Goal: Task Accomplishment & Management: Use online tool/utility

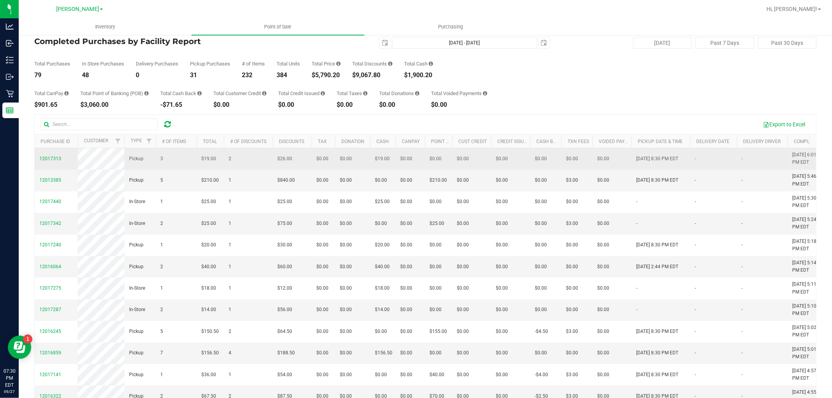
scroll to position [0, 0]
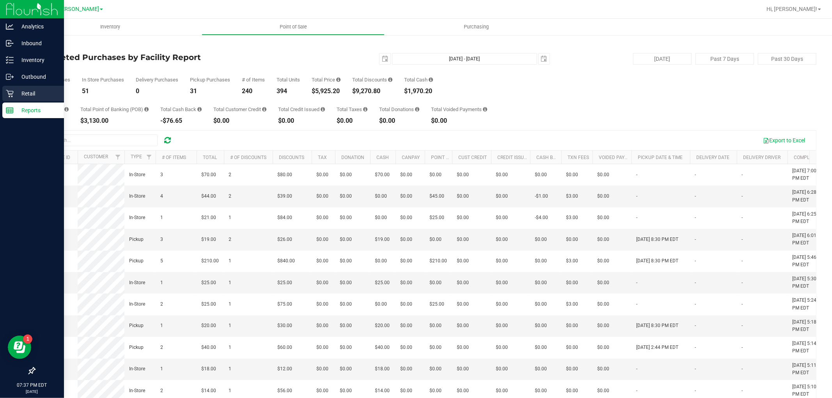
click at [14, 90] on div "Retail" at bounding box center [33, 94] width 62 height 16
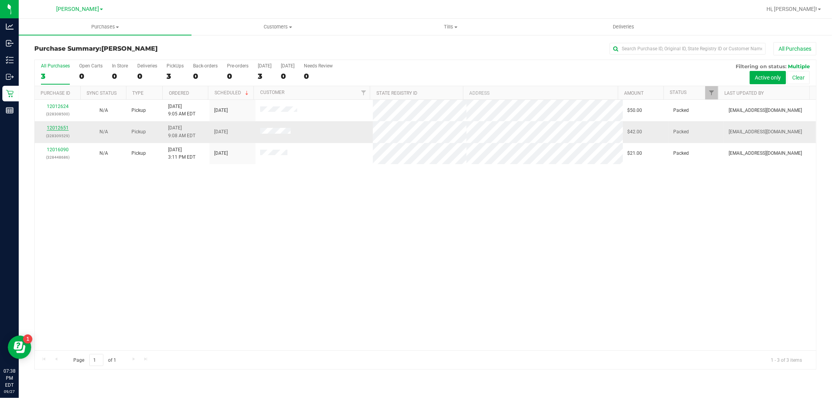
click at [64, 130] on link "12012651" at bounding box center [58, 127] width 22 height 5
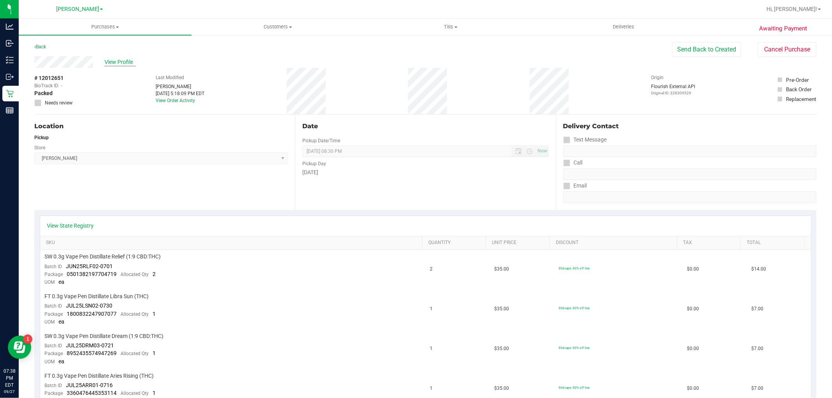
click at [123, 59] on span "View Profile" at bounding box center [120, 62] width 31 height 8
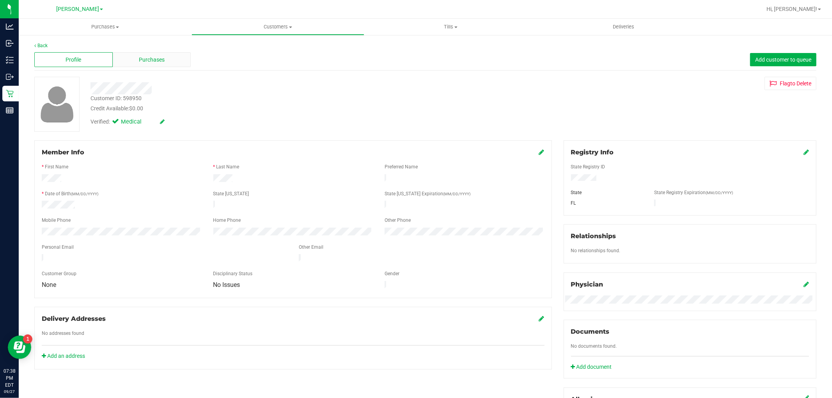
click at [153, 60] on span "Purchases" at bounding box center [152, 60] width 26 height 8
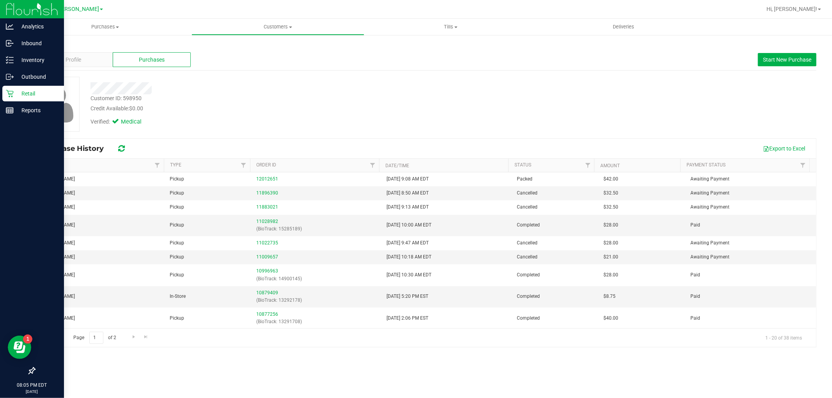
click at [9, 94] on icon at bounding box center [9, 93] width 7 height 7
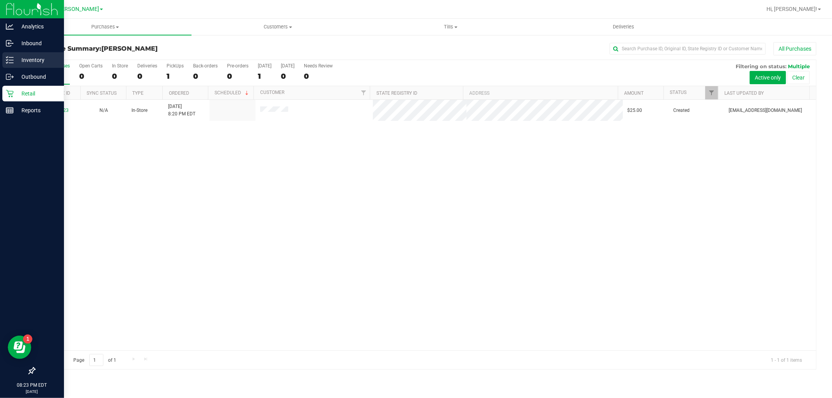
click at [9, 57] on icon at bounding box center [10, 60] width 8 height 8
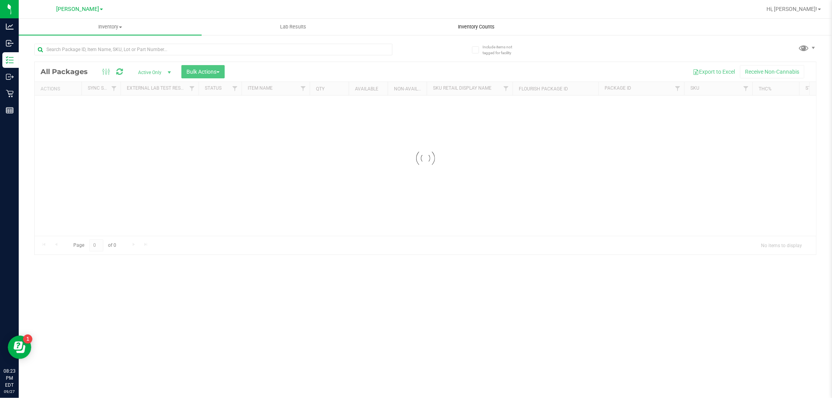
click at [488, 26] on span "Inventory Counts" at bounding box center [477, 26] width 58 height 7
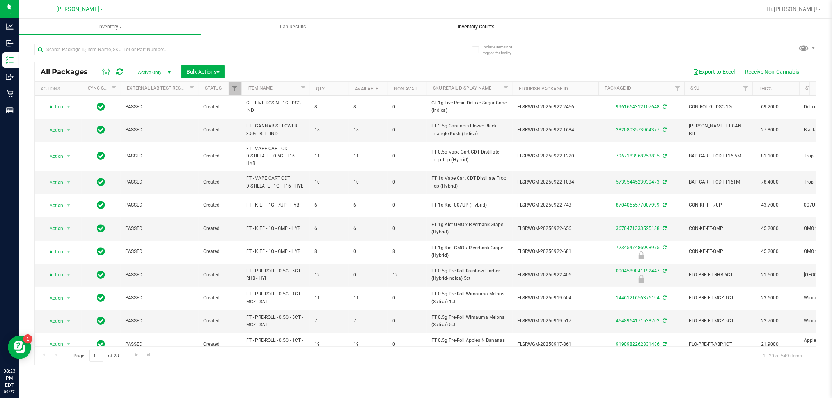
click at [469, 31] on uib-tab-heading "Inventory Counts" at bounding box center [476, 27] width 183 height 16
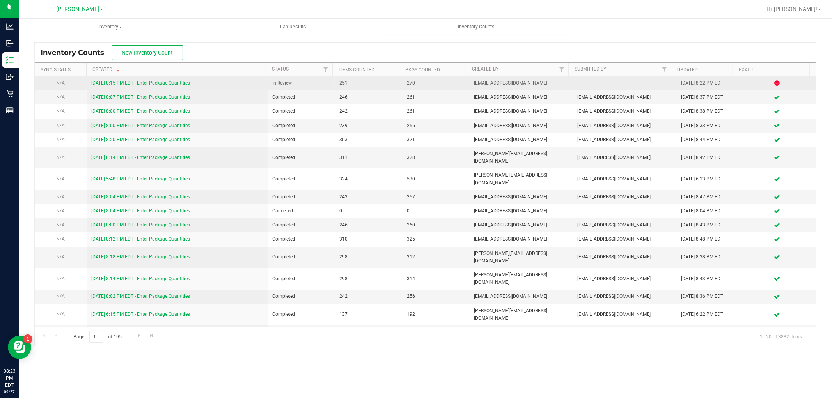
click at [121, 83] on link "[DATE] 8:15 PM EDT - Enter Package Quantities" at bounding box center [140, 82] width 99 height 5
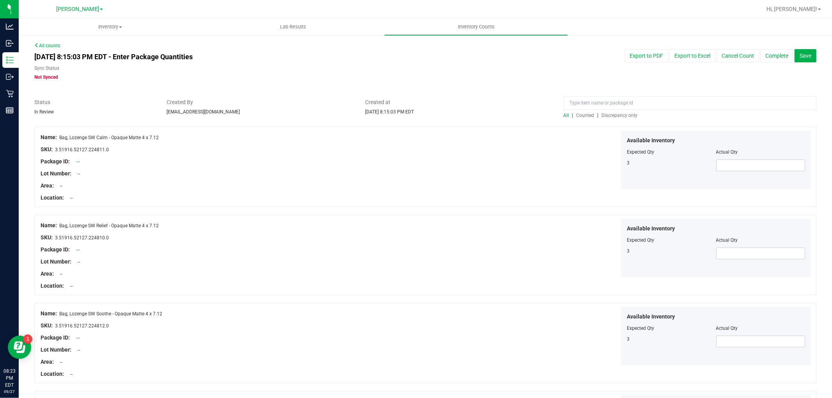
click at [621, 115] on span "Discrepancy only" at bounding box center [620, 115] width 36 height 5
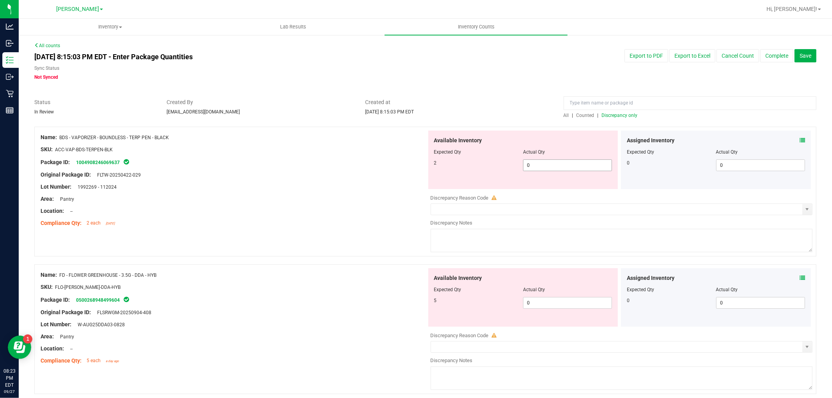
click at [561, 161] on span "0 0" at bounding box center [567, 166] width 89 height 12
type input "02"
type input "2"
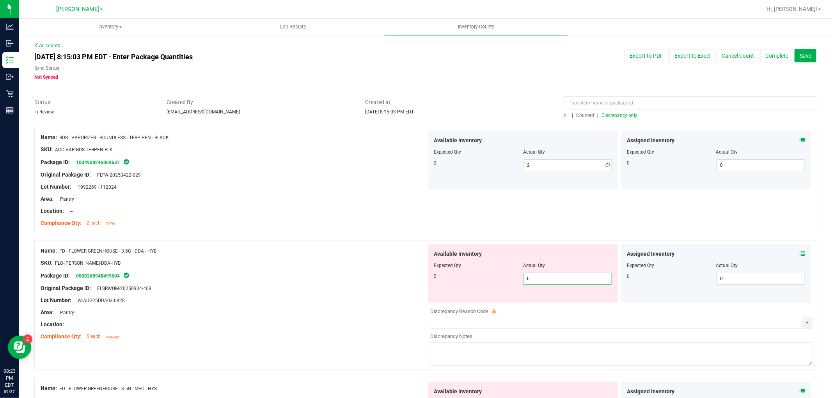
click at [547, 299] on div "Available Inventory Expected Qty Actual Qty 5 0 0" at bounding box center [523, 273] width 190 height 59
type input "05"
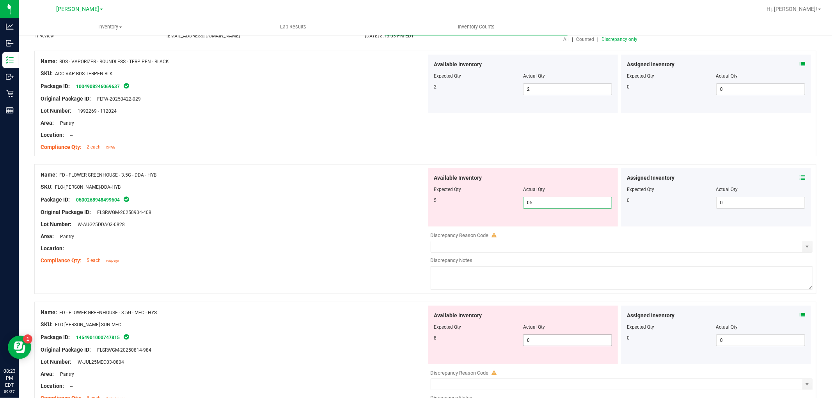
scroll to position [173, 0]
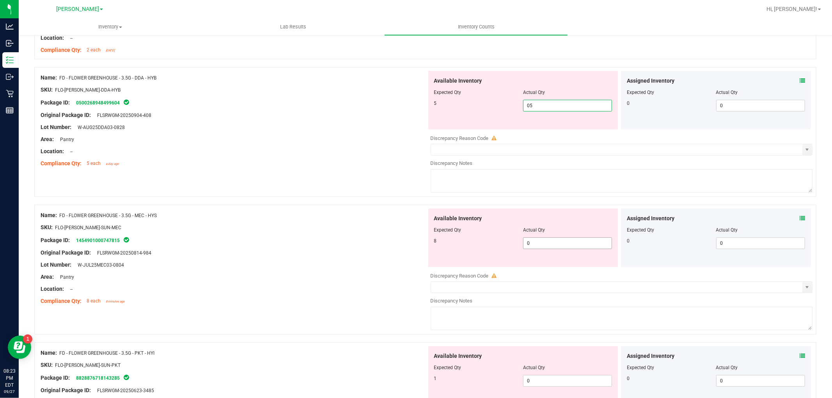
type input "5"
click at [552, 245] on div "Available Inventory Expected Qty Actual Qty 8 0 0" at bounding box center [620, 271] width 386 height 124
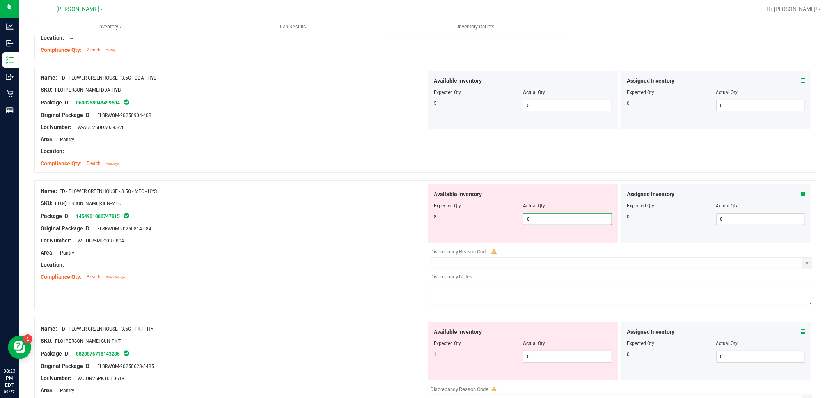
type input "08"
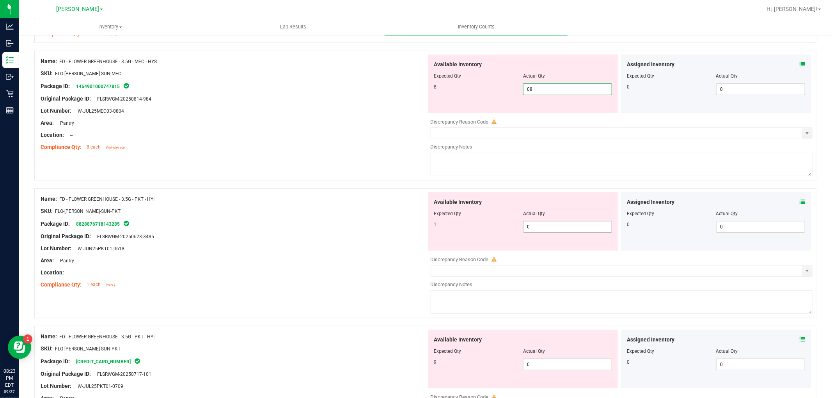
type input "8"
click at [543, 230] on div "Available Inventory Expected Qty Actual Qty 1 0 0" at bounding box center [620, 254] width 386 height 124
type input "01"
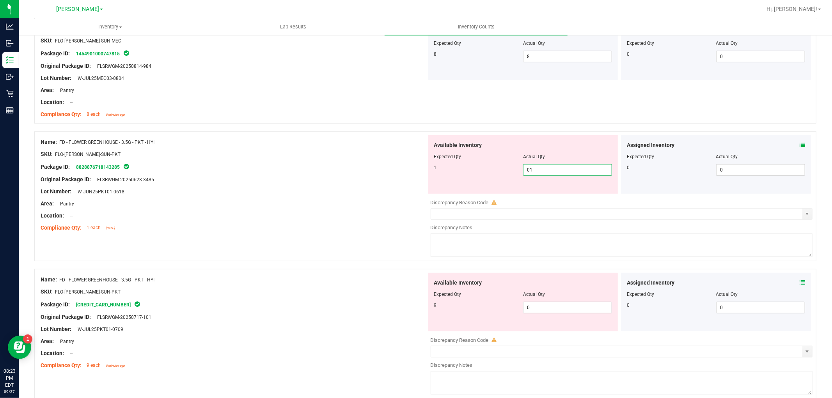
scroll to position [390, 0]
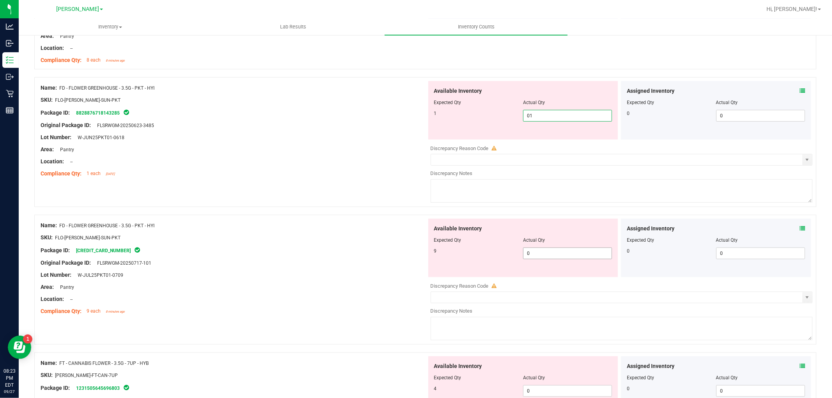
type input "1"
click at [544, 252] on div "Available Inventory Expected Qty Actual Qty 9 0 0" at bounding box center [523, 248] width 190 height 59
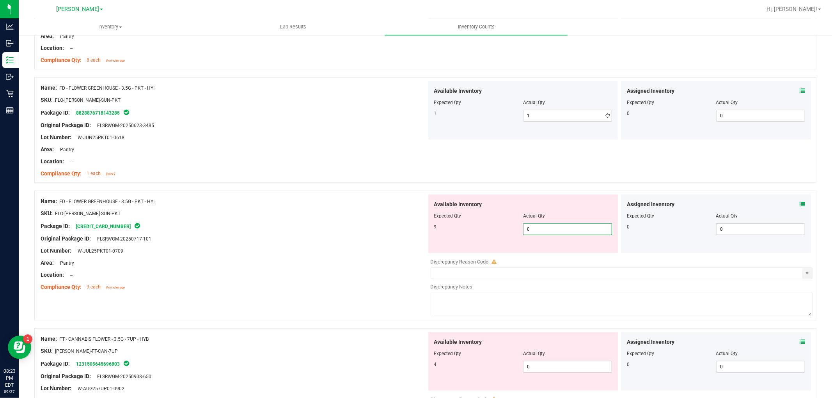
type input "09"
type input "9"
click at [554, 368] on div "Available Inventory Expected Qty Actual Qty 4 0 0" at bounding box center [620, 394] width 386 height 124
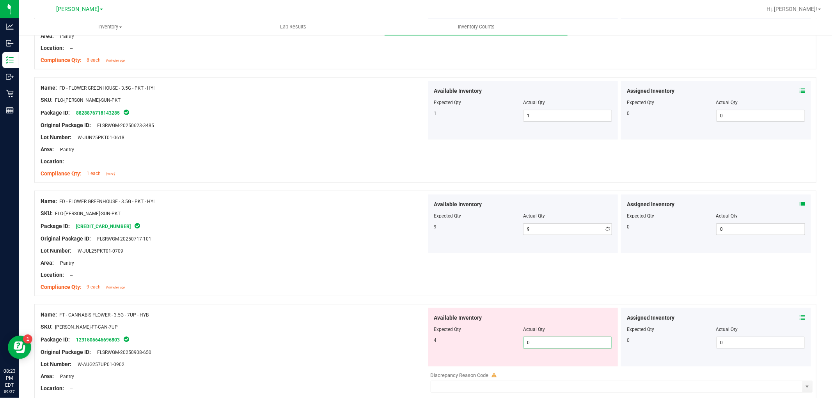
type input "04"
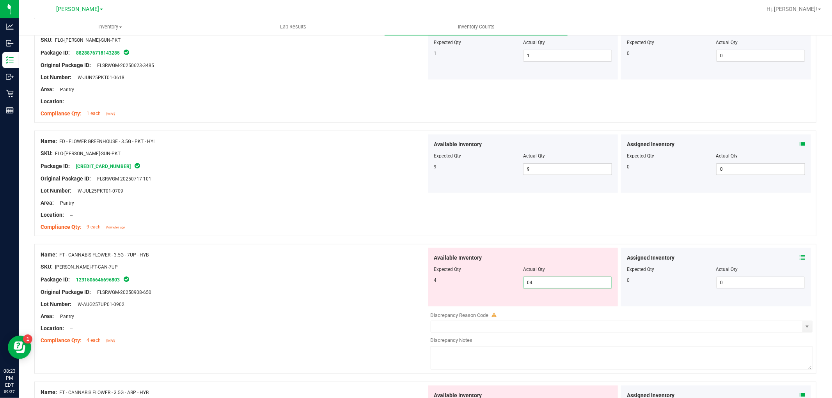
scroll to position [563, 0]
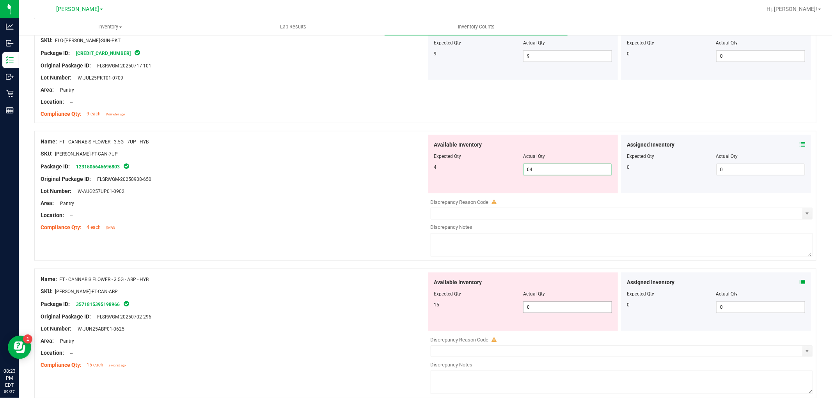
type input "4"
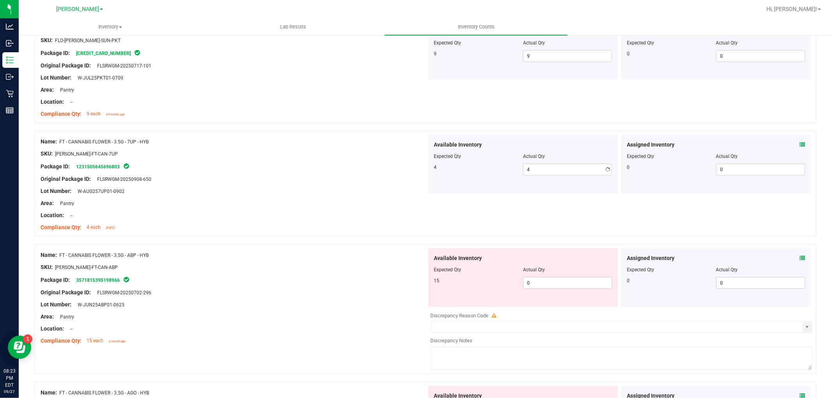
click at [552, 315] on div "Available Inventory Expected Qty Actual Qty 15 0 0" at bounding box center [620, 311] width 386 height 124
click at [548, 285] on span "0 0" at bounding box center [567, 283] width 89 height 12
type input "015"
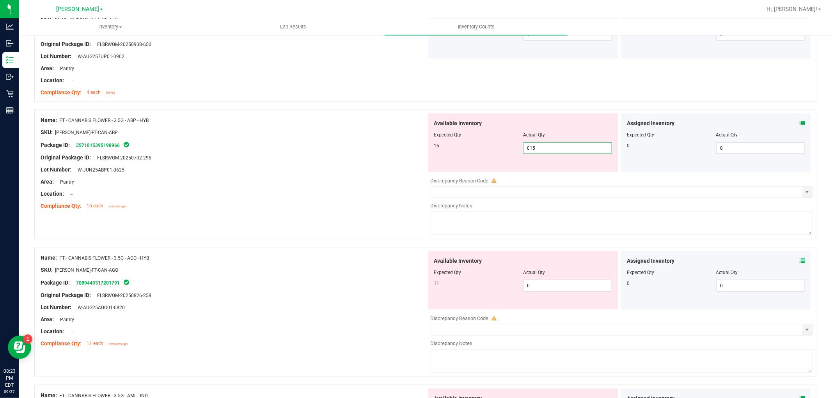
scroll to position [780, 0]
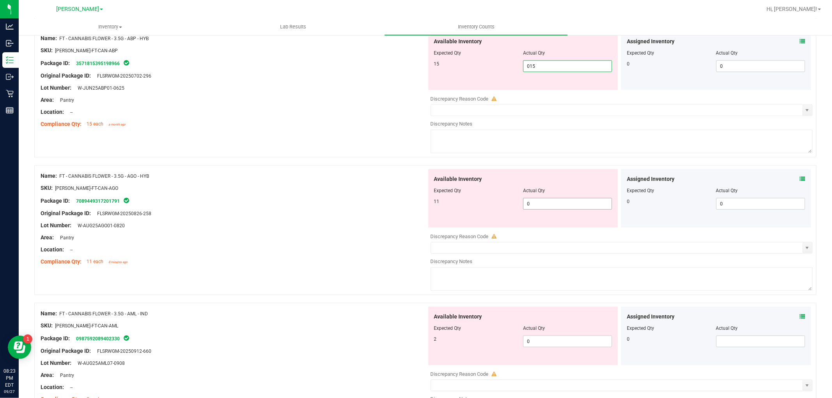
type input "15"
click at [533, 207] on div "Available Inventory Expected Qty Actual Qty 11 0 0" at bounding box center [620, 231] width 386 height 124
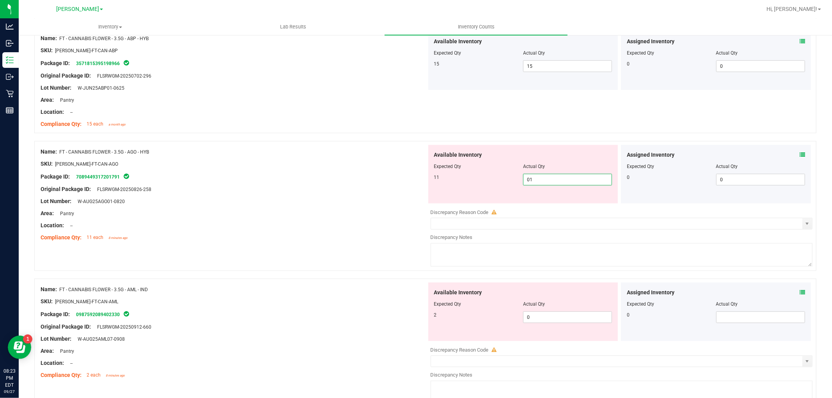
type input "011"
type input "11"
click at [543, 315] on div "Available Inventory Expected Qty Actual Qty 2 0 0" at bounding box center [523, 312] width 190 height 59
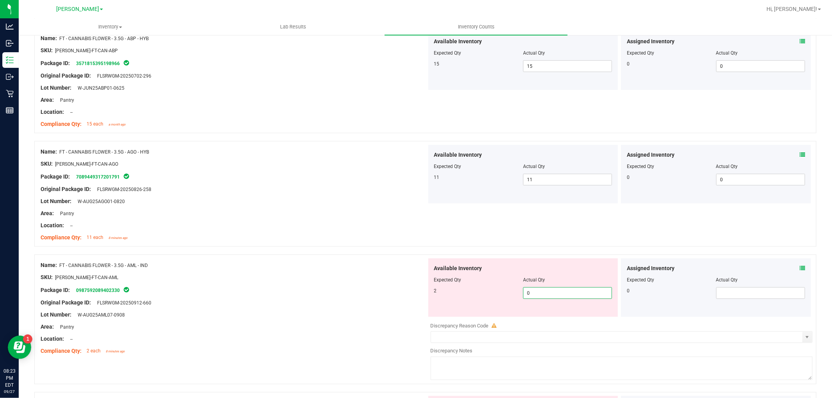
type input "02"
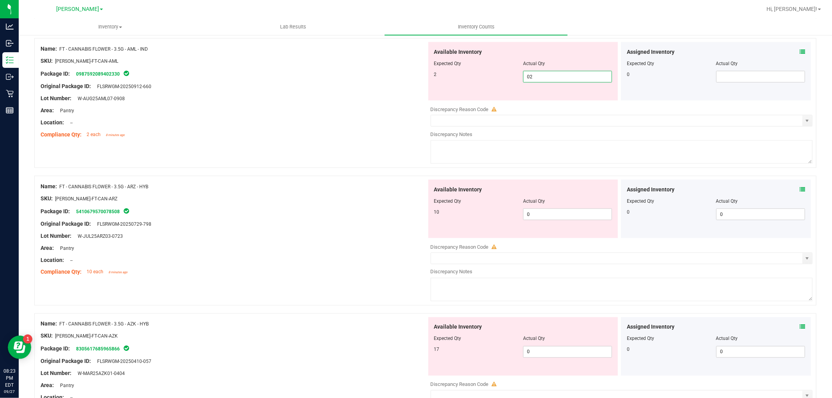
type input "2"
click at [558, 200] on div "Available Inventory Expected Qty Actual Qty 10 0 0" at bounding box center [523, 209] width 190 height 59
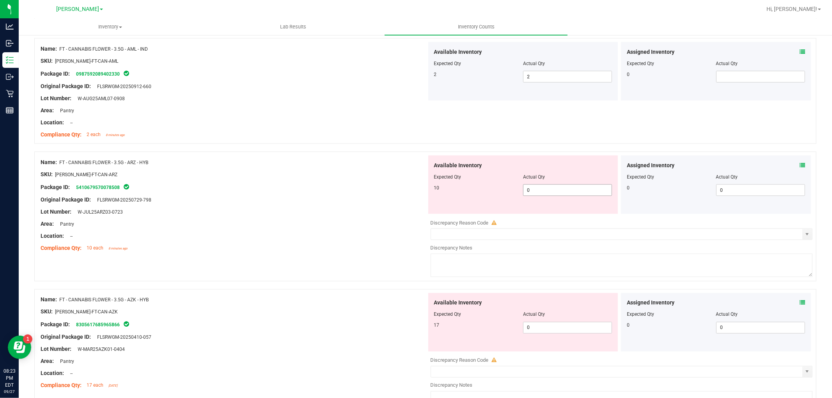
click at [554, 193] on span "0 0" at bounding box center [567, 191] width 89 height 12
type input "010"
type input "10"
click at [541, 326] on div "Available Inventory Expected Qty Actual Qty 17 0 0" at bounding box center [523, 322] width 190 height 59
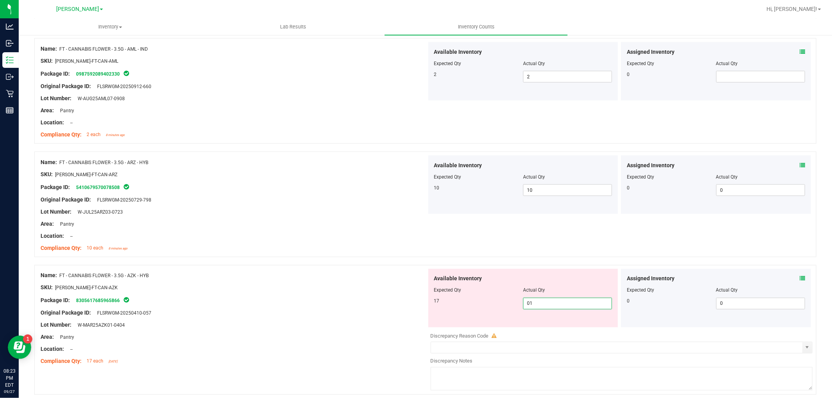
type input "017"
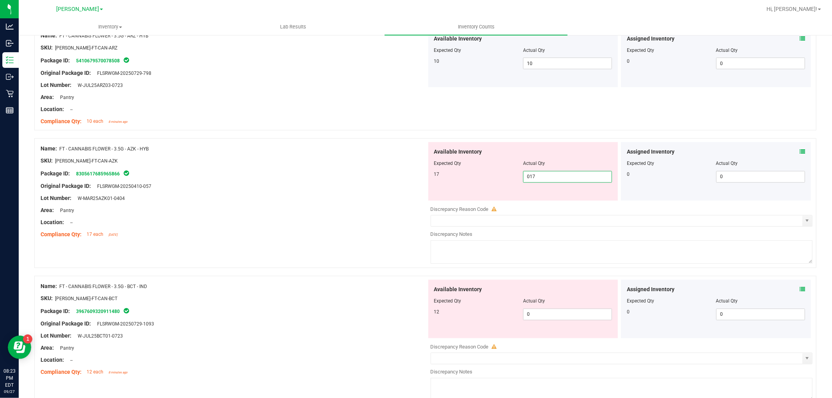
scroll to position [1127, 0]
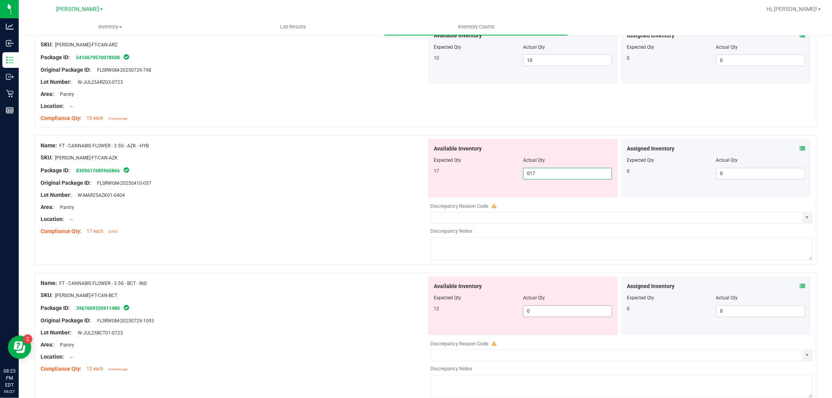
type input "17"
click at [547, 309] on div "Available Inventory Expected Qty Actual Qty 12 0 0" at bounding box center [523, 306] width 190 height 59
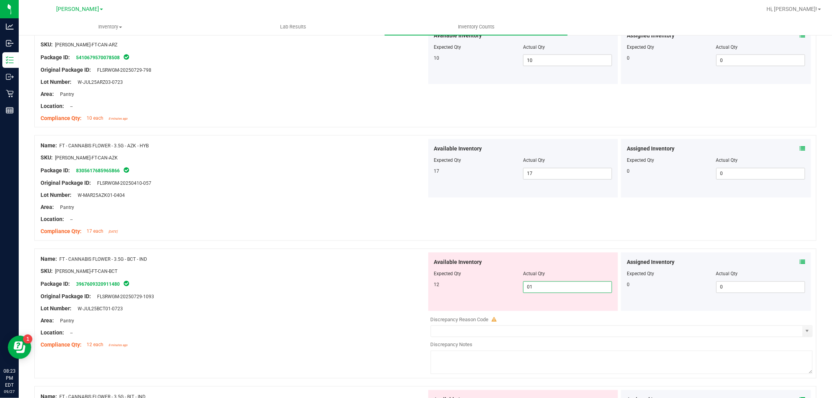
type input "012"
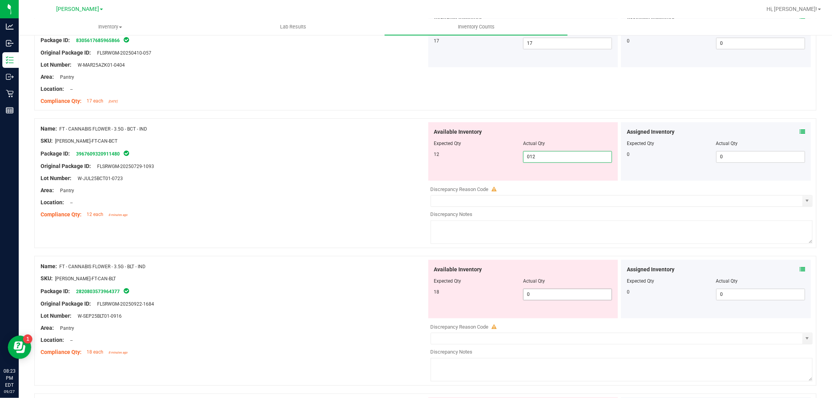
type input "12"
click at [547, 301] on div "Available Inventory Expected Qty Actual Qty 18 0 0" at bounding box center [620, 322] width 386 height 124
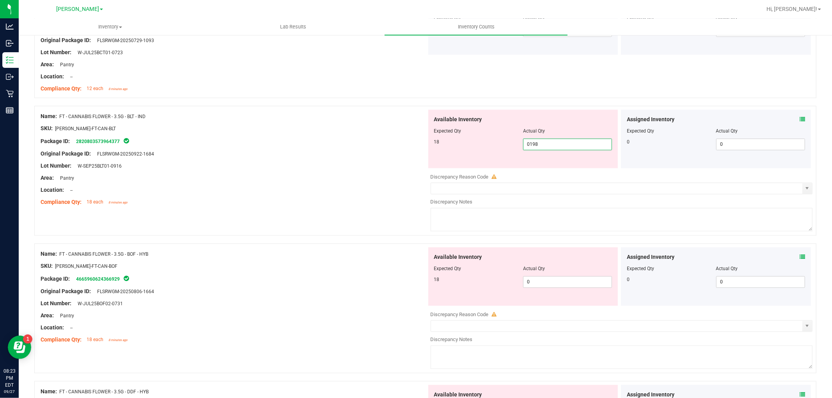
scroll to position [1387, 0]
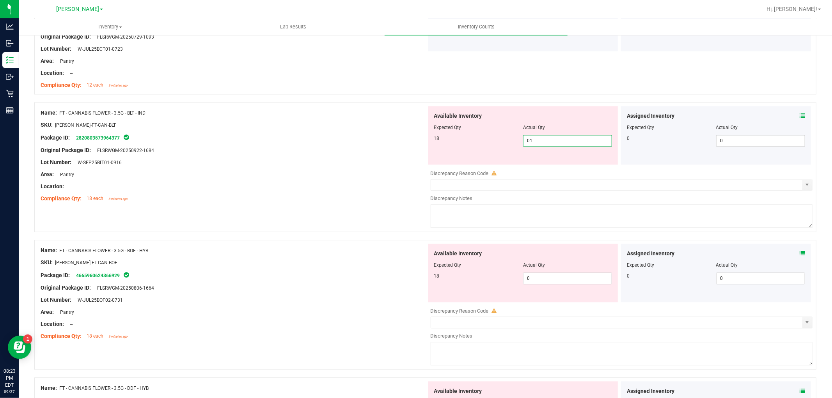
type input "018"
type input "18"
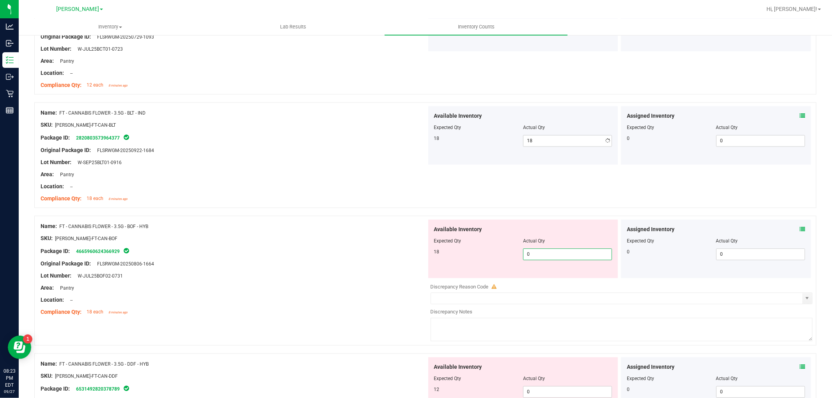
click at [545, 281] on div "Available Inventory Expected Qty Actual Qty 18 0 0" at bounding box center [620, 282] width 386 height 124
type input "018"
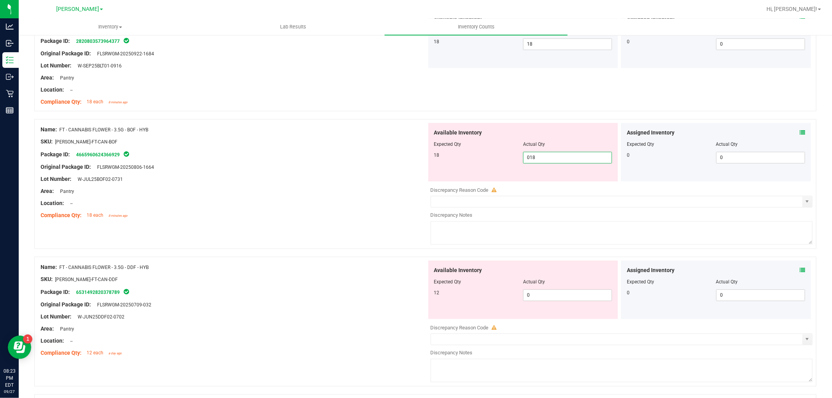
scroll to position [1561, 0]
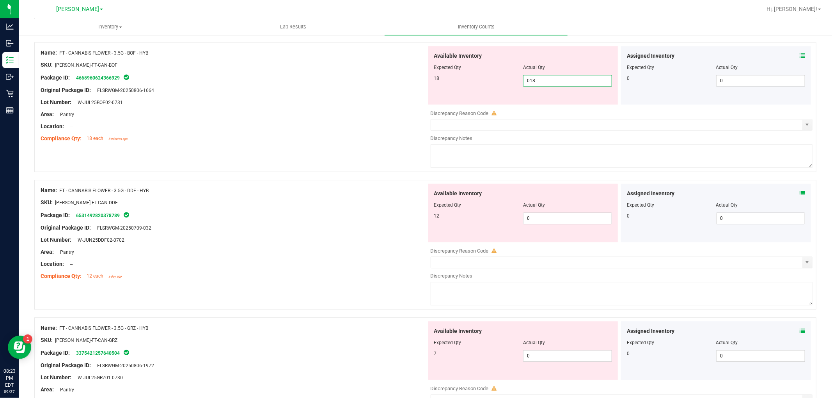
type input "18"
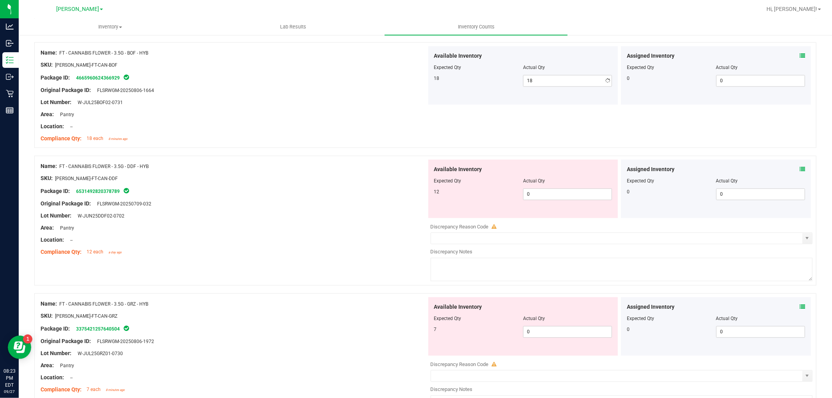
click at [549, 213] on div "Available Inventory Expected Qty Actual Qty 12 0 0" at bounding box center [523, 189] width 190 height 59
click at [549, 197] on span "0 0" at bounding box center [567, 194] width 89 height 12
click at [549, 190] on input "0" at bounding box center [568, 194] width 88 height 11
type input "012"
type input "12"
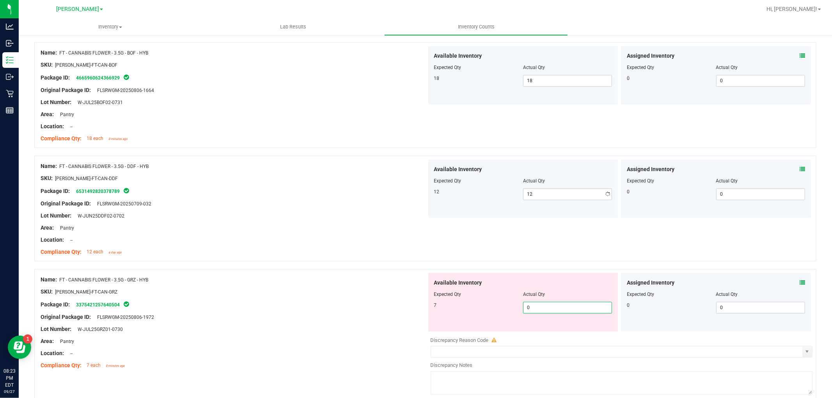
click at [536, 330] on div "Available Inventory Expected Qty Actual Qty 7 0 0" at bounding box center [523, 302] width 190 height 59
type input "07"
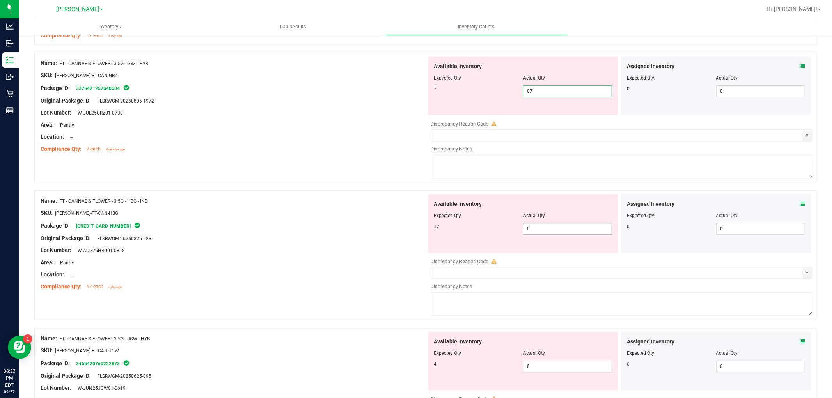
type input "7"
click at [549, 227] on div "Available Inventory Expected Qty Actual Qty 17 0 0" at bounding box center [523, 223] width 190 height 59
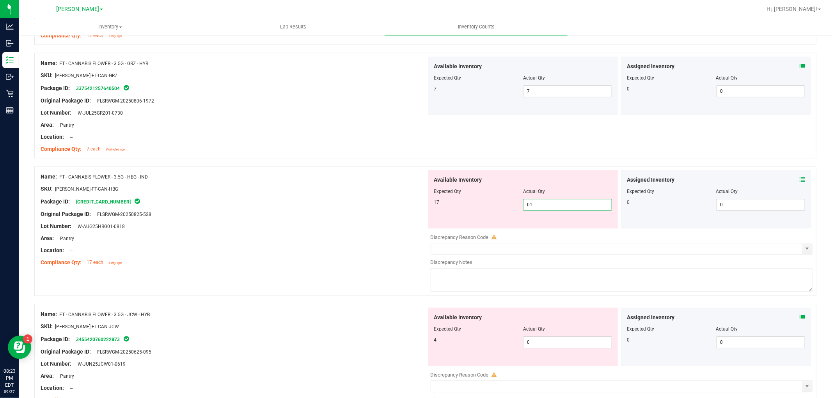
type input "017"
type input "17"
click at [549, 345] on div "Available Inventory Expected Qty Actual Qty 4 0 0" at bounding box center [620, 370] width 386 height 124
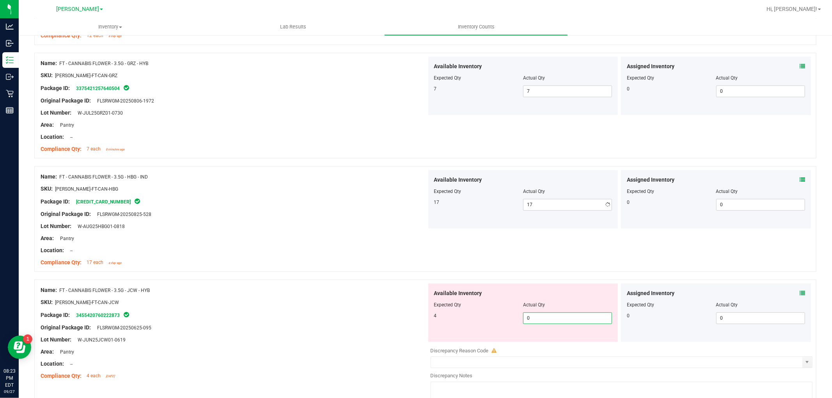
type input "04"
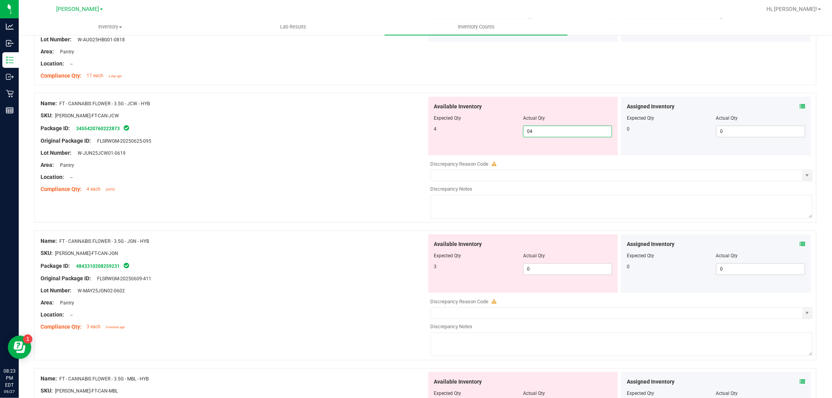
scroll to position [1994, 0]
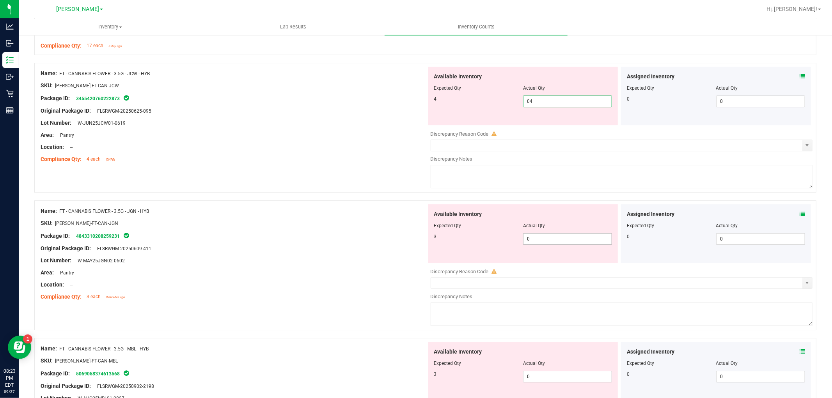
type input "4"
click at [542, 241] on div "Available Inventory Expected Qty Actual Qty 3 0 0" at bounding box center [620, 266] width 386 height 124
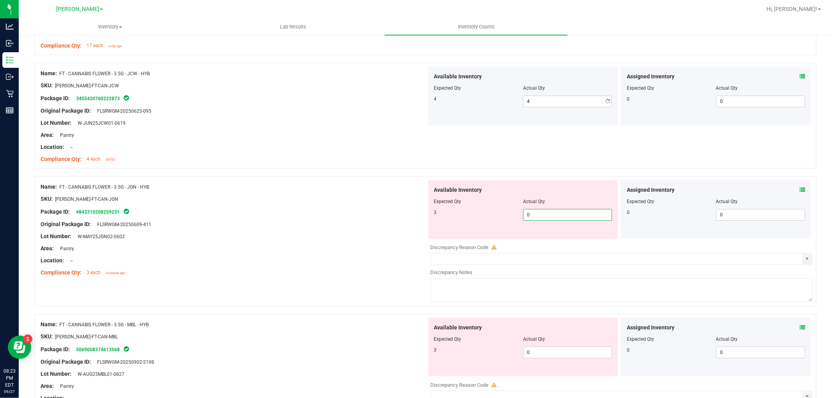
type input "03"
type input "3"
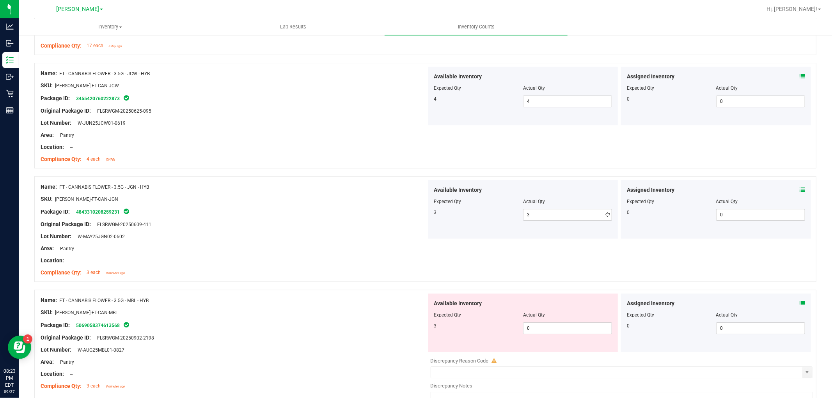
click at [551, 361] on div "Available Inventory Expected Qty Actual Qty 3 0 0" at bounding box center [620, 356] width 386 height 124
click at [547, 329] on span "0 0" at bounding box center [567, 329] width 89 height 12
type input "03"
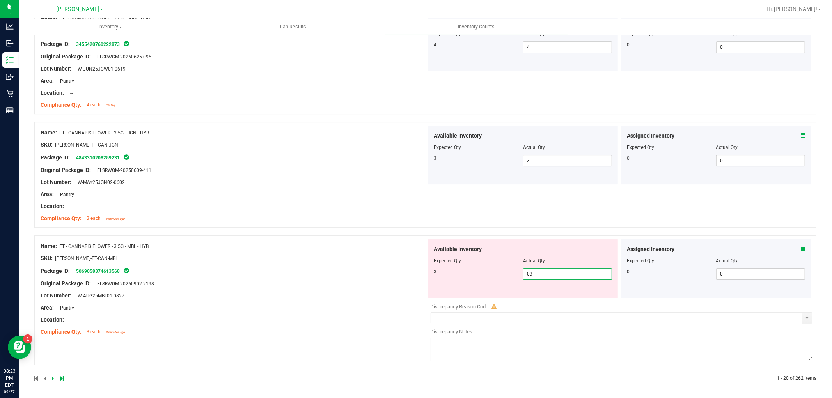
scroll to position [2051, 0]
type input "3"
click at [427, 313] on div "Available Inventory Expected Qty Actual Qty 3 3 3" at bounding box center [620, 300] width 386 height 124
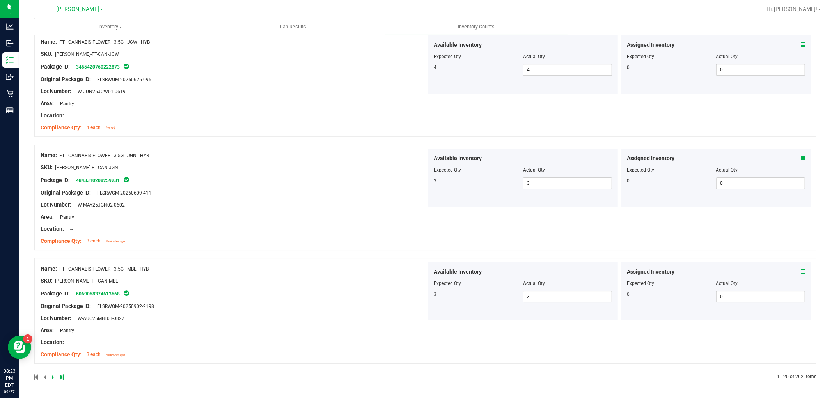
click at [53, 379] on icon at bounding box center [53, 377] width 2 height 5
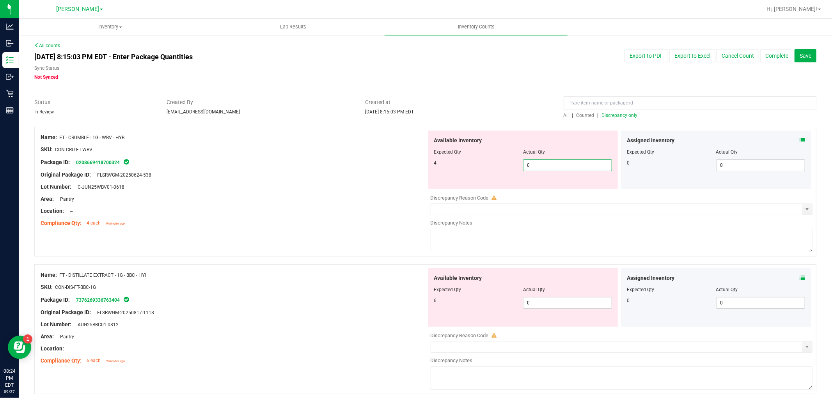
click at [541, 164] on span "0 0" at bounding box center [567, 166] width 89 height 12
type input "04"
type input "4"
click at [563, 307] on div "Available Inventory Expected Qty Actual Qty 6 0 0" at bounding box center [620, 330] width 386 height 124
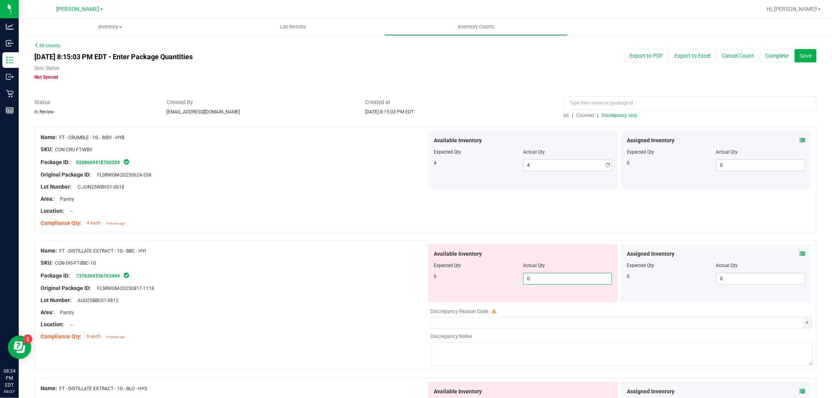
type input "06"
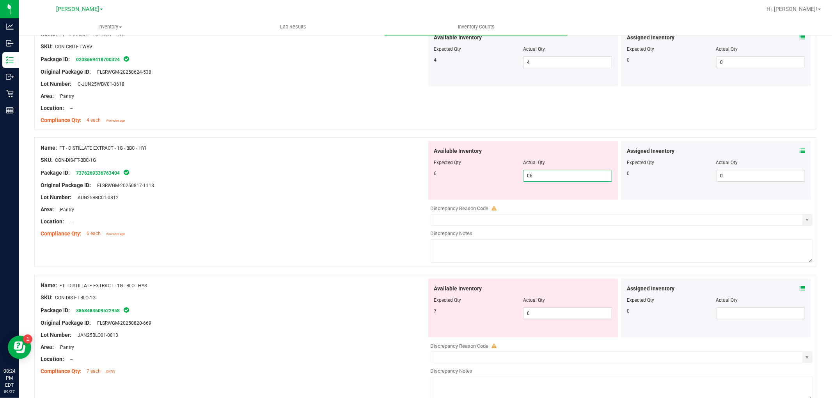
scroll to position [173, 0]
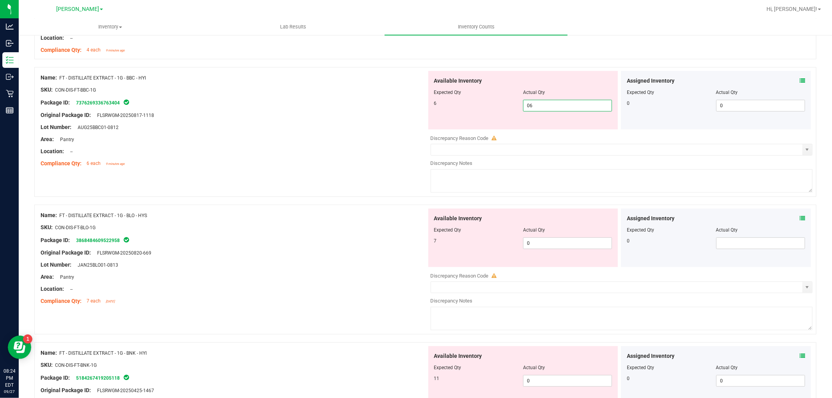
type input "6"
click at [560, 236] on div "Available Inventory Expected Qty Actual Qty 7 0 0" at bounding box center [523, 238] width 190 height 59
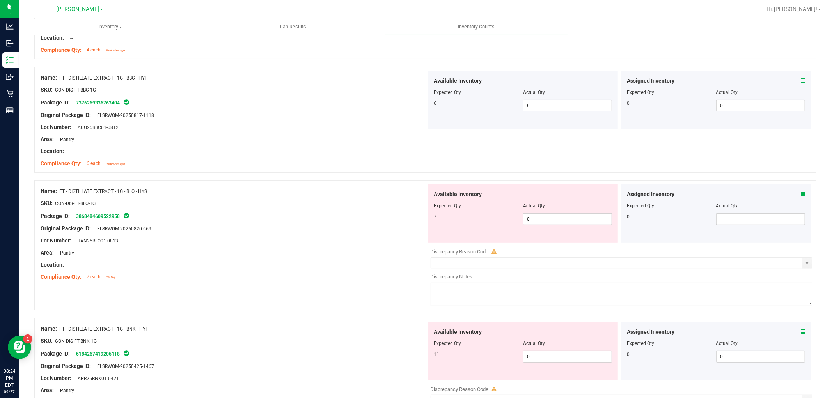
click at [554, 211] on div at bounding box center [523, 212] width 178 height 4
click at [551, 220] on span "0 0" at bounding box center [567, 219] width 89 height 12
type input "07"
type input "7"
click at [549, 354] on div "Available Inventory Expected Qty Actual Qty 11 0 0" at bounding box center [523, 351] width 190 height 59
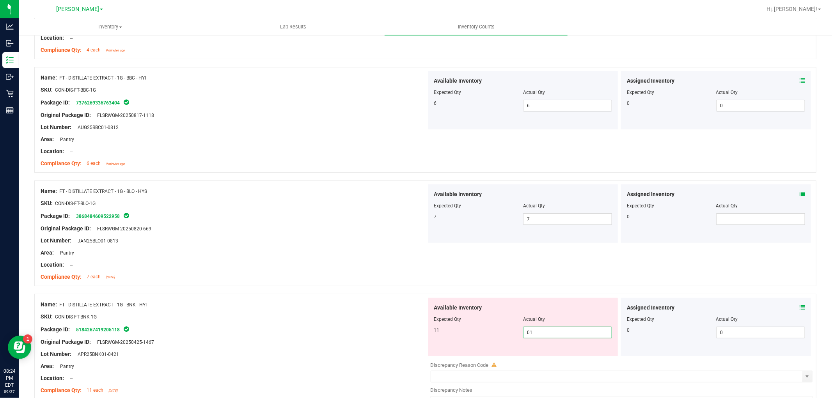
type input "011"
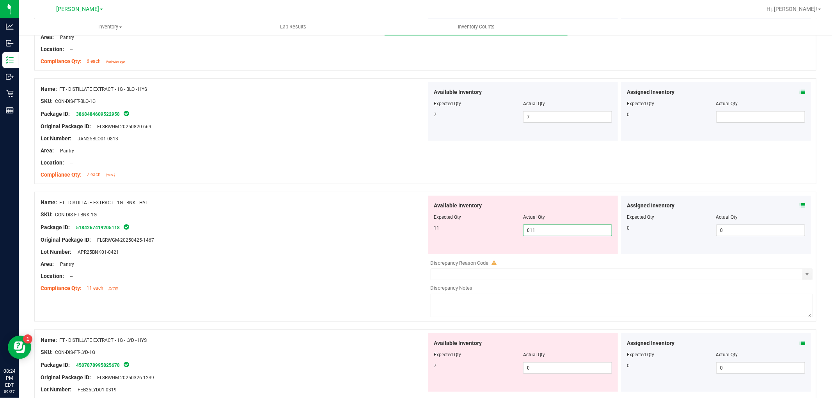
scroll to position [346, 0]
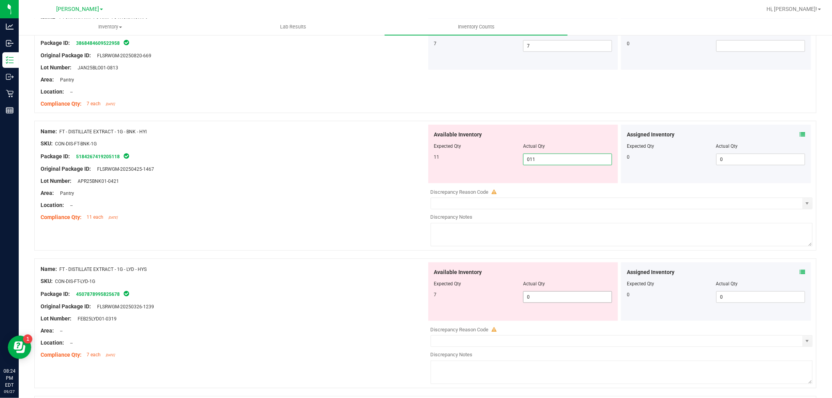
type input "11"
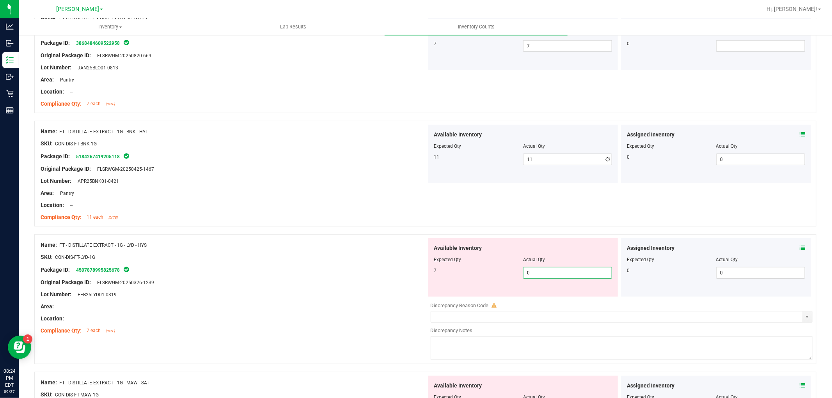
click at [545, 295] on div "Available Inventory Expected Qty Actual Qty 7 0 0" at bounding box center [523, 267] width 190 height 59
type input "07"
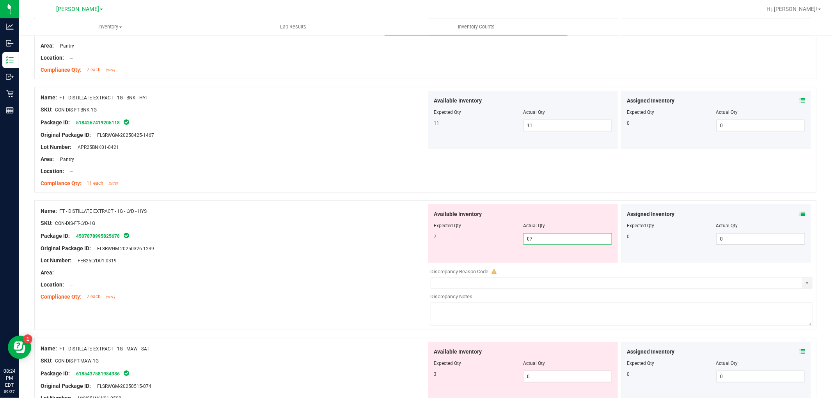
scroll to position [477, 0]
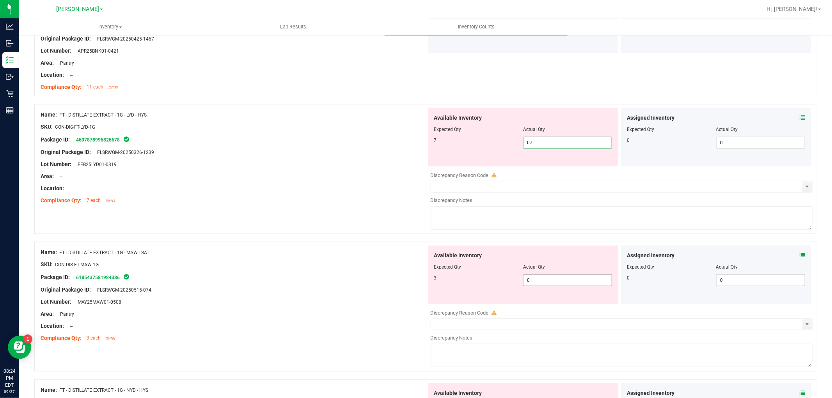
type input "7"
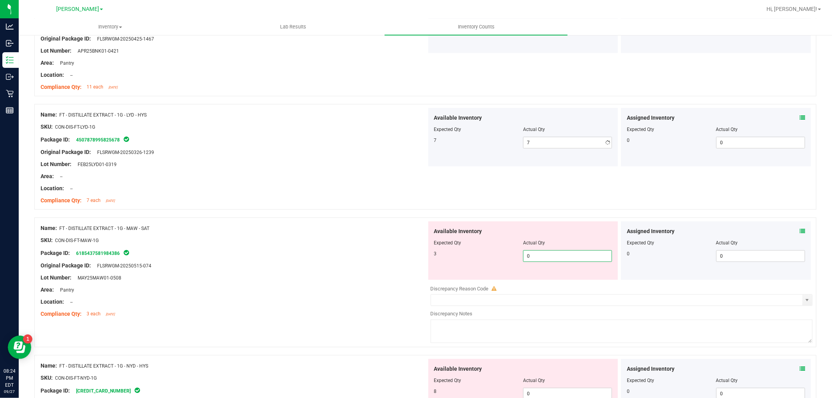
click at [544, 282] on div "Available Inventory Expected Qty Actual Qty 3 0 0" at bounding box center [620, 284] width 386 height 124
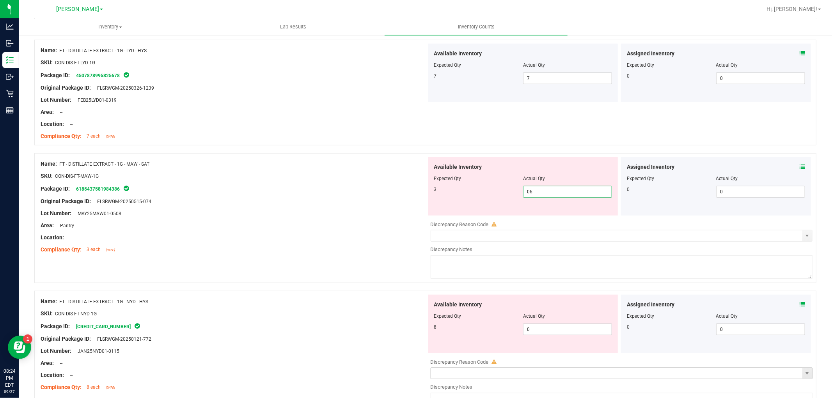
scroll to position [607, 0]
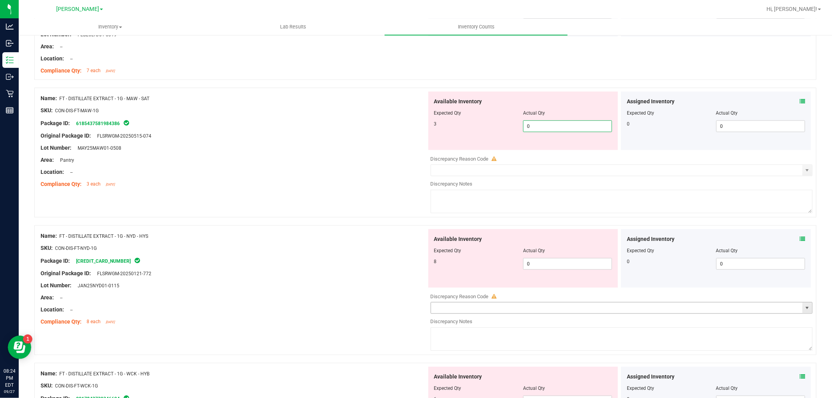
type input "03"
type input "3"
click at [542, 261] on div "Available Inventory Expected Qty Actual Qty 8 0 0" at bounding box center [523, 258] width 190 height 59
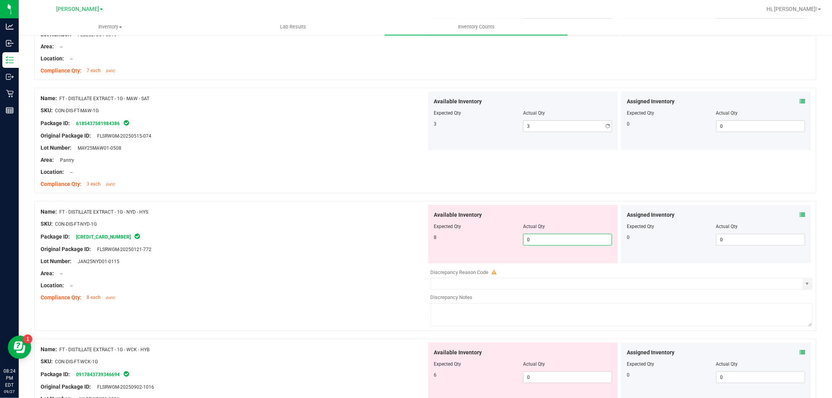
type input "08"
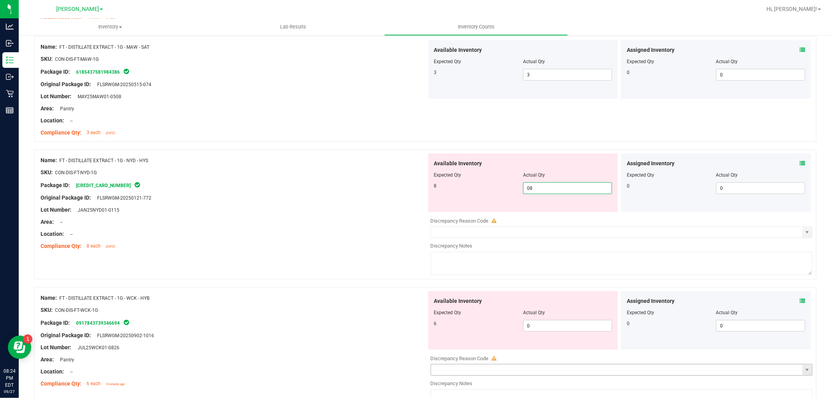
scroll to position [737, 0]
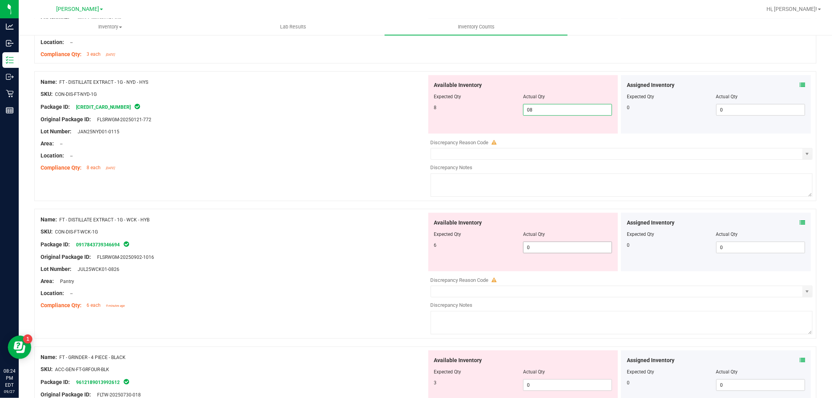
click at [562, 251] on div "Available Inventory Expected Qty Actual Qty 6 0 0" at bounding box center [620, 275] width 386 height 124
type input "8"
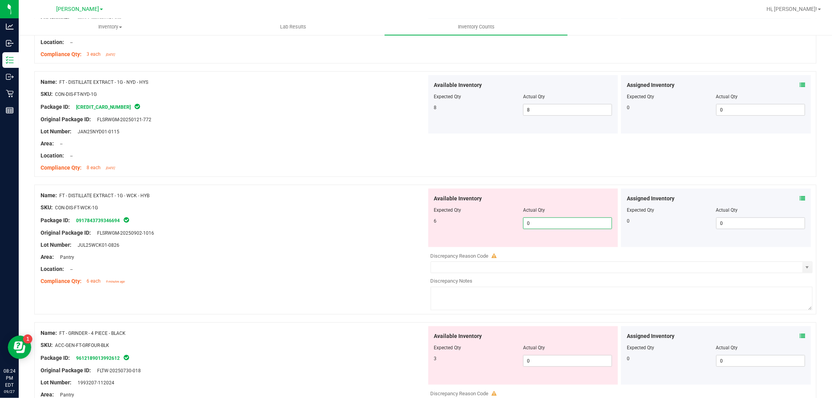
type input "06"
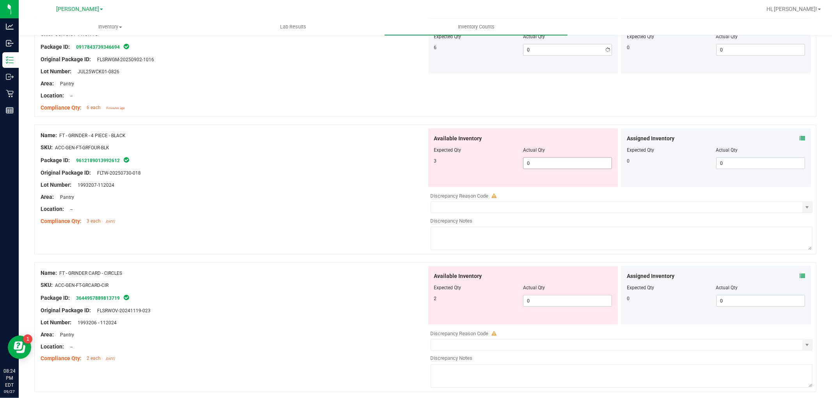
type input "6"
click at [551, 184] on div "Available Inventory Expected Qty Actual Qty 3 0 0" at bounding box center [523, 158] width 190 height 59
type input "03"
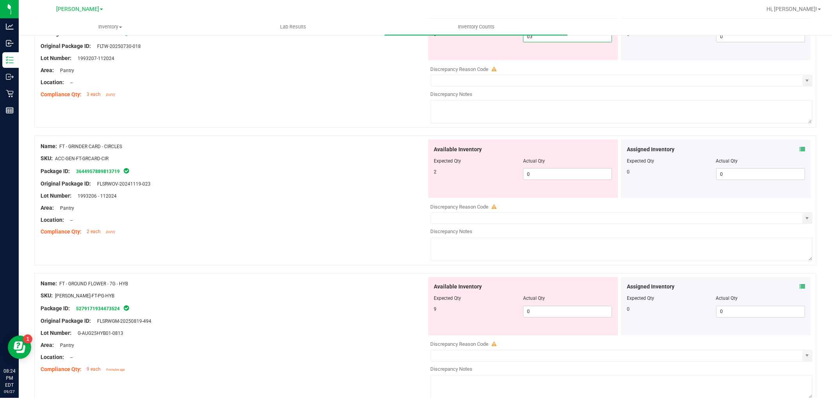
scroll to position [1127, 0]
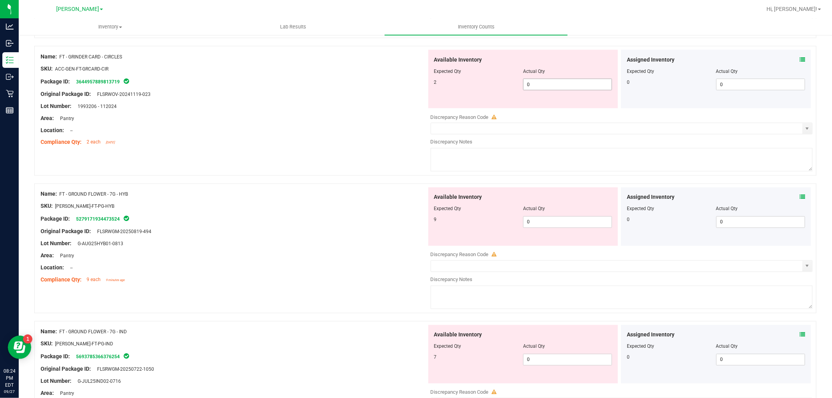
type input "3"
click at [564, 82] on div "Available Inventory Expected Qty Actual Qty 2 0 0" at bounding box center [523, 79] width 190 height 59
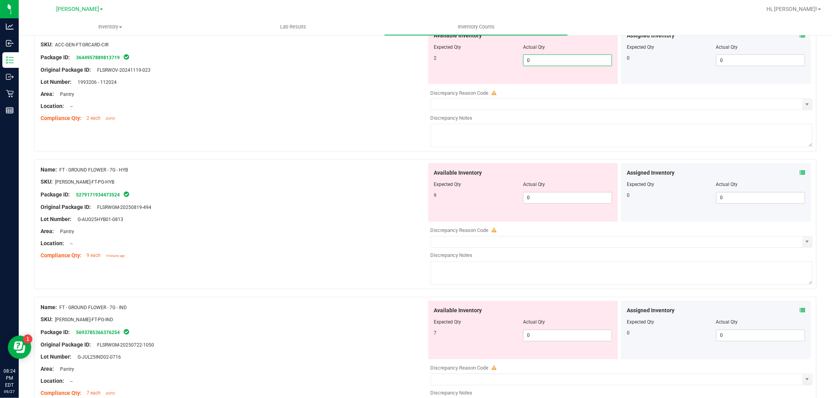
type input "02"
type input "2"
click at [563, 194] on div "Available Inventory Expected Qty Actual Qty 9 0 0" at bounding box center [523, 192] width 190 height 59
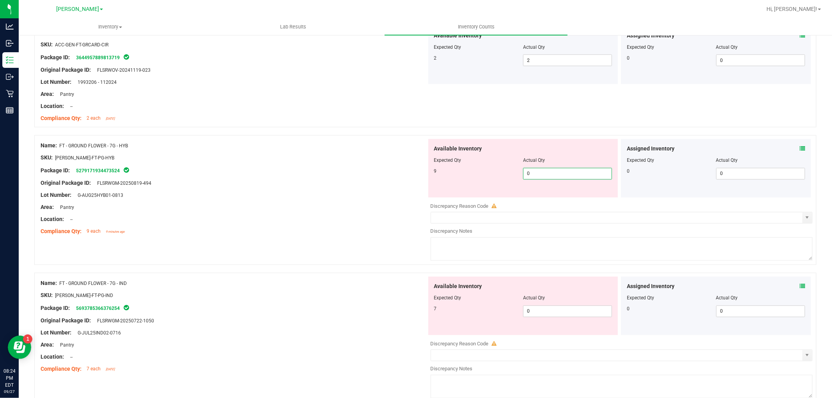
type input "09"
type input "9"
click at [551, 314] on div "Available Inventory Expected Qty Actual Qty 7 0 0" at bounding box center [620, 339] width 386 height 124
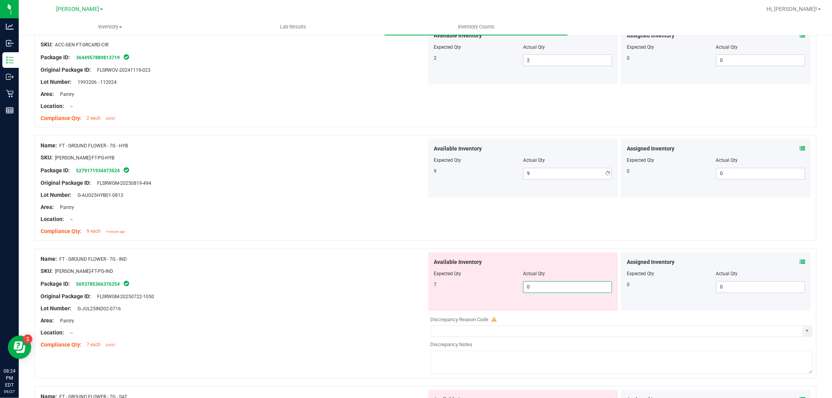
type input "07"
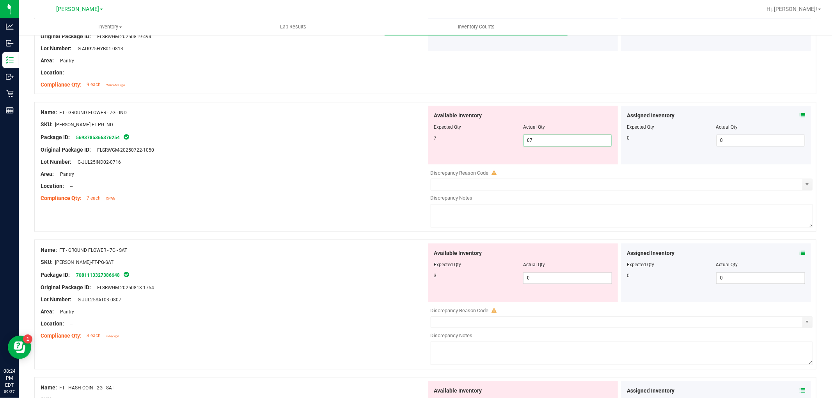
scroll to position [1344, 0]
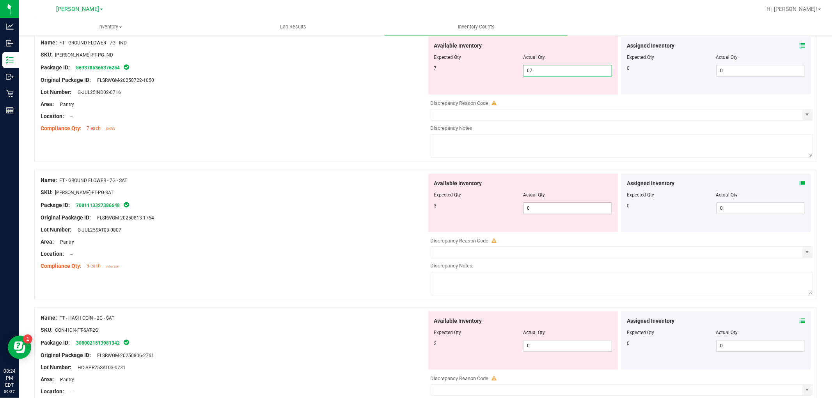
type input "7"
click at [549, 210] on div "Available Inventory Expected Qty Actual Qty 3 0 0" at bounding box center [620, 236] width 386 height 124
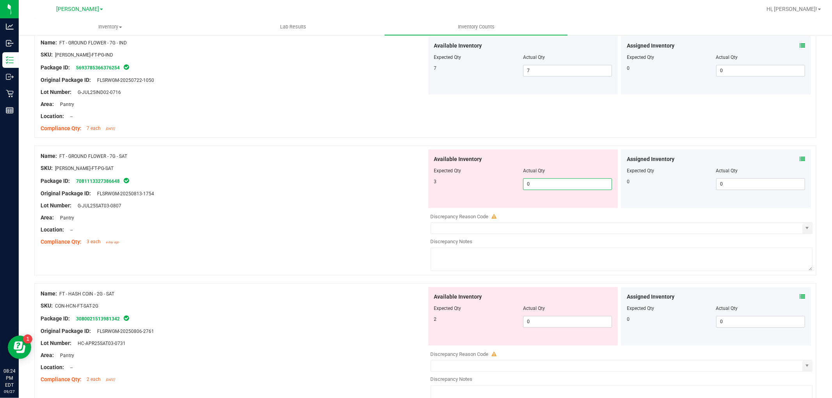
type input "03"
type input "3"
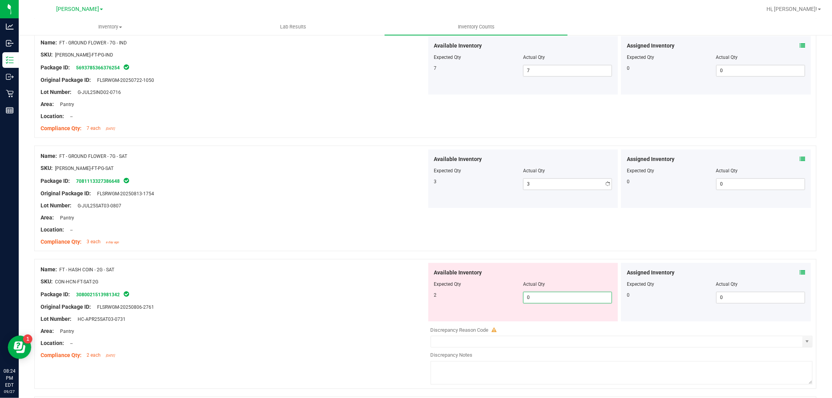
click at [540, 324] on div "Available Inventory Expected Qty Actual Qty 2 0 0" at bounding box center [620, 325] width 386 height 124
type input "02"
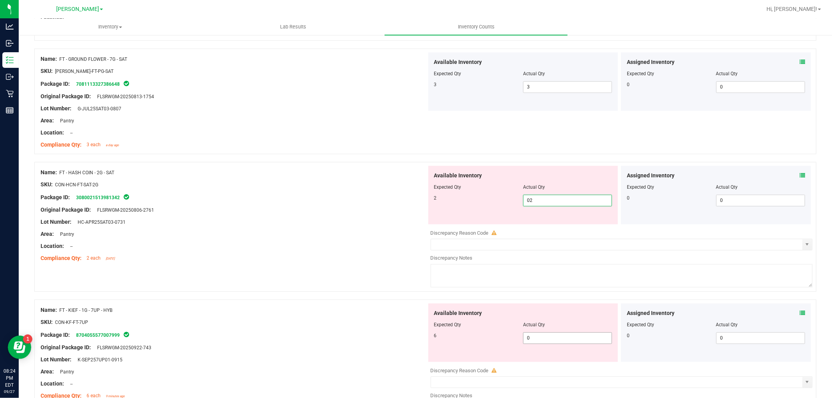
scroll to position [1517, 0]
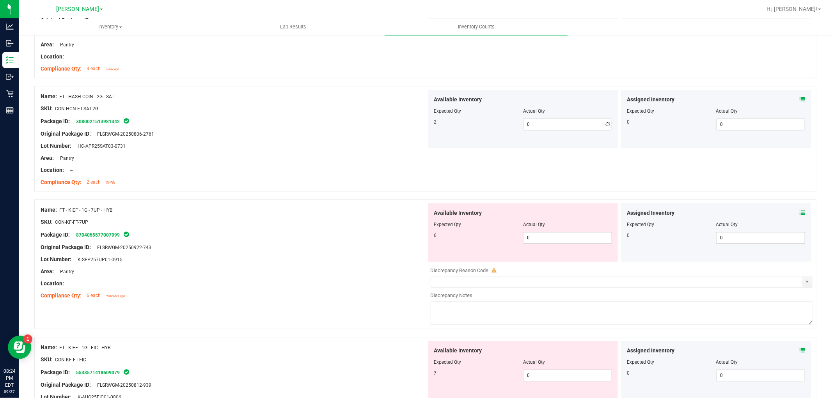
type input "2"
click at [543, 263] on div "Available Inventory Expected Qty Actual Qty 6 0 0" at bounding box center [620, 265] width 386 height 124
type input "06"
type input "6"
click at [555, 374] on div "Available Inventory Expected Qty Actual Qty 7 0 0" at bounding box center [523, 370] width 190 height 59
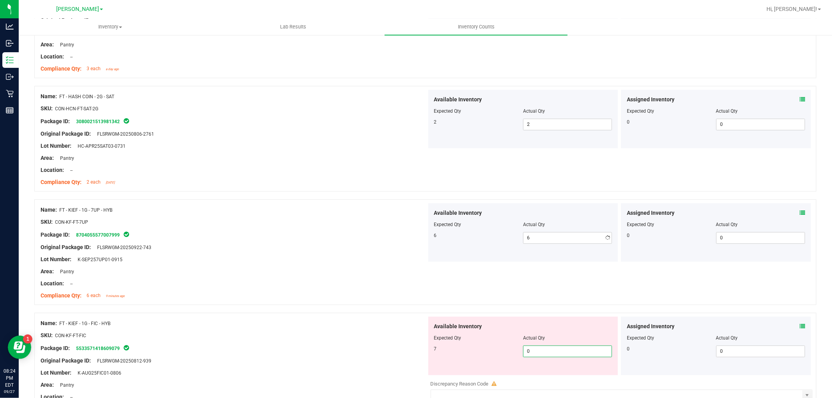
type input "07"
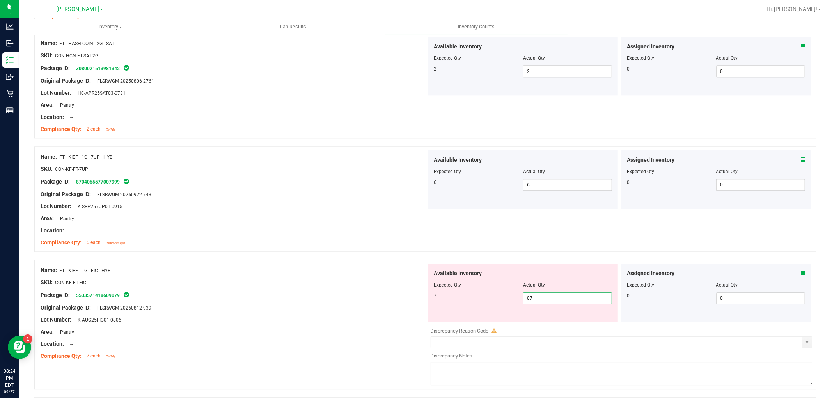
scroll to position [1691, 0]
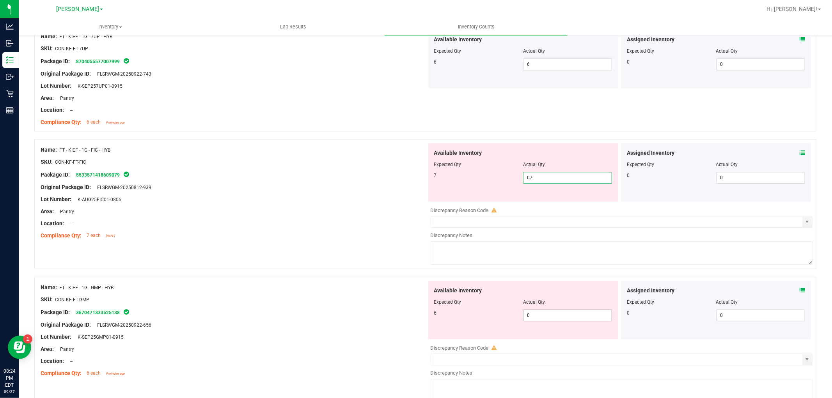
type input "7"
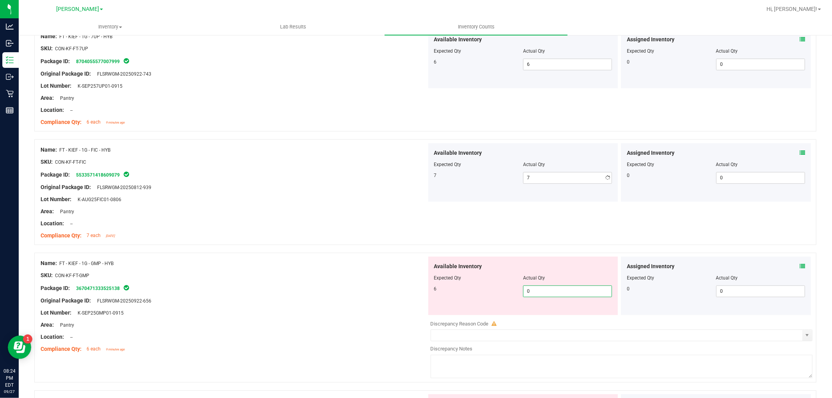
click at [565, 321] on div "Available Inventory Expected Qty Actual Qty 6 0 0" at bounding box center [620, 319] width 386 height 124
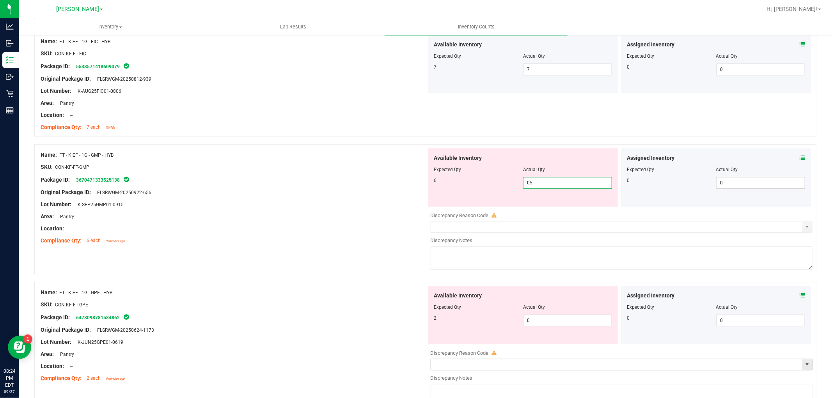
scroll to position [1907, 0]
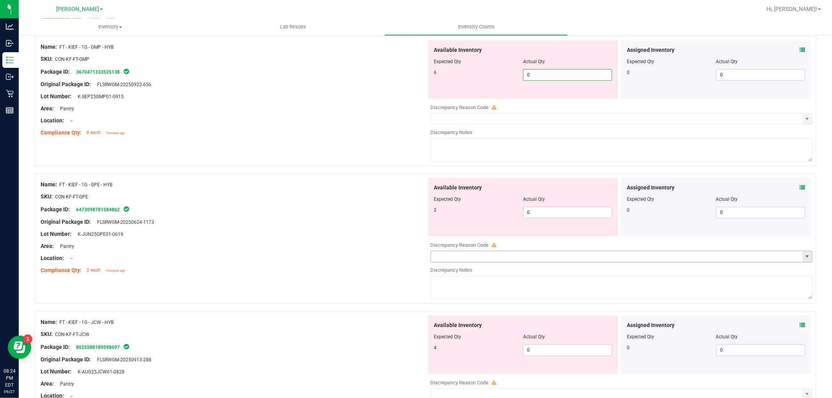
type input "06"
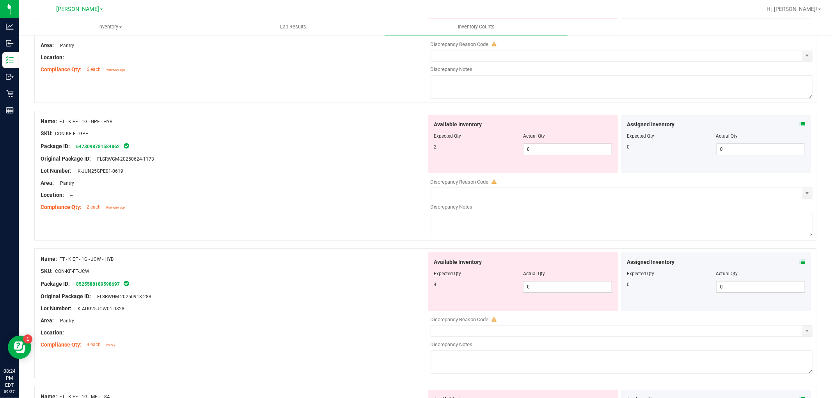
scroll to position [2037, 0]
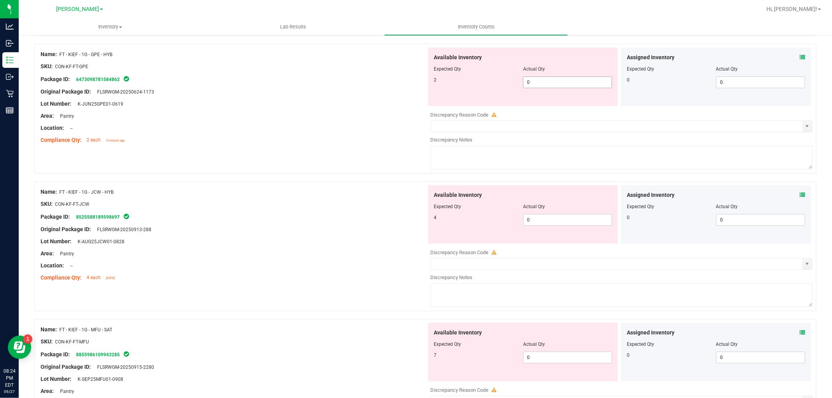
type input "6"
click at [547, 81] on div "Available Inventory Expected Qty Actual Qty 2 0 0" at bounding box center [523, 77] width 190 height 59
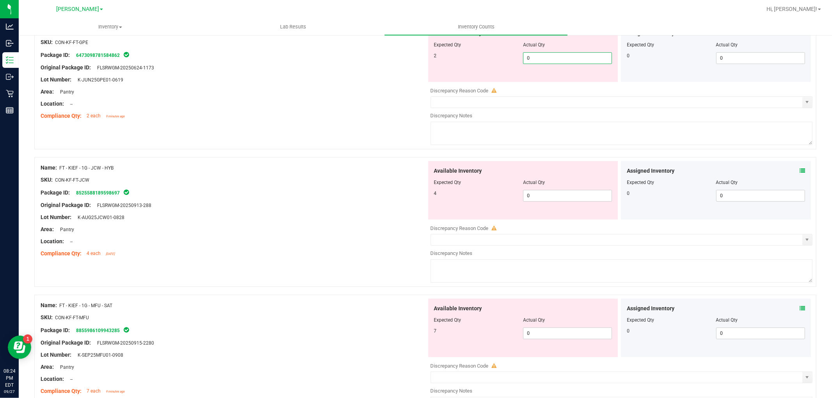
type input "02"
type input "2"
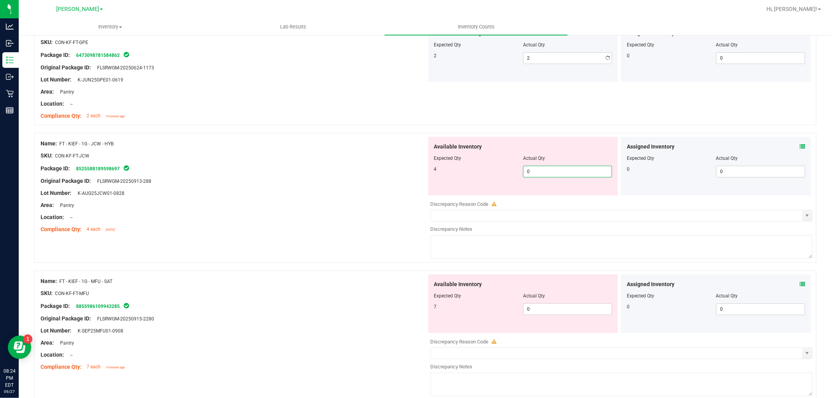
click at [541, 196] on div "Available Inventory Expected Qty Actual Qty 4 0 0" at bounding box center [620, 199] width 386 height 124
type input "04"
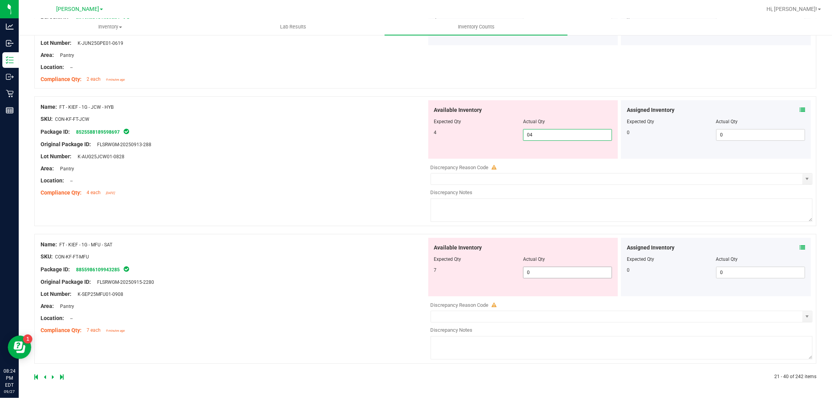
type input "4"
click at [543, 274] on span "0 0" at bounding box center [567, 273] width 89 height 12
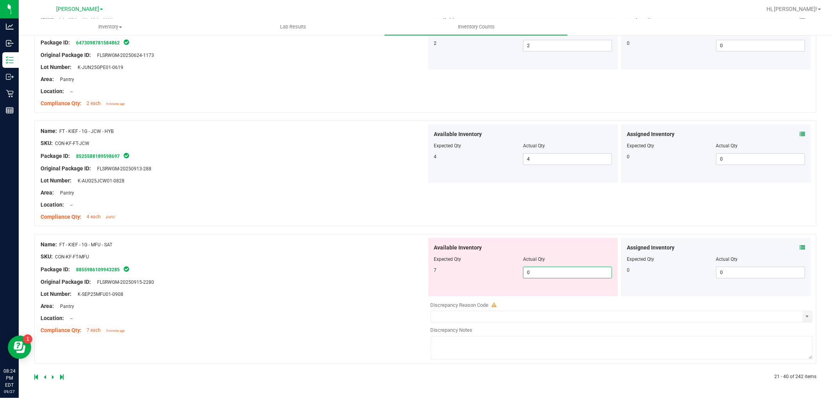
type input "07"
type input "7"
drag, startPoint x: 359, startPoint y: 283, endPoint x: 314, endPoint y: 273, distance: 46.0
click at [359, 282] on div "Name: FT - KIEF - 1G - MFU - SAT SKU: CON-KF-FT-MFU Package ID: 885598610994328…" at bounding box center [234, 287] width 386 height 99
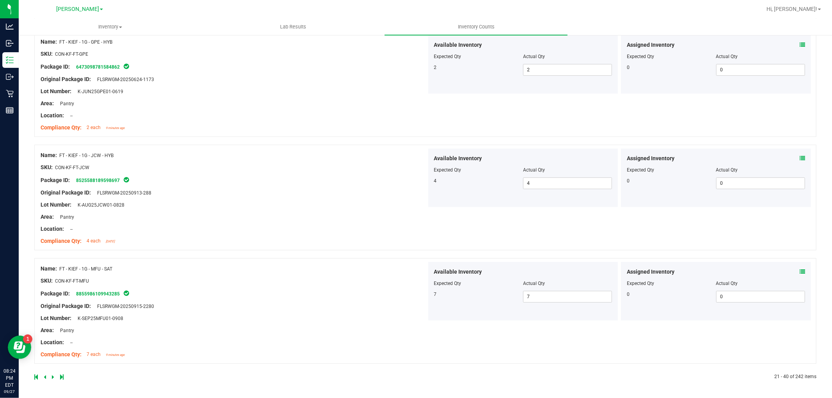
click at [53, 375] on icon at bounding box center [53, 377] width 2 height 5
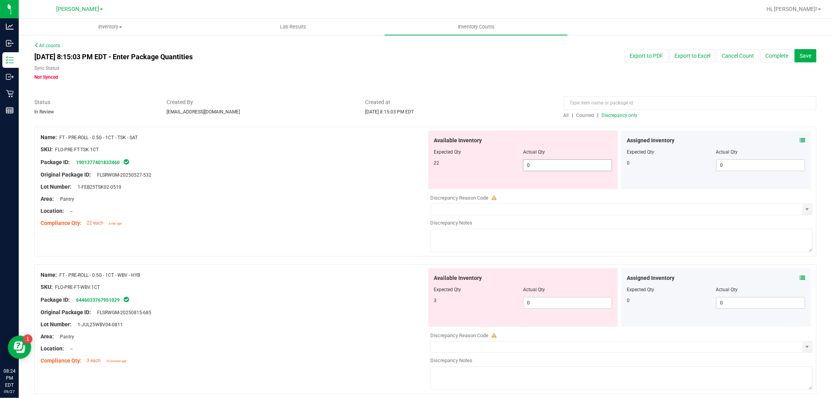
click at [540, 166] on span "0 0" at bounding box center [567, 166] width 89 height 12
type input "0022"
type input "22"
click at [567, 304] on div "Available Inventory Expected Qty Actual Qty 3 0 0" at bounding box center [620, 330] width 386 height 124
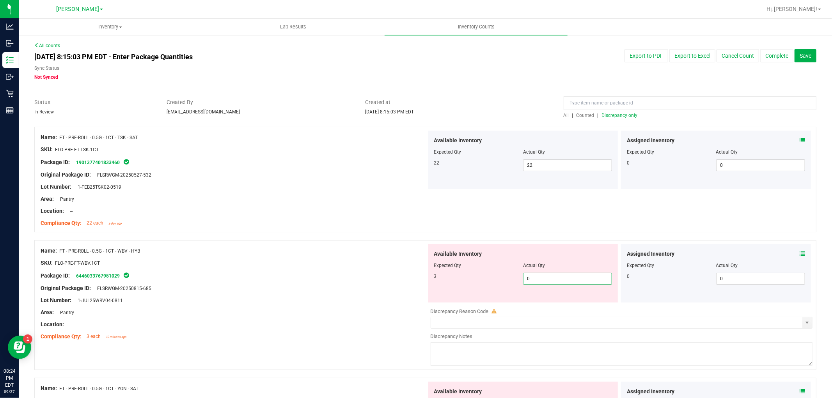
type input "03"
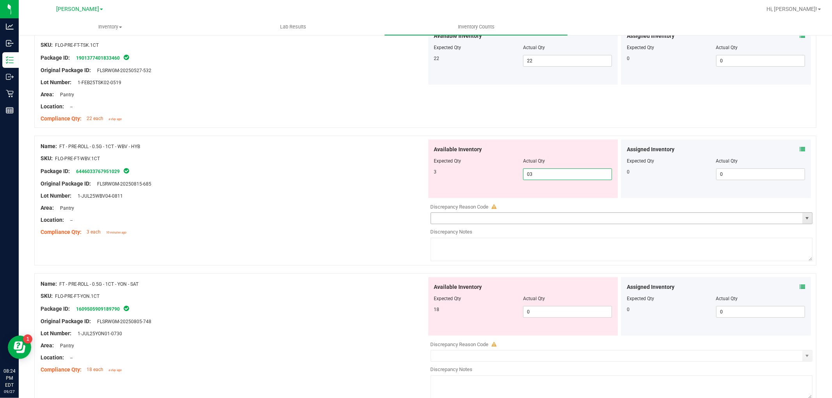
scroll to position [173, 0]
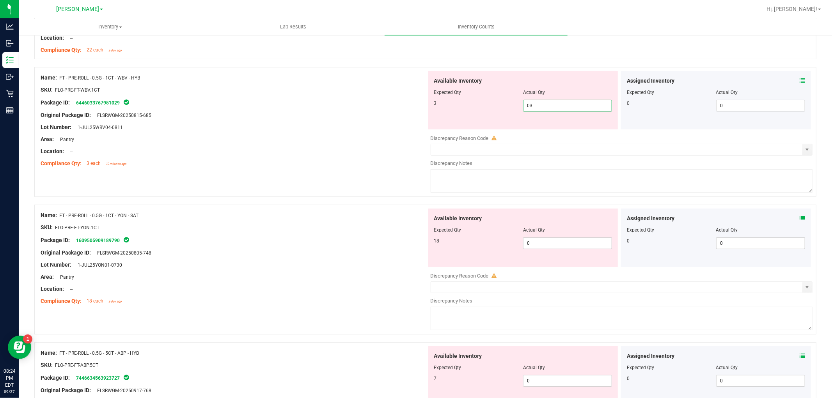
type input "3"
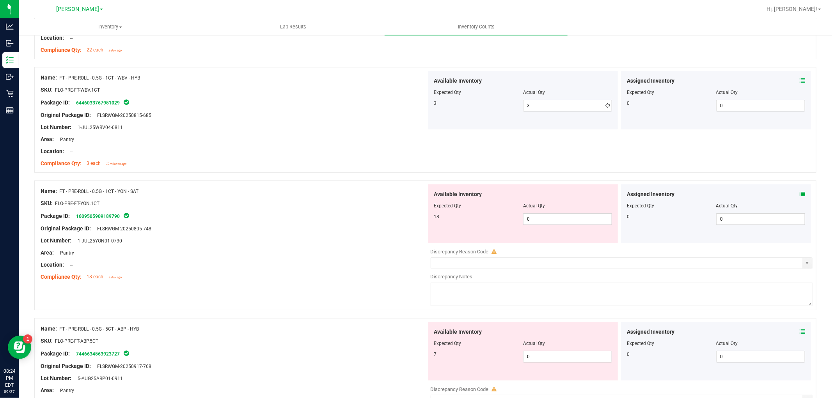
click at [554, 236] on div "Available Inventory Expected Qty Actual Qty 18 0 0" at bounding box center [523, 214] width 190 height 59
click at [552, 213] on span "0 0" at bounding box center [567, 219] width 89 height 12
click at [552, 221] on span "0 0" at bounding box center [567, 219] width 89 height 12
type input "018"
type input "18"
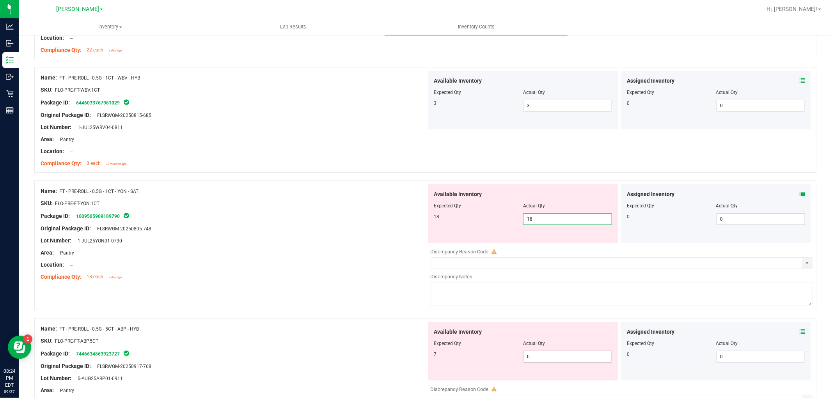
click at [547, 354] on div "Available Inventory Expected Qty Actual Qty 7 0 0" at bounding box center [523, 351] width 190 height 59
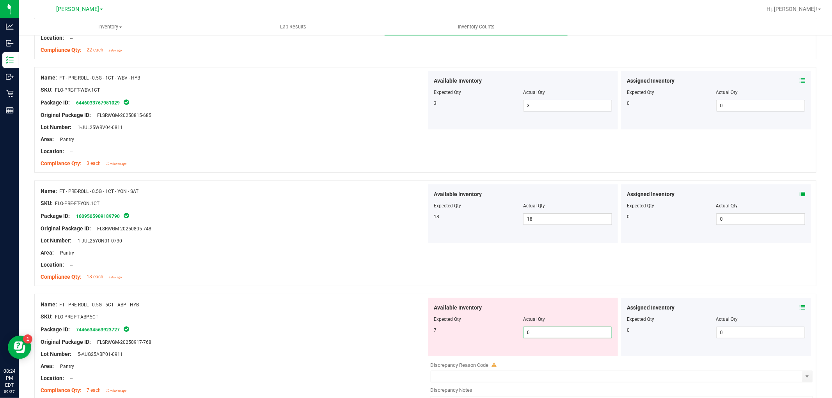
type input "07"
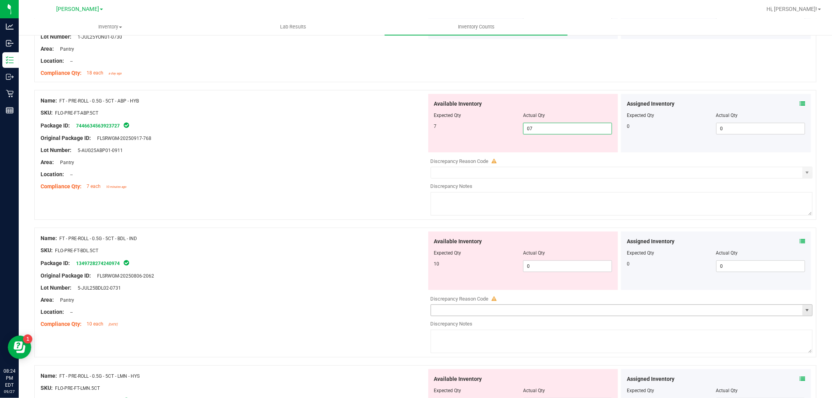
scroll to position [390, 0]
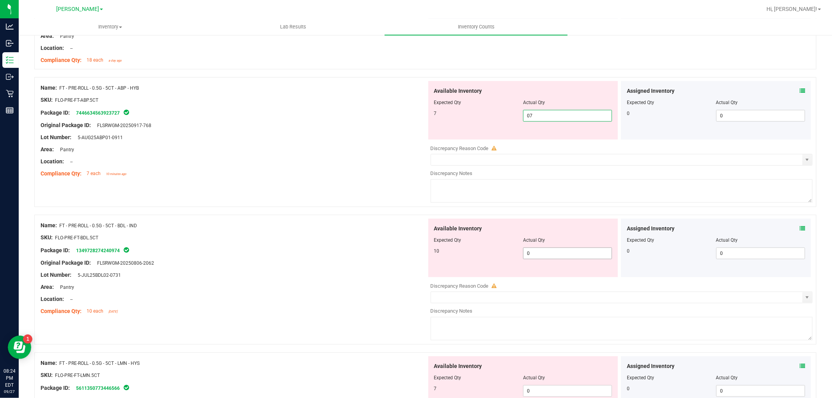
type input "7"
click at [545, 252] on div "Available Inventory Expected Qty Actual Qty 10 0 0" at bounding box center [523, 248] width 190 height 59
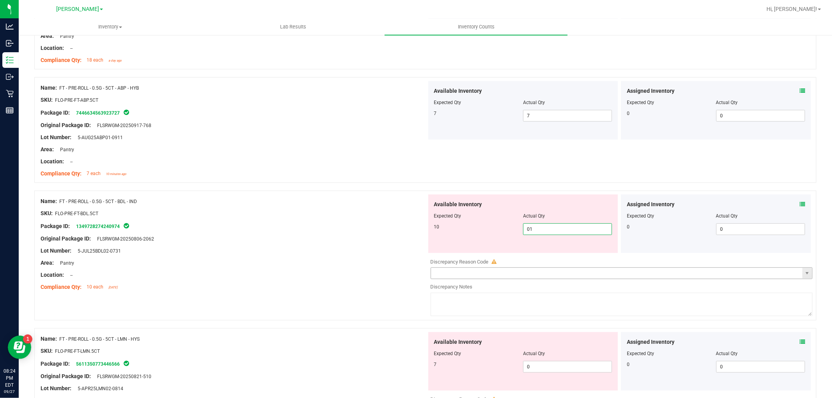
type input "010"
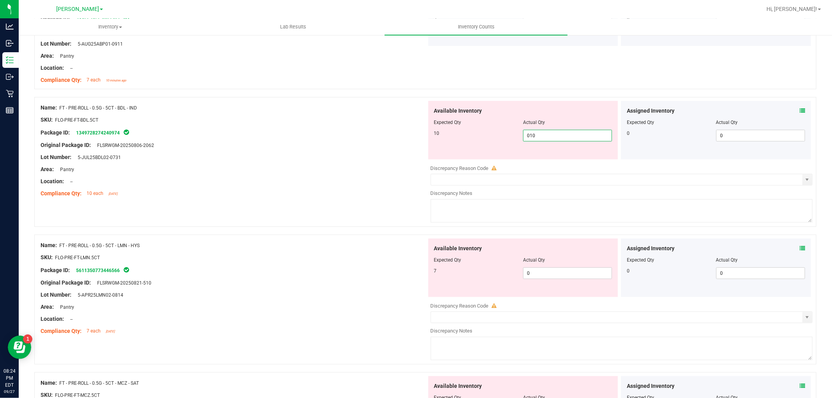
scroll to position [563, 0]
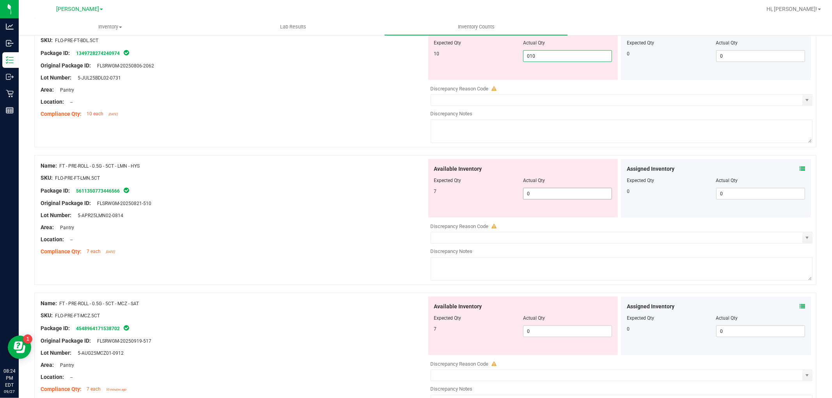
type input "10"
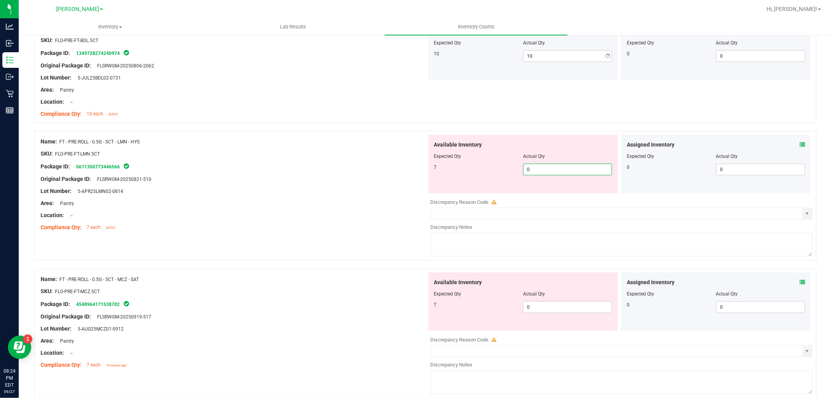
click at [547, 190] on div "Available Inventory Expected Qty Actual Qty 7 0 0" at bounding box center [523, 164] width 190 height 59
type input "07"
type input "7"
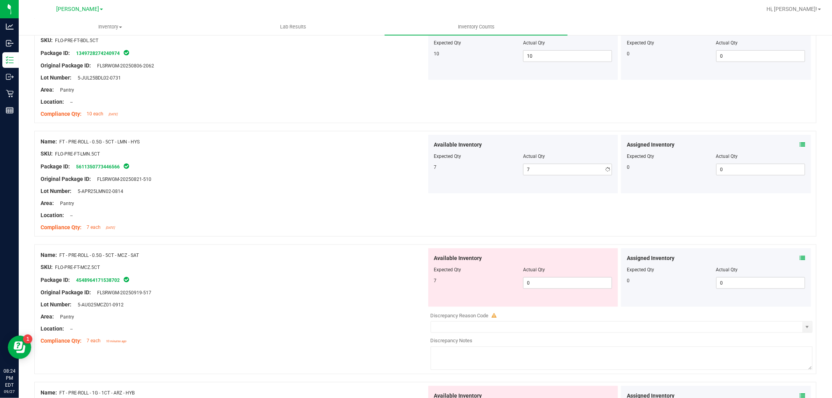
click at [569, 295] on div "Available Inventory Expected Qty Actual Qty 7 0 0" at bounding box center [523, 278] width 190 height 59
click at [560, 275] on div at bounding box center [523, 276] width 178 height 4
click at [560, 284] on span "0 0" at bounding box center [567, 283] width 89 height 12
type input "07"
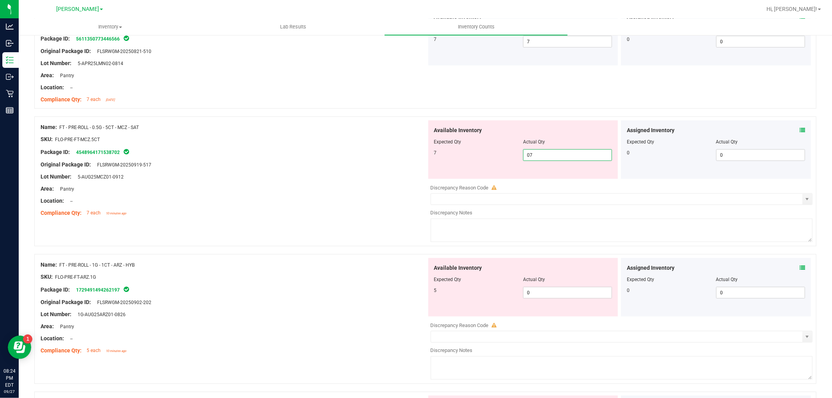
scroll to position [824, 0]
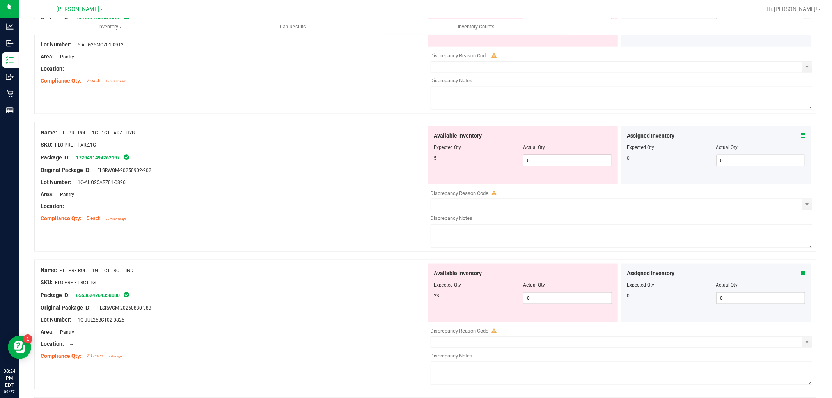
type input "7"
click at [557, 159] on div "Available Inventory Expected Qty Actual Qty 5 0 0" at bounding box center [523, 155] width 190 height 59
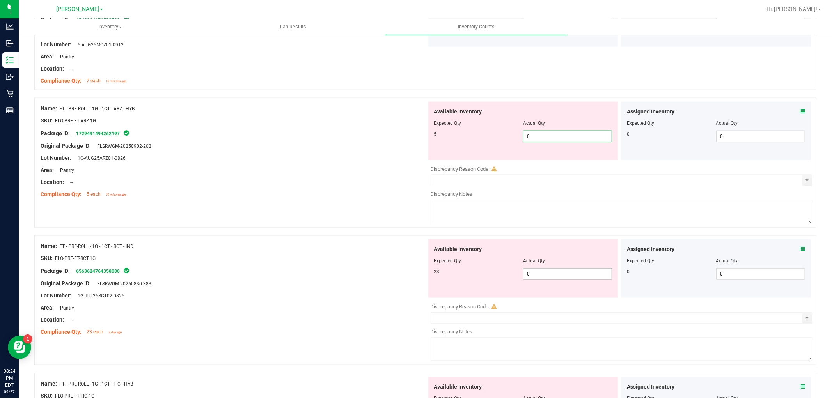
type input "05"
type input "5"
click at [552, 277] on div "Available Inventory Expected Qty Actual Qty 23 0 0" at bounding box center [620, 302] width 386 height 124
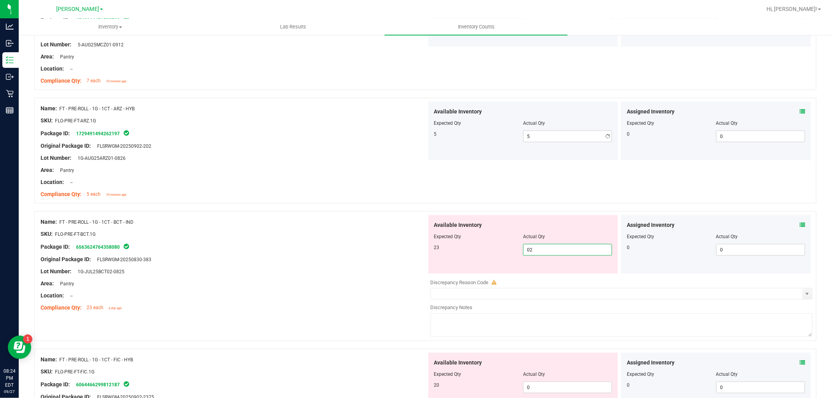
type input "023"
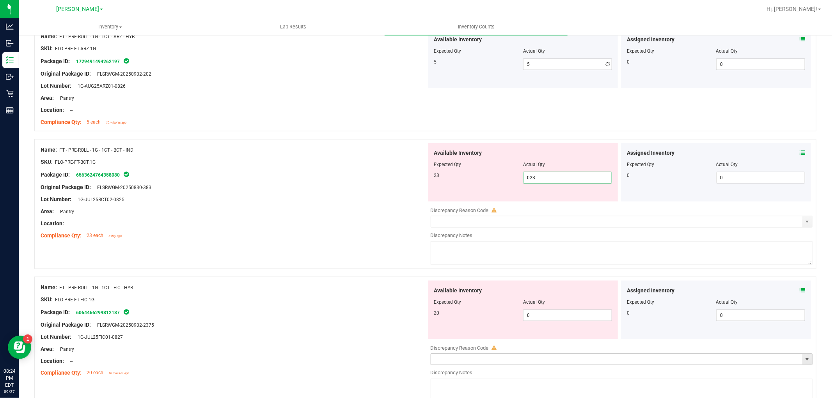
scroll to position [997, 0]
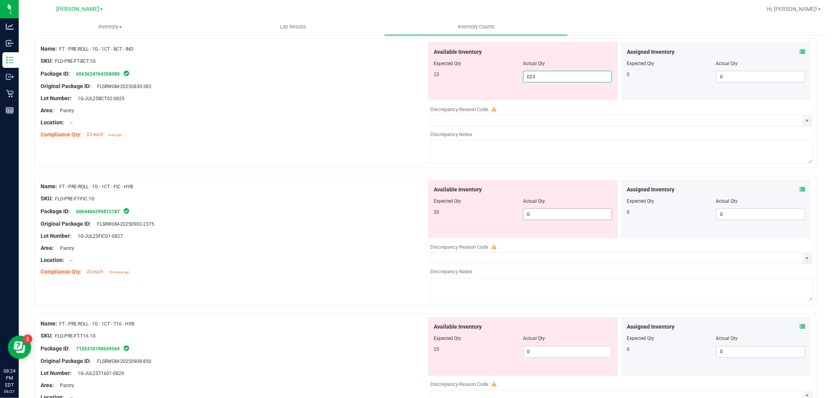
type input "23"
click at [545, 217] on div "Available Inventory Expected Qty Actual Qty 20 0 0" at bounding box center [620, 242] width 386 height 124
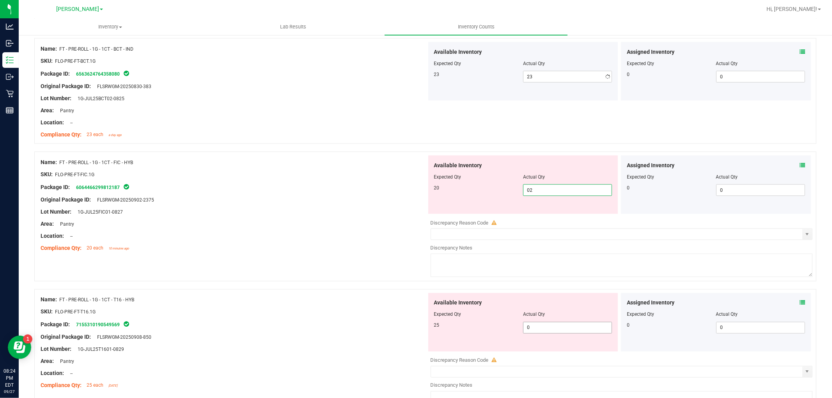
type input "020"
type input "20"
click at [560, 332] on div "Available Inventory Expected Qty Actual Qty 25 0 0" at bounding box center [620, 355] width 386 height 124
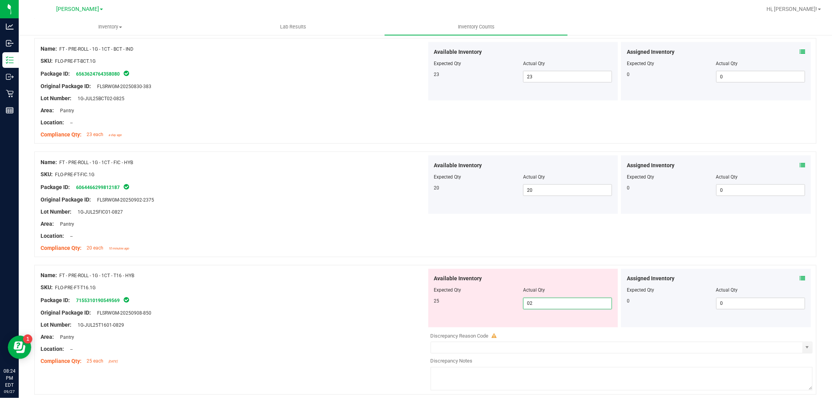
type input "025"
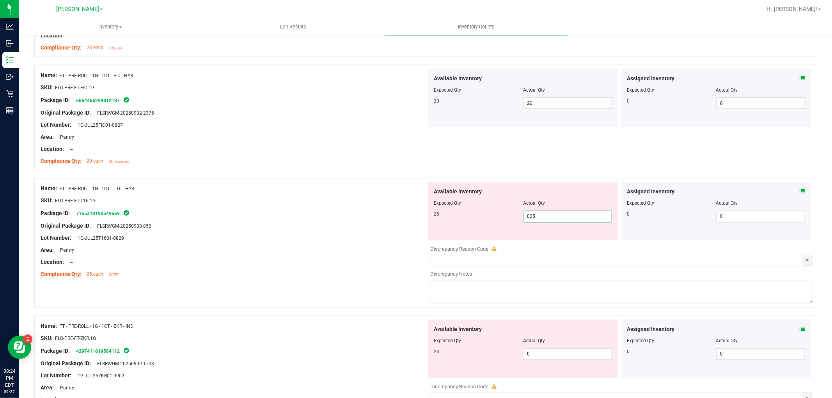
scroll to position [1214, 0]
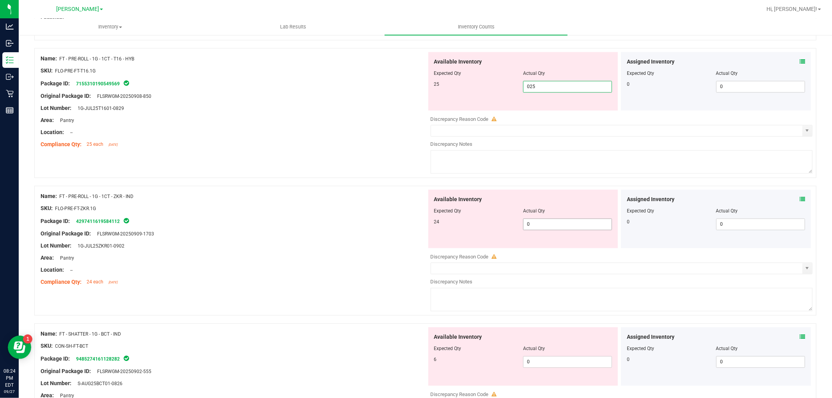
type input "25"
click at [538, 228] on div "Available Inventory Expected Qty Actual Qty 24 0 0" at bounding box center [620, 252] width 386 height 124
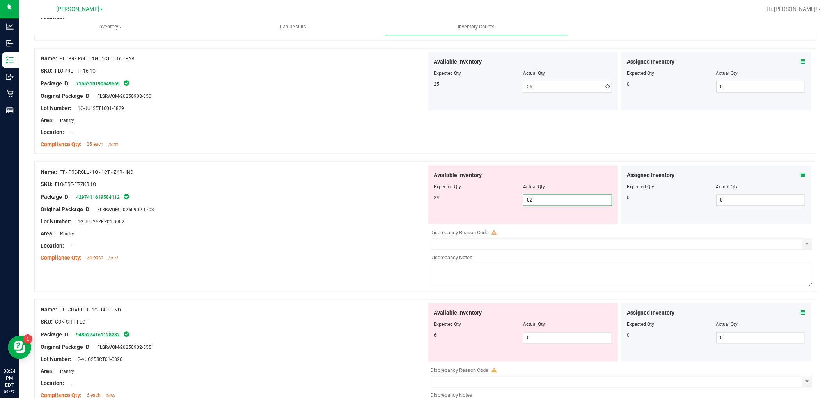
type input "024"
type input "24"
click at [543, 342] on div "Available Inventory Expected Qty Actual Qty 6 0 0" at bounding box center [620, 366] width 386 height 124
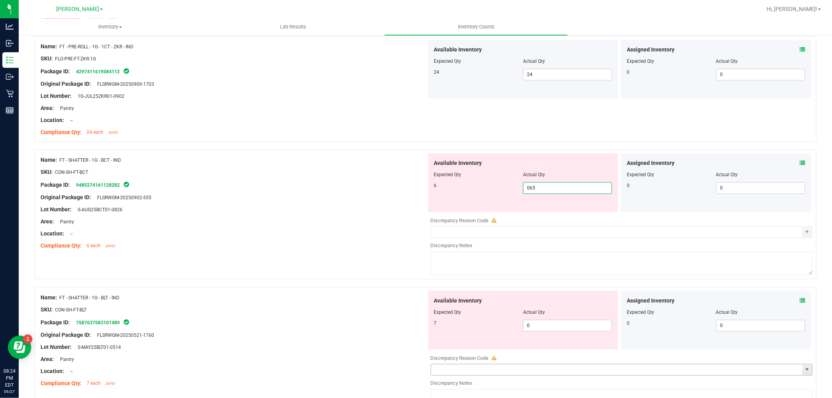
scroll to position [1430, 0]
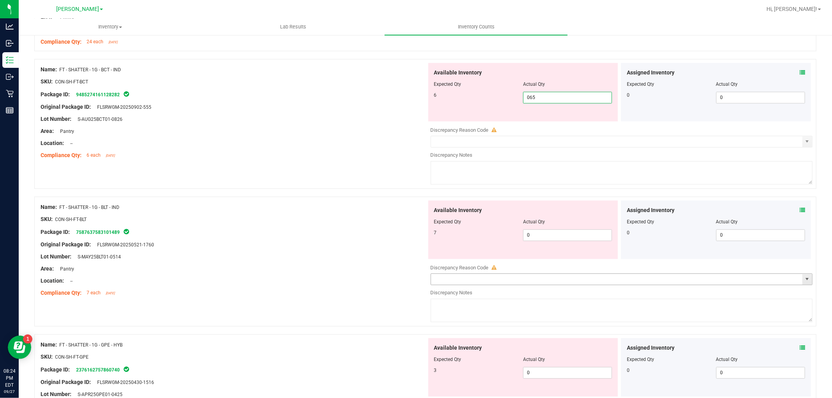
type input "06"
type input "6"
click at [537, 236] on div "Available Inventory Expected Qty Actual Qty 7 0 0" at bounding box center [620, 263] width 386 height 124
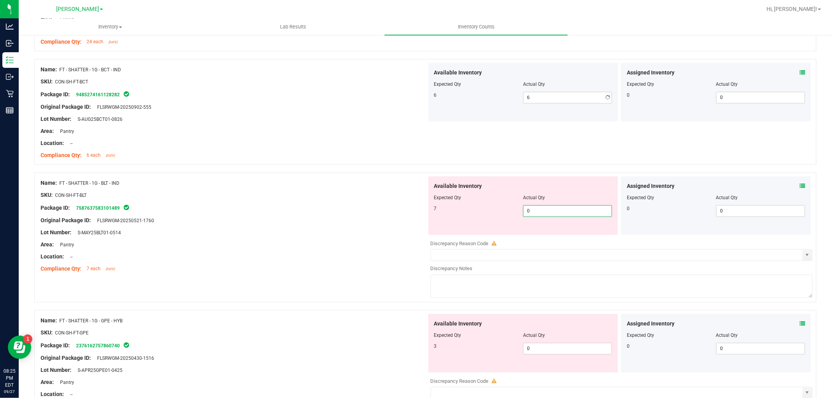
type input "07"
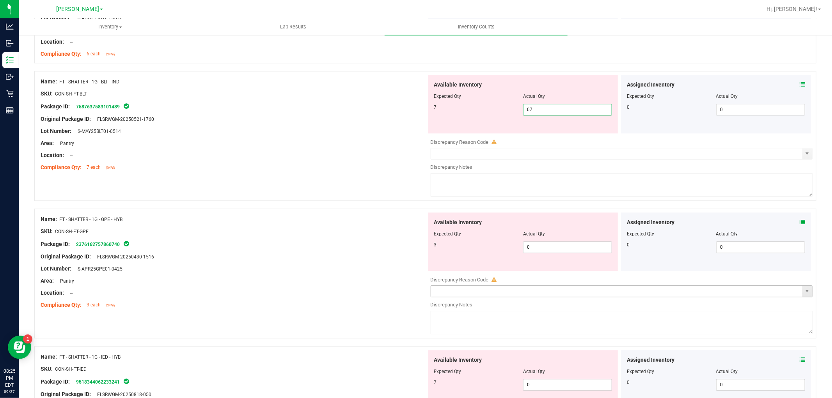
scroll to position [1604, 0]
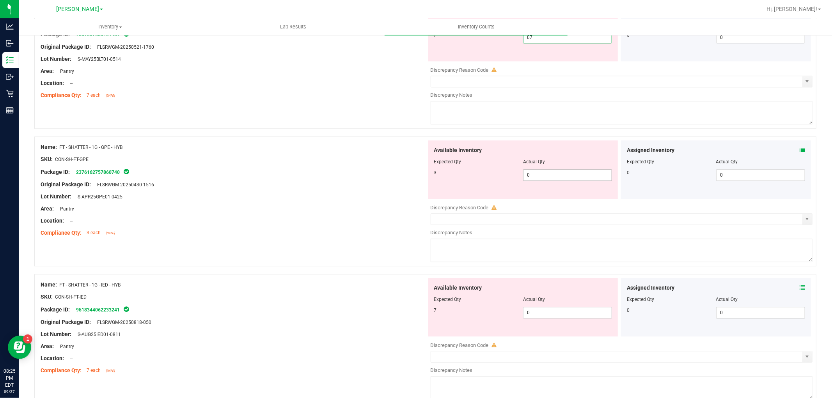
type input "7"
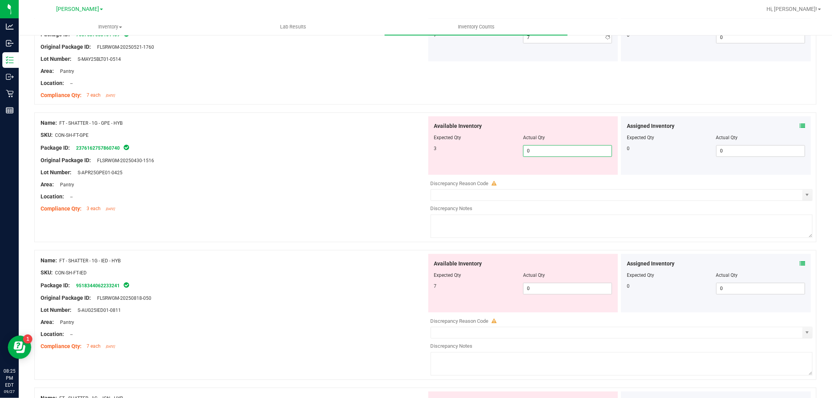
click at [552, 175] on div "Available Inventory Expected Qty Actual Qty 3 0 0" at bounding box center [523, 145] width 190 height 59
type input "03"
type input "3"
click at [558, 293] on div "Available Inventory Expected Qty Actual Qty 7 0 0" at bounding box center [620, 316] width 386 height 124
type input "07"
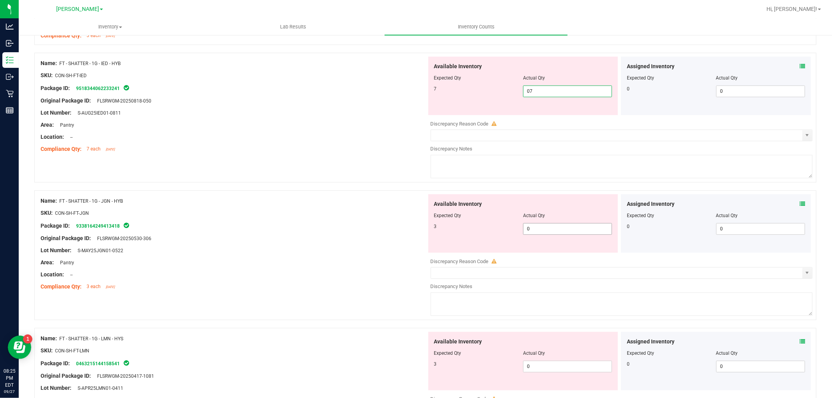
type input "7"
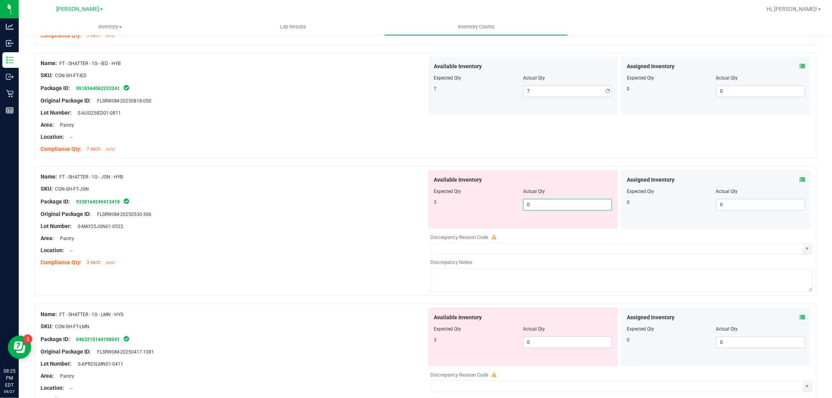
click at [557, 233] on div "Available Inventory Expected Qty Actual Qty 3 0 0" at bounding box center [620, 232] width 386 height 124
type input "03"
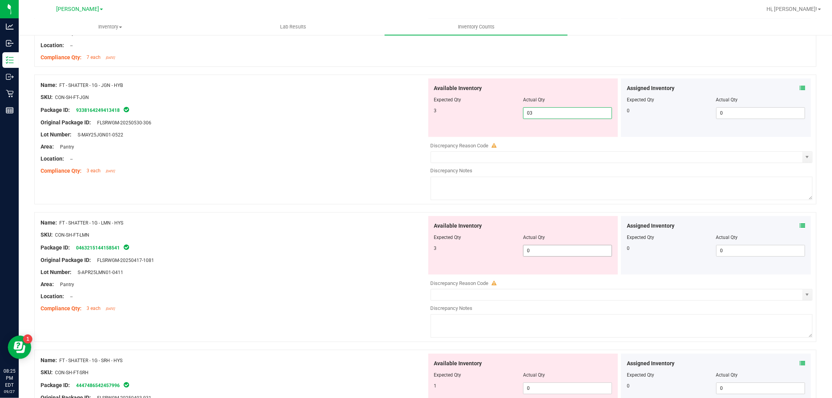
scroll to position [1951, 0]
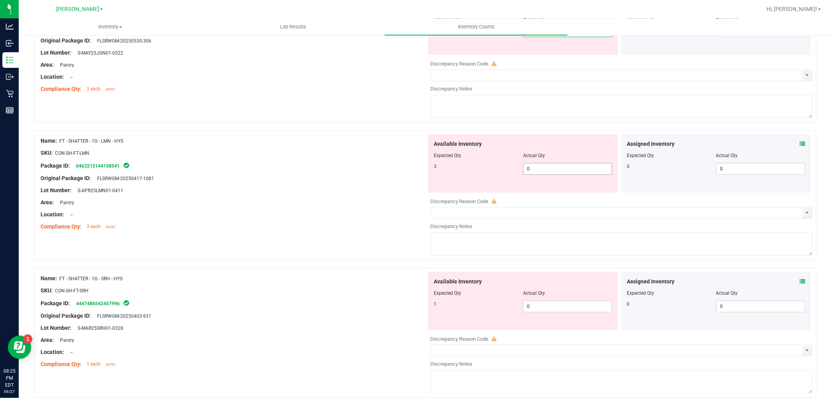
type input "3"
click at [540, 170] on div "Available Inventory Expected Qty Actual Qty 3 0 0" at bounding box center [620, 196] width 386 height 124
type input "03"
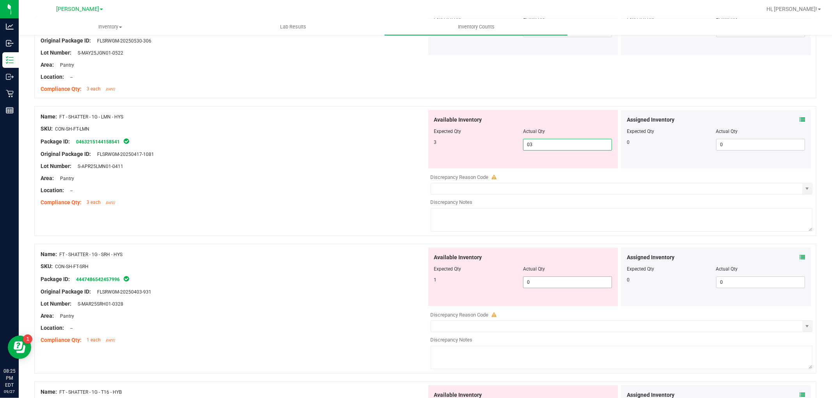
type input "3"
click at [555, 281] on div "Available Inventory Expected Qty Actual Qty 1 0 0" at bounding box center [523, 277] width 190 height 59
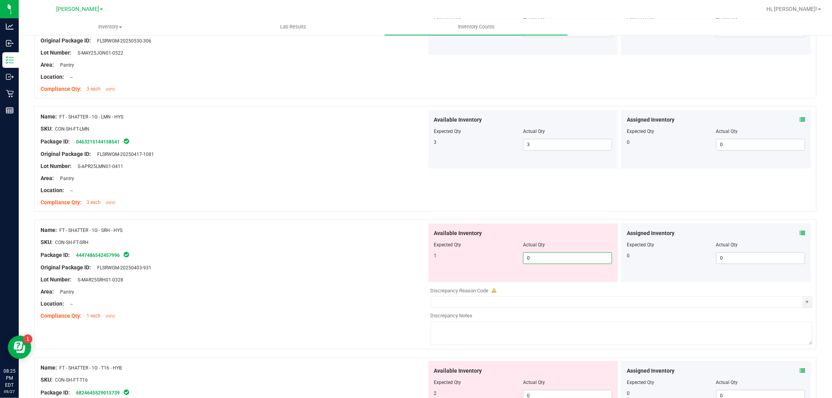
type input "01"
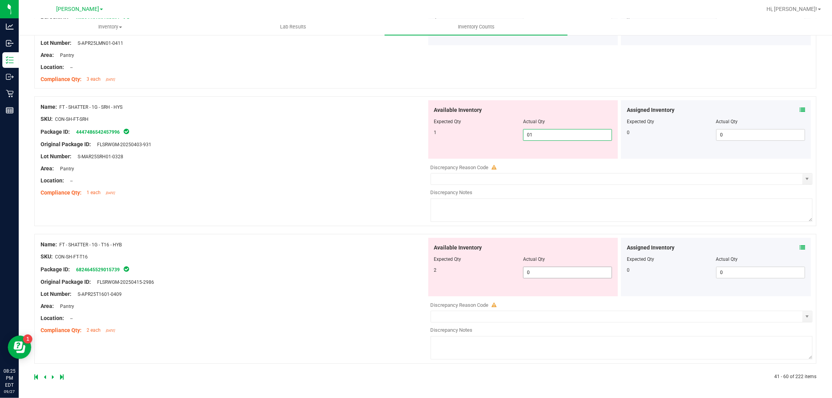
type input "1"
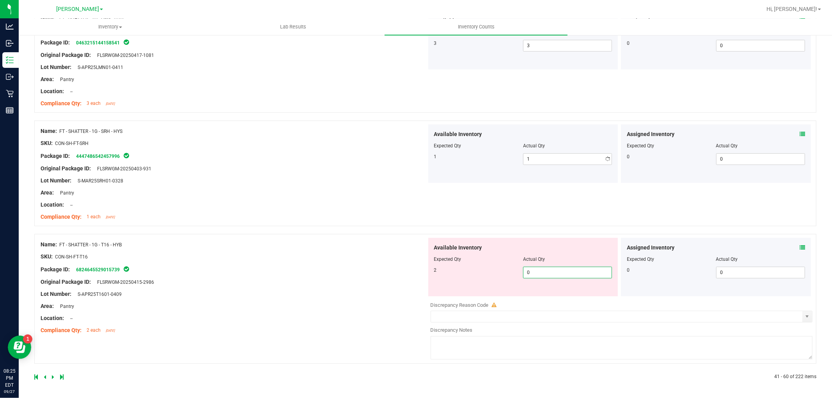
click at [550, 275] on span "0 0" at bounding box center [567, 273] width 89 height 12
type input "02"
type input "2"
click at [257, 290] on div "Name: FT - SHATTER - 1G - T16 - HYB SKU: CON-SH-FT-T16 Package ID: 682464552901…" at bounding box center [234, 287] width 386 height 99
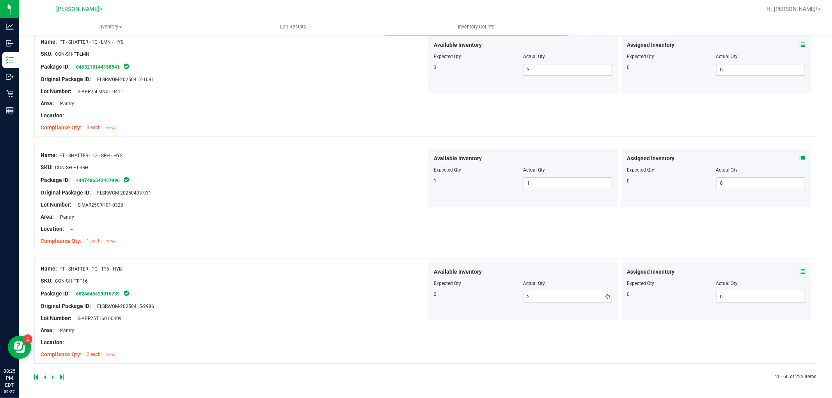
scroll to position [2026, 0]
click at [53, 377] on icon at bounding box center [53, 377] width 2 height 5
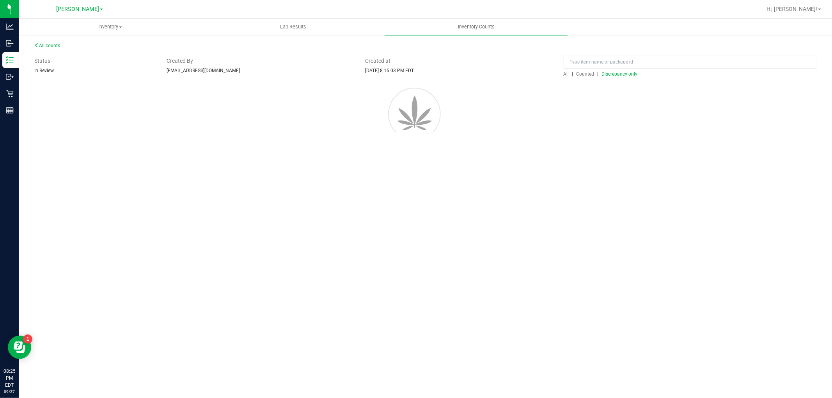
scroll to position [0, 0]
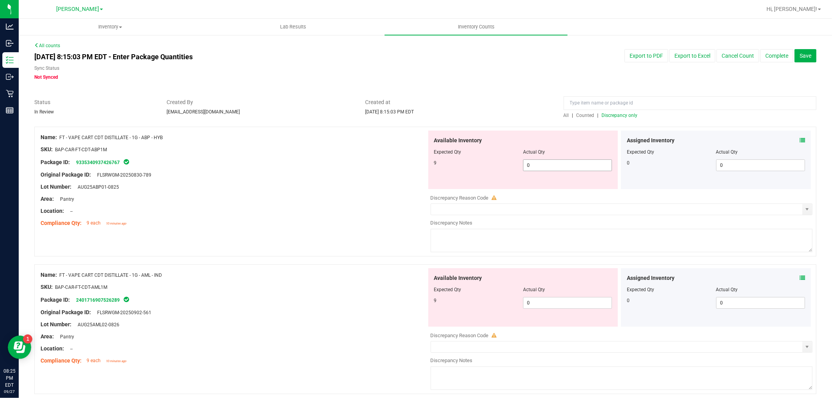
click at [550, 165] on span "0 0" at bounding box center [567, 166] width 89 height 12
type input "09"
type input "9"
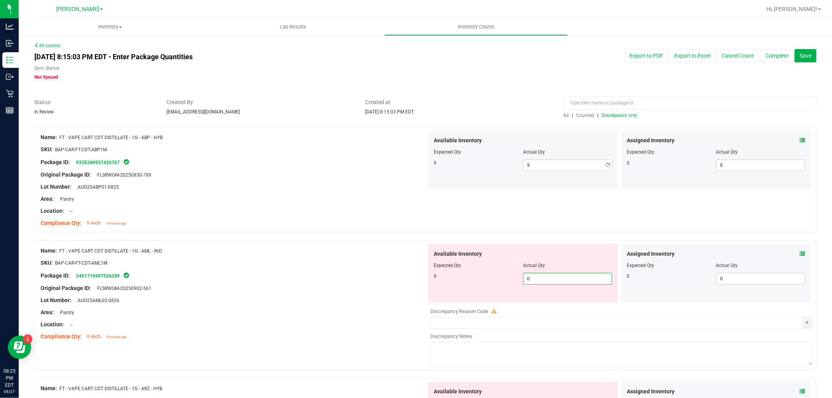
click at [554, 299] on div "Available Inventory Expected Qty Actual Qty 9 0 0" at bounding box center [523, 273] width 190 height 59
type input "09"
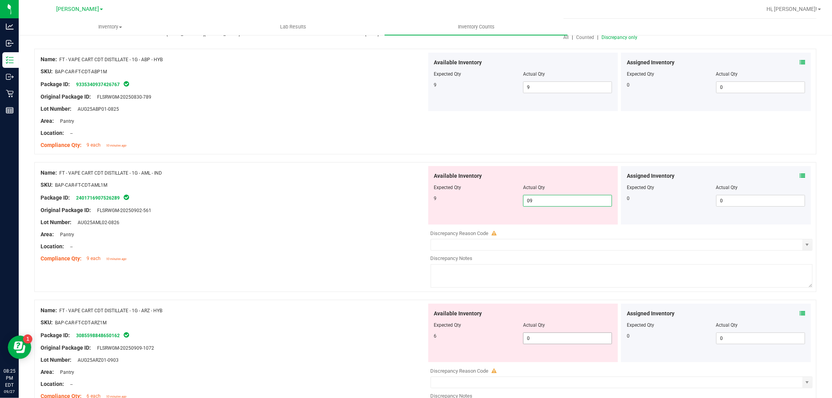
scroll to position [173, 0]
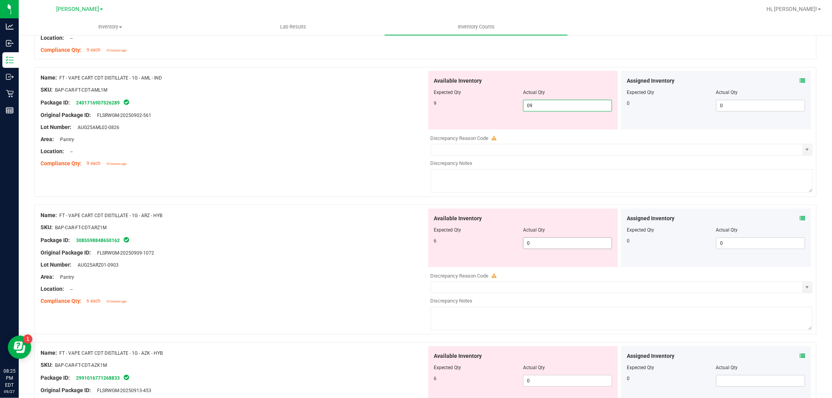
type input "9"
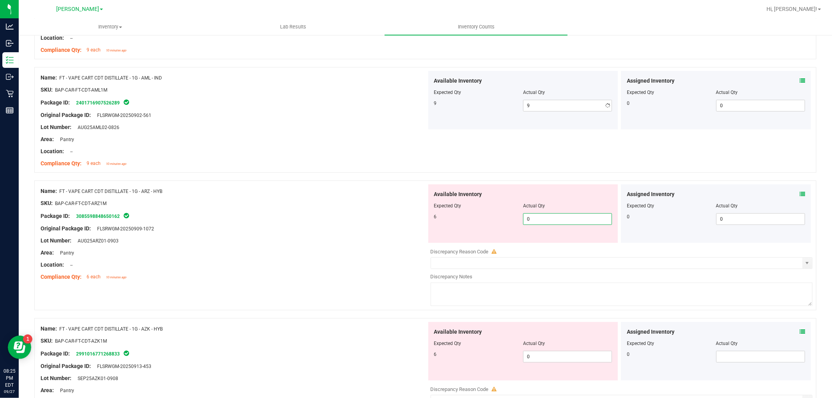
click at [549, 243] on div "Available Inventory Expected Qty Actual Qty 6 0 0" at bounding box center [620, 247] width 386 height 124
type input "06"
type input "6"
click at [554, 357] on div "Available Inventory Expected Qty Actual Qty 6 0 0" at bounding box center [620, 384] width 386 height 124
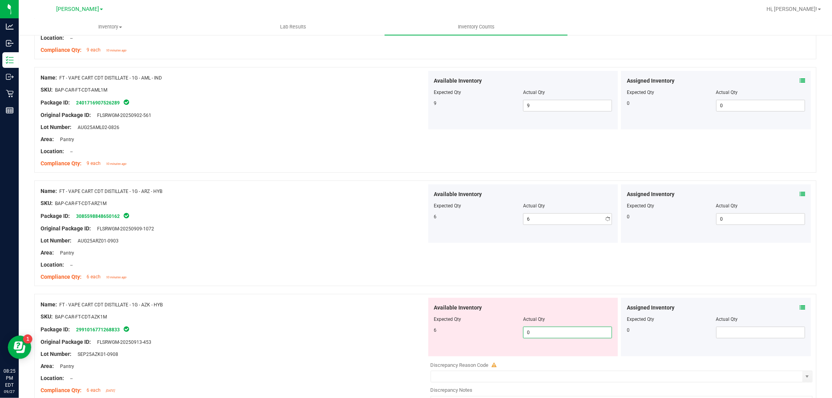
type input "06"
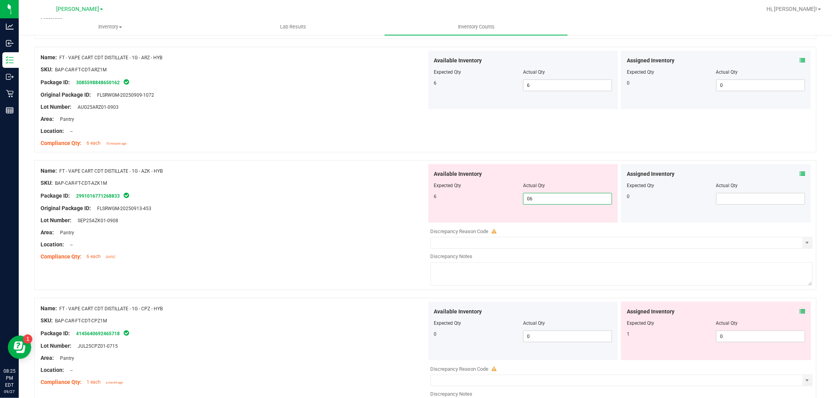
scroll to position [390, 0]
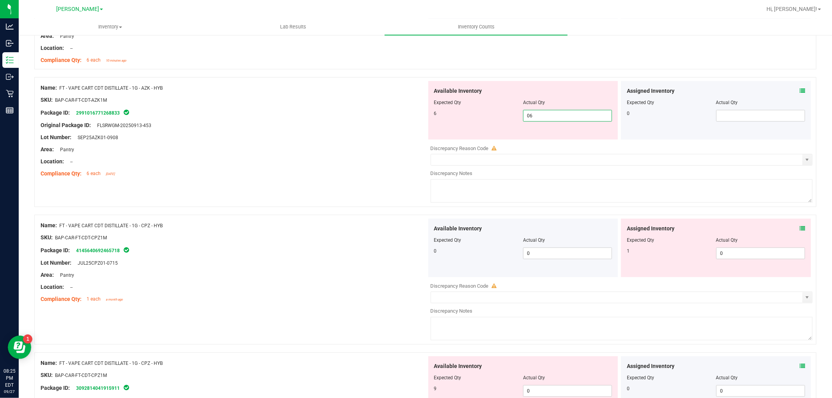
type input "6"
click at [738, 258] on div "Available Inventory Expected Qty Actual Qty 0 0 0" at bounding box center [620, 281] width 386 height 124
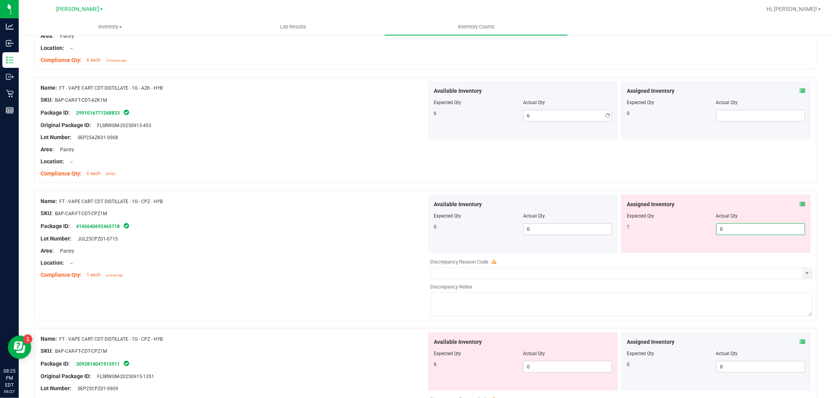
type input "01"
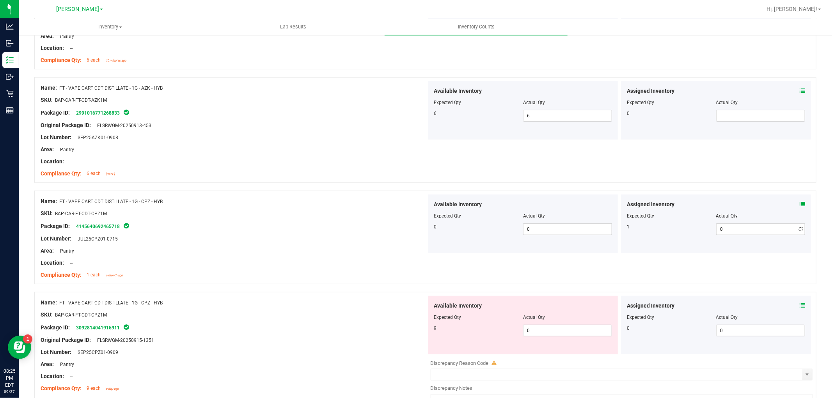
type input "1"
click at [554, 363] on div "Available Inventory Expected Qty Actual Qty 9 0 0" at bounding box center [620, 358] width 386 height 124
type input "09"
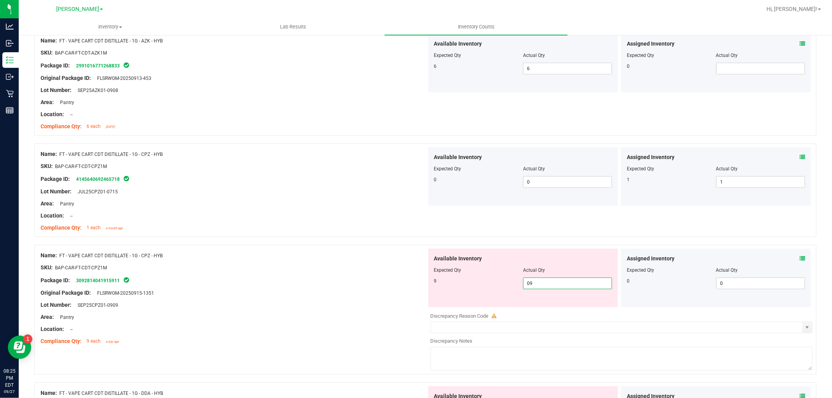
scroll to position [607, 0]
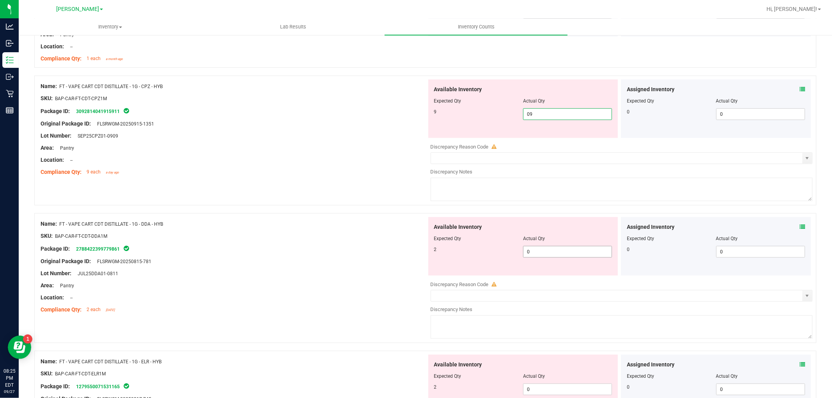
type input "9"
click at [556, 252] on div "Available Inventory Expected Qty Actual Qty 2 0 0" at bounding box center [620, 279] width 386 height 124
type input "02"
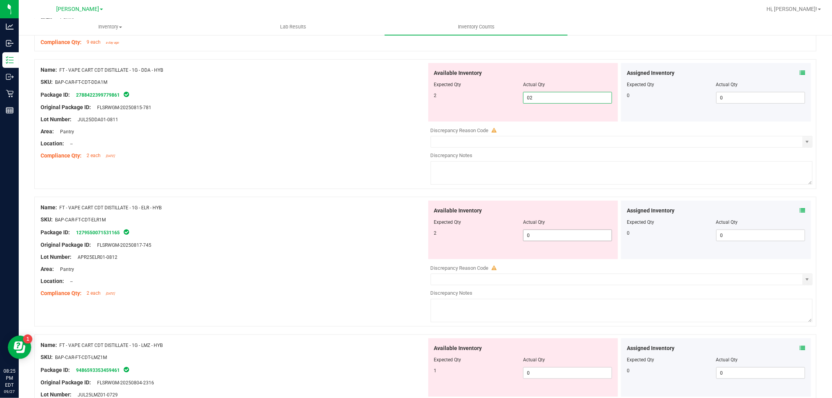
type input "2"
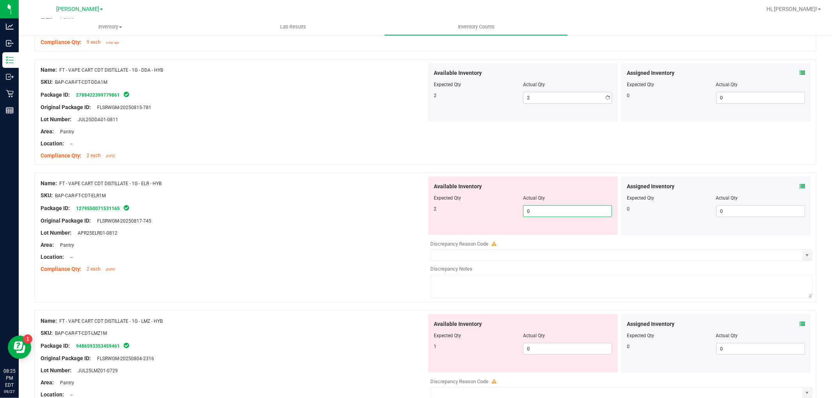
click at [553, 234] on div "Available Inventory Expected Qty Actual Qty 2 0 0" at bounding box center [523, 206] width 190 height 59
type input "02"
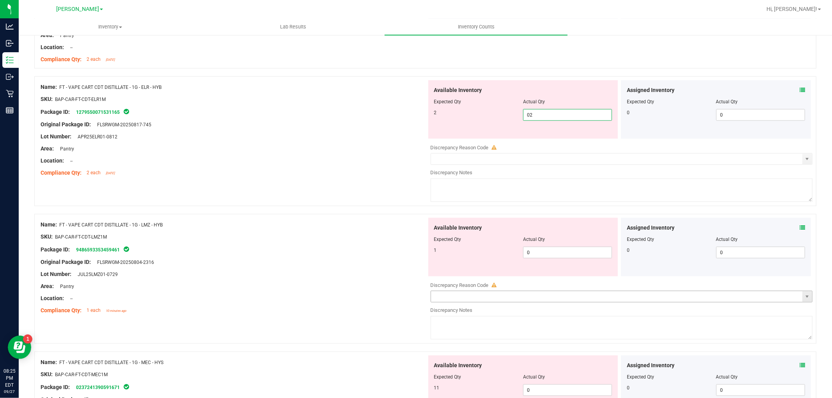
scroll to position [910, 0]
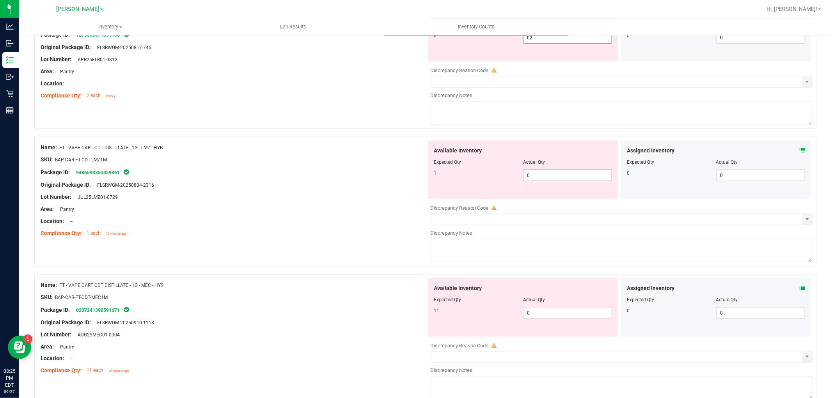
type input "2"
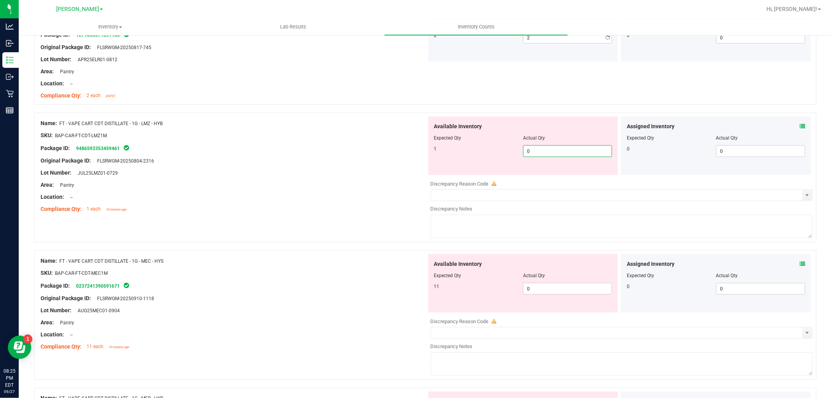
click at [540, 173] on div "Available Inventory Expected Qty Actual Qty 1 0 0" at bounding box center [523, 146] width 190 height 59
type input "01"
type input "1"
click at [562, 286] on div "Available Inventory Expected Qty Actual Qty 11 0 0" at bounding box center [523, 283] width 190 height 59
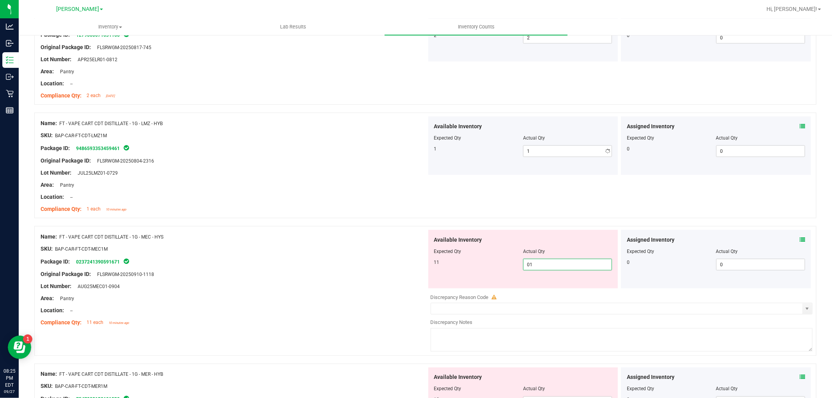
type input "011"
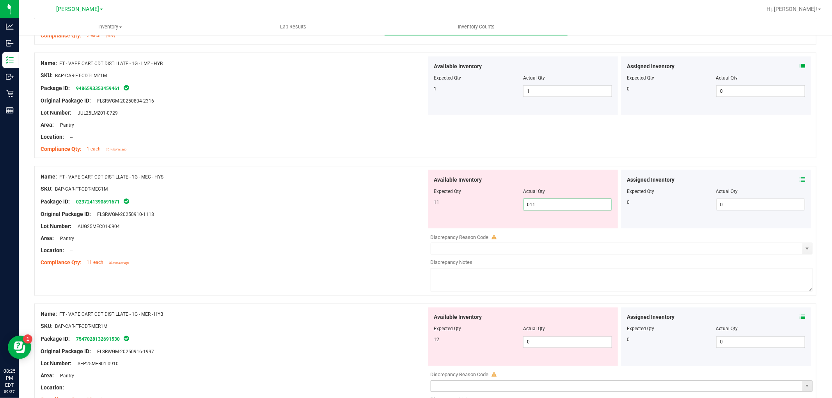
scroll to position [1083, 0]
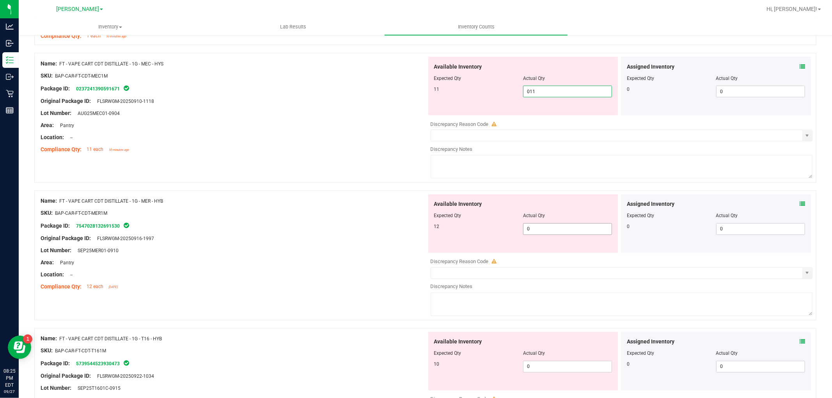
type input "11"
click at [552, 233] on div "Available Inventory Expected Qty Actual Qty 12 0 0" at bounding box center [620, 257] width 386 height 124
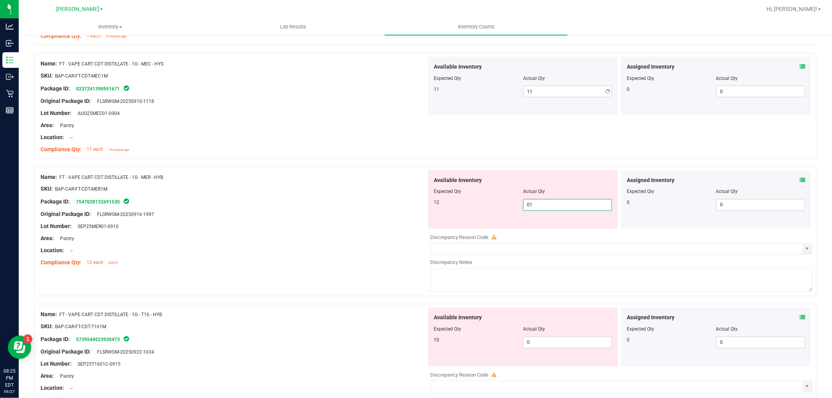
type input "012"
type input "12"
click at [555, 336] on div "Available Inventory Expected Qty Actual Qty 10 0 0" at bounding box center [523, 337] width 190 height 59
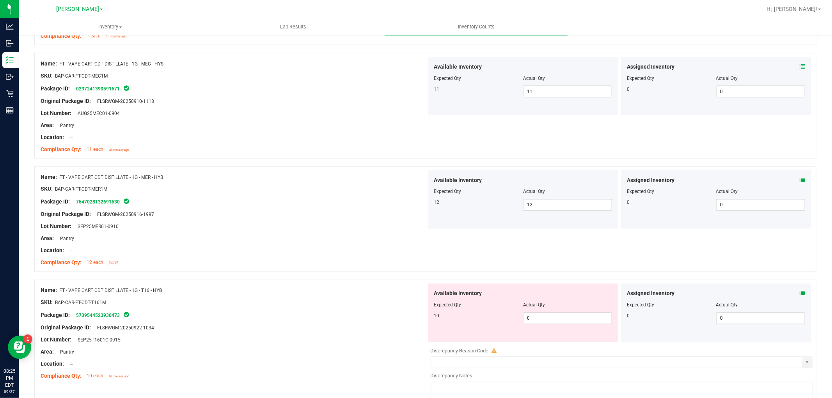
click at [552, 325] on div "Available Inventory Expected Qty Actual Qty 10 0 0" at bounding box center [523, 313] width 190 height 59
click at [552, 315] on span "0 0" at bounding box center [567, 319] width 89 height 12
type input "010"
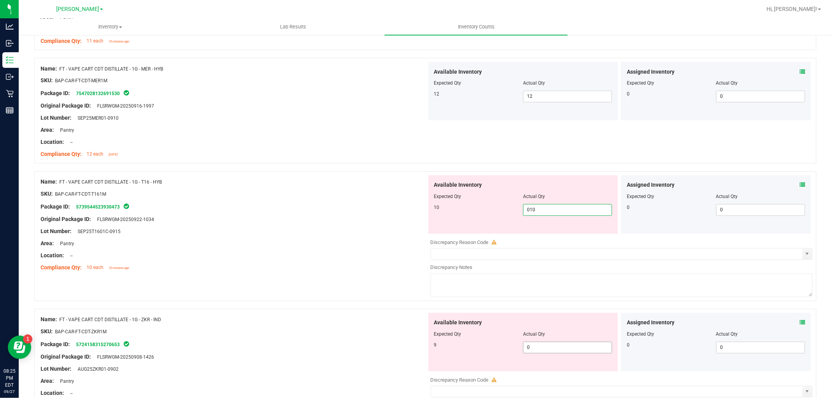
scroll to position [1257, 0]
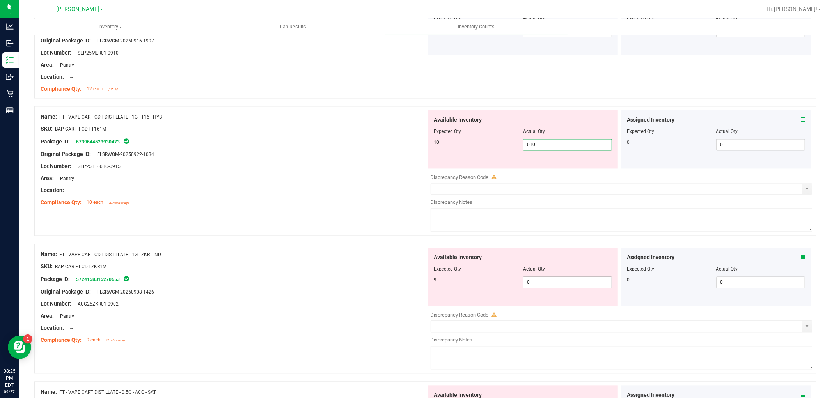
type input "10"
click at [557, 283] on div "Available Inventory Expected Qty Actual Qty 9 0 0" at bounding box center [620, 310] width 386 height 124
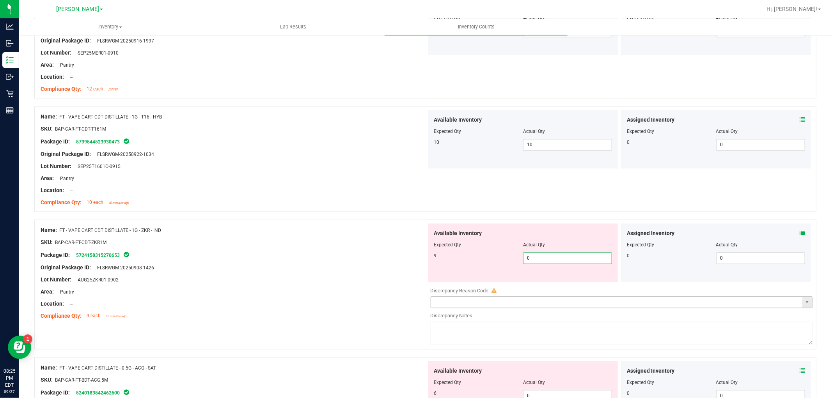
type input "09"
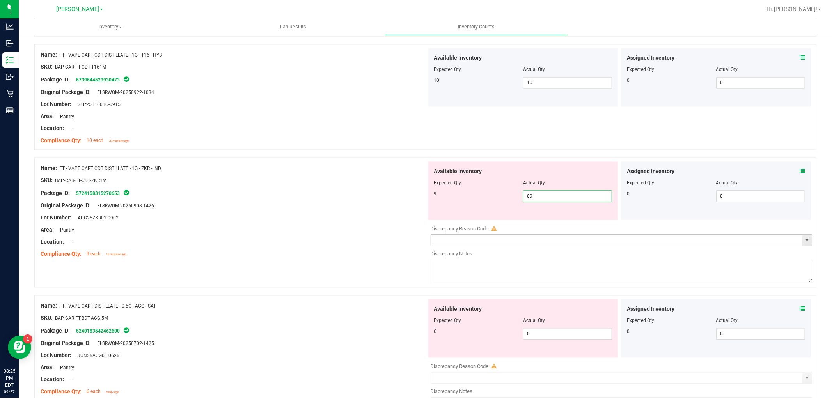
scroll to position [1387, 0]
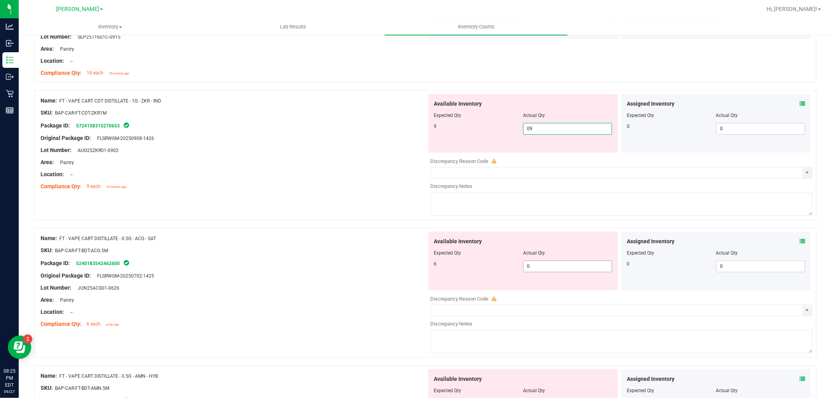
type input "9"
click at [554, 265] on div "Available Inventory Expected Qty Actual Qty 6 0 0" at bounding box center [523, 261] width 190 height 59
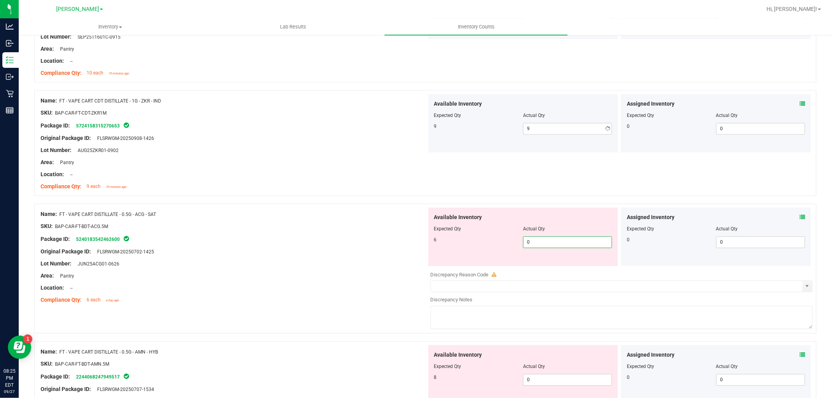
type input "06"
type input "6"
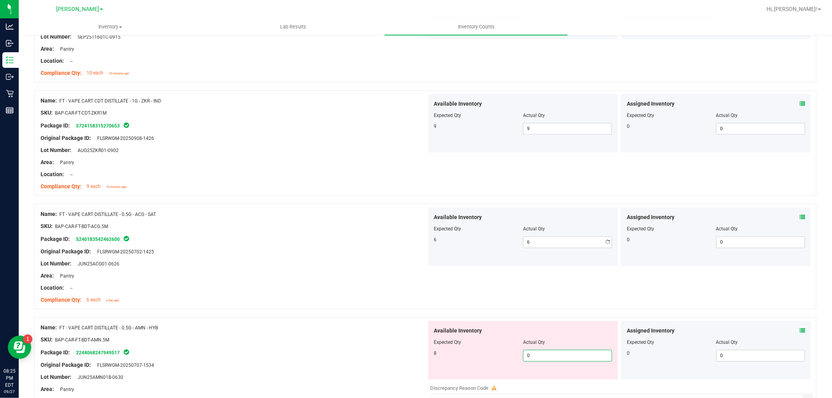
click at [540, 380] on div "Available Inventory Expected Qty Actual Qty 8 0 0" at bounding box center [620, 383] width 386 height 124
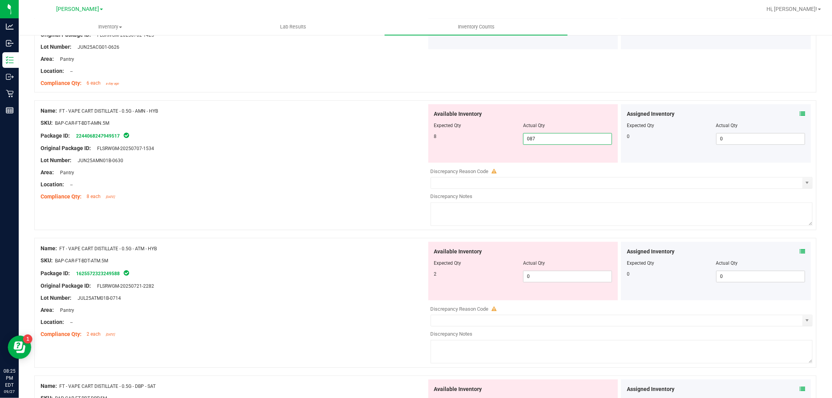
type input "08"
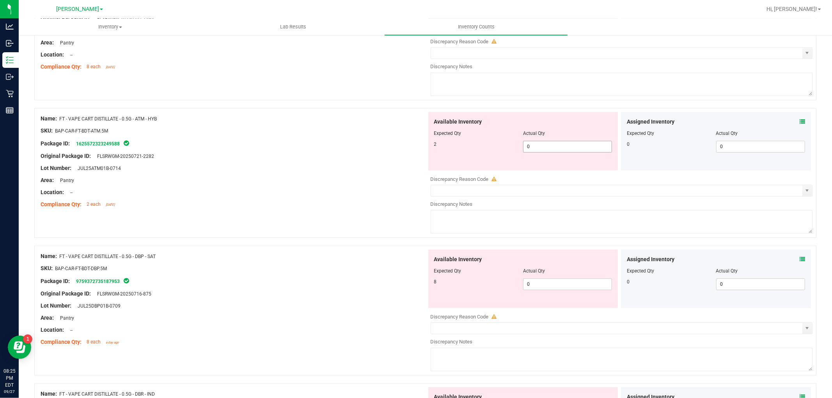
type input "8"
click at [553, 147] on div "Available Inventory Expected Qty Actual Qty 2 0 0" at bounding box center [620, 174] width 386 height 124
type input "02"
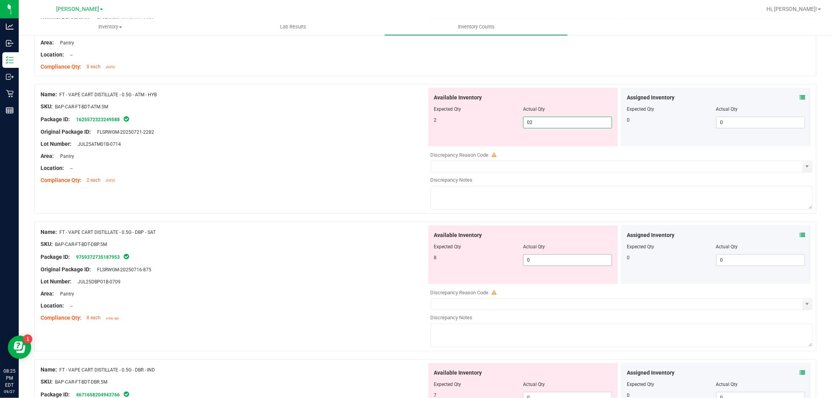
type input "2"
click at [557, 266] on div "Available Inventory Expected Qty Actual Qty 8 0 0" at bounding box center [620, 288] width 386 height 124
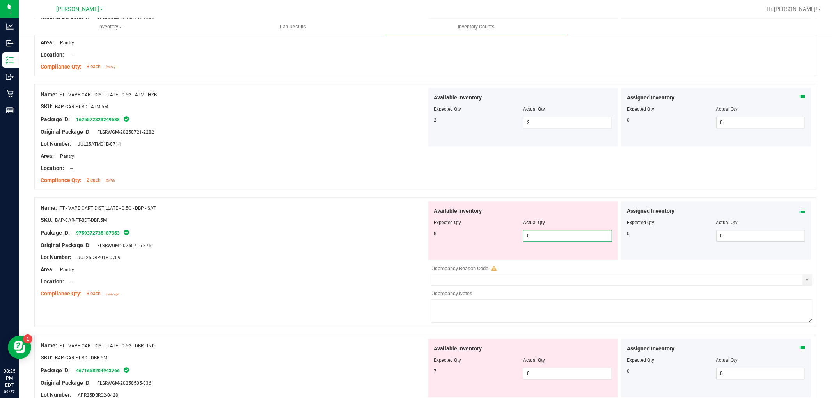
type input "08"
type input "8"
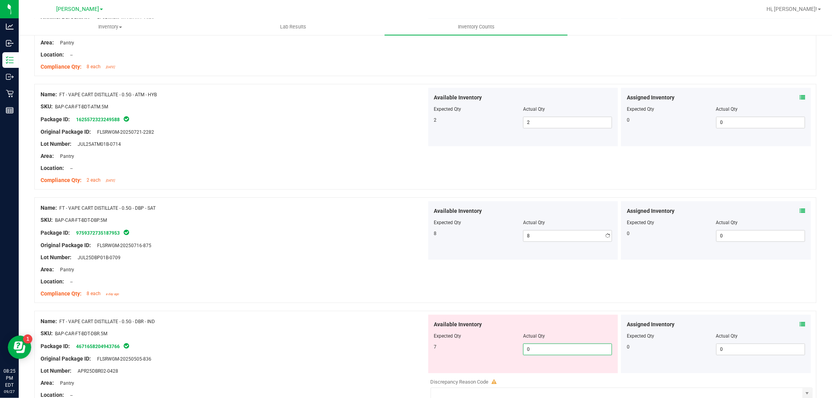
click at [560, 378] on div "Available Inventory Expected Qty Actual Qty 7 0 0" at bounding box center [620, 377] width 386 height 124
type input "07"
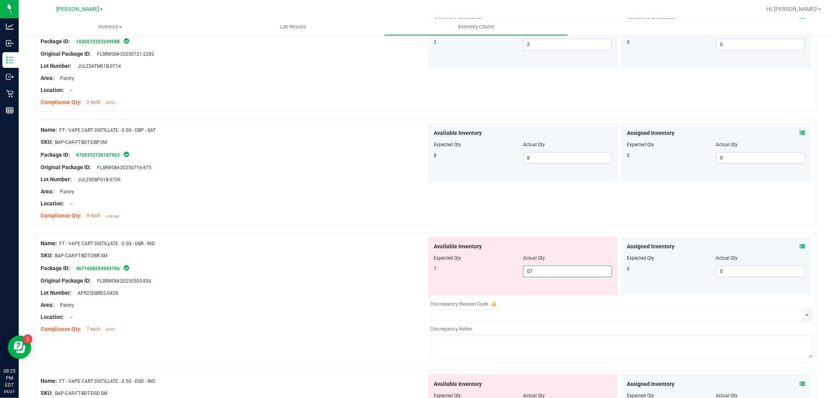
scroll to position [1951, 0]
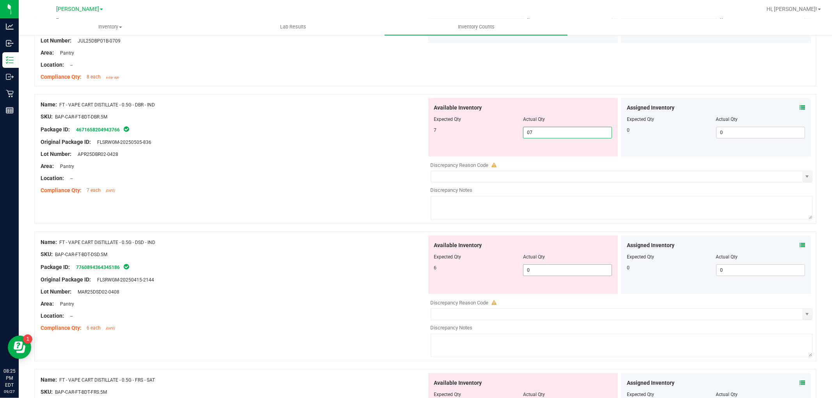
type input "7"
click at [544, 274] on div "Available Inventory Expected Qty Actual Qty 6 0 0" at bounding box center [620, 298] width 386 height 124
type input "06"
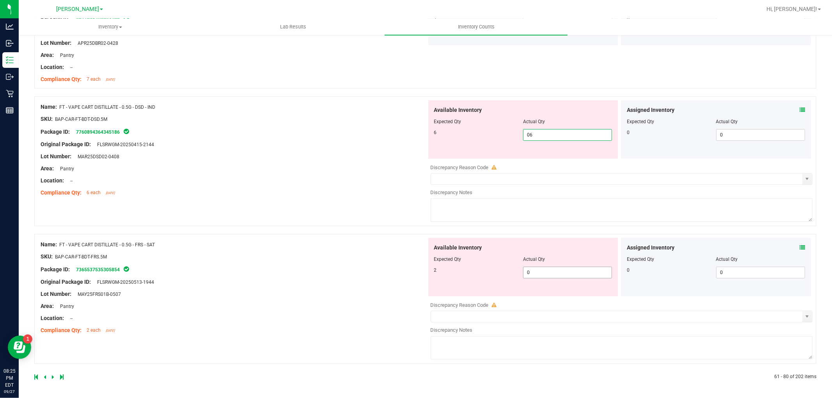
type input "6"
drag, startPoint x: 532, startPoint y: 270, endPoint x: 536, endPoint y: 272, distance: 4.2
click at [533, 271] on span "0 0" at bounding box center [567, 273] width 89 height 12
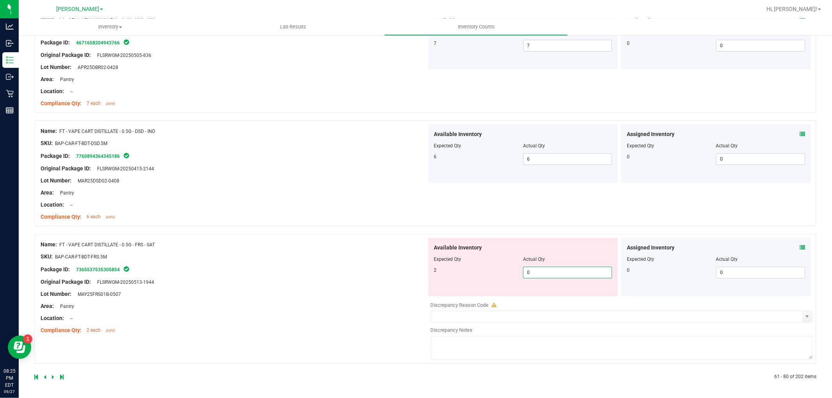
type input "02"
type input "2"
drag, startPoint x: 367, startPoint y: 321, endPoint x: 363, endPoint y: 321, distance: 4.3
click at [368, 321] on div "Name: FT - VAPE CART DISTILLATE - 0.5G - FRS - SAT SKU: BAP-CAR-FT-BDT-FRS.5M P…" at bounding box center [234, 287] width 386 height 99
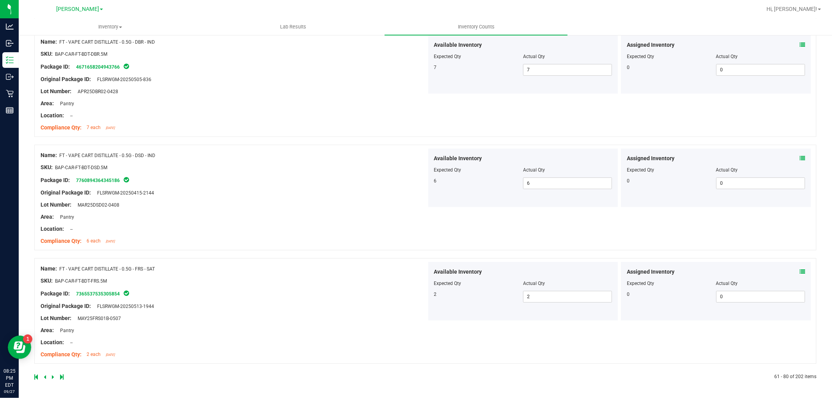
drag, startPoint x: 51, startPoint y: 378, endPoint x: 70, endPoint y: 364, distance: 23.7
click at [51, 378] on div at bounding box center [229, 377] width 391 height 7
click at [53, 377] on icon at bounding box center [53, 377] width 2 height 5
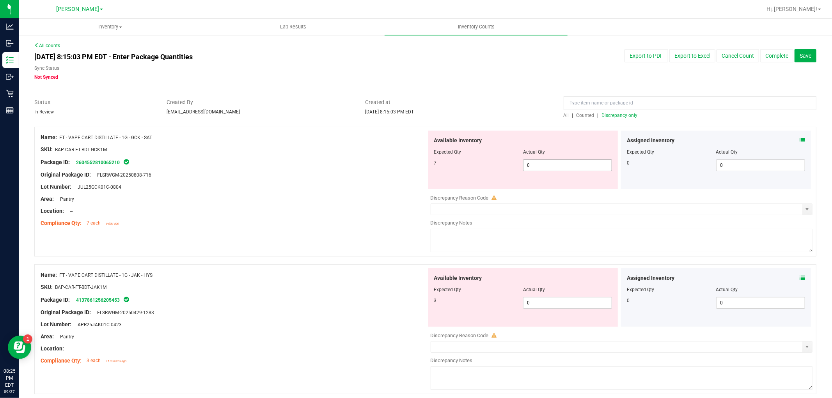
click at [538, 166] on span "0 0" at bounding box center [567, 166] width 89 height 12
type input "07"
type input "7"
click at [551, 306] on div "Available Inventory Expected Qty Actual Qty 3 0 0" at bounding box center [620, 330] width 386 height 124
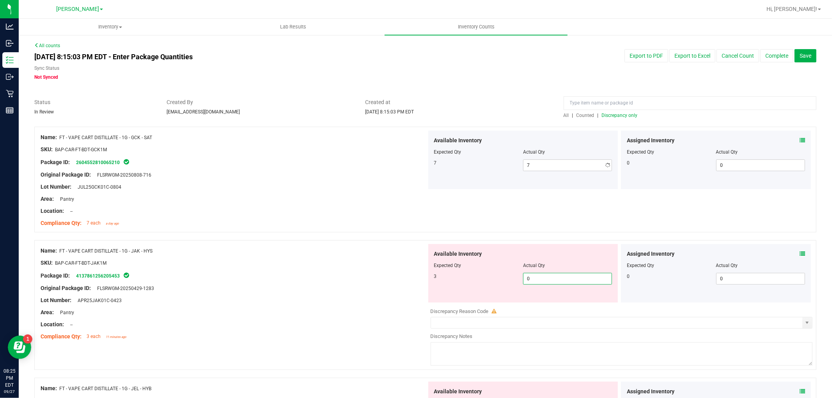
type input "03"
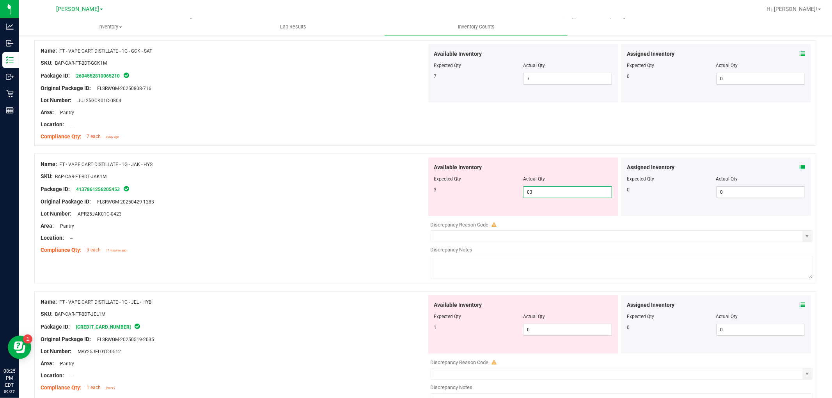
scroll to position [173, 0]
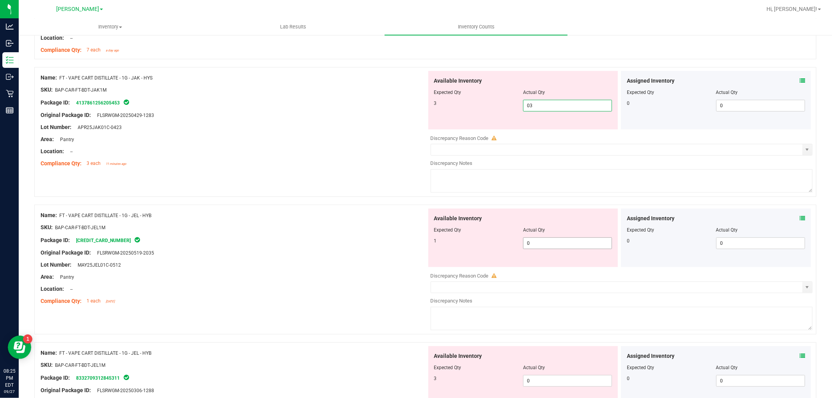
type input "3"
click at [541, 247] on div "Available Inventory Expected Qty Actual Qty 1 0 0" at bounding box center [620, 271] width 386 height 124
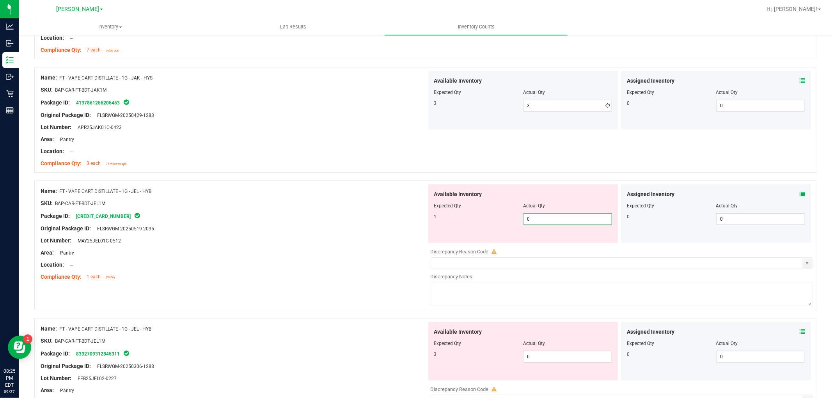
type input "01"
type input "1"
click at [559, 366] on div "Available Inventory Expected Qty Actual Qty 3 0 0" at bounding box center [620, 384] width 386 height 124
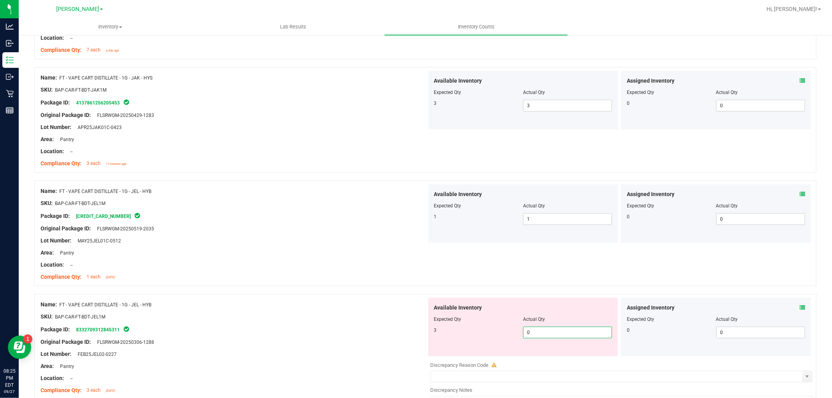
click at [552, 330] on span "0 0" at bounding box center [567, 333] width 89 height 12
type input "03"
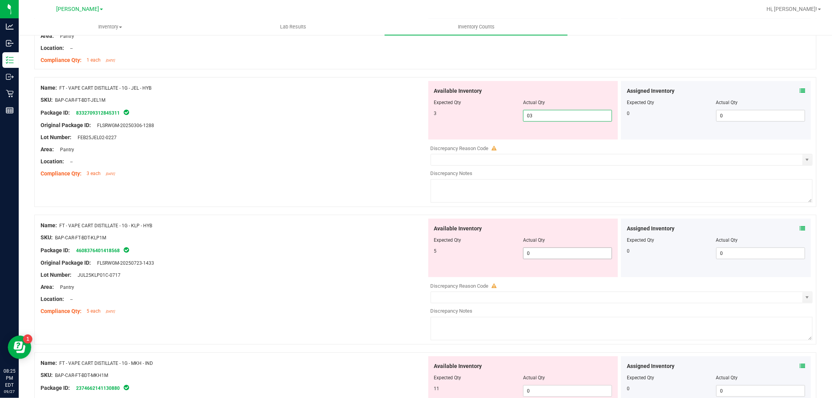
type input "3"
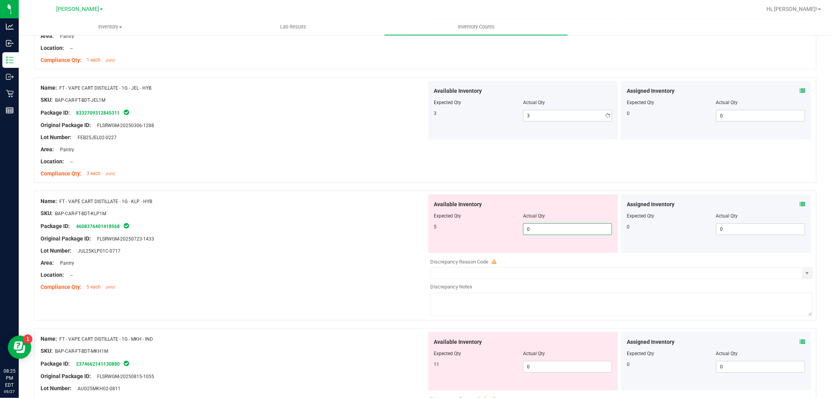
click at [540, 254] on div "Available Inventory Expected Qty Actual Qty 5 0 0" at bounding box center [620, 257] width 386 height 124
type input "05"
type input "5"
click at [553, 363] on div "Available Inventory Expected Qty Actual Qty 11 0 0" at bounding box center [523, 361] width 190 height 59
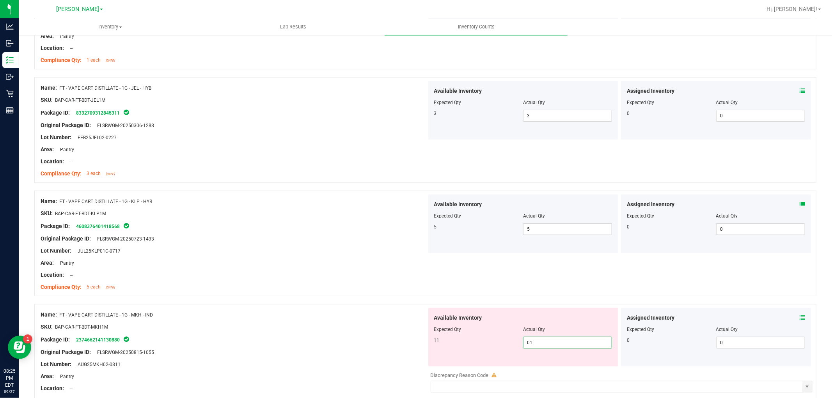
type input "011"
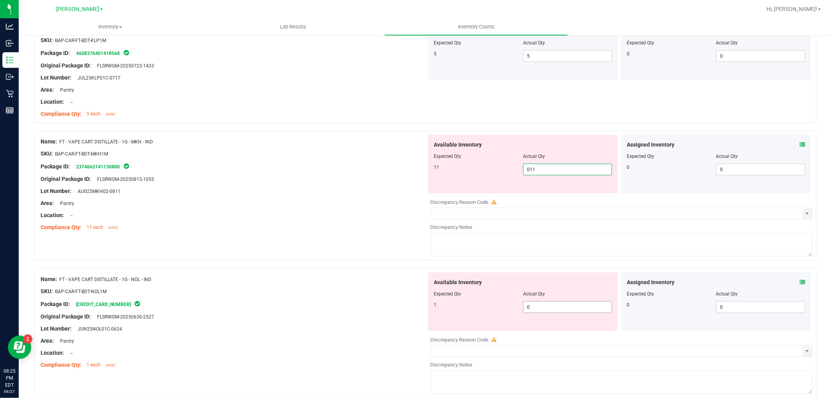
type input "11"
click at [544, 307] on div "Available Inventory Expected Qty Actual Qty 1 0 0" at bounding box center [523, 302] width 190 height 59
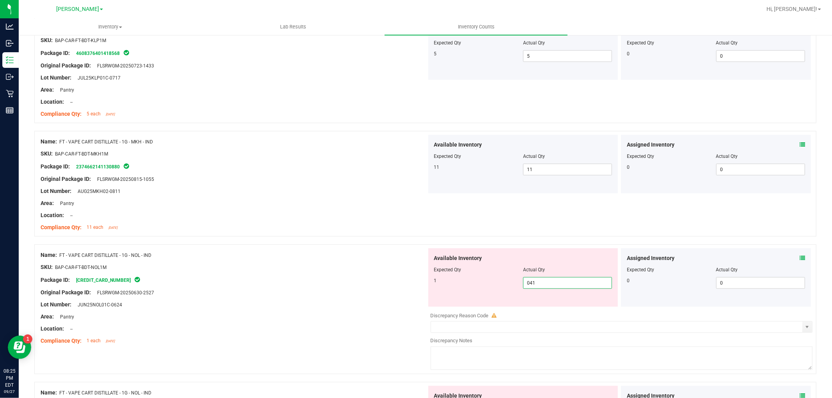
scroll to position [737, 0]
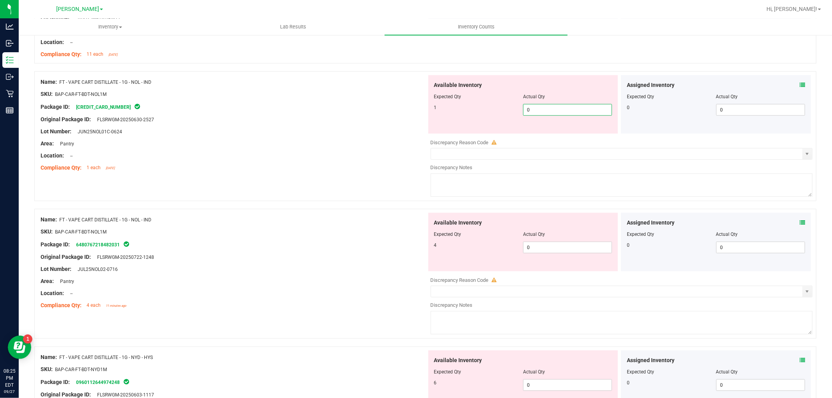
type input "01"
type input "1"
click at [562, 243] on div "Available Inventory Expected Qty Actual Qty 4 0 0" at bounding box center [523, 242] width 190 height 59
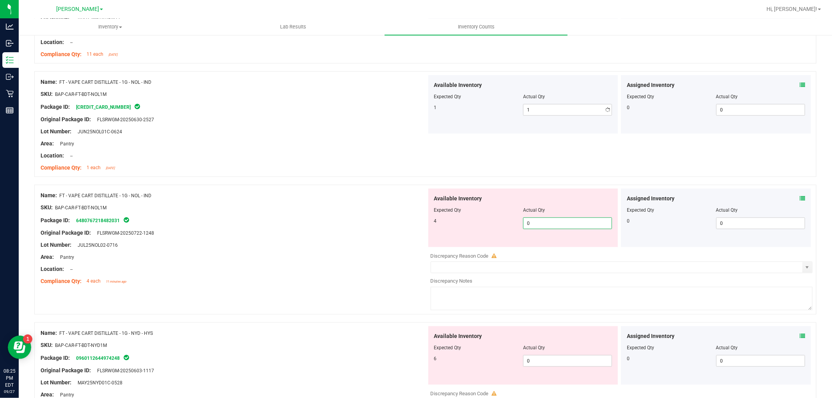
type input "04"
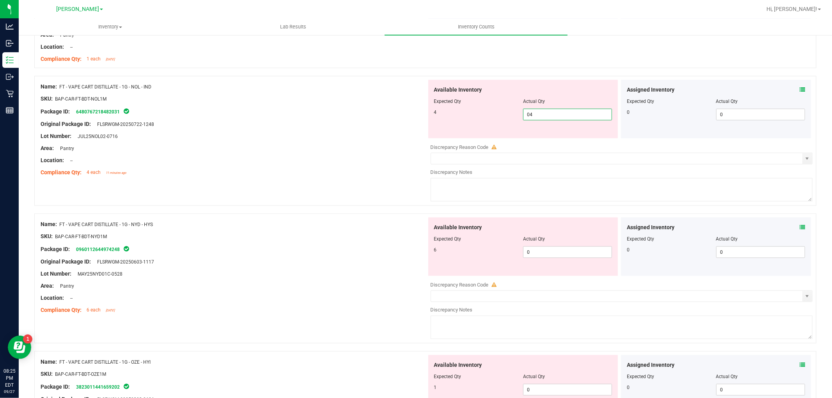
scroll to position [954, 0]
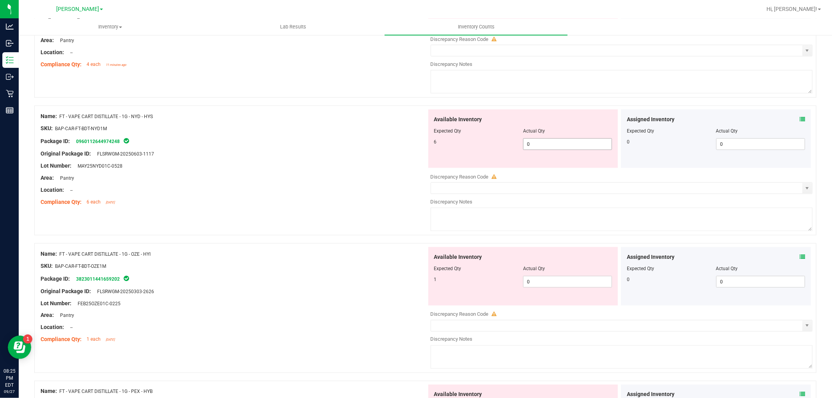
type input "4"
click at [541, 146] on div "Available Inventory Expected Qty Actual Qty 6 0 0" at bounding box center [620, 172] width 386 height 124
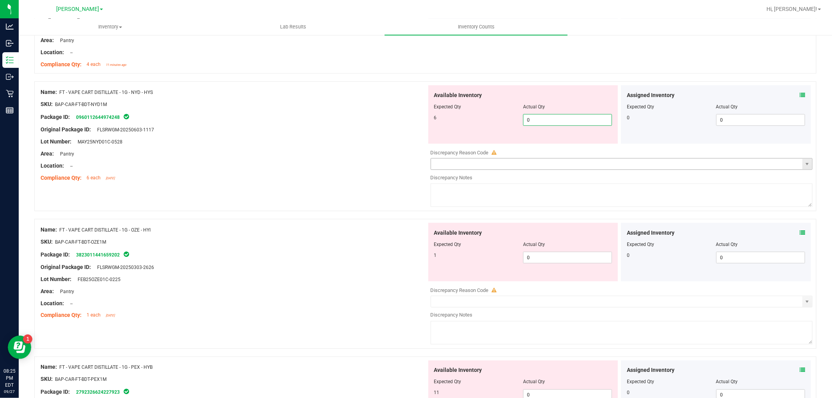
type input "06"
type input "6"
click at [559, 256] on div "Available Inventory Expected Qty Actual Qty 1 0 0" at bounding box center [523, 252] width 190 height 59
type input "01"
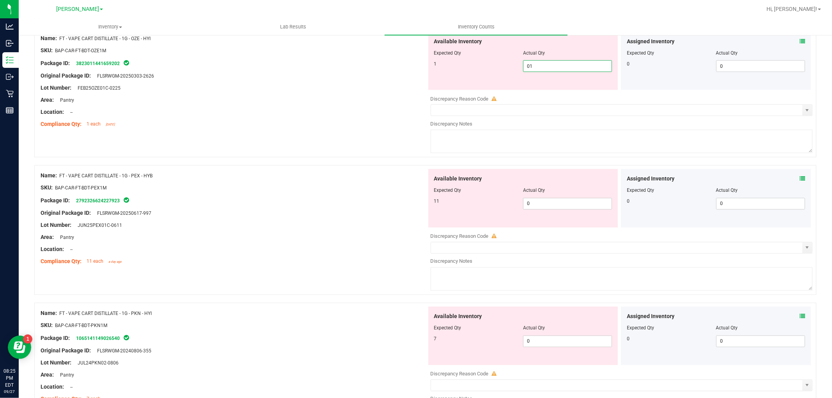
scroll to position [1127, 0]
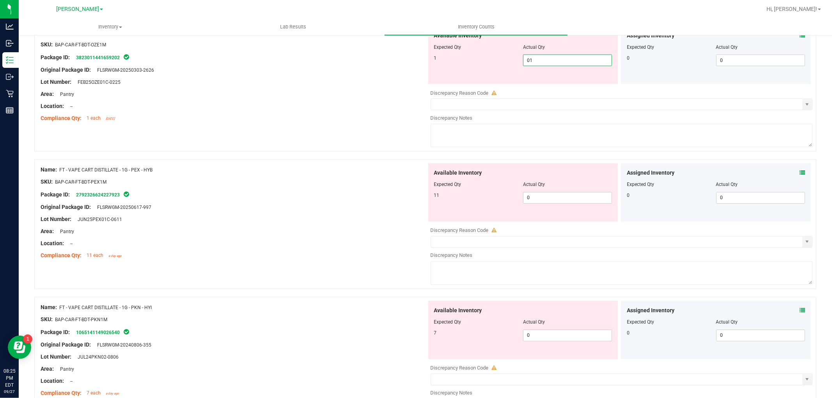
type input "1"
click at [565, 190] on div "Available Inventory Expected Qty Actual Qty 11 0 0" at bounding box center [523, 192] width 190 height 59
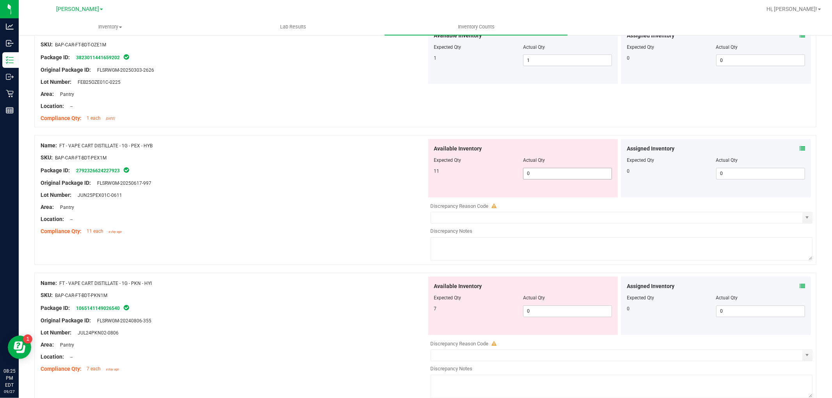
click at [556, 177] on span "0 0" at bounding box center [567, 174] width 89 height 12
type input "011"
click at [547, 318] on div "Available Inventory Expected Qty Actual Qty 7 0 0" at bounding box center [620, 339] width 386 height 124
type input "11"
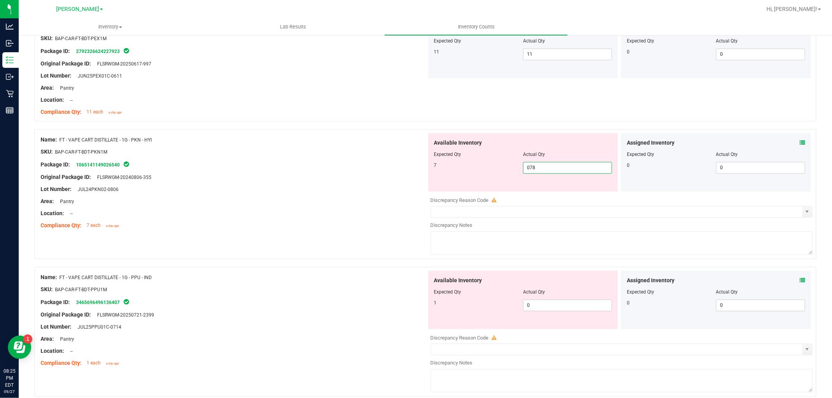
type input "07"
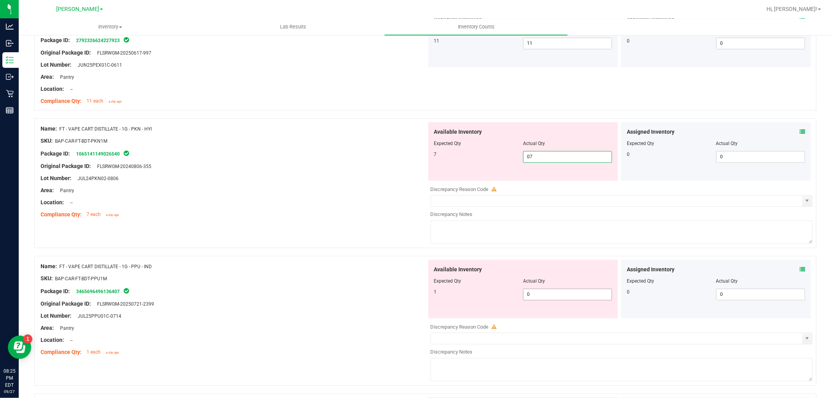
type input "7"
click at [548, 294] on div "Available Inventory Expected Qty Actual Qty 1 0 0" at bounding box center [523, 289] width 190 height 59
type input "01"
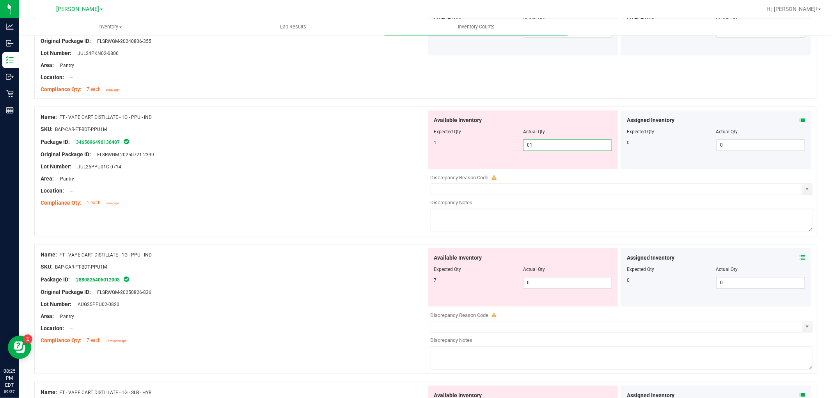
scroll to position [1517, 0]
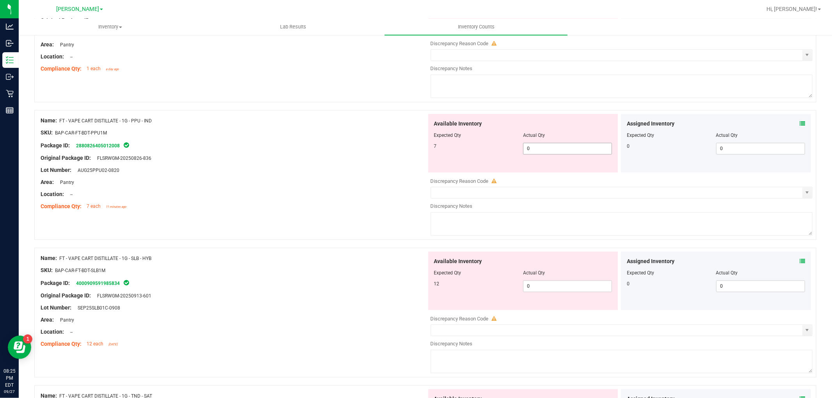
type input "1"
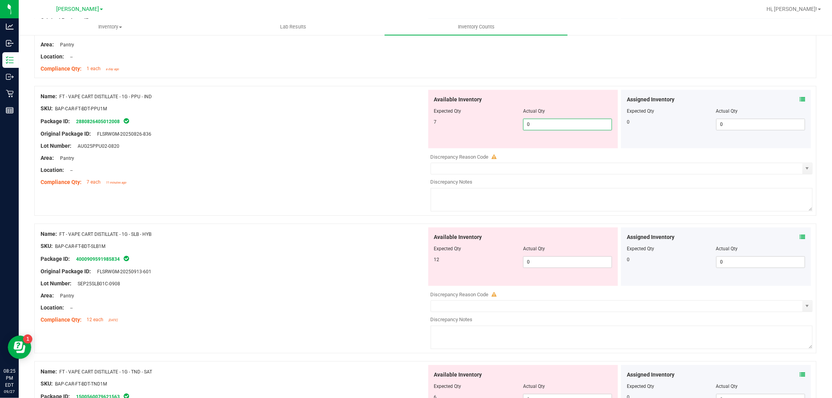
click at [550, 144] on div "Available Inventory Expected Qty Actual Qty 7 0 0" at bounding box center [523, 119] width 190 height 59
type input "07"
type input "7"
click at [560, 260] on div "Available Inventory Expected Qty Actual Qty 12 0 0" at bounding box center [523, 256] width 190 height 59
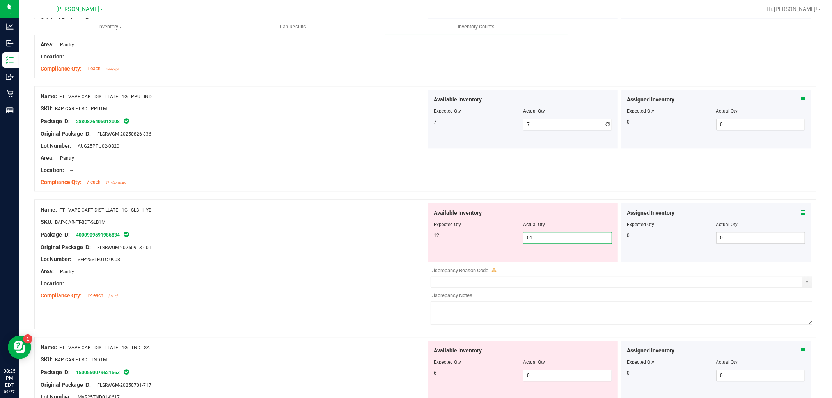
type input "012"
type input "12"
click at [545, 372] on div "Available Inventory Expected Qty Actual Qty 6 0 0" at bounding box center [523, 370] width 190 height 59
type input "06"
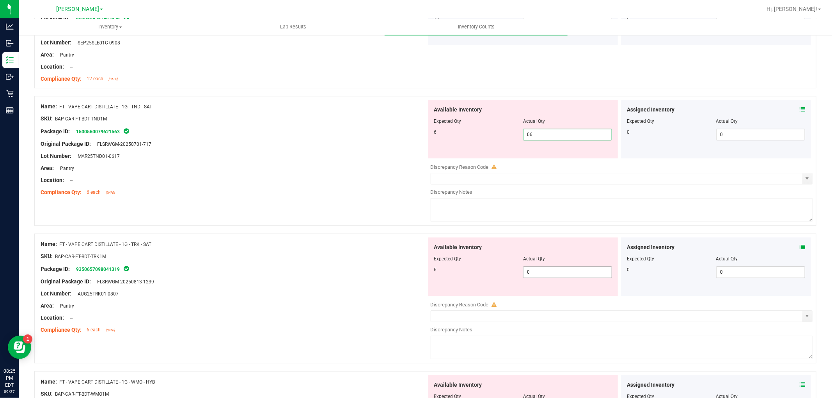
type input "6"
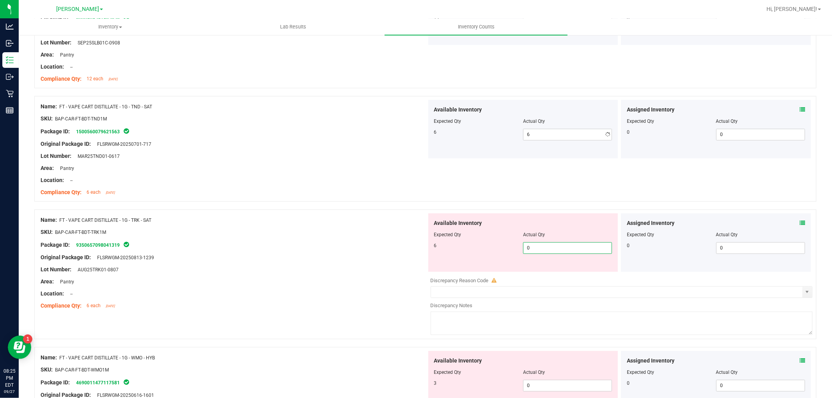
click at [536, 275] on div "Available Inventory Expected Qty Actual Qty 6 0 0" at bounding box center [620, 275] width 386 height 124
type input "06"
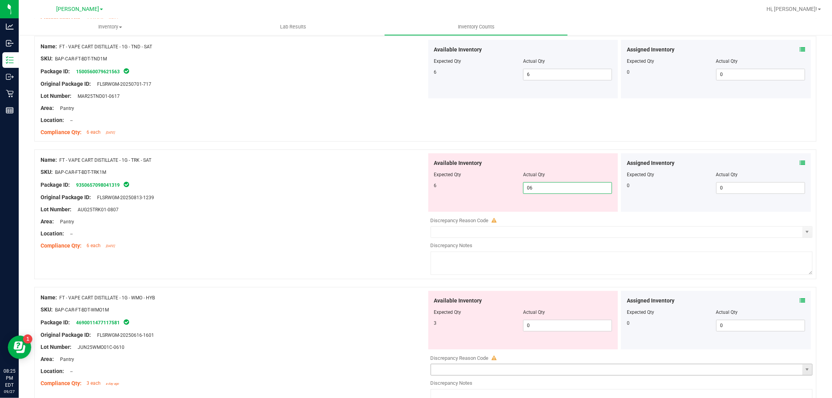
scroll to position [1907, 0]
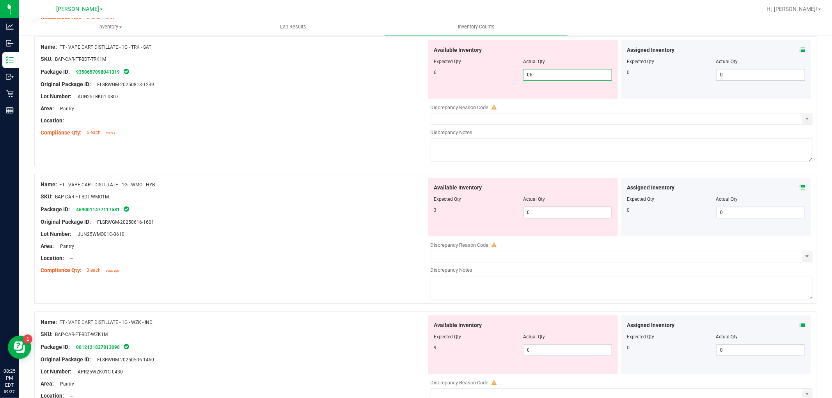
type input "6"
click at [547, 217] on div "Available Inventory Expected Qty Actual Qty 3 0 0" at bounding box center [620, 240] width 386 height 124
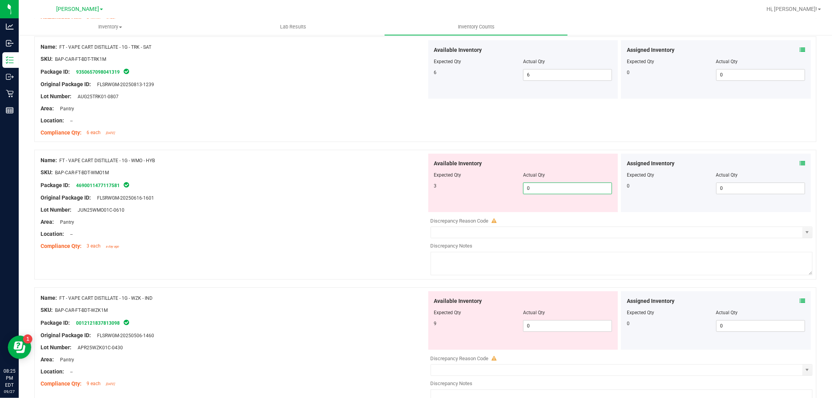
type input "03"
type input "3"
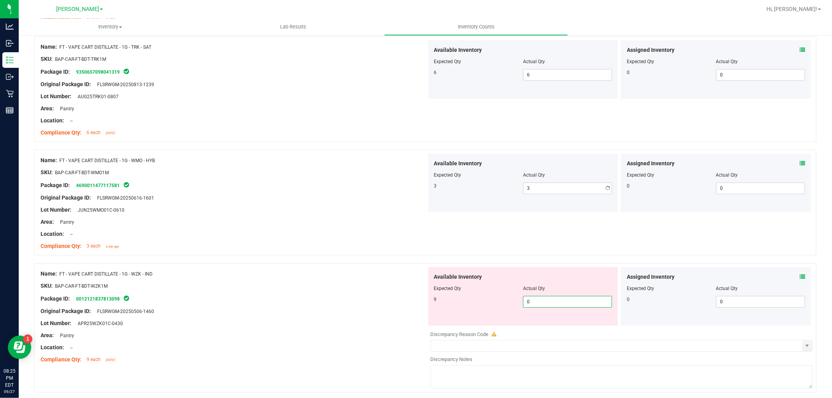
click at [546, 326] on div "Available Inventory Expected Qty Actual Qty 9 0 0" at bounding box center [620, 329] width 386 height 124
type input "09"
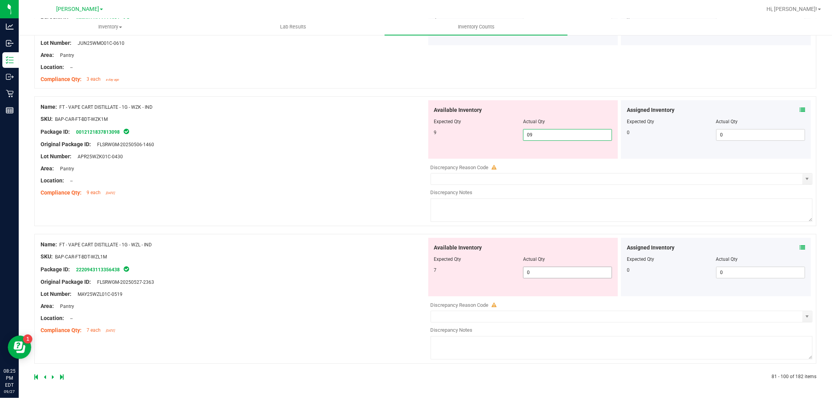
type input "9"
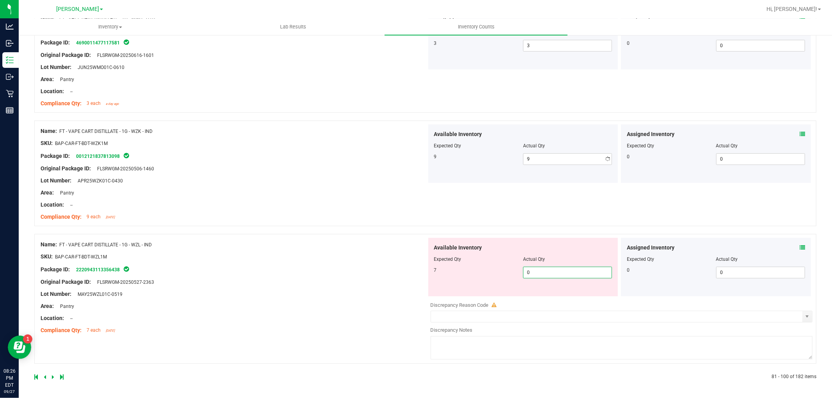
click at [548, 270] on span "0 0" at bounding box center [567, 273] width 89 height 12
type input "07"
type input "7"
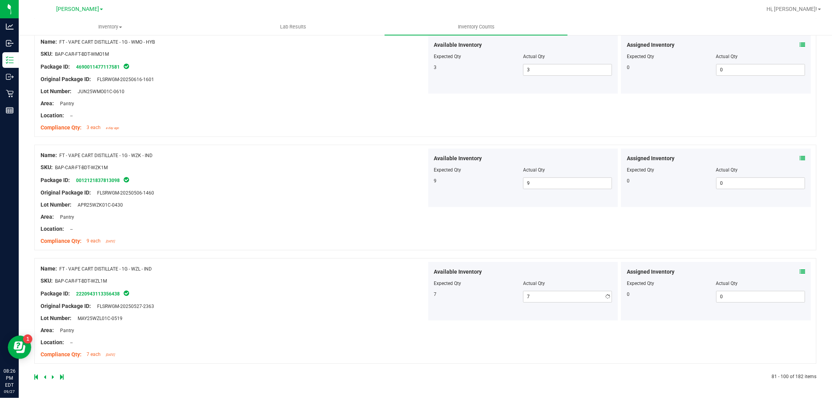
click at [309, 336] on div "Name: FT - VAPE CART DISTILLATE - 1G - WZL - IND SKU: BAP-CAR-FT-BDT-WZL1M Pack…" at bounding box center [234, 311] width 386 height 99
click at [52, 376] on icon at bounding box center [53, 377] width 2 height 5
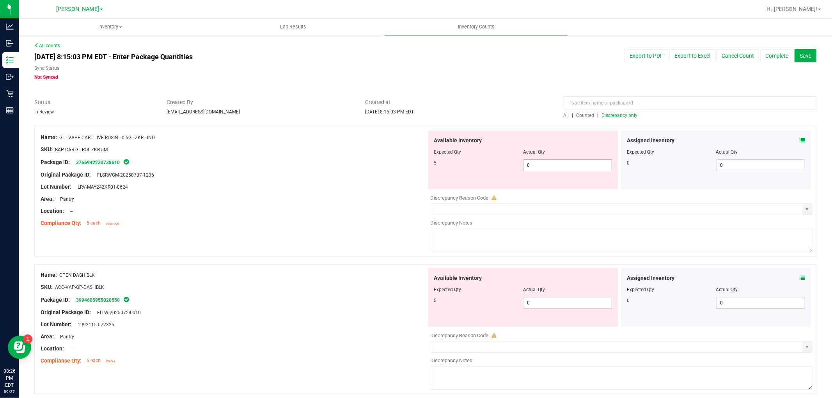
click at [553, 169] on span "0 0" at bounding box center [567, 166] width 89 height 12
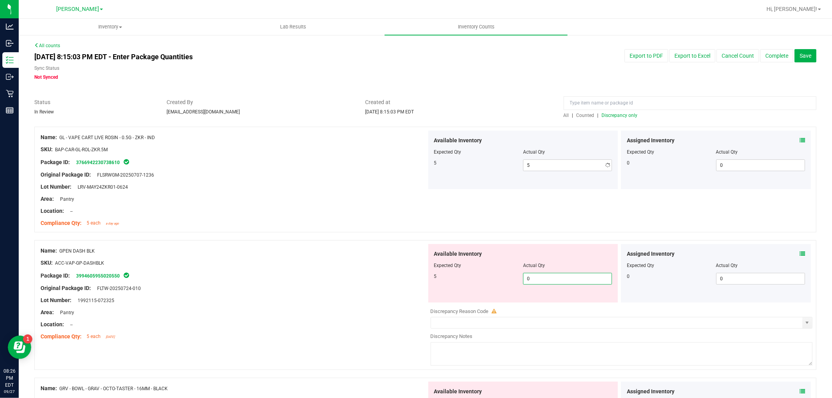
click at [541, 304] on div "Available Inventory Expected Qty Actual Qty 5 0 0" at bounding box center [620, 306] width 386 height 124
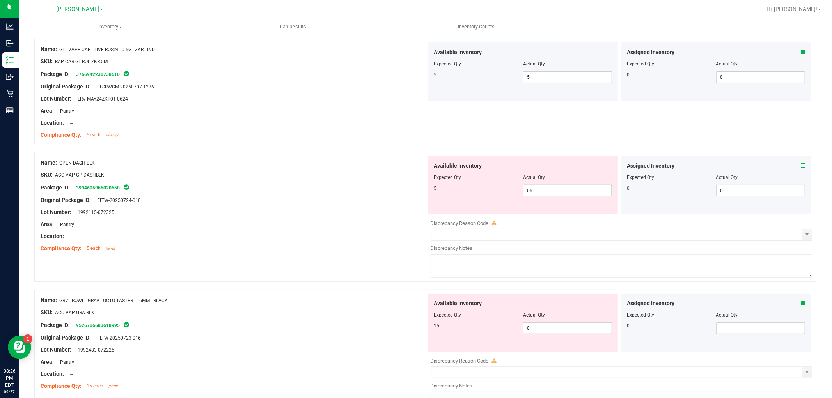
scroll to position [173, 0]
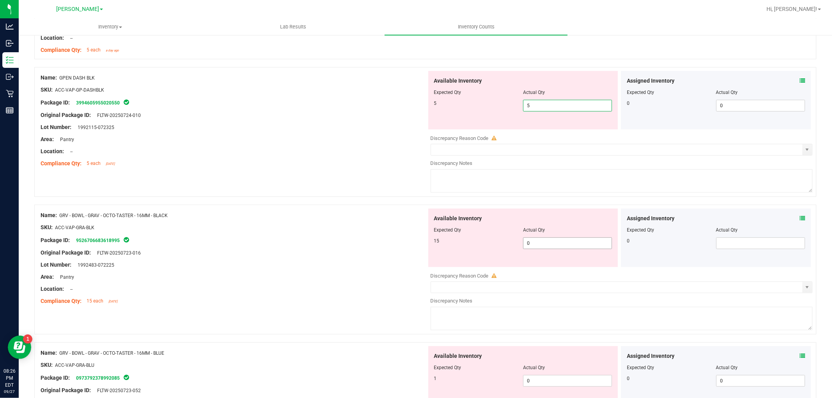
click at [540, 245] on div "Available Inventory Expected Qty Actual Qty 15 0 0" at bounding box center [620, 271] width 386 height 124
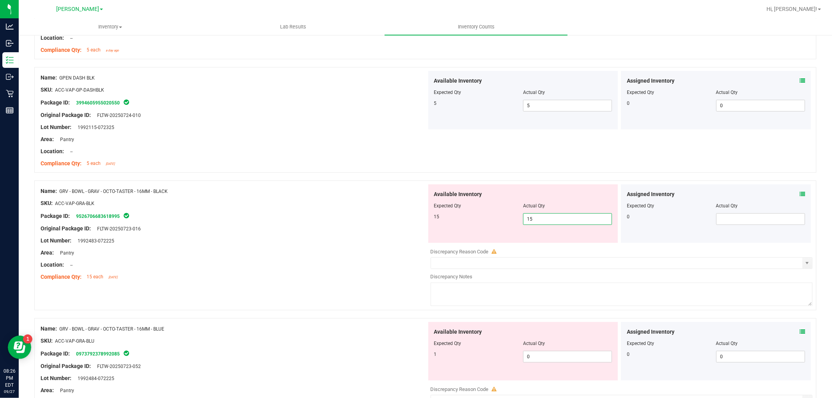
click at [539, 351] on div "Available Inventory Expected Qty Actual Qty 1 0 0" at bounding box center [523, 351] width 190 height 59
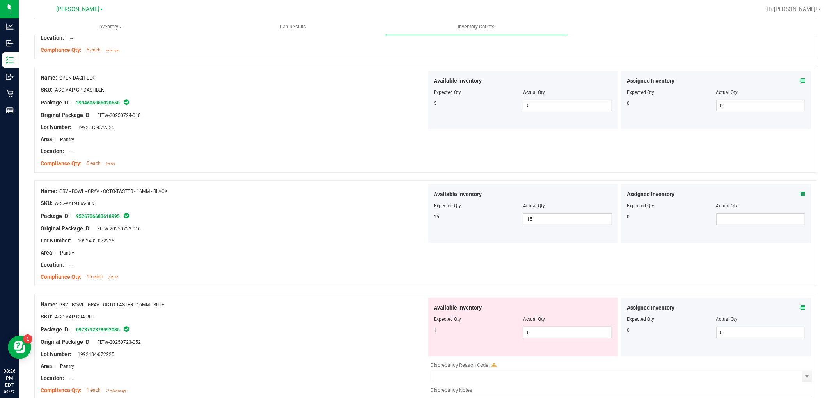
drag, startPoint x: 539, startPoint y: 336, endPoint x: 540, endPoint y: 329, distance: 7.1
click at [539, 334] on span "0 0" at bounding box center [567, 333] width 89 height 12
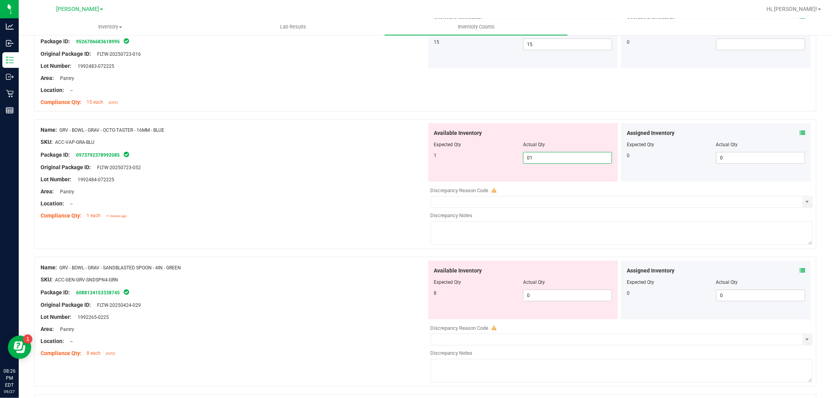
scroll to position [390, 0]
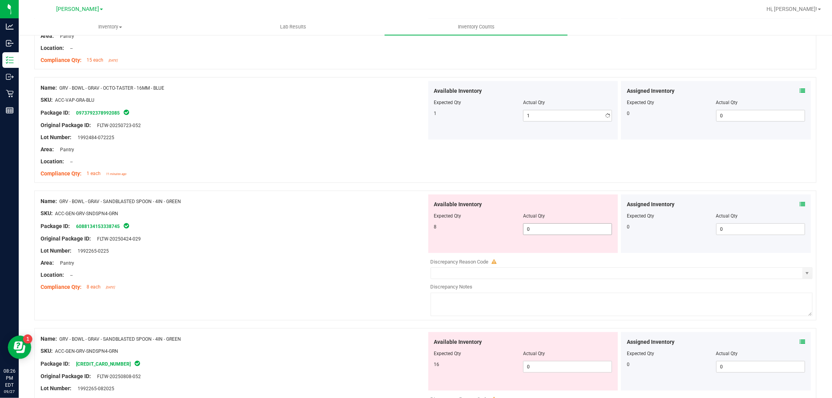
click at [541, 259] on div "Available Inventory Expected Qty Actual Qty 8 0 0" at bounding box center [620, 257] width 386 height 124
click at [543, 225] on span "0 0" at bounding box center [567, 230] width 89 height 12
click at [557, 365] on div "Available Inventory Expected Qty Actual Qty 16 0 0" at bounding box center [523, 361] width 190 height 59
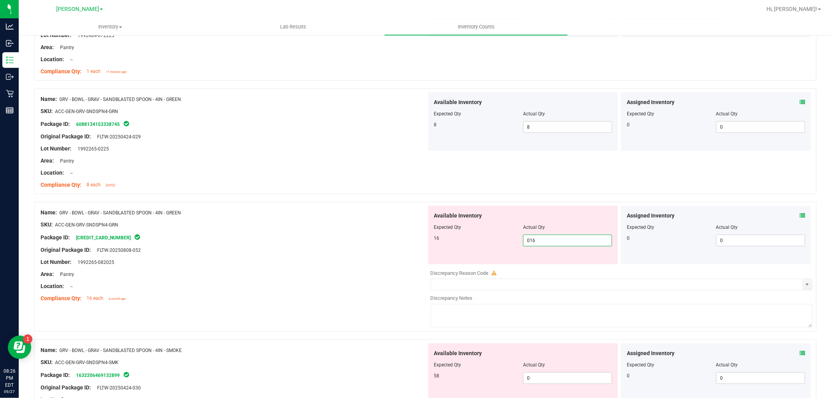
scroll to position [607, 0]
click at [555, 266] on div "Available Inventory Expected Qty Actual Qty 58 0 0" at bounding box center [620, 267] width 386 height 124
click at [553, 380] on div "Available Inventory Expected Qty Actual Qty 3 0 0" at bounding box center [620, 405] width 386 height 124
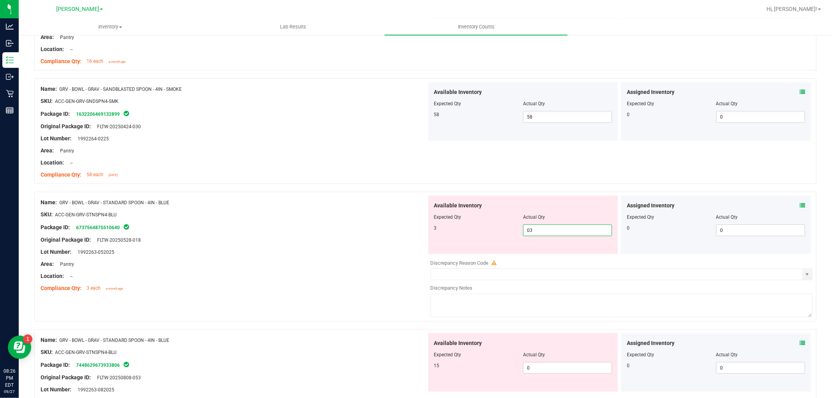
scroll to position [824, 0]
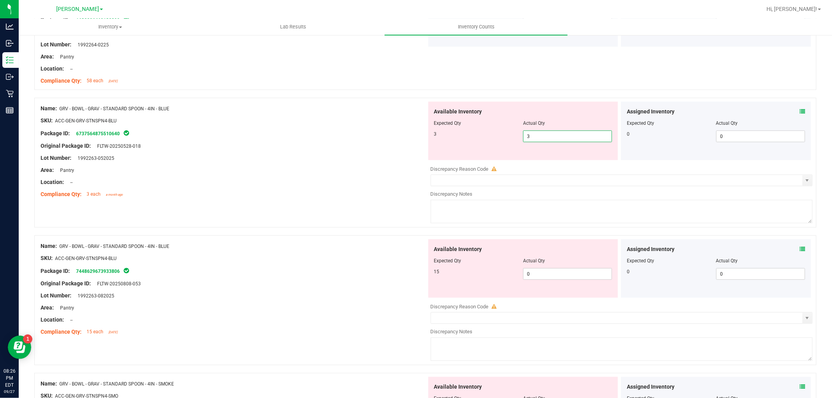
click at [539, 274] on div "Available Inventory Expected Qty Actual Qty 15 0 0" at bounding box center [523, 269] width 190 height 59
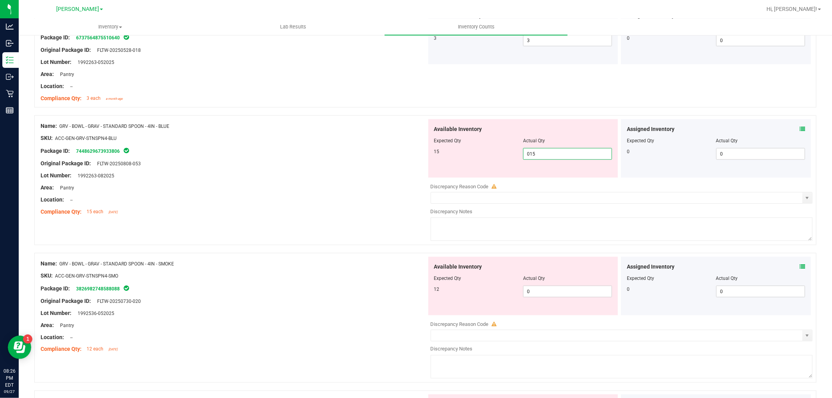
scroll to position [997, 0]
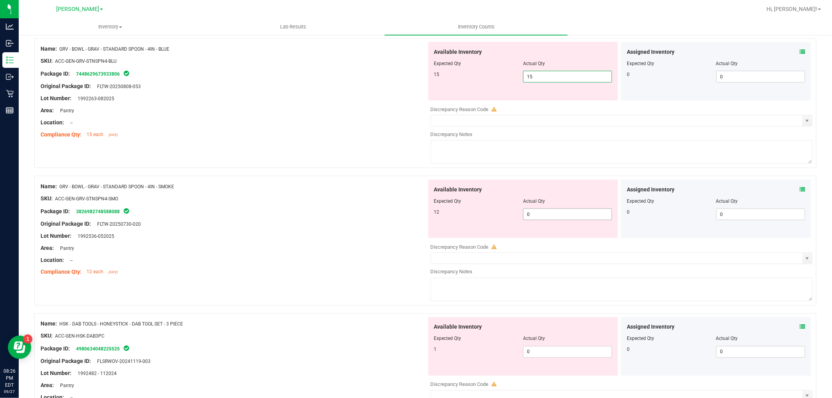
click at [546, 217] on div "Available Inventory Expected Qty Actual Qty 12 0 0" at bounding box center [620, 242] width 386 height 124
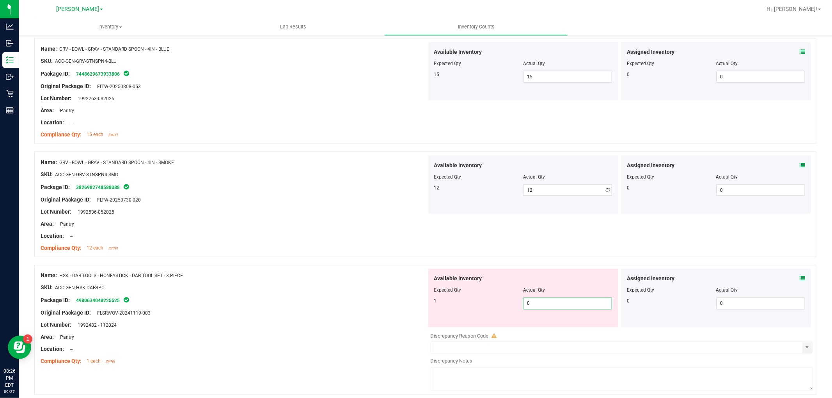
click at [560, 325] on div "Available Inventory Expected Qty Actual Qty 1 0 0" at bounding box center [523, 298] width 190 height 59
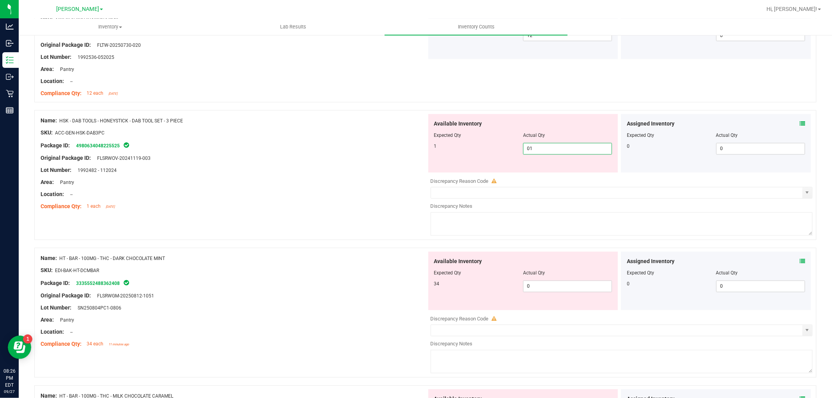
scroll to position [1214, 0]
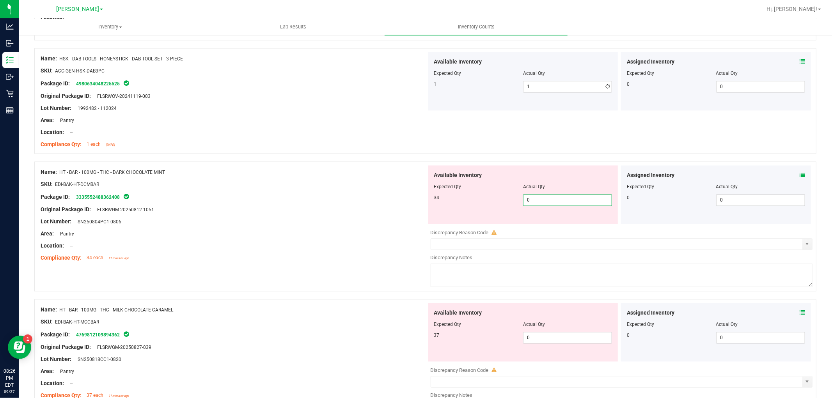
click at [541, 221] on div "Available Inventory Expected Qty Actual Qty 34 0 0" at bounding box center [523, 195] width 190 height 59
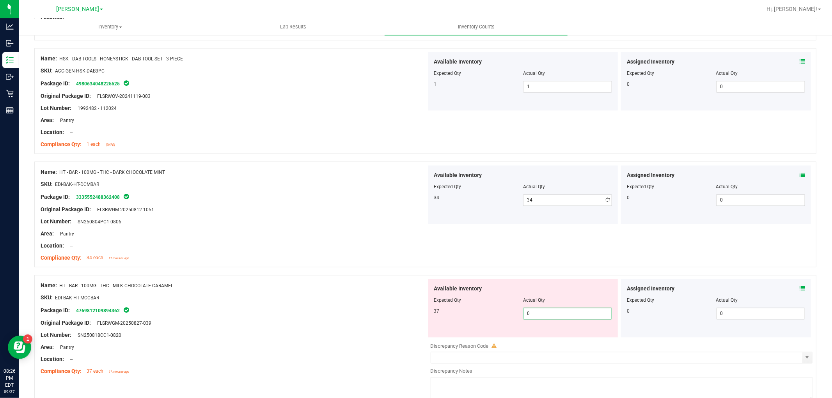
click at [542, 341] on div "Available Inventory Expected Qty Actual Qty 37 0 0" at bounding box center [620, 341] width 386 height 124
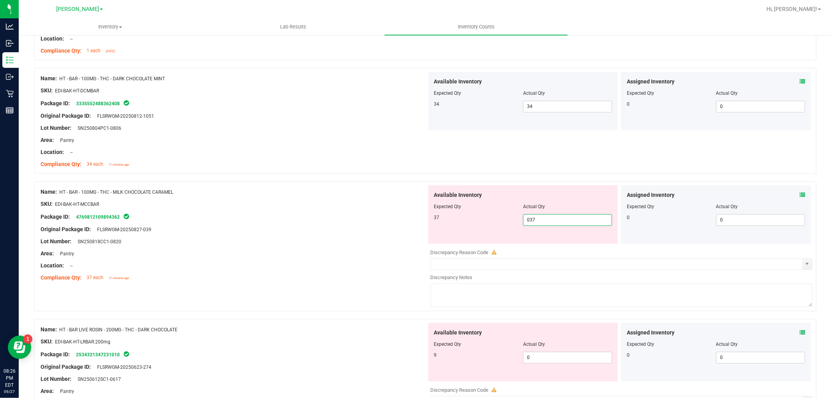
scroll to position [1387, 0]
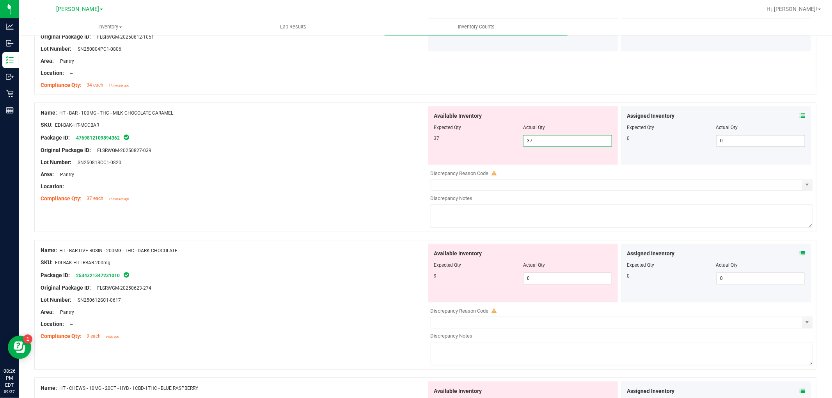
click at [544, 272] on div "Available Inventory Expected Qty Actual Qty 9 0 0" at bounding box center [523, 273] width 190 height 59
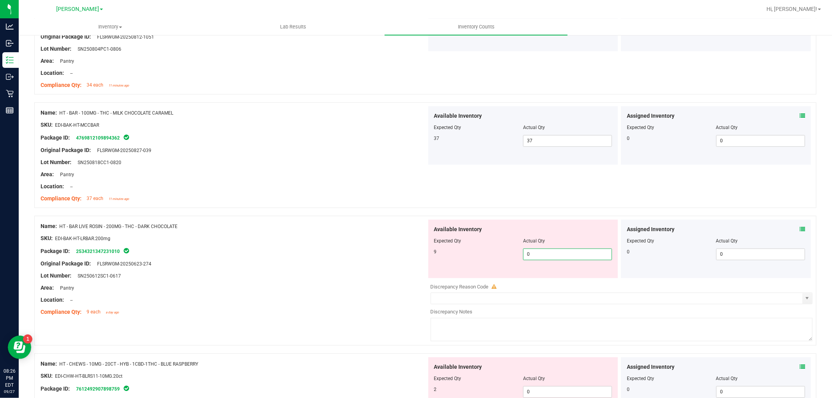
click at [544, 258] on span "0 0" at bounding box center [567, 255] width 89 height 12
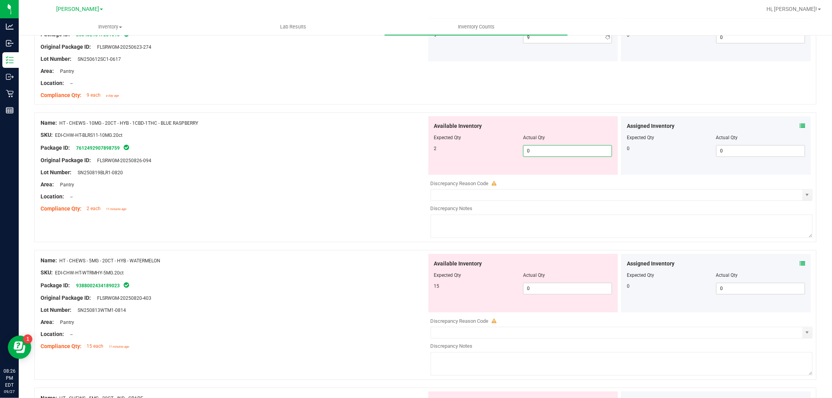
click at [563, 178] on div "Available Inventory Expected Qty Actual Qty 2 0 0" at bounding box center [620, 178] width 386 height 124
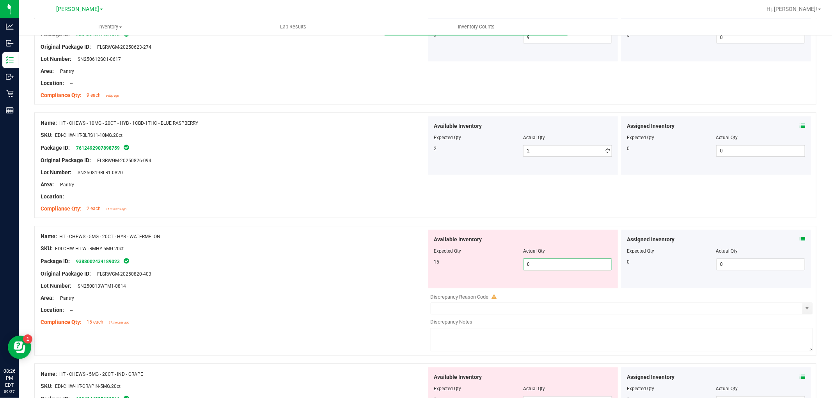
click at [565, 290] on div "Available Inventory Expected Qty Actual Qty 15 0 0" at bounding box center [620, 292] width 386 height 124
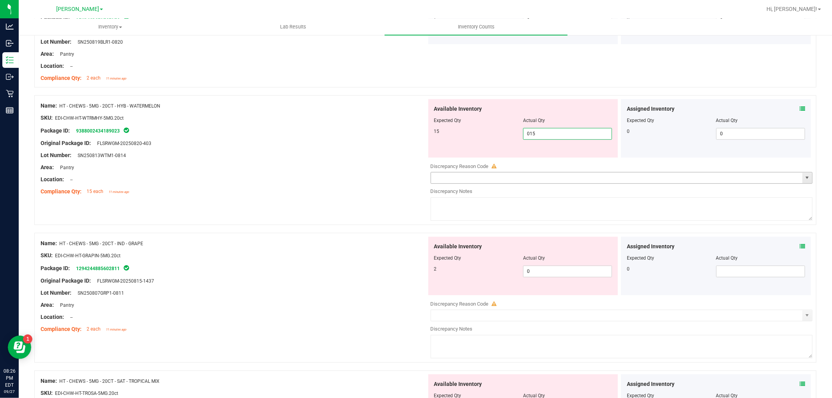
scroll to position [1820, 0]
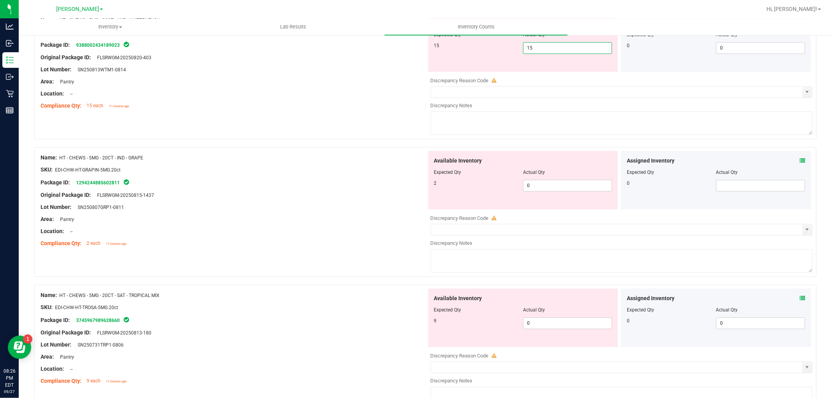
click at [549, 188] on div "Available Inventory Expected Qty Actual Qty 2 0 0" at bounding box center [620, 213] width 386 height 124
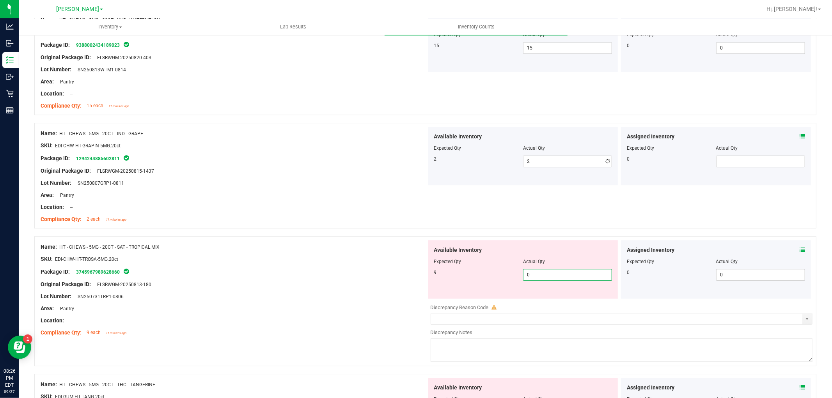
click at [561, 302] on div "Available Inventory Expected Qty Actual Qty 9 0 0" at bounding box center [620, 302] width 386 height 124
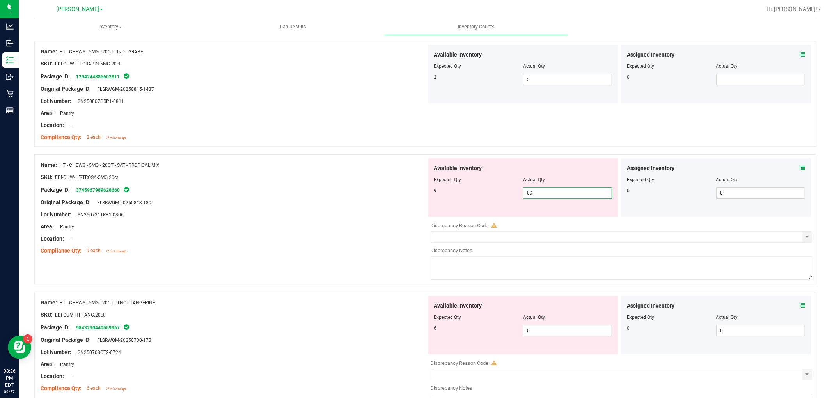
scroll to position [2037, 0]
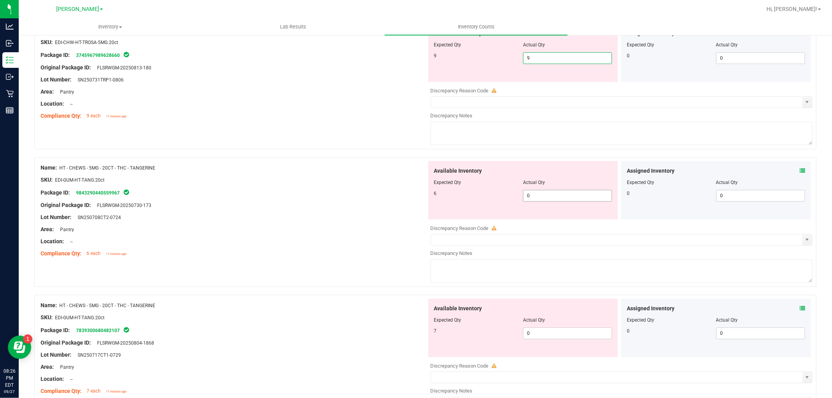
click at [553, 194] on div "Available Inventory Expected Qty Actual Qty 6 0 0" at bounding box center [523, 190] width 190 height 59
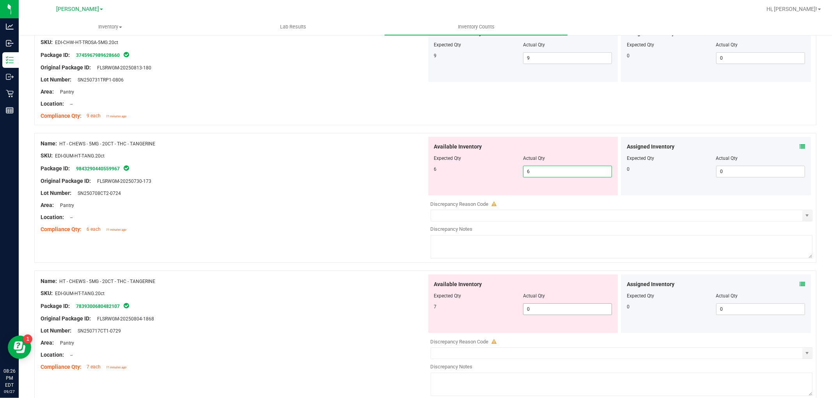
click at [572, 309] on div "Available Inventory Expected Qty Actual Qty 7 0 0" at bounding box center [523, 304] width 190 height 59
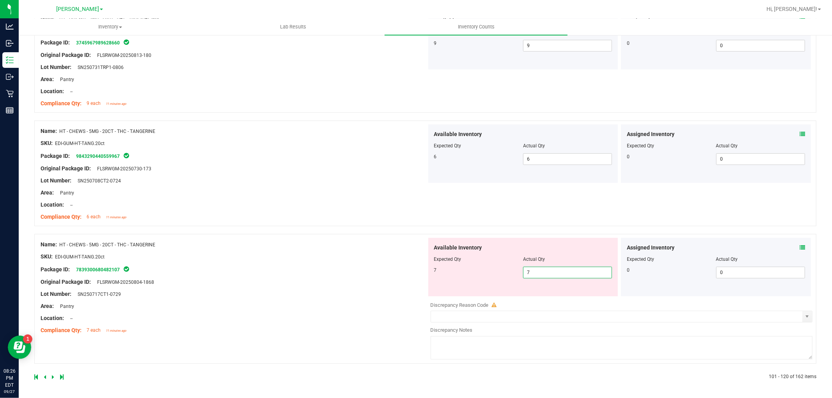
click at [309, 321] on div "Name: HT - CHEWS - 5MG - 20CT - THC - TANGERINE SKU: EDI-GUM-HT-TANG.20ct Packa…" at bounding box center [234, 287] width 386 height 99
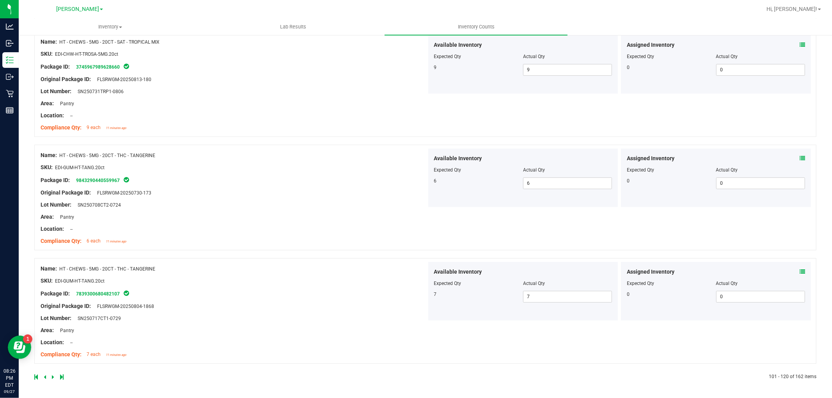
click at [52, 375] on icon at bounding box center [53, 377] width 2 height 5
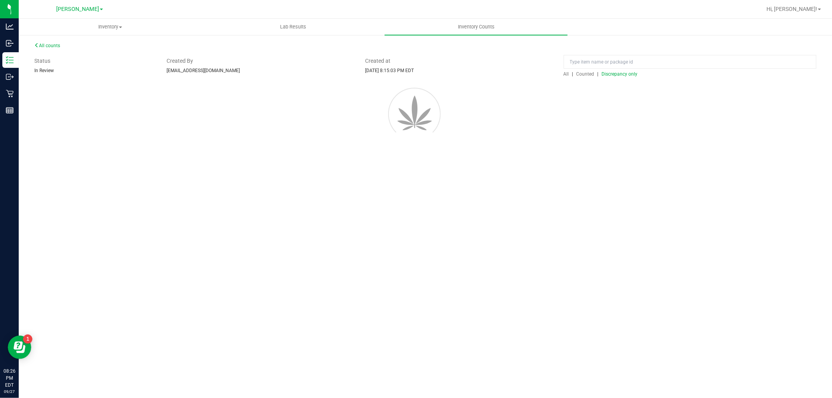
scroll to position [0, 0]
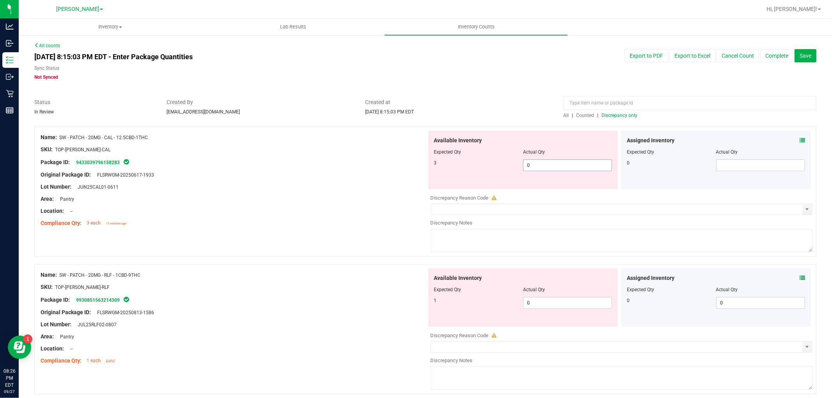
click at [535, 163] on span "0 0" at bounding box center [567, 166] width 89 height 12
click at [574, 304] on div "Available Inventory Expected Qty Actual Qty 1 0 0" at bounding box center [620, 330] width 386 height 124
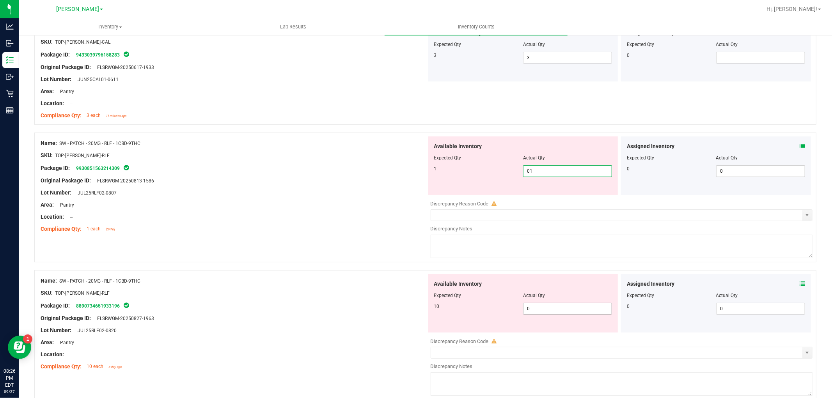
scroll to position [173, 0]
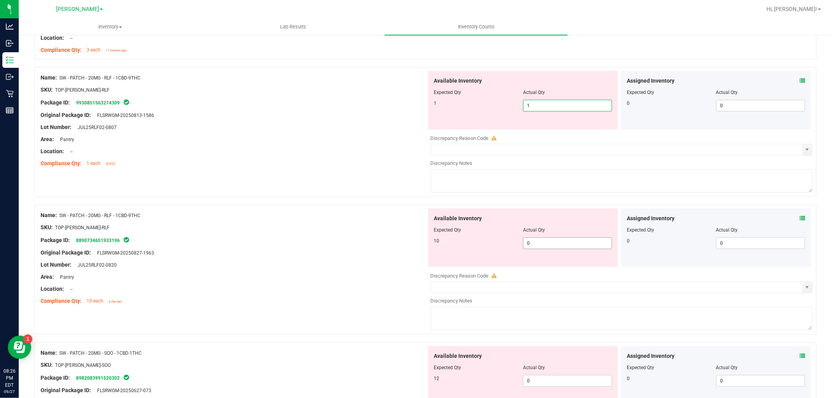
click at [558, 247] on div "Available Inventory Expected Qty Actual Qty 10 0 0" at bounding box center [620, 271] width 386 height 124
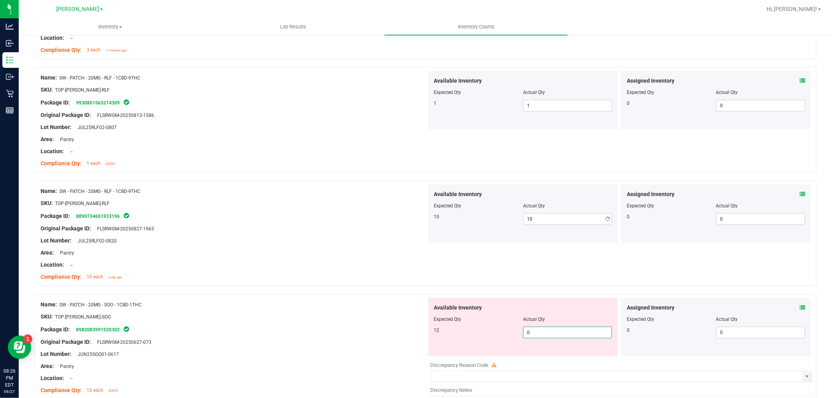
click at [549, 358] on div "Available Inventory Expected Qty Actual Qty 12 0 0" at bounding box center [620, 360] width 386 height 124
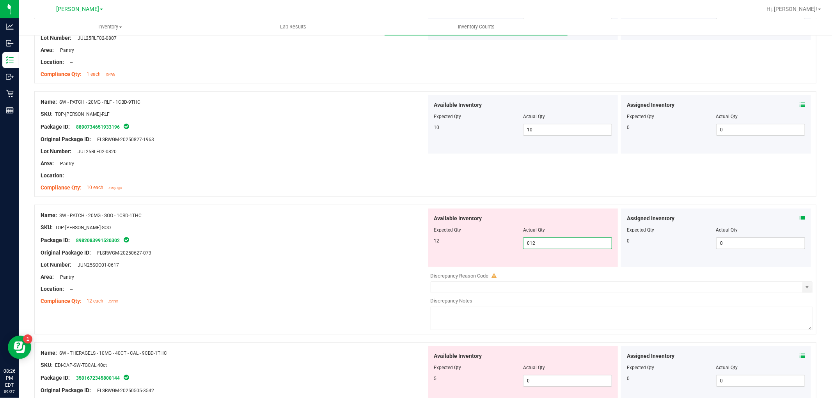
scroll to position [390, 0]
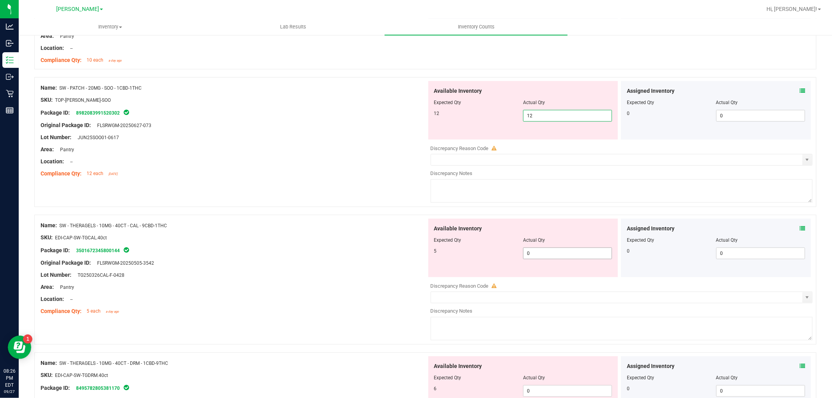
click at [541, 256] on div "Available Inventory Expected Qty Actual Qty 5 0 0" at bounding box center [620, 281] width 386 height 124
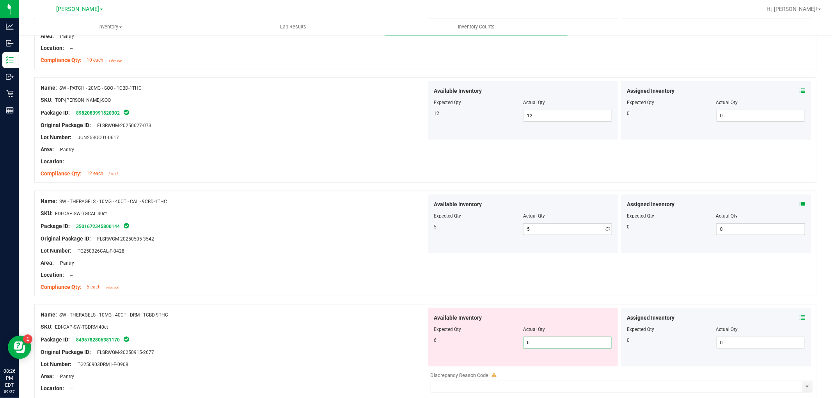
click at [558, 365] on div "Available Inventory Expected Qty Actual Qty 6 0 0" at bounding box center [523, 337] width 190 height 59
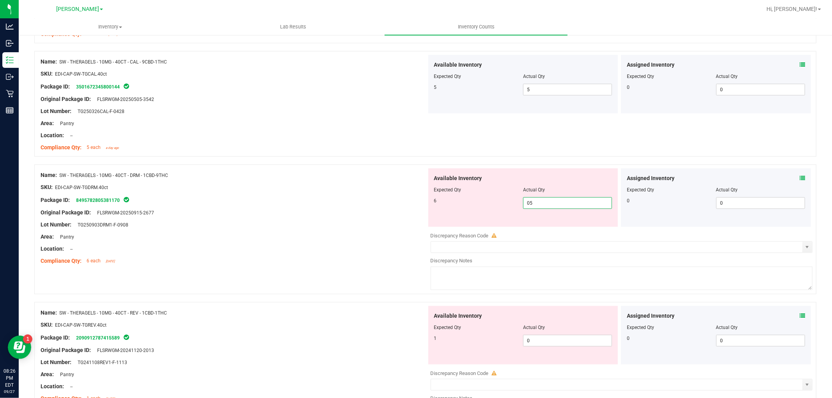
scroll to position [607, 0]
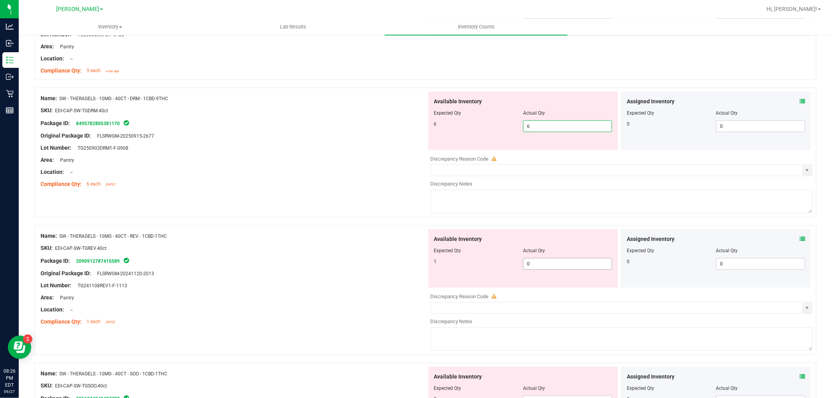
click at [553, 270] on div "Available Inventory Expected Qty Actual Qty 1 0 0" at bounding box center [620, 291] width 386 height 124
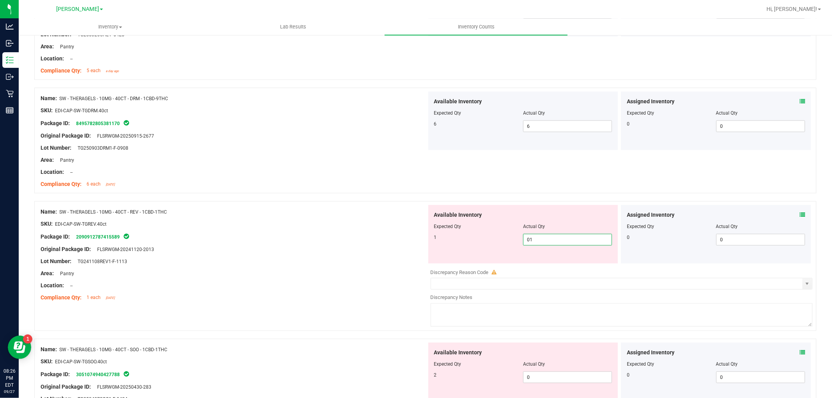
scroll to position [780, 0]
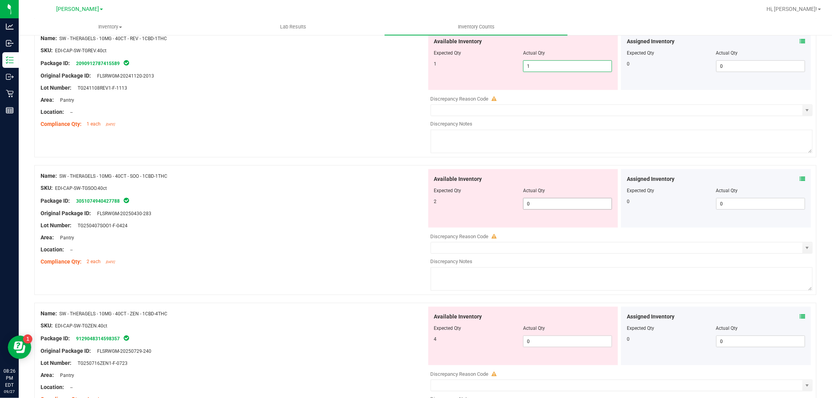
click at [559, 201] on div "Available Inventory Expected Qty Actual Qty 2 0 0" at bounding box center [523, 198] width 190 height 59
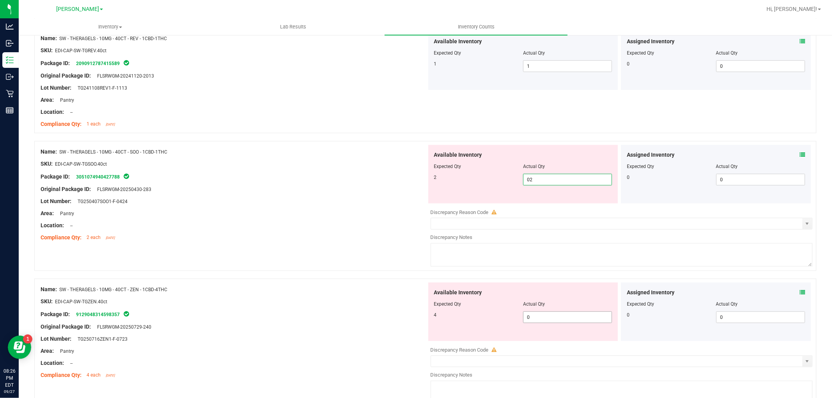
click at [566, 316] on div "Available Inventory Expected Qty Actual Qty 4 0 0" at bounding box center [523, 312] width 190 height 59
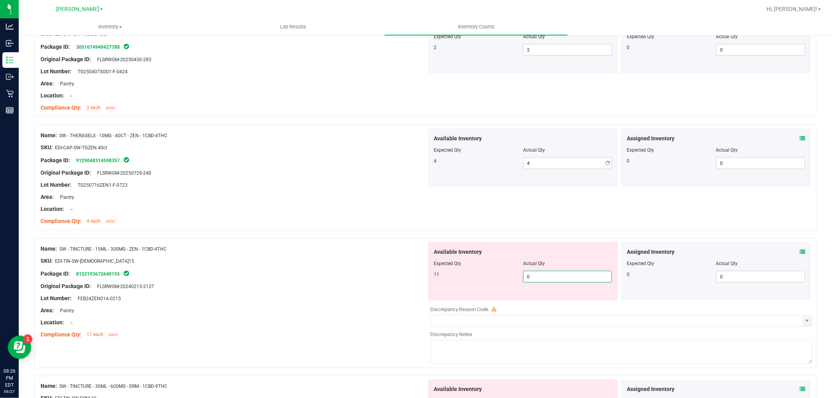
click at [543, 301] on div "Available Inventory Expected Qty Actual Qty 11 0 0" at bounding box center [620, 304] width 386 height 124
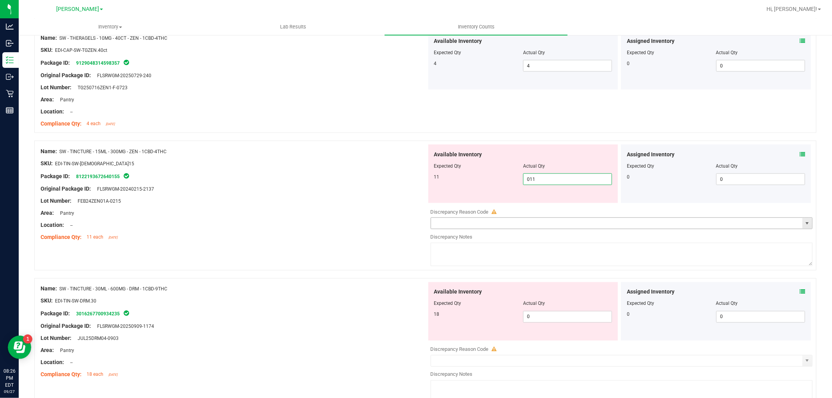
scroll to position [1083, 0]
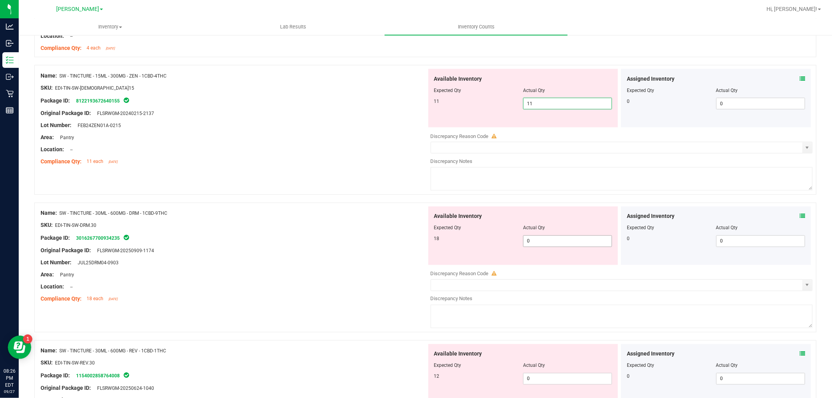
click at [542, 242] on div "Available Inventory Expected Qty Actual Qty 18 0 0" at bounding box center [620, 269] width 386 height 124
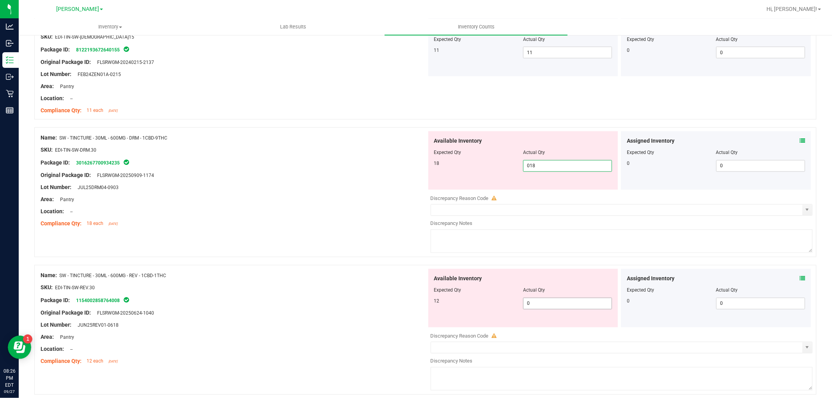
scroll to position [1214, 0]
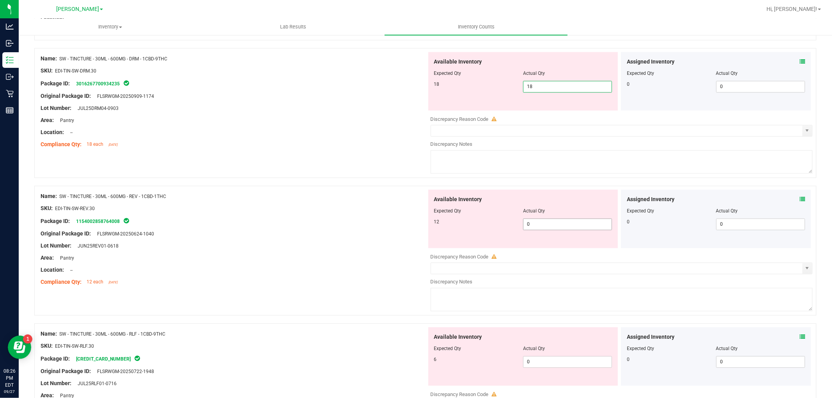
click at [551, 226] on div "Available Inventory Expected Qty Actual Qty 12 0 0" at bounding box center [620, 252] width 386 height 124
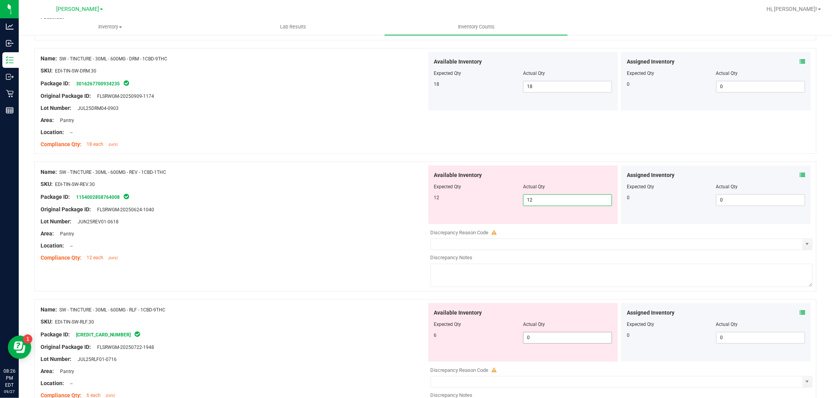
click at [550, 339] on div "Available Inventory Expected Qty Actual Qty 6 0 0" at bounding box center [620, 366] width 386 height 124
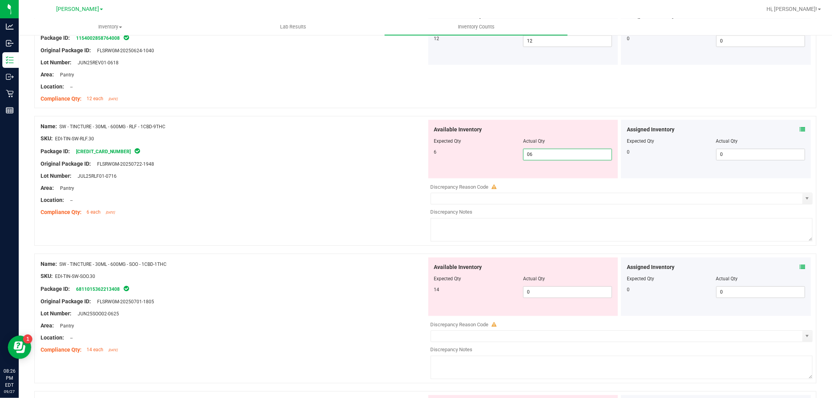
scroll to position [1430, 0]
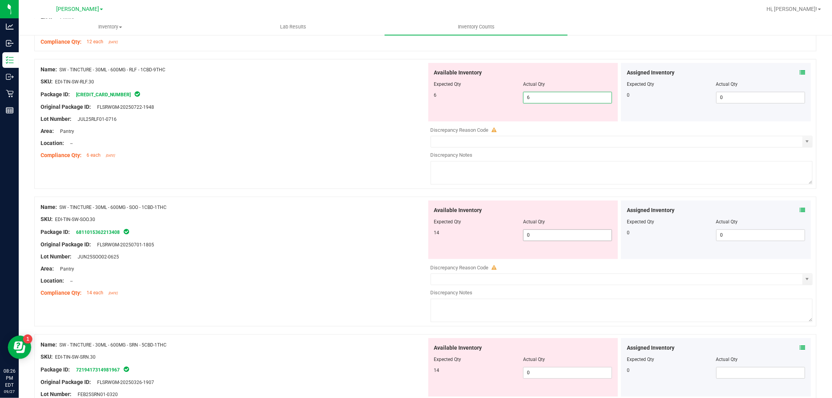
click at [547, 240] on div "Available Inventory Expected Qty Actual Qty 14 0 0" at bounding box center [620, 263] width 386 height 124
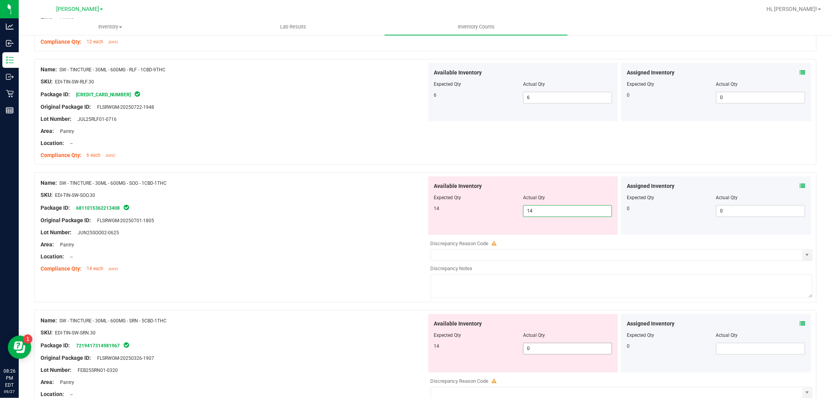
click at [567, 350] on div "Available Inventory Expected Qty Actual Qty 14 0 0" at bounding box center [620, 376] width 386 height 124
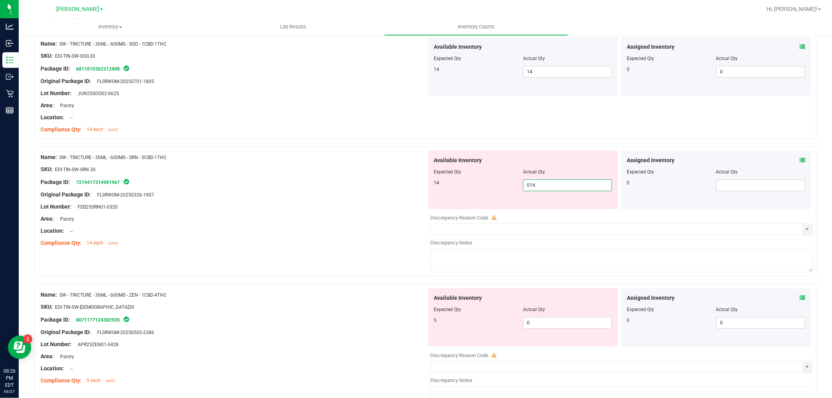
scroll to position [1691, 0]
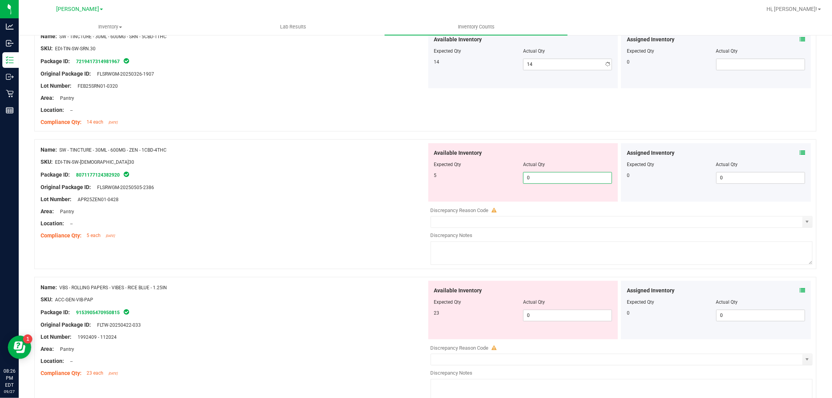
click at [548, 201] on div "Available Inventory Expected Qty Actual Qty 5 0 0" at bounding box center [523, 172] width 190 height 59
click at [567, 313] on div "Available Inventory Expected Qty Actual Qty 23 0 0" at bounding box center [523, 310] width 190 height 59
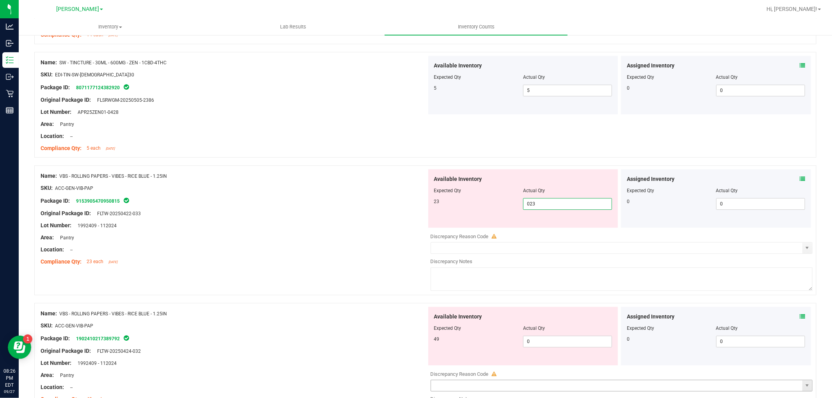
scroll to position [1864, 0]
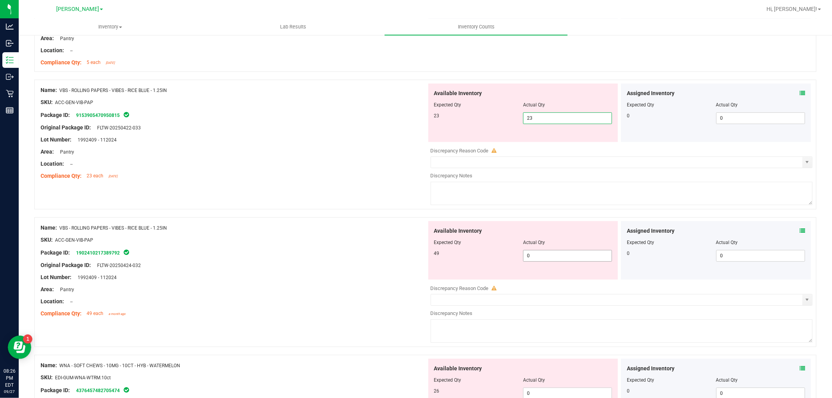
click at [548, 256] on div "Available Inventory Expected Qty Actual Qty 49 0 0" at bounding box center [620, 283] width 386 height 124
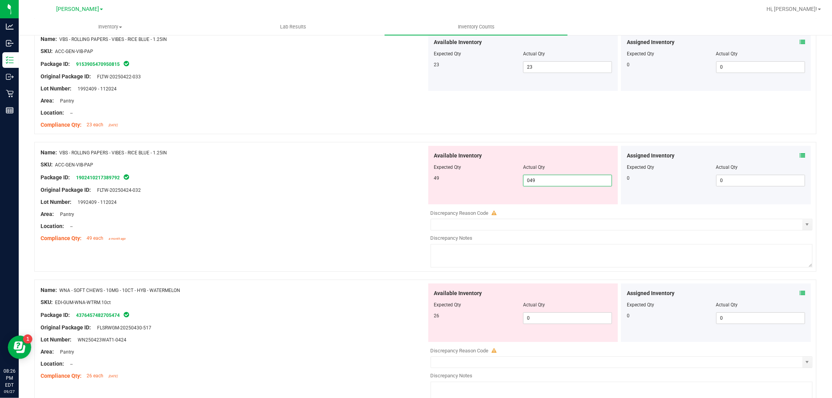
scroll to position [1994, 0]
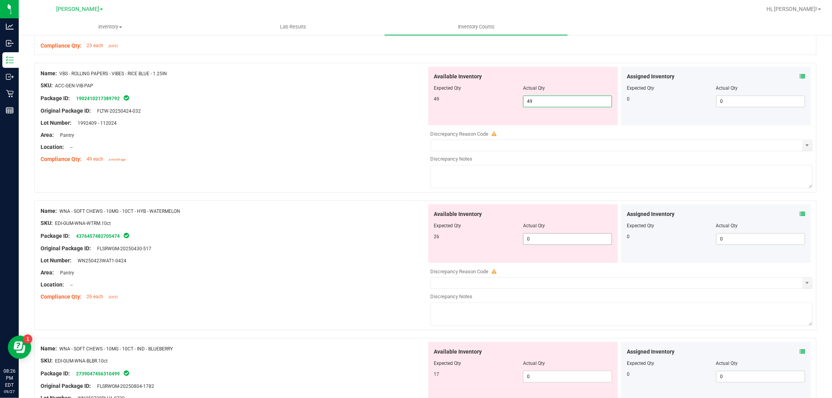
click at [551, 244] on div "Available Inventory Expected Qty Actual Qty 26 0 0" at bounding box center [620, 266] width 386 height 124
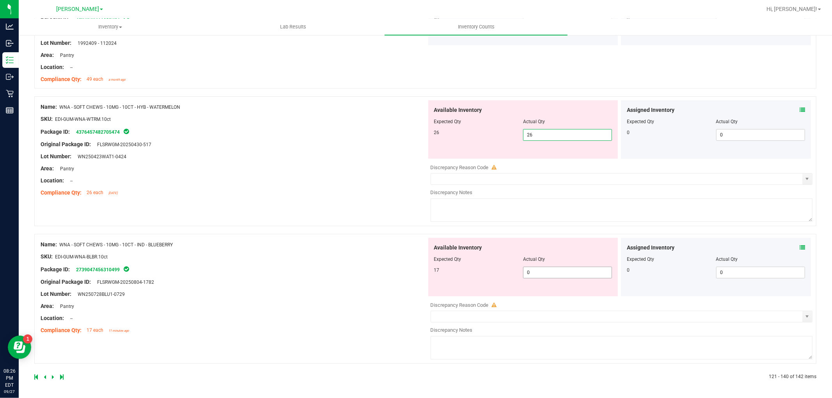
click at [554, 268] on span "0 0" at bounding box center [567, 273] width 89 height 12
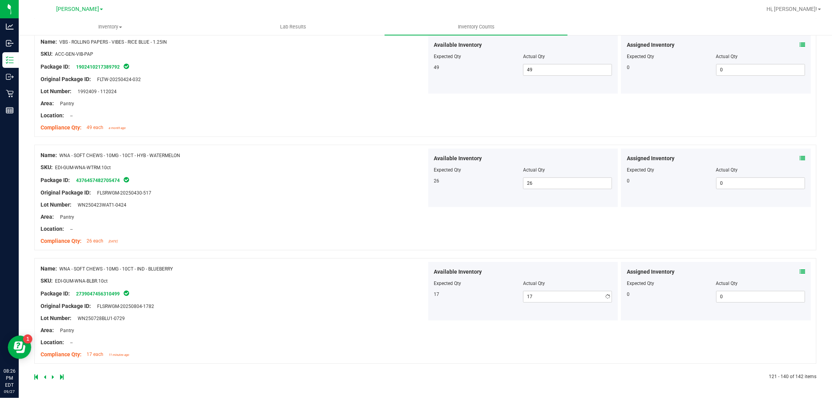
click at [284, 277] on div "Name: WNA - SOFT CHEWS - 10MG - 10CT - IND - BLUEBERRY SKU: EDI-GUM-WNA-BLBR.10…" at bounding box center [234, 311] width 386 height 99
click at [54, 376] on link at bounding box center [54, 377] width 4 height 5
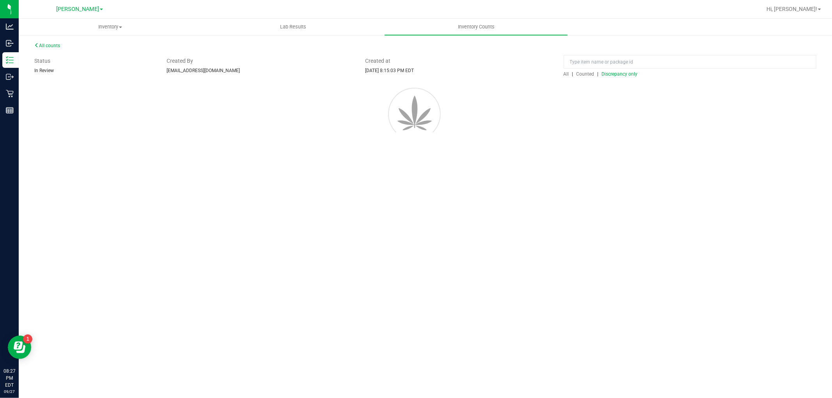
scroll to position [0, 0]
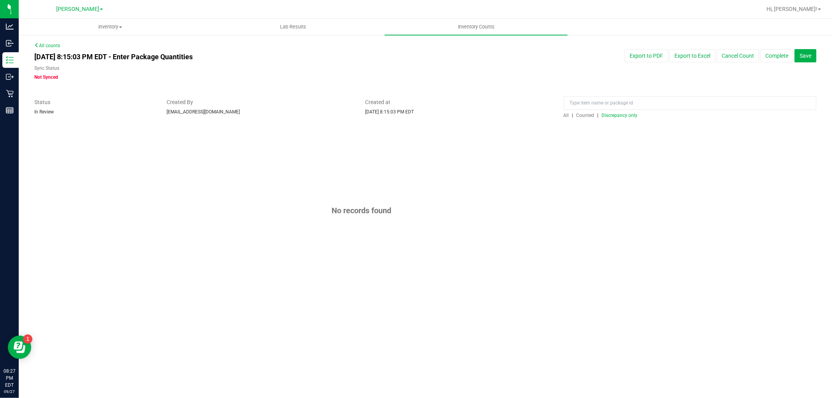
click at [564, 115] on span "All" at bounding box center [566, 115] width 5 height 5
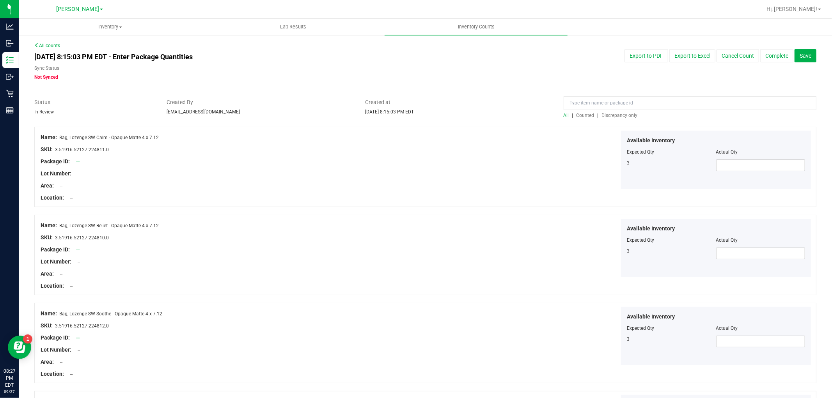
click at [607, 113] on span "Discrepancy only" at bounding box center [620, 115] width 36 height 5
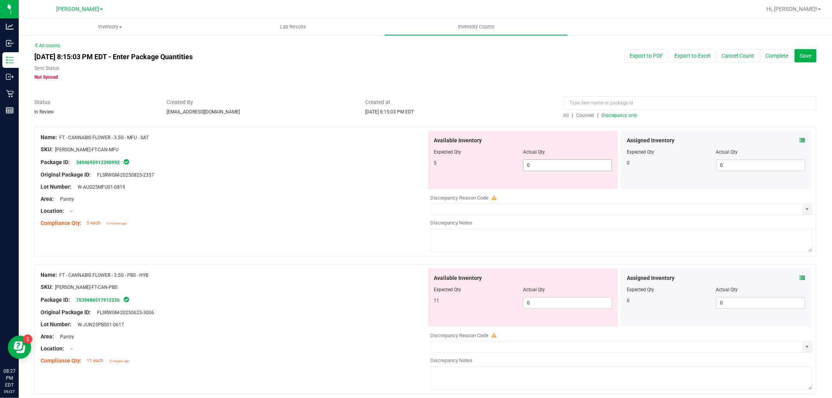
click at [556, 165] on span "0 0" at bounding box center [567, 166] width 89 height 12
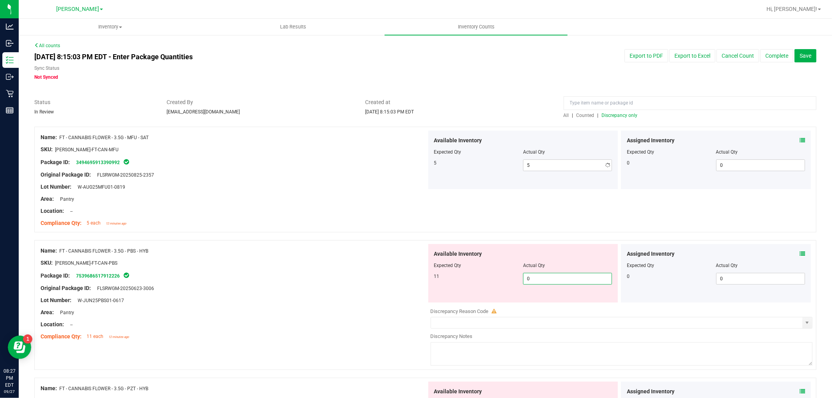
click at [546, 306] on div "Available Inventory Expected Qty Actual Qty 11 0 0" at bounding box center [620, 306] width 386 height 124
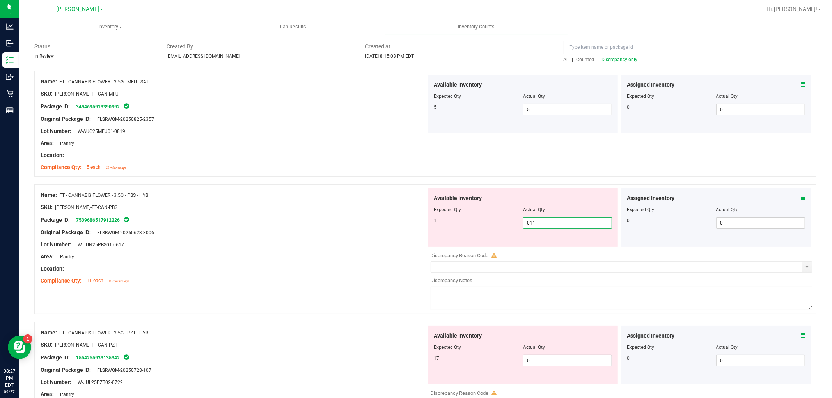
scroll to position [173, 0]
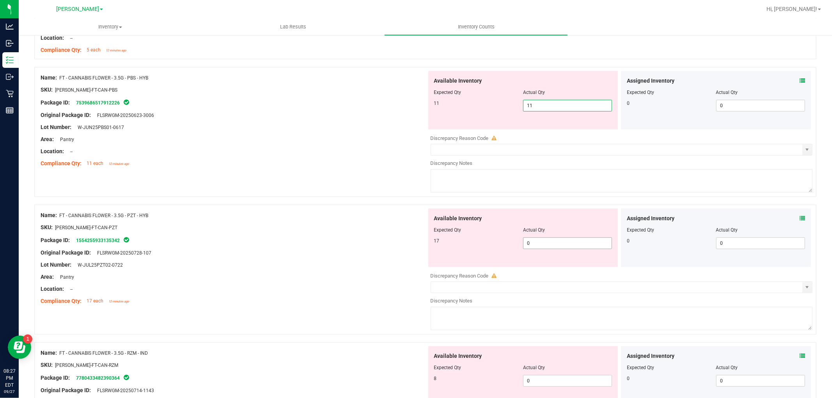
click at [548, 239] on div "Available Inventory Expected Qty Actual Qty 17 0 0" at bounding box center [523, 238] width 190 height 59
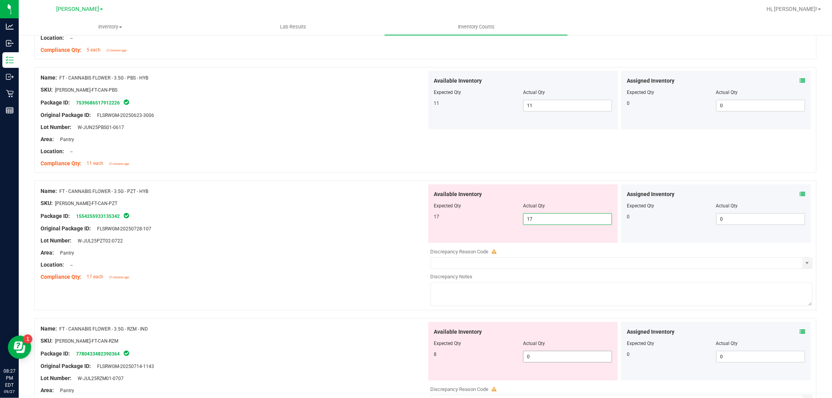
click at [549, 355] on div "Available Inventory Expected Qty Actual Qty 8 0 0" at bounding box center [523, 351] width 190 height 59
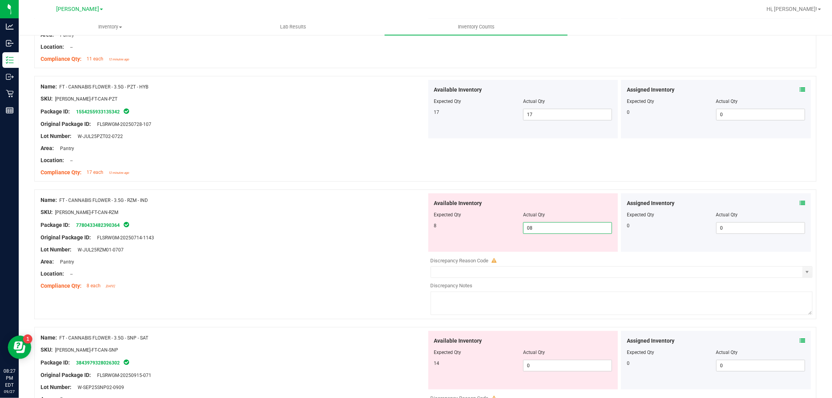
scroll to position [346, 0]
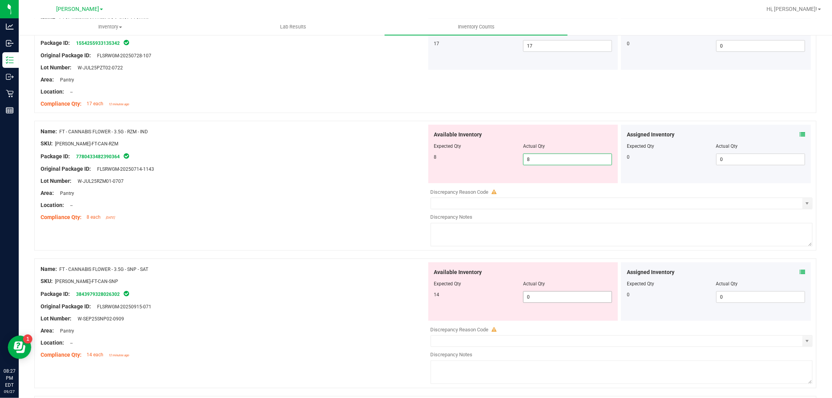
click at [549, 295] on div "Available Inventory Expected Qty Actual Qty 14 0 0" at bounding box center [523, 292] width 190 height 59
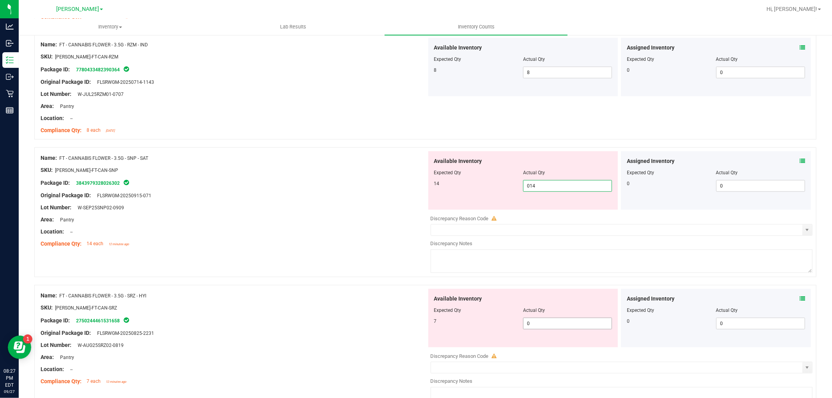
scroll to position [520, 0]
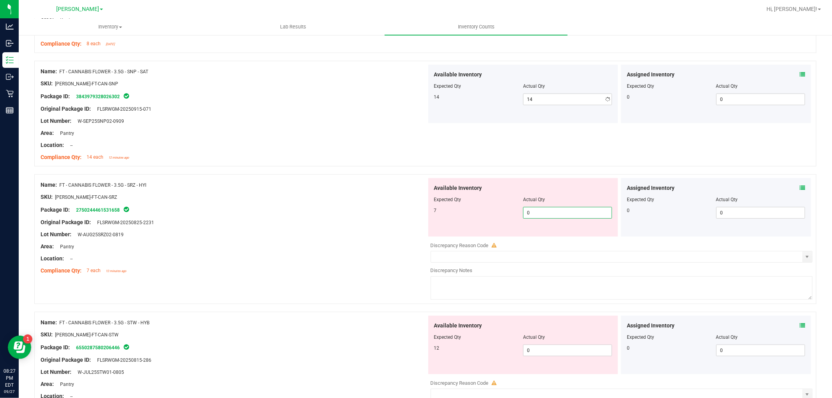
click at [549, 239] on div "Available Inventory Expected Qty Actual Qty 7 0 0" at bounding box center [620, 240] width 386 height 124
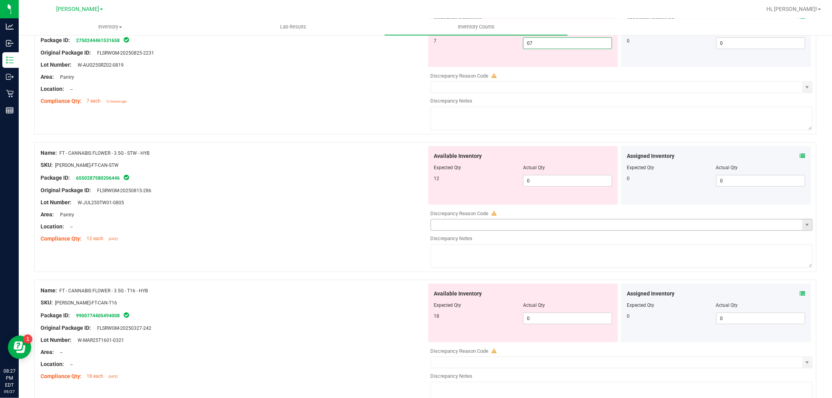
scroll to position [693, 0]
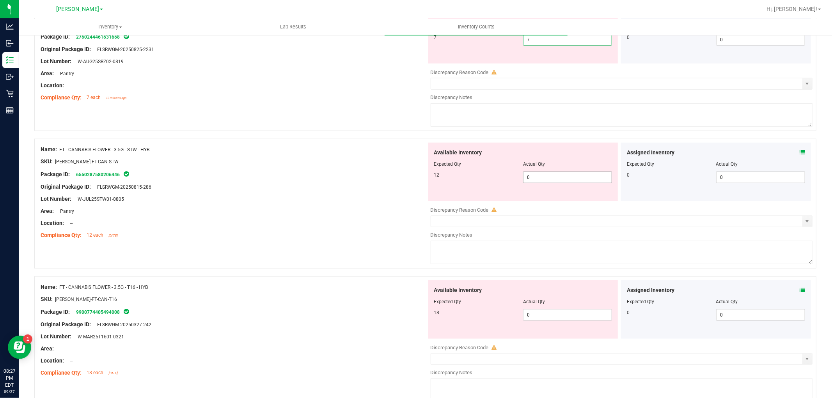
click at [545, 182] on div "Available Inventory Expected Qty Actual Qty 12 0 0" at bounding box center [620, 205] width 386 height 124
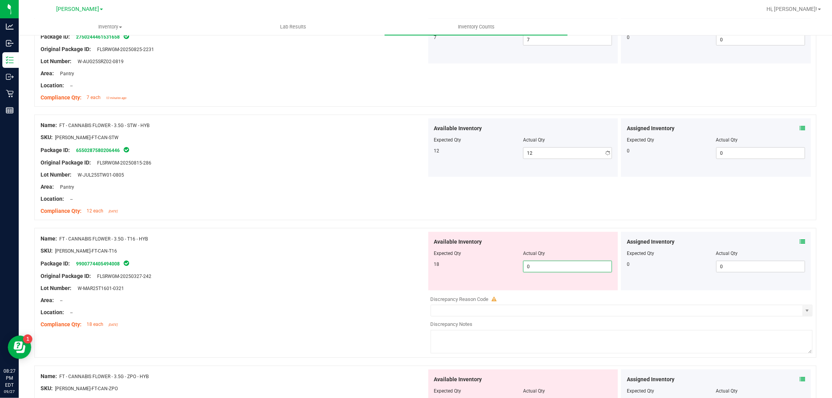
click at [551, 293] on div "Available Inventory Expected Qty Actual Qty 18 0 0" at bounding box center [620, 294] width 386 height 124
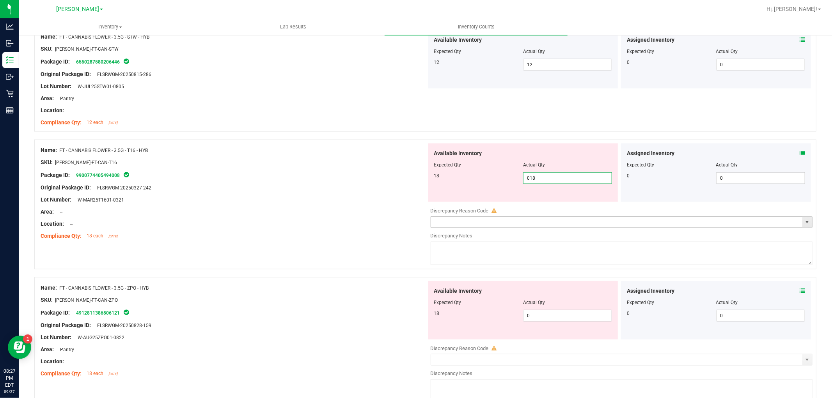
scroll to position [867, 0]
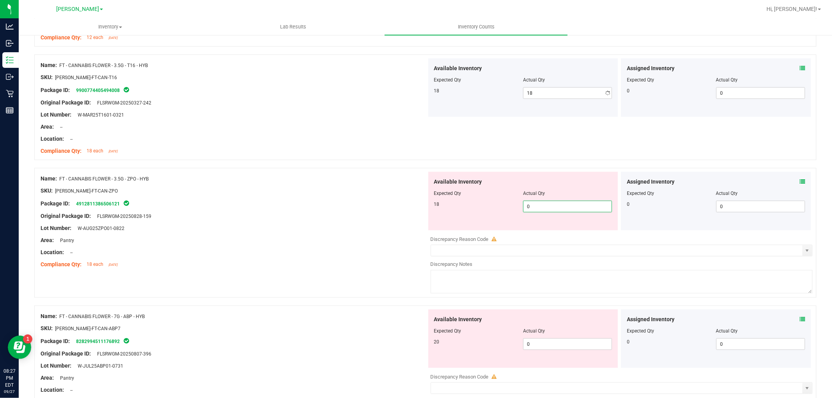
click at [549, 231] on div "Available Inventory Expected Qty Actual Qty 18 0 0" at bounding box center [523, 201] width 190 height 59
drag, startPoint x: 563, startPoint y: 339, endPoint x: 560, endPoint y: 349, distance: 10.2
click at [563, 341] on div "Available Inventory Expected Qty Actual Qty 20 0 0" at bounding box center [523, 339] width 190 height 59
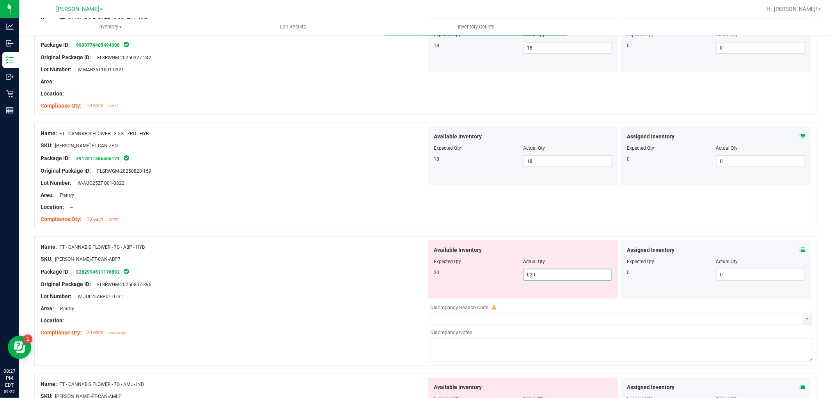
scroll to position [954, 0]
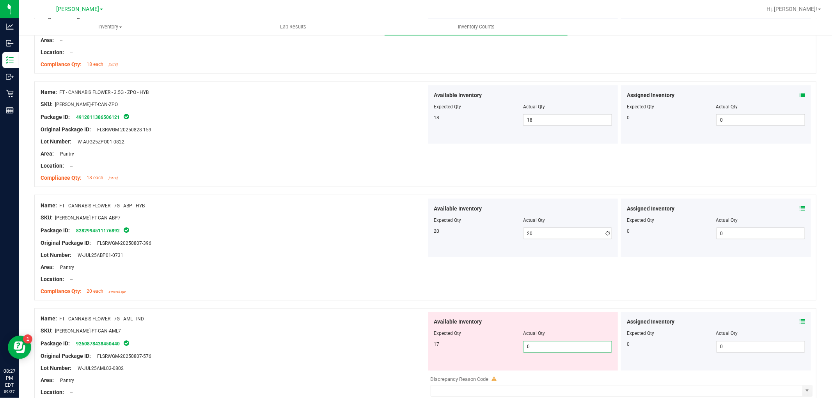
click at [554, 369] on div "Available Inventory Expected Qty Actual Qty 17 0 0" at bounding box center [523, 342] width 190 height 59
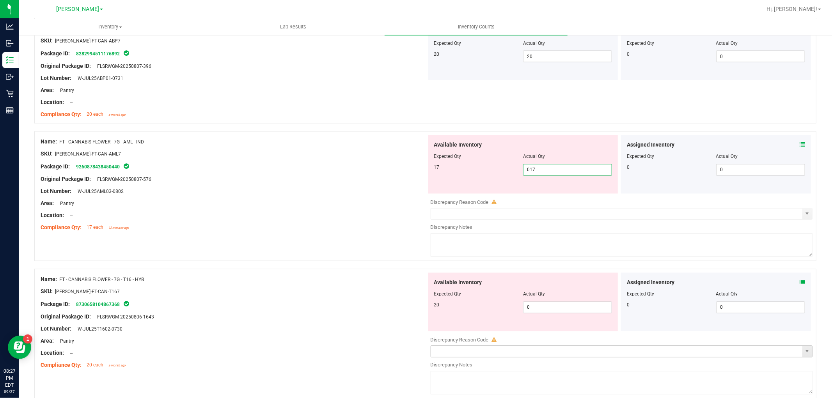
scroll to position [1214, 0]
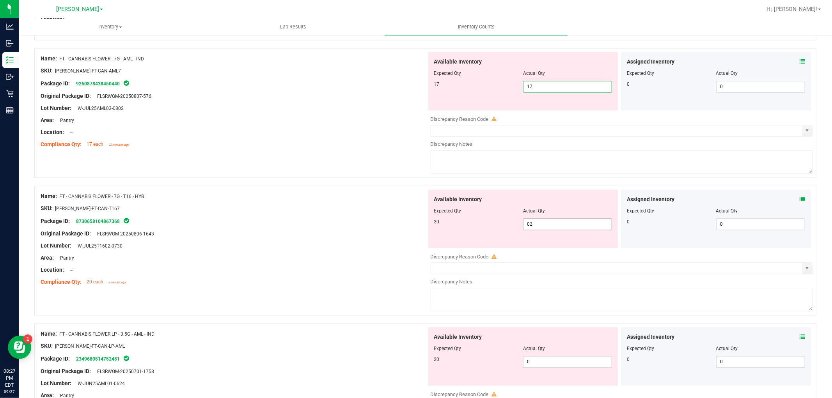
click at [558, 227] on div "Available Inventory Expected Qty Actual Qty 20 02 0" at bounding box center [620, 252] width 386 height 124
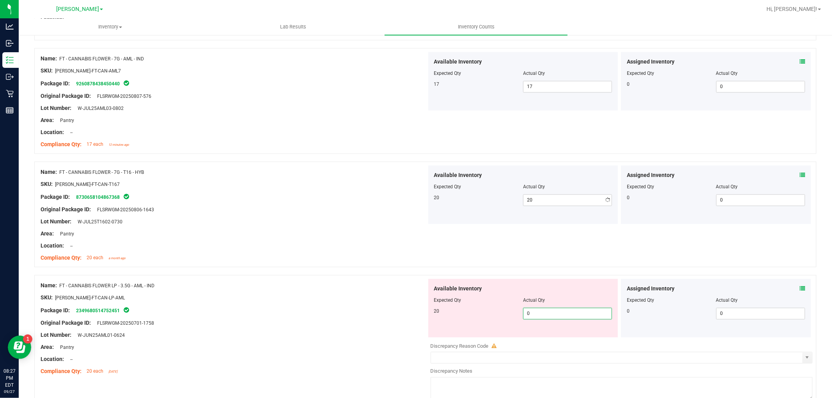
click at [552, 341] on div "Available Inventory Expected Qty Actual Qty 20 0 0" at bounding box center [620, 341] width 386 height 124
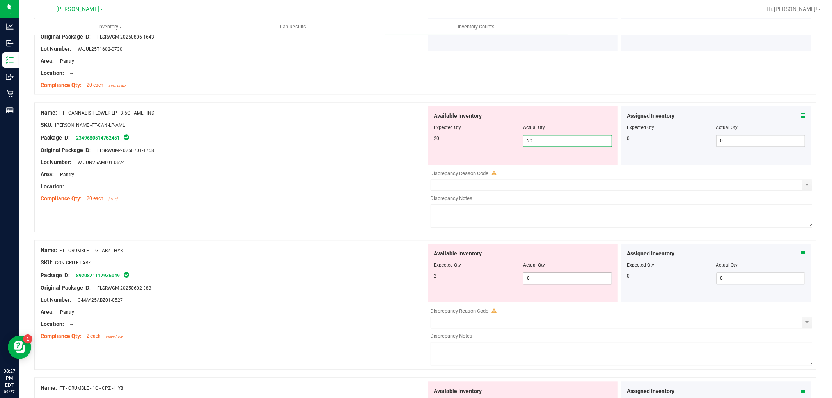
click at [549, 281] on div "Available Inventory Expected Qty Actual Qty 2 0 0" at bounding box center [620, 306] width 386 height 124
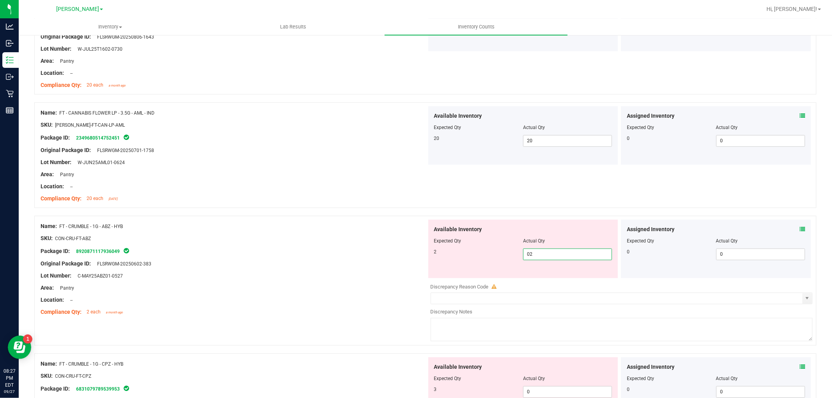
scroll to position [1561, 0]
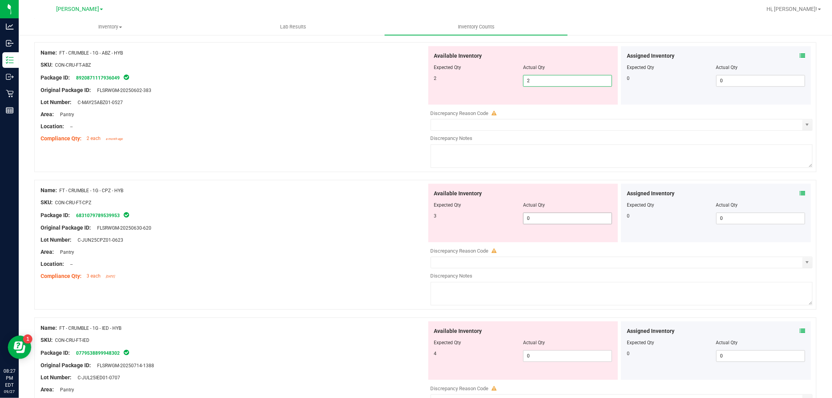
click at [545, 223] on div "Available Inventory Expected Qty Actual Qty 3 0 0" at bounding box center [620, 246] width 386 height 124
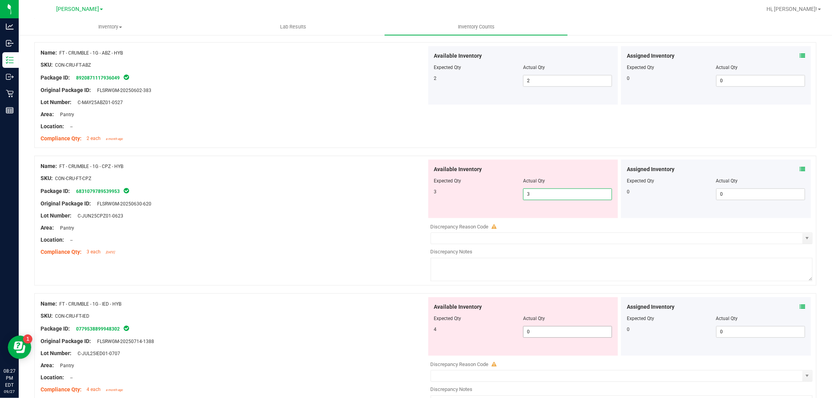
click at [560, 322] on div "Available Inventory Expected Qty Actual Qty 4 0 0" at bounding box center [523, 326] width 190 height 59
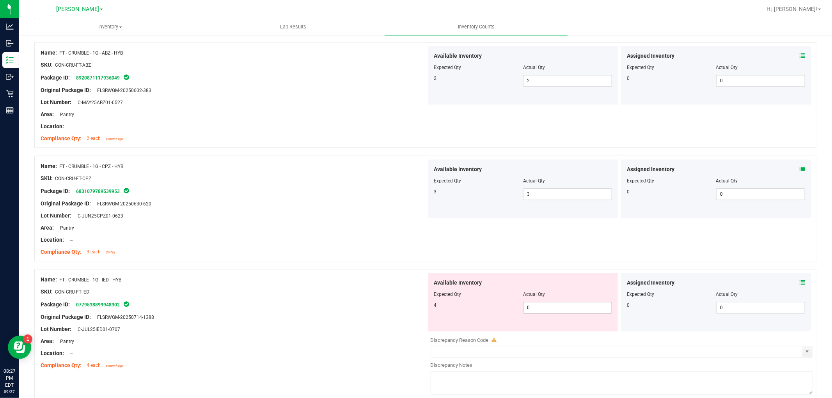
click at [555, 306] on span "0 0" at bounding box center [567, 308] width 89 height 12
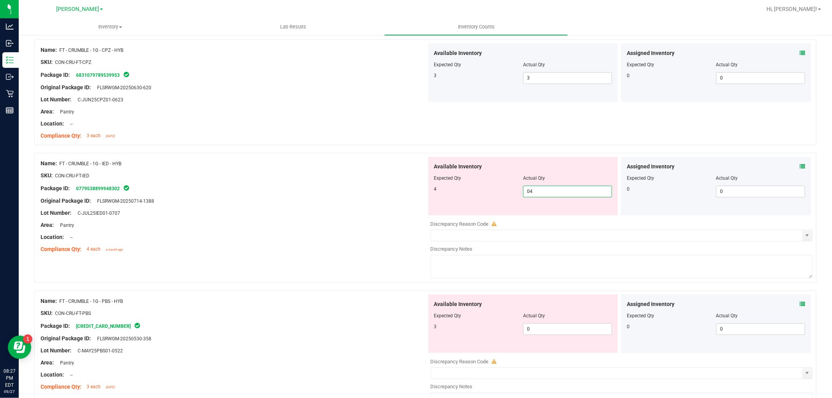
scroll to position [1820, 0]
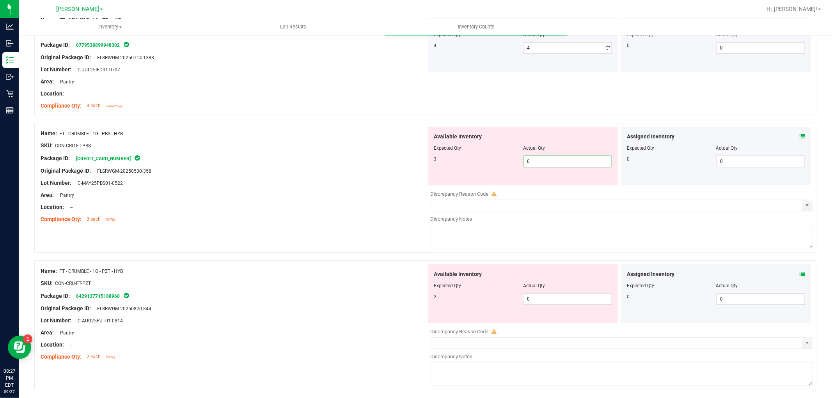
click at [576, 188] on div "Available Inventory Expected Qty Actual Qty 3 0 0" at bounding box center [620, 189] width 386 height 124
click at [569, 301] on div "Available Inventory Expected Qty Actual Qty 2 0 0" at bounding box center [620, 327] width 386 height 124
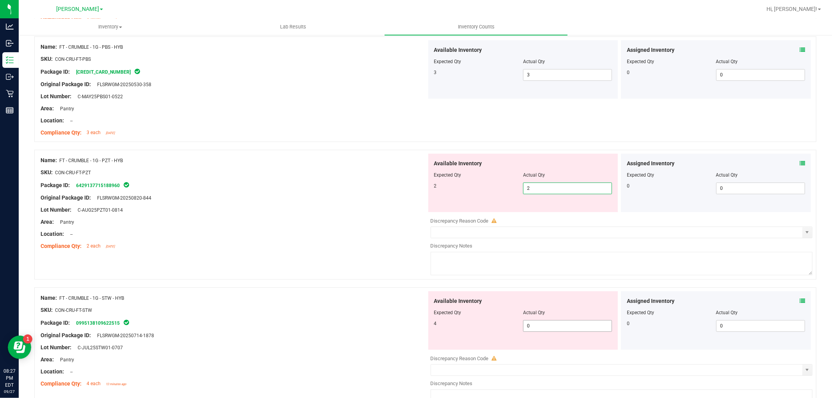
click at [549, 324] on div "Available Inventory Expected Qty Actual Qty 4 0 0" at bounding box center [523, 320] width 190 height 59
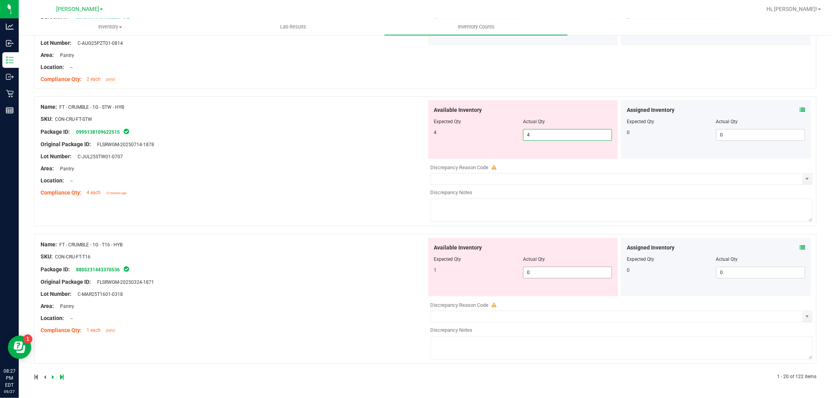
click at [542, 268] on span "0 0" at bounding box center [567, 273] width 89 height 12
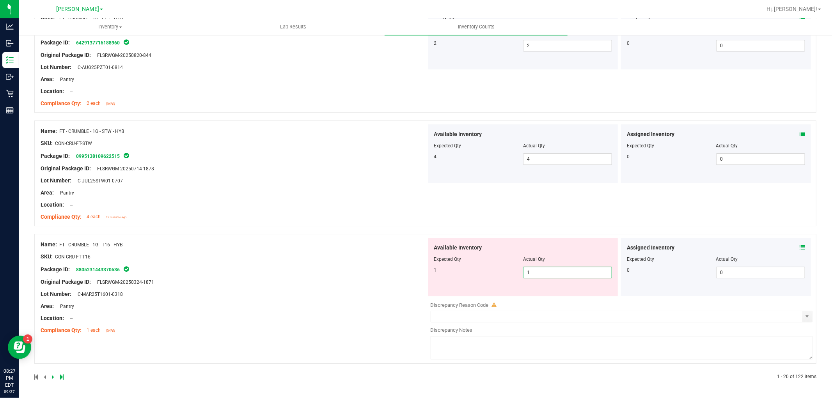
click at [353, 290] on div "Name: FT - CRUMBLE - 1G - T16 - HYB SKU: CON-CRU-FT-T16 Package ID: 88052314433…" at bounding box center [234, 287] width 386 height 99
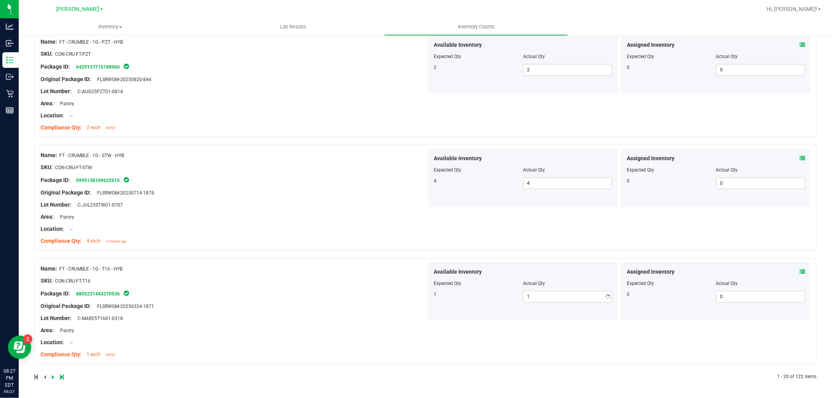
scroll to position [2026, 0]
click at [53, 378] on icon at bounding box center [53, 377] width 2 height 5
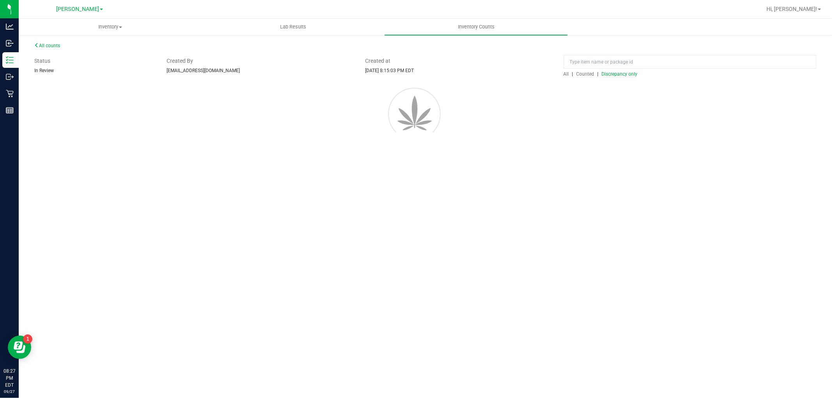
scroll to position [0, 0]
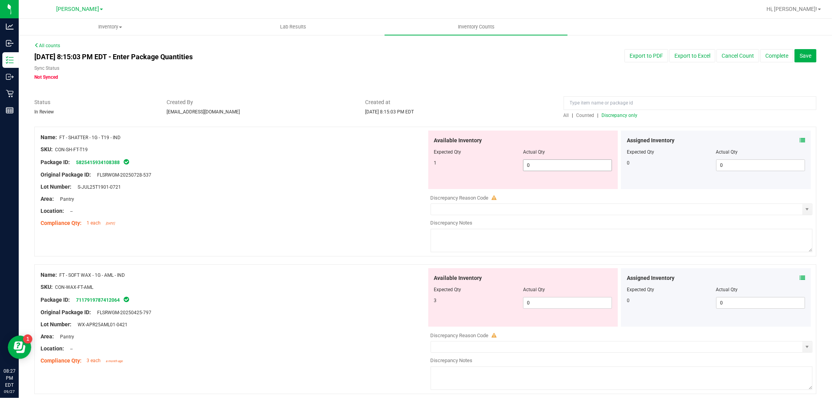
click at [556, 162] on span "0 0" at bounding box center [567, 166] width 89 height 12
drag, startPoint x: 555, startPoint y: 172, endPoint x: 563, endPoint y: 174, distance: 7.5
click at [559, 169] on div "Available Inventory Expected Qty Actual Qty 1 0 0" at bounding box center [523, 160] width 190 height 59
click at [558, 156] on div at bounding box center [523, 158] width 178 height 4
click at [558, 162] on span "0 0" at bounding box center [567, 166] width 89 height 12
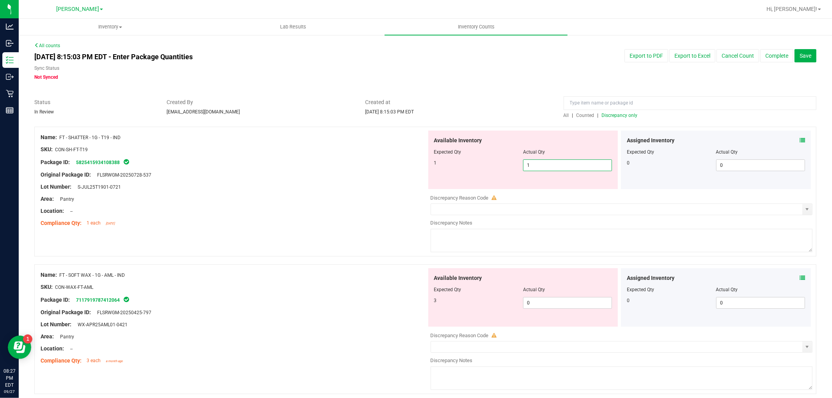
drag, startPoint x: 558, startPoint y: 310, endPoint x: 558, endPoint y: 300, distance: 10.5
click at [559, 310] on div "Available Inventory Expected Qty Actual Qty 3 0 0" at bounding box center [620, 330] width 386 height 124
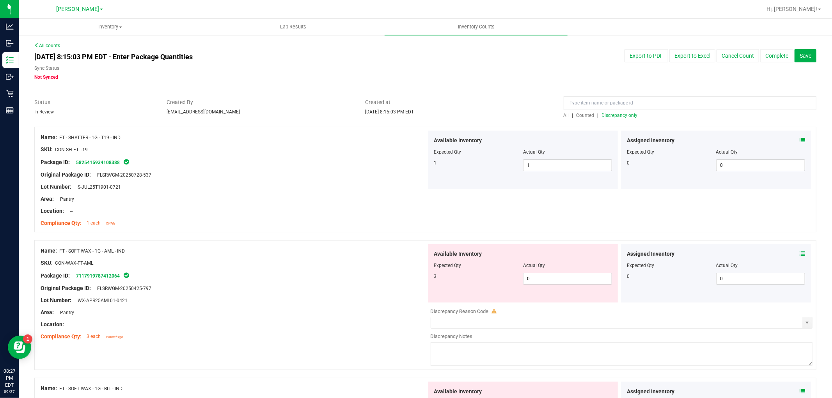
click at [557, 269] on div "Available Inventory Expected Qty Actual Qty 3 0 0" at bounding box center [523, 273] width 190 height 59
click at [557, 275] on span "0 0" at bounding box center [567, 279] width 89 height 12
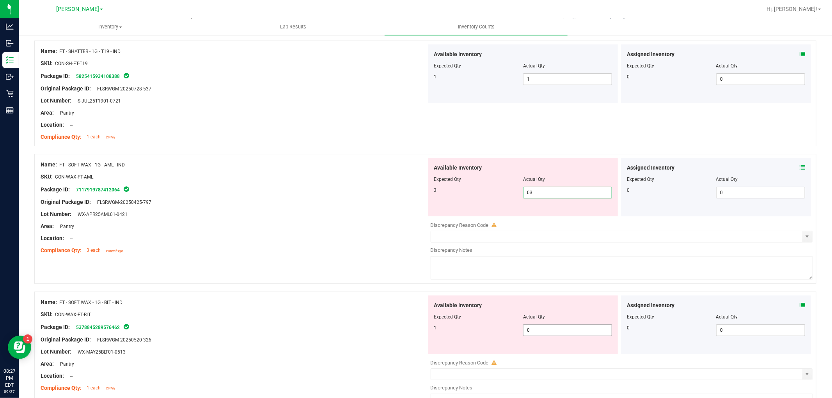
scroll to position [173, 0]
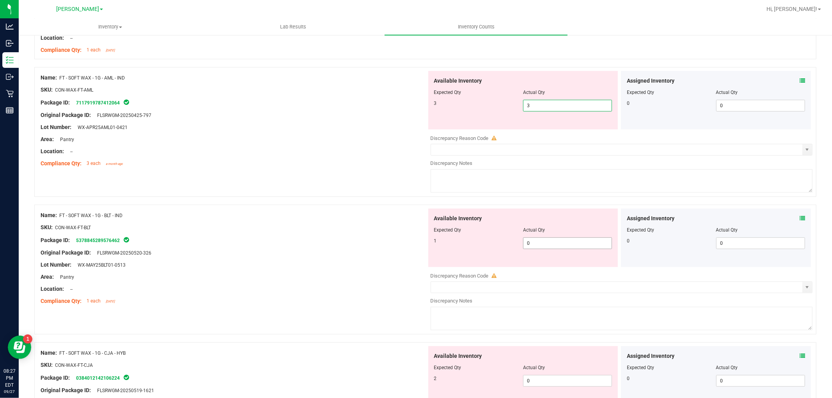
click at [550, 243] on div "Available Inventory Expected Qty Actual Qty 1 0 0" at bounding box center [523, 238] width 190 height 59
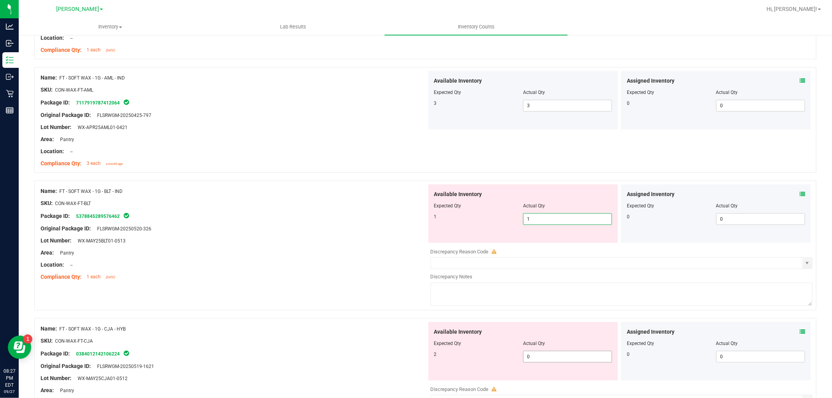
click at [551, 357] on div "Available Inventory Expected Qty Actual Qty 2 0 0" at bounding box center [620, 384] width 386 height 124
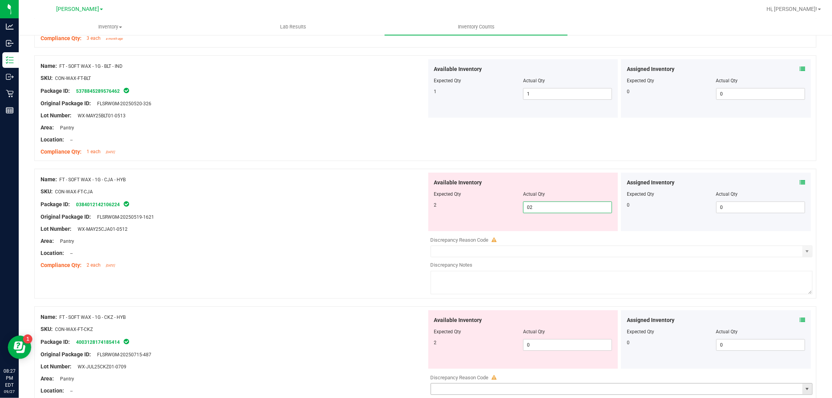
scroll to position [390, 0]
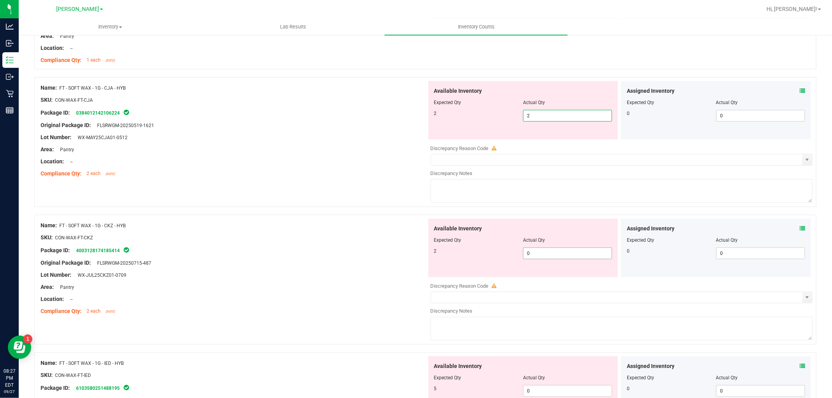
click at [543, 252] on div "Available Inventory Expected Qty Actual Qty 2 0 0" at bounding box center [523, 248] width 190 height 59
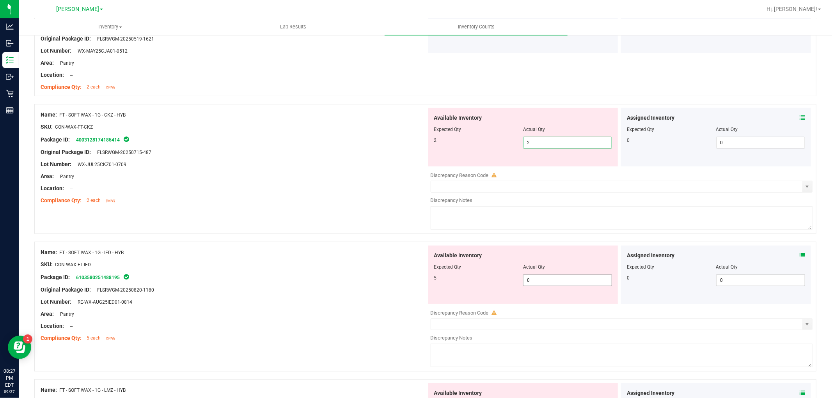
click at [540, 282] on div "Available Inventory Expected Qty Actual Qty 5 0 0" at bounding box center [620, 308] width 386 height 124
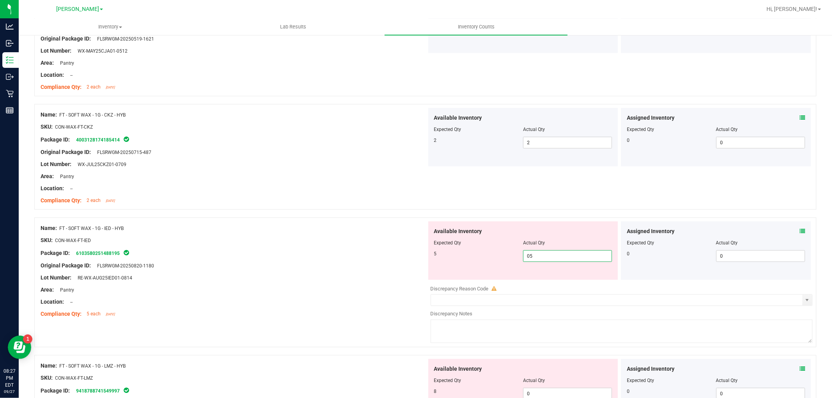
scroll to position [650, 0]
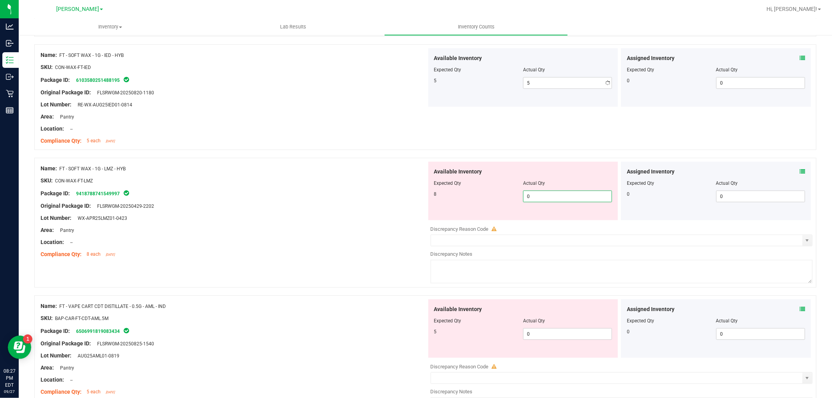
click at [544, 225] on div "Available Inventory Expected Qty Actual Qty 8 0 0" at bounding box center [620, 224] width 386 height 124
click at [576, 338] on div "Available Inventory Expected Qty Actual Qty 5 0 0" at bounding box center [620, 362] width 386 height 124
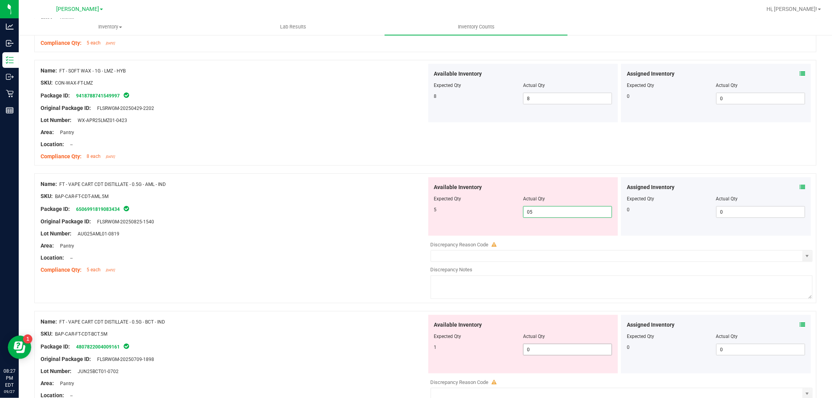
scroll to position [824, 0]
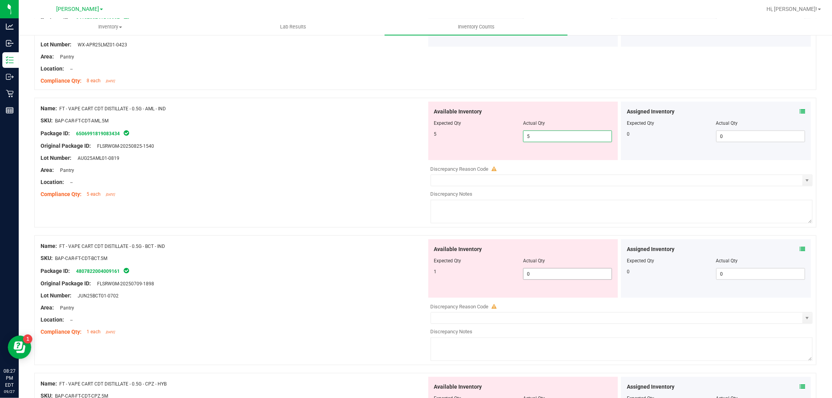
click at [562, 275] on div "Available Inventory Expected Qty Actual Qty 1 0 0" at bounding box center [620, 302] width 386 height 124
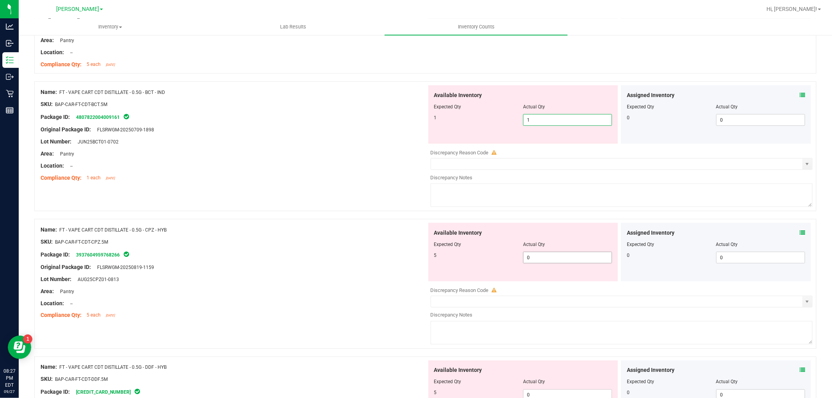
click at [544, 256] on div "Available Inventory Expected Qty Actual Qty 5 0 0" at bounding box center [523, 252] width 190 height 59
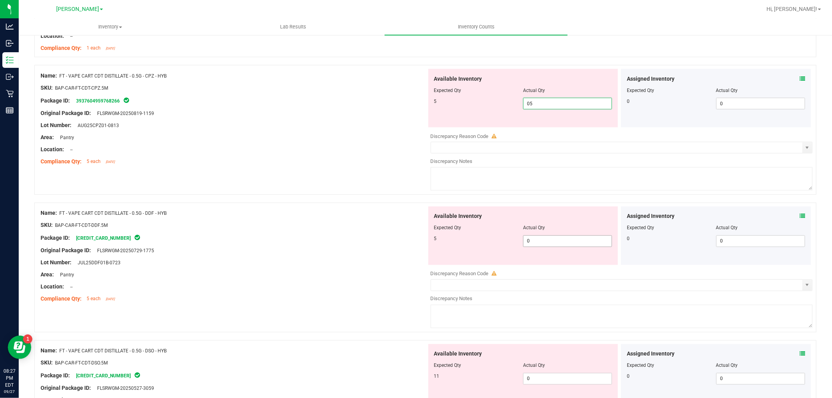
click at [552, 245] on div "Available Inventory Expected Qty Actual Qty 5 0 0" at bounding box center [620, 269] width 386 height 124
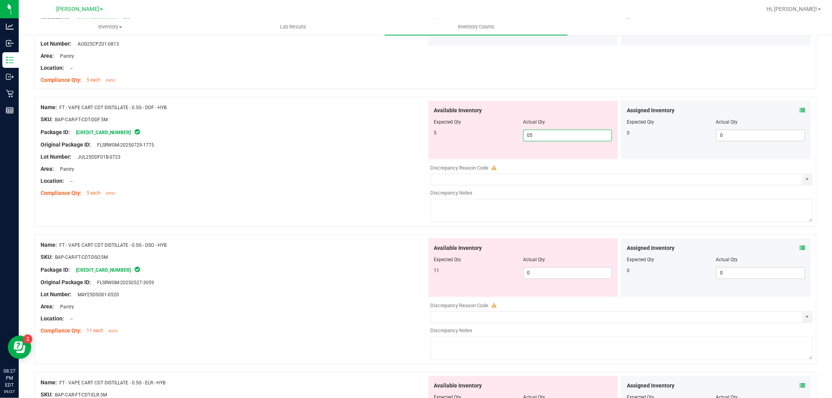
scroll to position [1257, 0]
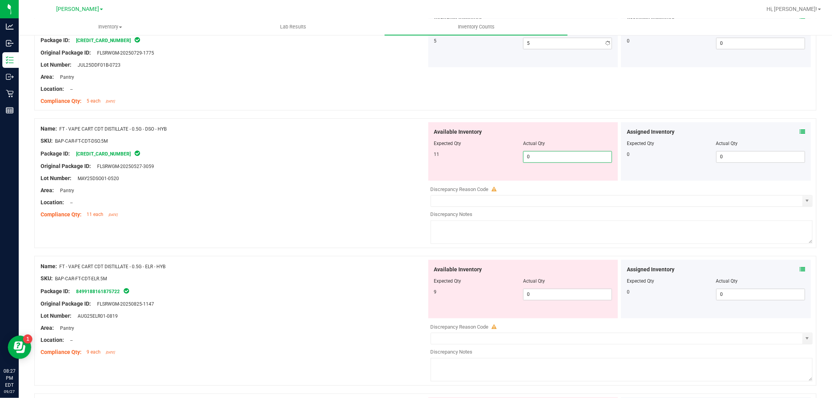
click at [556, 179] on div "Available Inventory Expected Qty Actual Qty 11 0 0" at bounding box center [523, 152] width 190 height 59
click at [560, 297] on div "Available Inventory Expected Qty Actual Qty 9 0 0" at bounding box center [620, 322] width 386 height 124
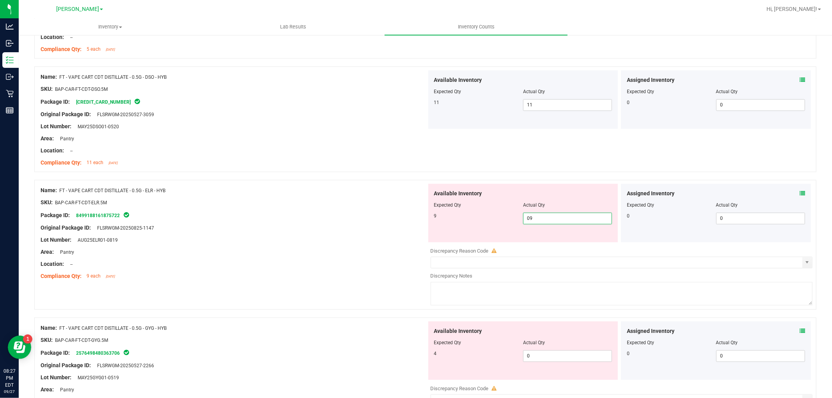
scroll to position [1430, 0]
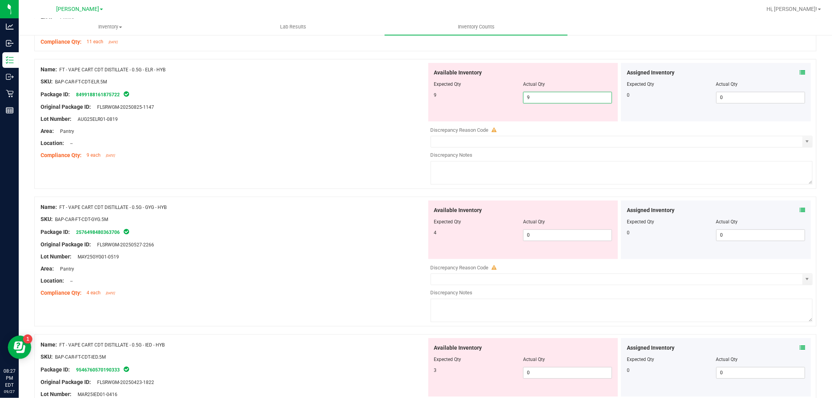
click at [550, 228] on div "Available Inventory Expected Qty Actual Qty 4 0 0" at bounding box center [523, 230] width 190 height 59
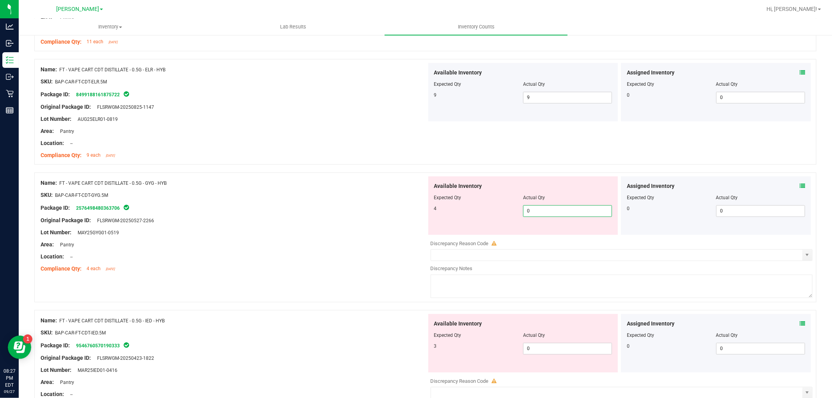
click at [548, 210] on span "0 0" at bounding box center [567, 211] width 89 height 12
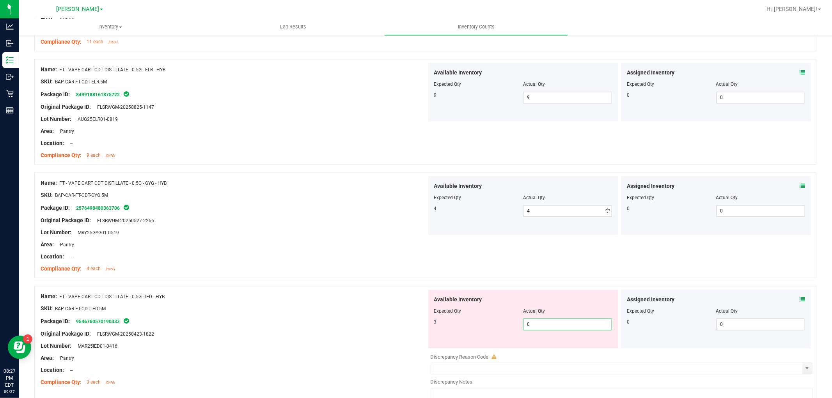
click at [544, 350] on div "Available Inventory Expected Qty Actual Qty 3 0 0" at bounding box center [620, 352] width 386 height 124
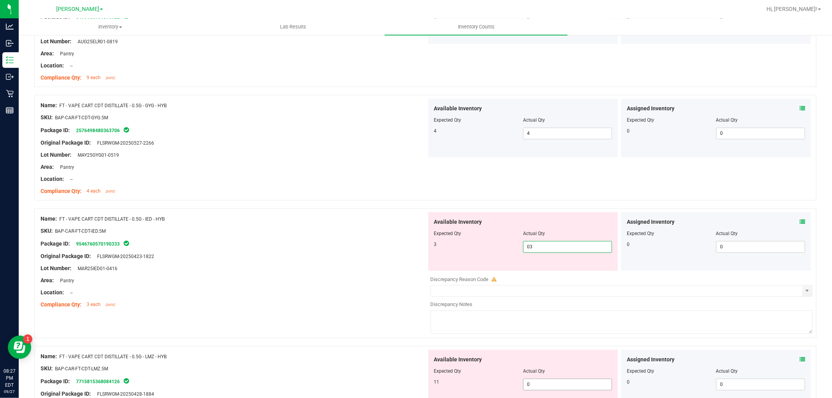
scroll to position [1604, 0]
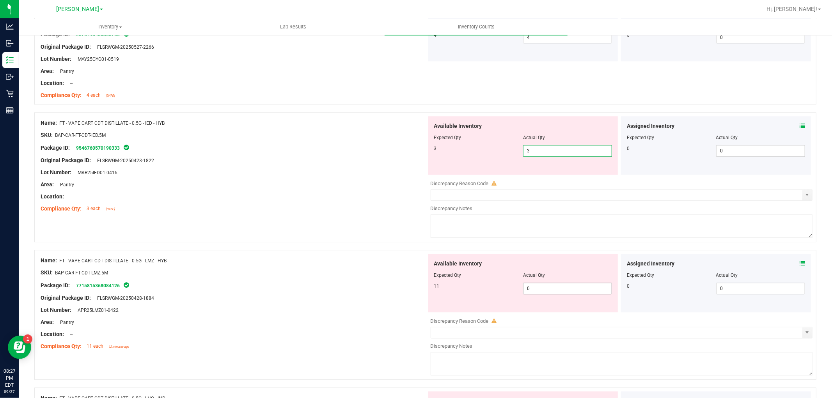
click at [540, 289] on div "Available Inventory Expected Qty Actual Qty 11 0 0" at bounding box center [620, 316] width 386 height 124
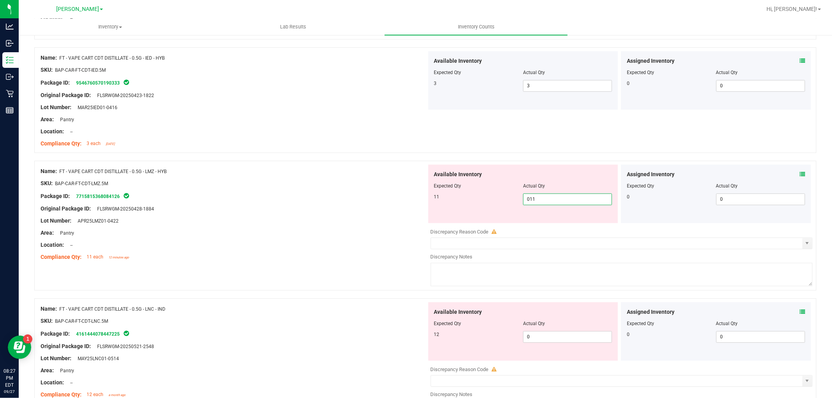
scroll to position [1734, 0]
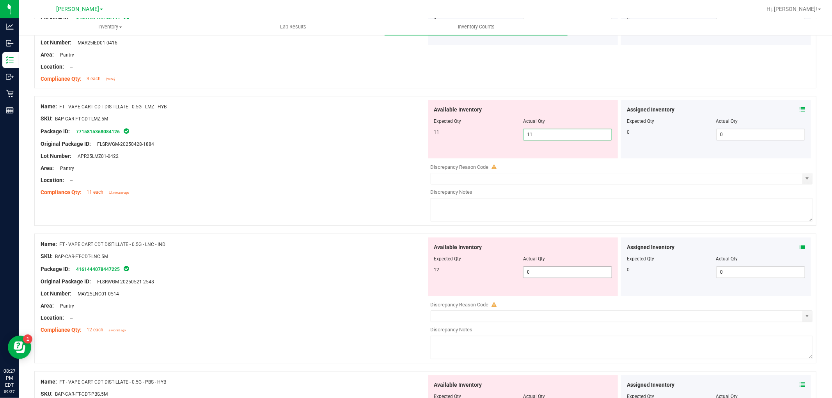
click at [544, 275] on div "Available Inventory Expected Qty Actual Qty 12 0 0" at bounding box center [620, 300] width 386 height 124
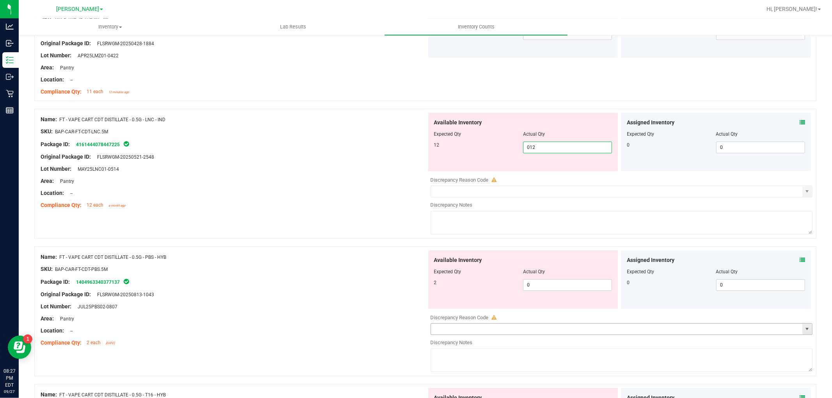
scroll to position [1907, 0]
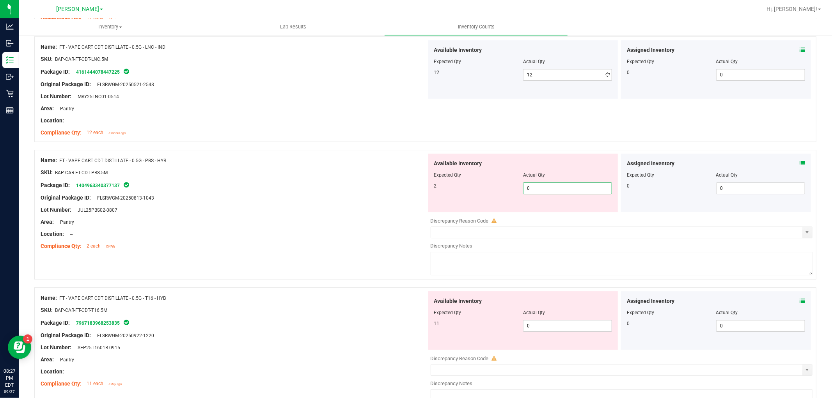
click at [543, 210] on div "Available Inventory Expected Qty Actual Qty 2 0 0" at bounding box center [523, 183] width 190 height 59
click at [545, 329] on div "Available Inventory Expected Qty Actual Qty 11 0 0" at bounding box center [620, 353] width 386 height 124
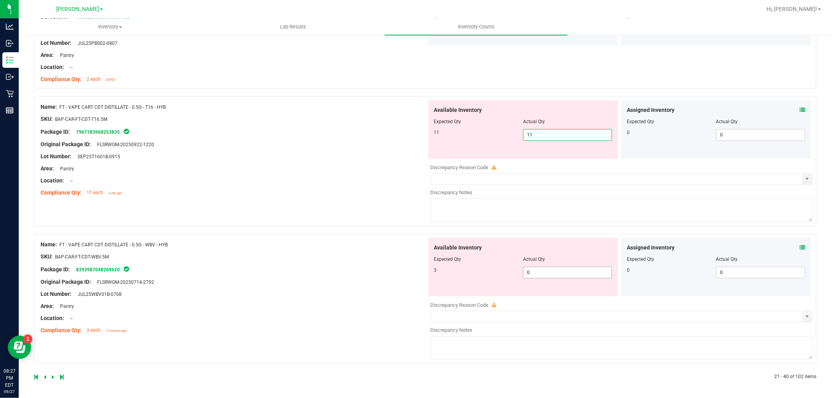
click at [545, 274] on span "0 0" at bounding box center [567, 273] width 89 height 12
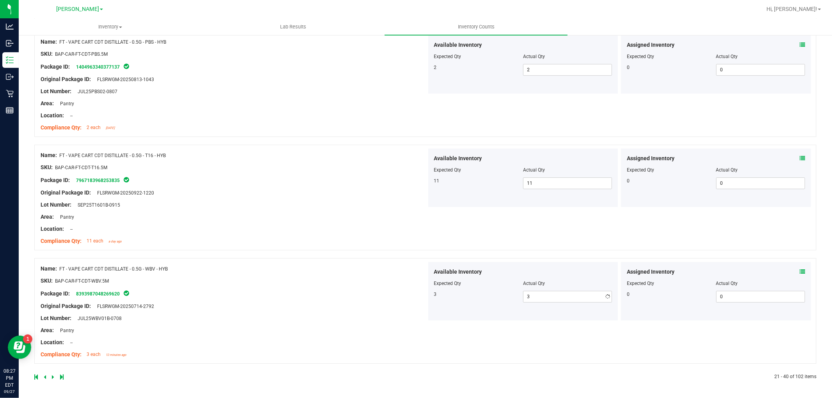
click at [323, 297] on div "Name: FT - VAPE CART CDT DISTILLATE - 0.5G - WBV - HYB SKU: BAP-CAR-FT-CDT-WBV.…" at bounding box center [234, 311] width 386 height 99
click at [53, 377] on icon at bounding box center [53, 377] width 2 height 5
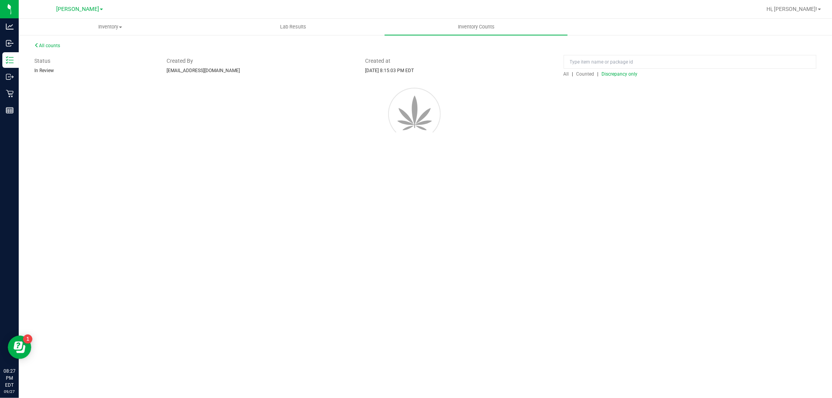
scroll to position [0, 0]
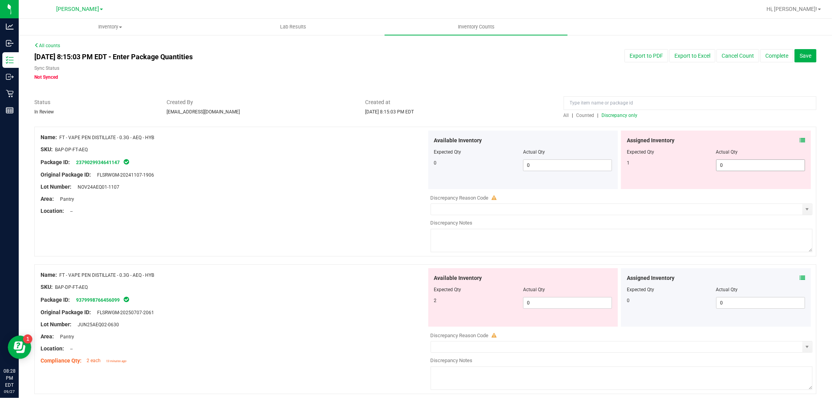
click at [739, 163] on span "0 0" at bounding box center [760, 166] width 89 height 12
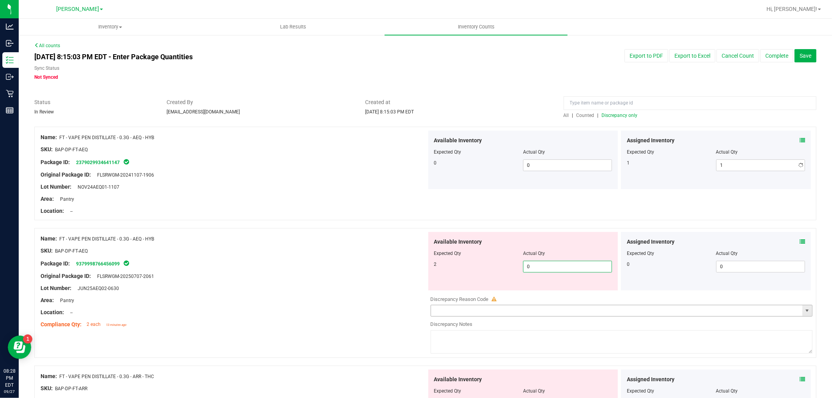
click at [584, 307] on div "Available Inventory Expected Qty Actual Qty 2 0 0" at bounding box center [620, 294] width 386 height 124
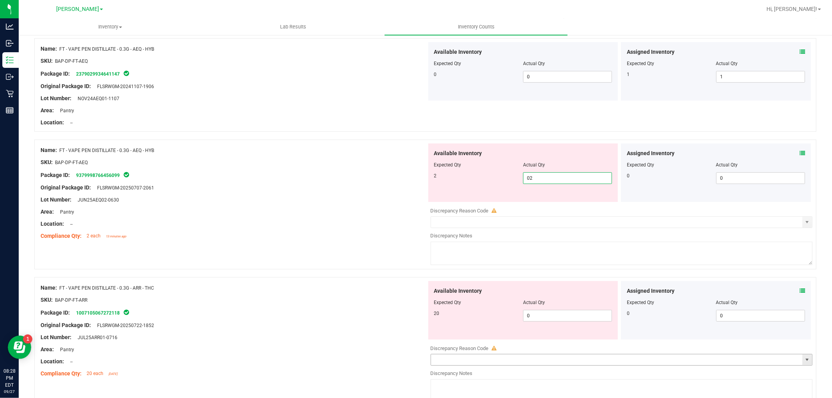
scroll to position [173, 0]
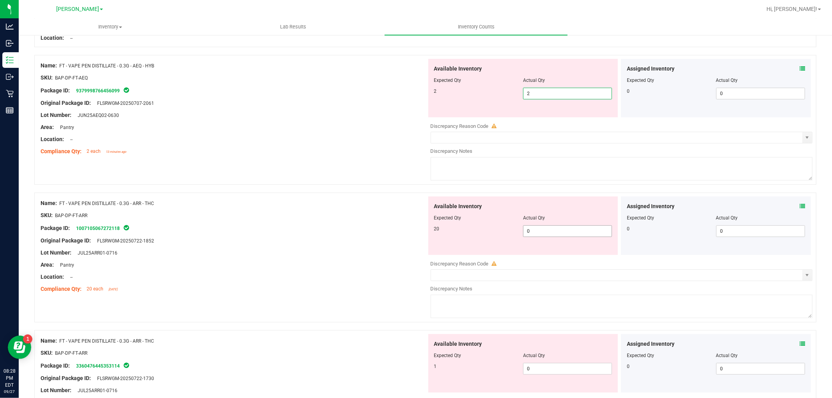
click at [552, 231] on div "Available Inventory Expected Qty Actual Qty 20 0 0" at bounding box center [620, 259] width 386 height 124
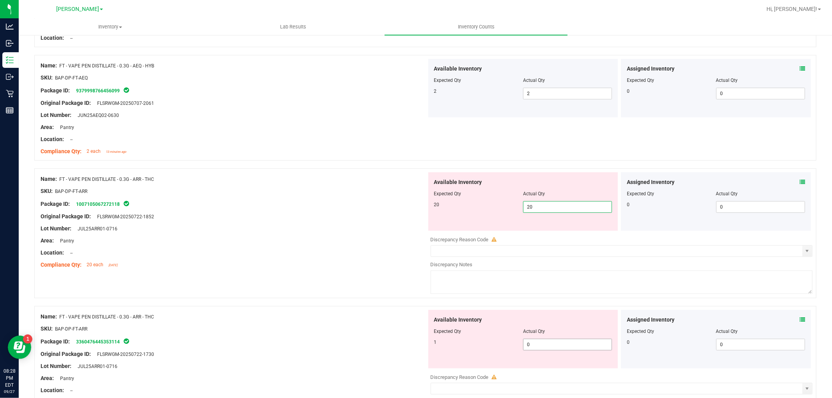
click at [556, 340] on div "Available Inventory Expected Qty Actual Qty 1 0 0" at bounding box center [523, 339] width 190 height 59
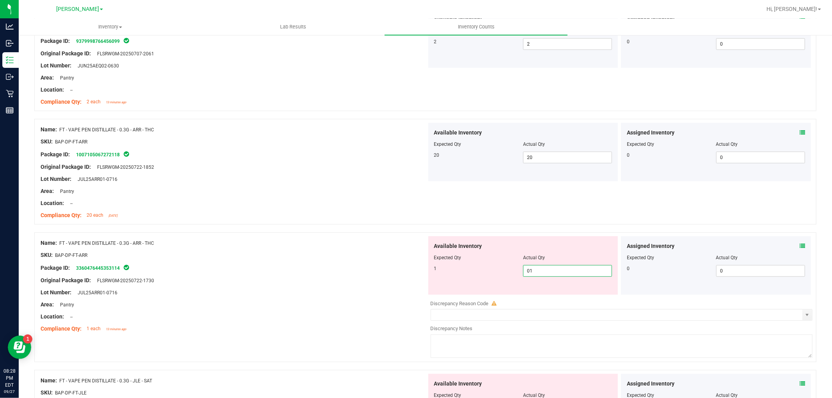
scroll to position [390, 0]
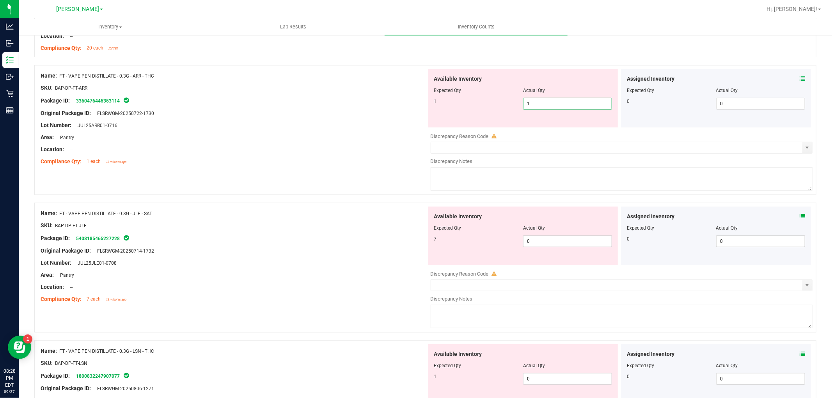
click at [556, 249] on div "Available Inventory Expected Qty Actual Qty 7 0 0" at bounding box center [620, 269] width 386 height 124
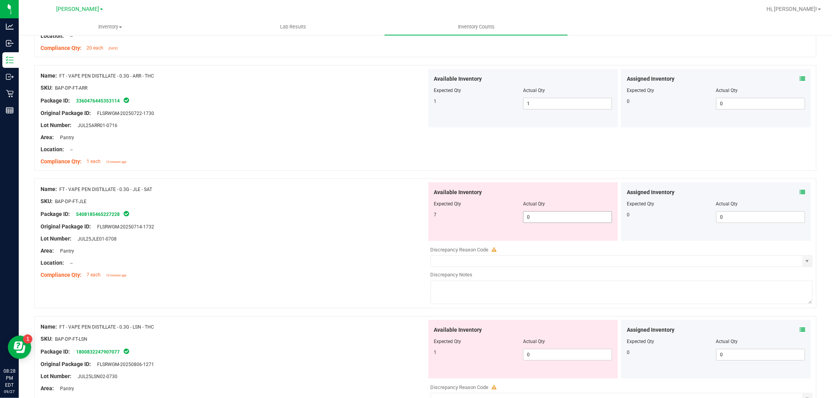
click at [555, 220] on span "0 0" at bounding box center [567, 217] width 89 height 12
click at [543, 357] on div "Available Inventory Expected Qty Actual Qty 1 0 0" at bounding box center [620, 382] width 386 height 124
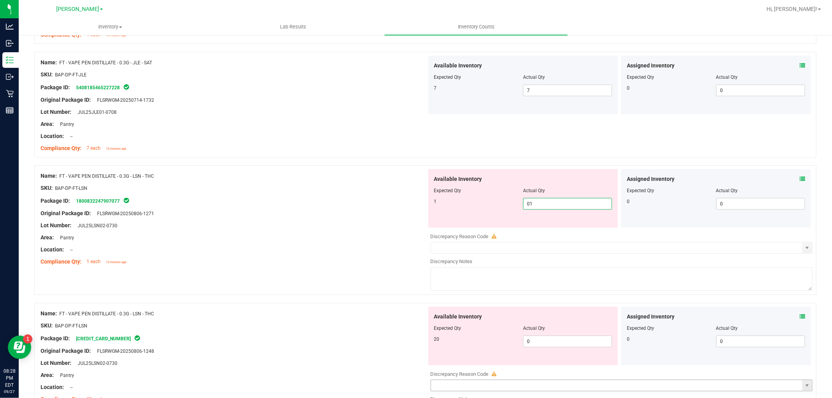
scroll to position [607, 0]
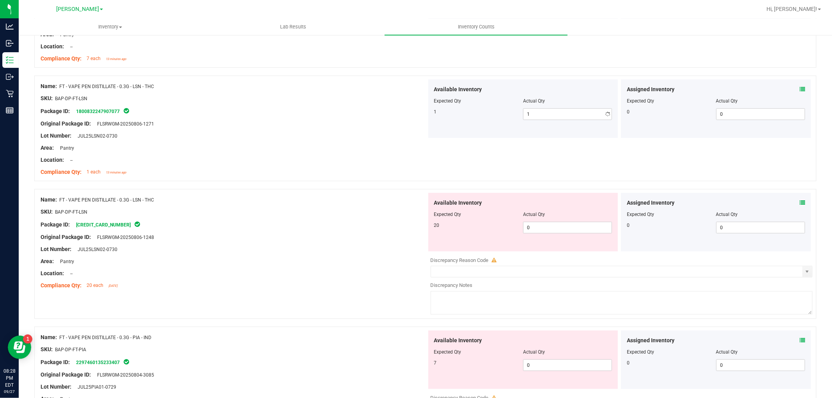
click at [547, 258] on div "Available Inventory Expected Qty Actual Qty 20 0 0" at bounding box center [620, 255] width 386 height 124
click at [558, 227] on span "0 0" at bounding box center [567, 228] width 89 height 12
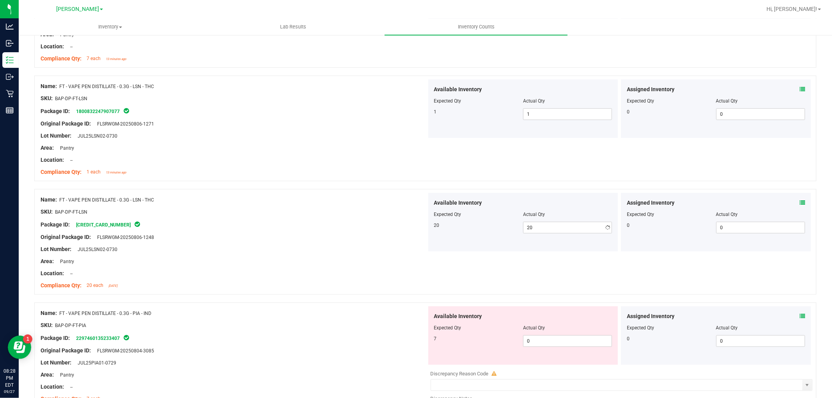
click at [560, 373] on div "Available Inventory Expected Qty Actual Qty 7 0 0" at bounding box center [620, 369] width 386 height 124
click at [555, 331] on div "Actual Qty" at bounding box center [567, 328] width 89 height 7
click at [554, 341] on span "0 0" at bounding box center [567, 342] width 89 height 12
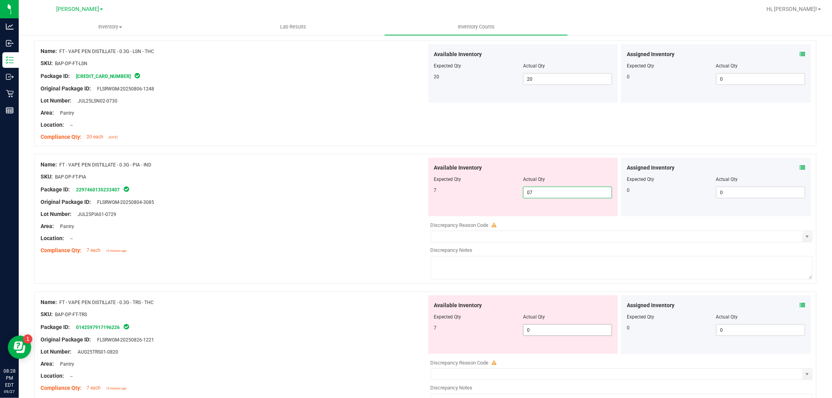
scroll to position [824, 0]
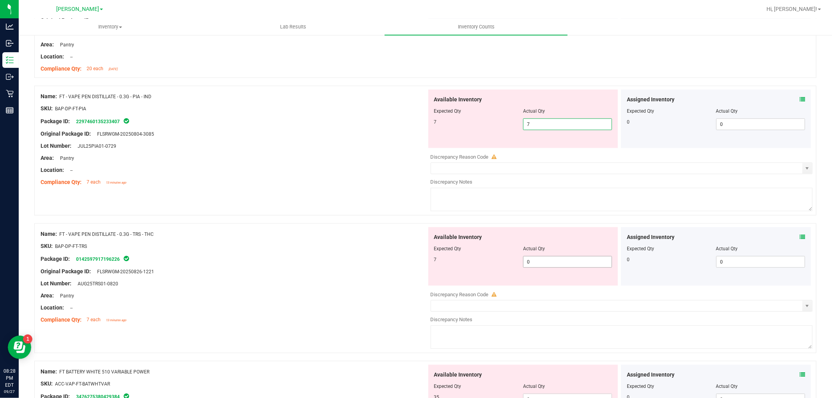
click at [560, 261] on div "Available Inventory Expected Qty Actual Qty 7 0 0" at bounding box center [523, 256] width 190 height 59
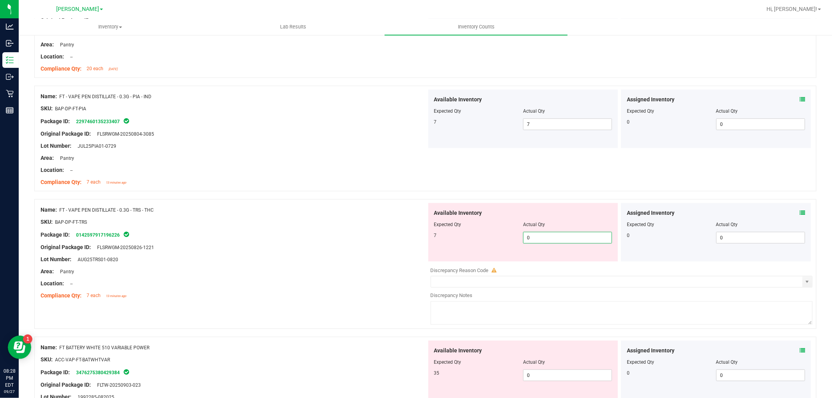
click at [543, 234] on input "0" at bounding box center [568, 238] width 88 height 11
click at [539, 232] on div at bounding box center [523, 230] width 178 height 4
click at [543, 238] on span "0 0" at bounding box center [567, 238] width 89 height 12
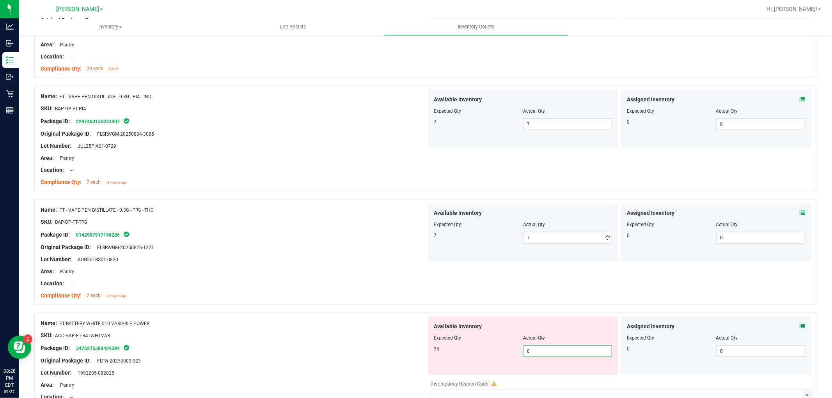
click at [541, 380] on div "Available Inventory Expected Qty Actual Qty 35 0 0" at bounding box center [620, 379] width 386 height 124
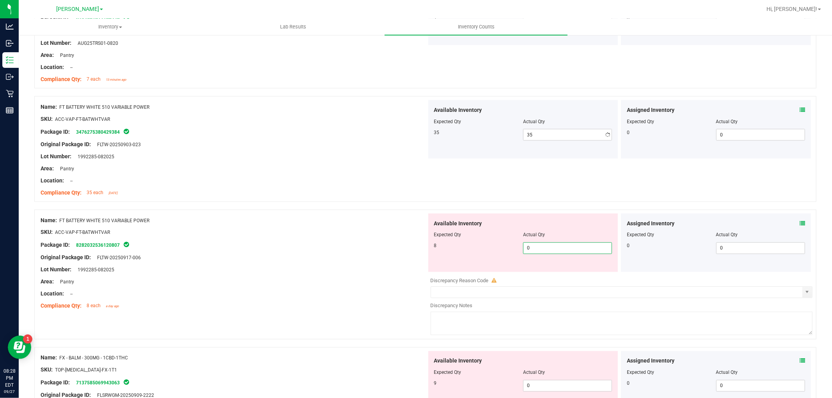
click at [549, 275] on div "Available Inventory Expected Qty Actual Qty 8 0 0" at bounding box center [620, 276] width 386 height 124
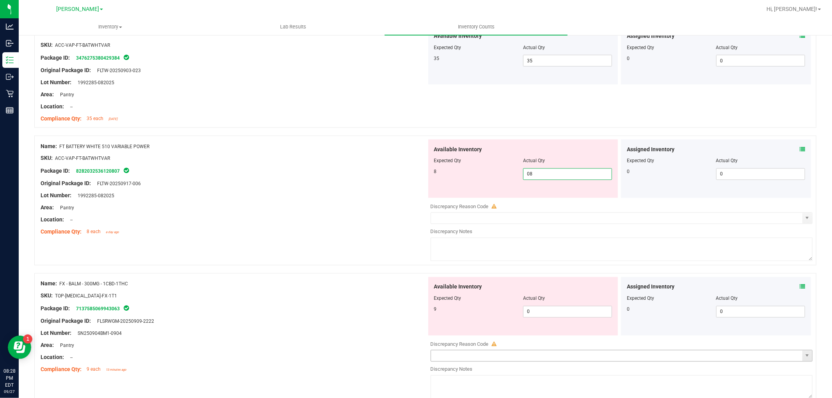
scroll to position [1214, 0]
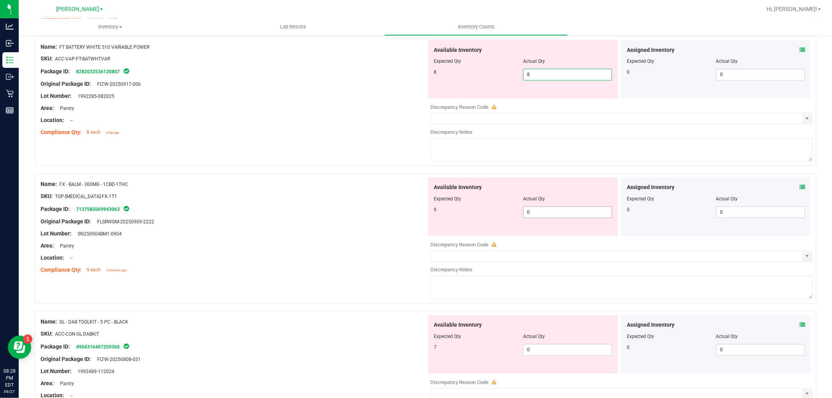
click at [538, 214] on div "Available Inventory Expected Qty Actual Qty 9 0 0" at bounding box center [620, 240] width 386 height 124
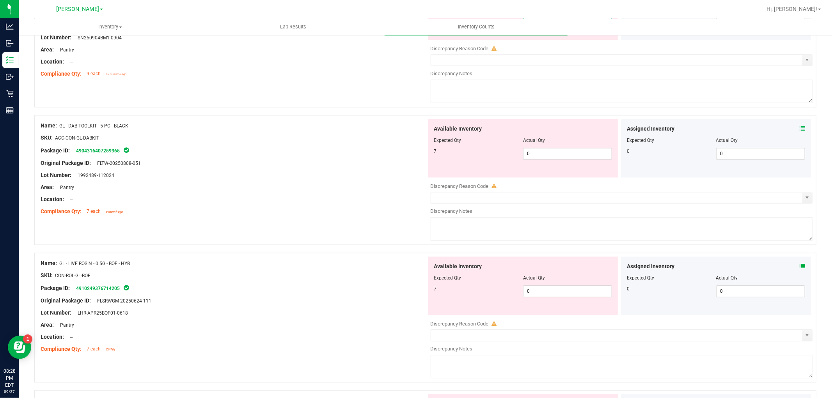
scroll to position [1387, 0]
click at [559, 159] on div "Available Inventory Expected Qty Actual Qty 7 0 0" at bounding box center [620, 180] width 386 height 124
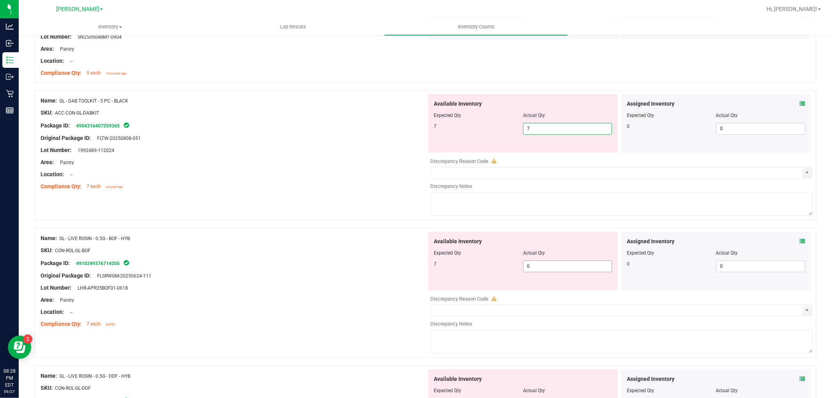
click at [538, 265] on div "Available Inventory Expected Qty Actual Qty 7 0 0" at bounding box center [523, 261] width 190 height 59
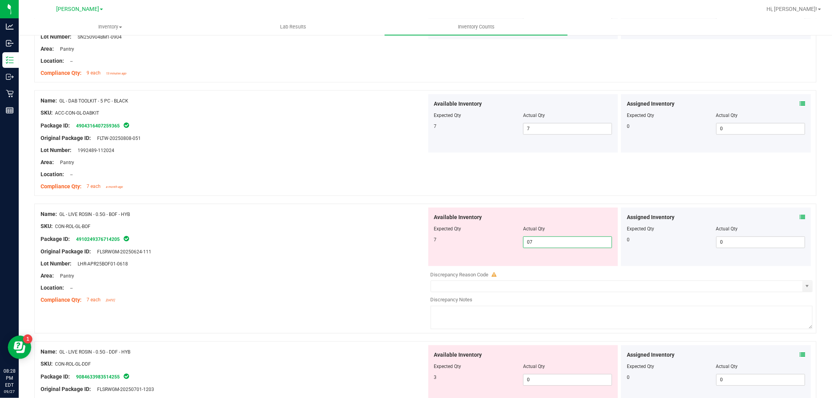
scroll to position [1561, 0]
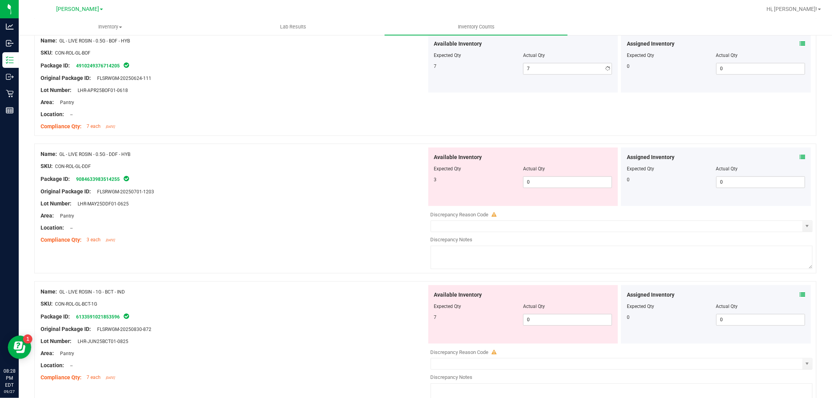
click at [538, 213] on div "Available Inventory Expected Qty Actual Qty 3 0 0" at bounding box center [620, 209] width 386 height 124
click at [540, 207] on div "Available Inventory Expected Qty Actual Qty 3 0 0" at bounding box center [620, 209] width 386 height 124
drag, startPoint x: 547, startPoint y: 190, endPoint x: 550, endPoint y: 185, distance: 5.8
click at [549, 188] on div "Available Inventory Expected Qty Actual Qty 3 0 0" at bounding box center [523, 176] width 190 height 59
click at [552, 179] on span "0 0" at bounding box center [567, 182] width 89 height 12
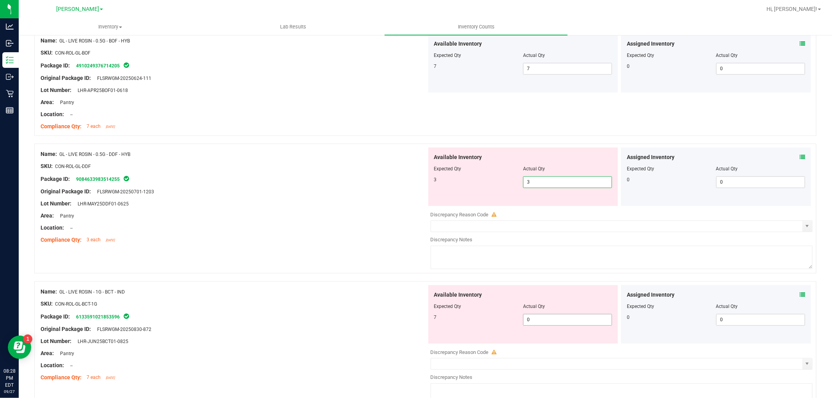
click at [534, 317] on div "Available Inventory Expected Qty Actual Qty 7 0 0" at bounding box center [523, 314] width 190 height 59
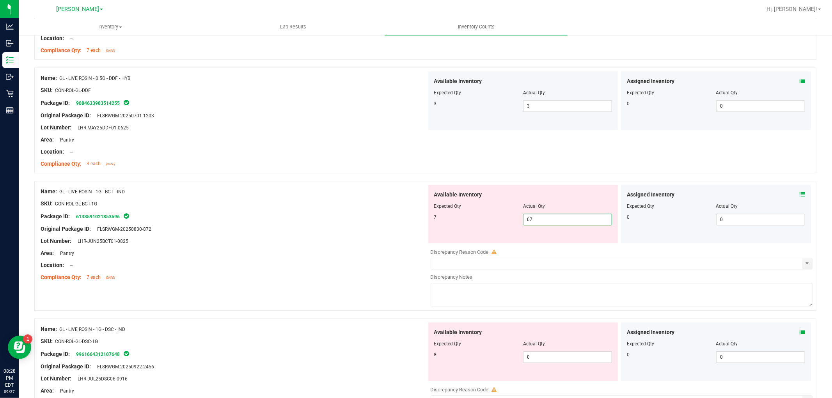
scroll to position [1777, 0]
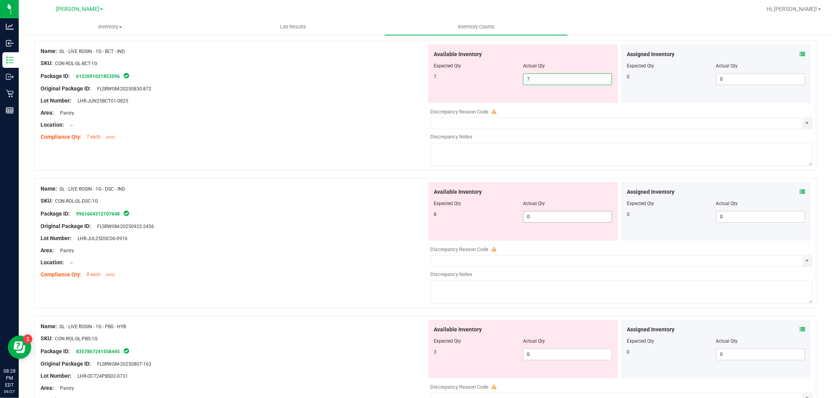
click at [532, 217] on div "Available Inventory Expected Qty Actual Qty 8 0 0" at bounding box center [620, 244] width 386 height 124
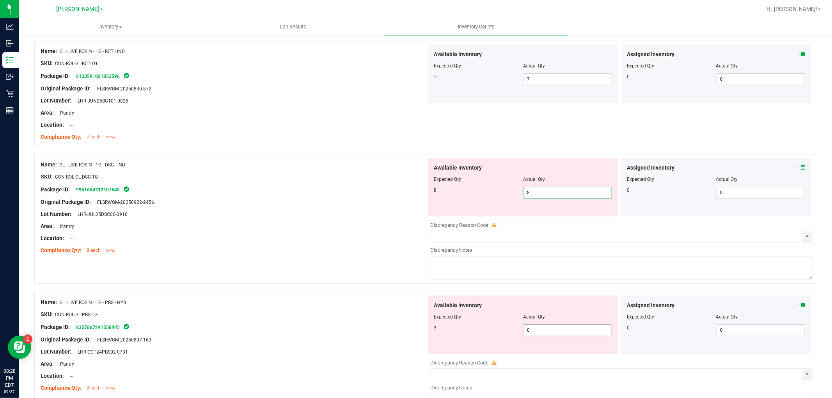
click at [556, 330] on div "Available Inventory Expected Qty Actual Qty 3 0 0" at bounding box center [620, 358] width 386 height 124
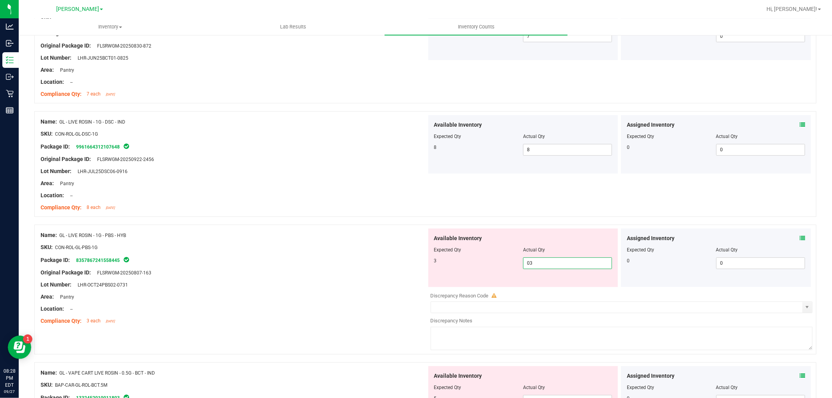
scroll to position [1907, 0]
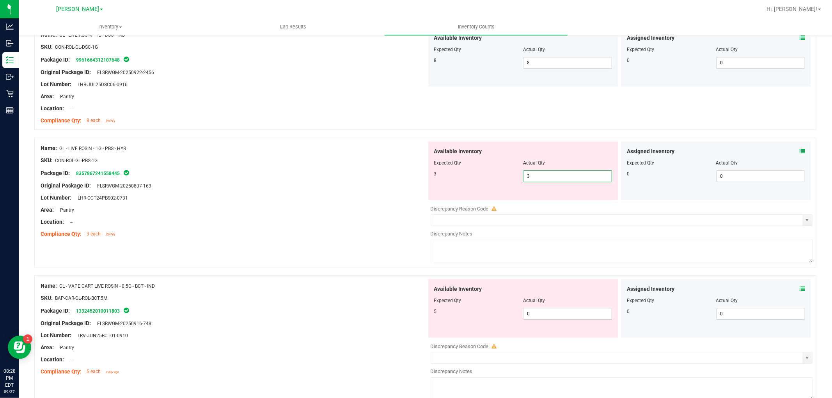
click at [542, 311] on div "Available Inventory Expected Qty Actual Qty 5 0 0" at bounding box center [523, 308] width 190 height 59
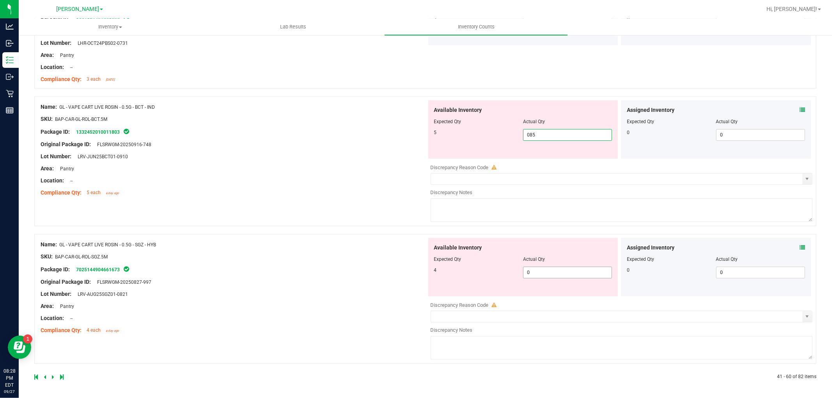
scroll to position [2063, 0]
click at [544, 268] on span "0 04" at bounding box center [567, 273] width 89 height 12
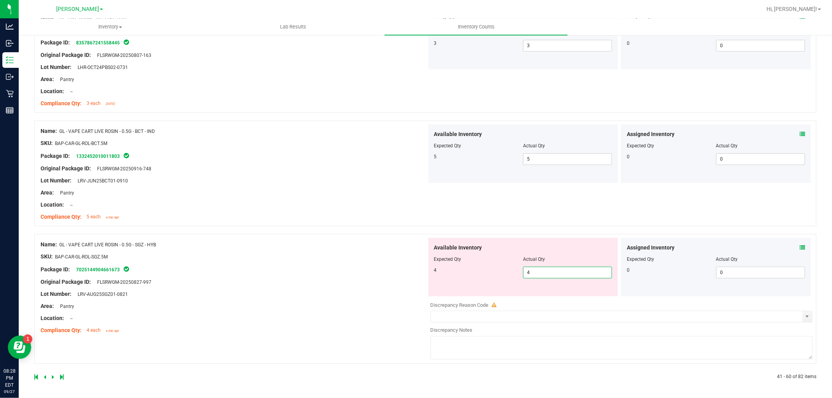
click at [323, 276] on div "Name: GL - VAPE CART LIVE ROSIN - 0.5G - SGZ - HYB SKU: BAP-CAR-GL-ROL-SGZ.5M P…" at bounding box center [234, 287] width 386 height 99
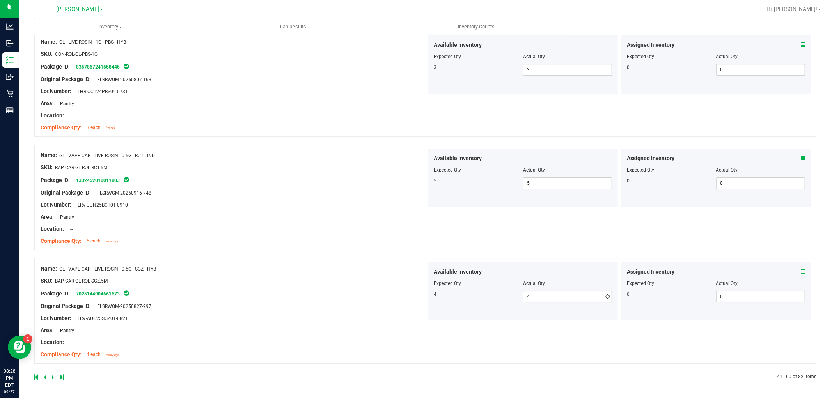
scroll to position [2014, 0]
click at [52, 376] on icon at bounding box center [53, 377] width 2 height 5
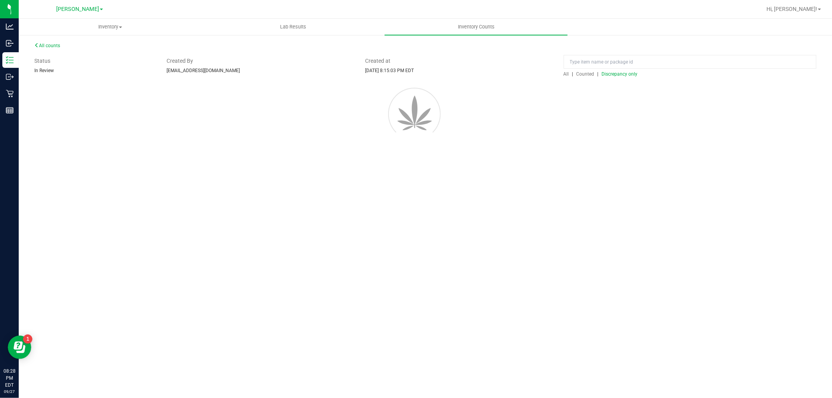
scroll to position [0, 0]
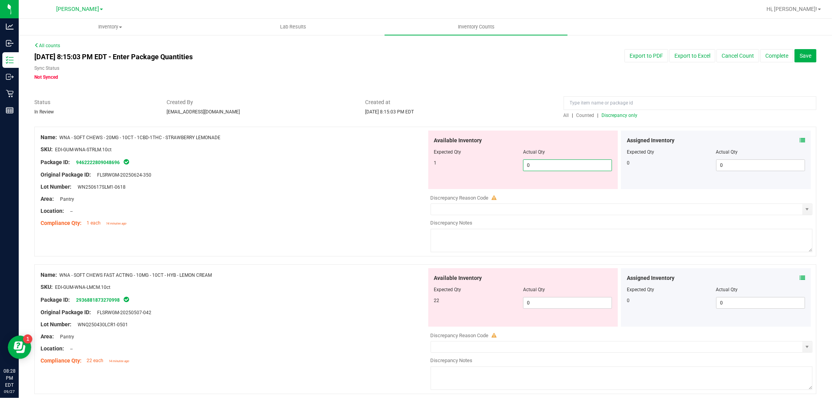
drag, startPoint x: 538, startPoint y: 168, endPoint x: 540, endPoint y: 178, distance: 10.5
click at [539, 168] on span "0 0" at bounding box center [567, 166] width 89 height 12
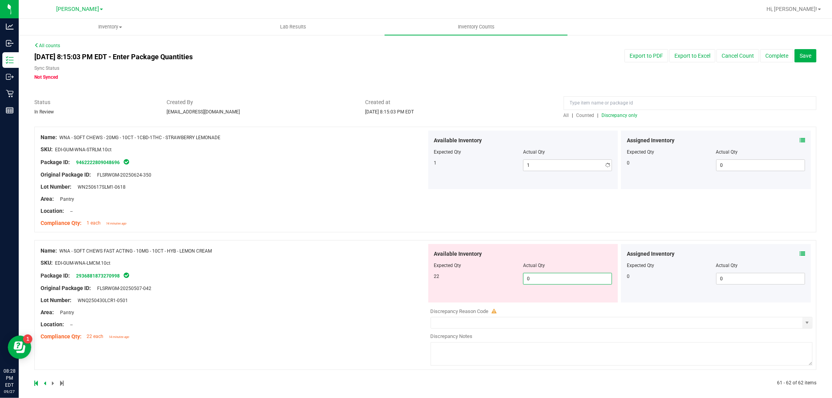
click at [544, 298] on div "Available Inventory Expected Qty Actual Qty 22 0 0" at bounding box center [523, 273] width 190 height 59
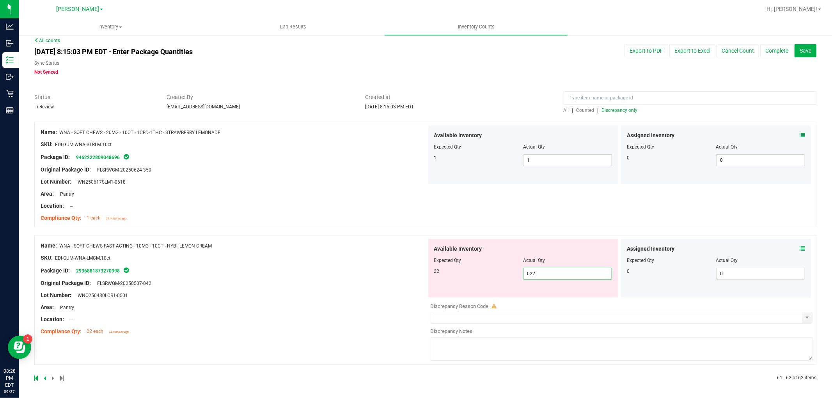
scroll to position [6, 0]
click at [282, 289] on div "Name: WNA - SOFT CHEWS FAST ACTING - 10MG - 10CT - HYB - LEMON CREAM SKU: EDI-G…" at bounding box center [234, 287] width 386 height 99
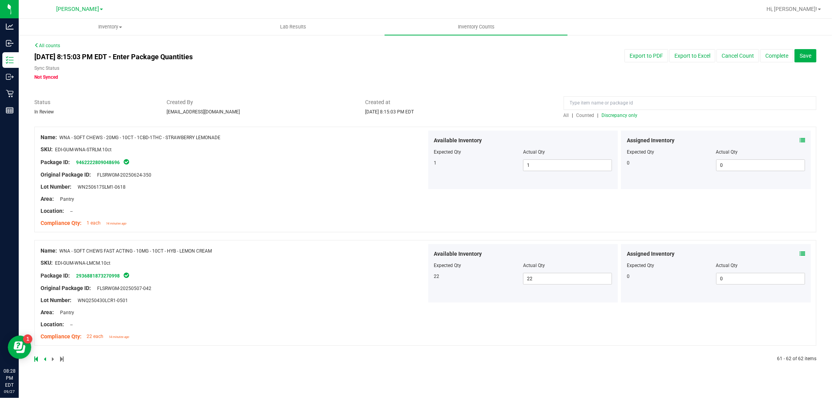
click at [564, 116] on span "All" at bounding box center [566, 115] width 5 height 5
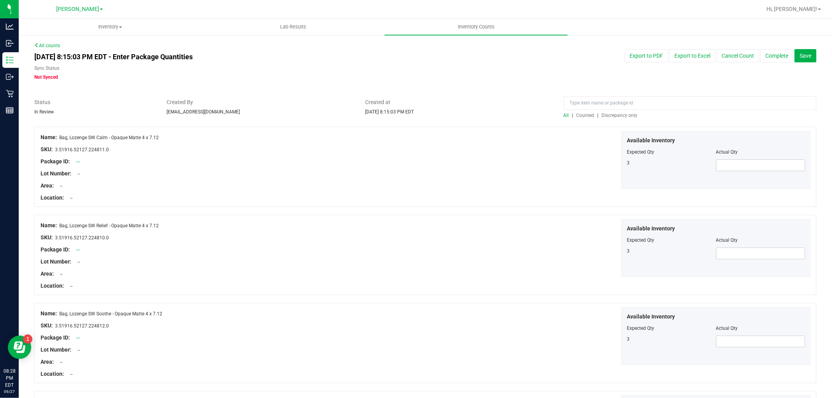
click at [609, 117] on span "Discrepancy only" at bounding box center [620, 115] width 36 height 5
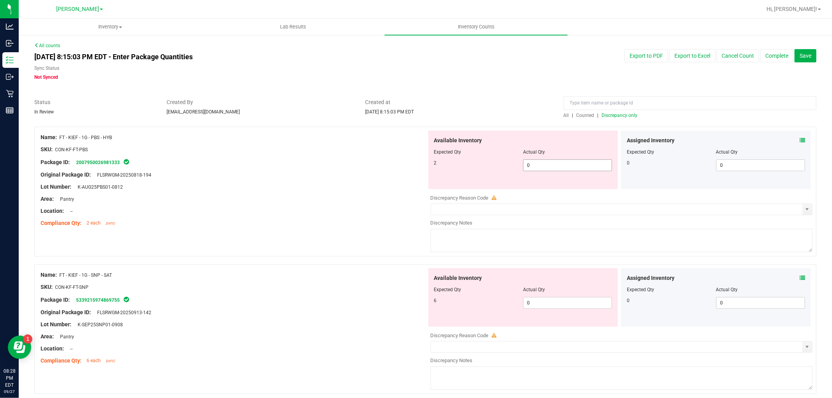
click at [593, 163] on span "0 0" at bounding box center [567, 166] width 89 height 12
click at [560, 300] on div "Available Inventory Expected Qty Actual Qty 6 0 0" at bounding box center [523, 297] width 190 height 59
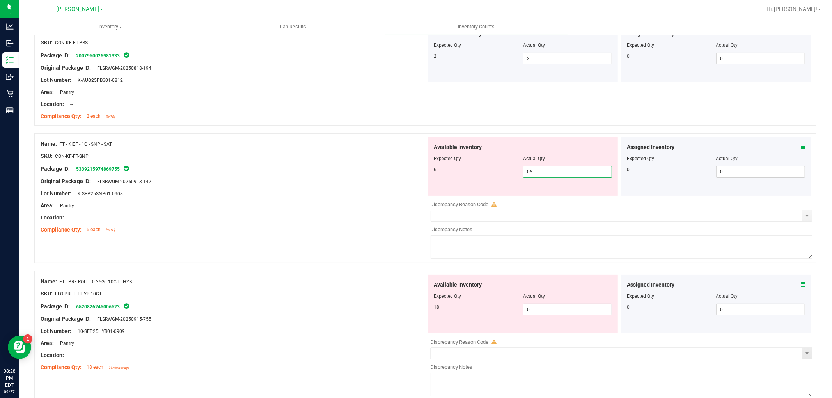
scroll to position [217, 0]
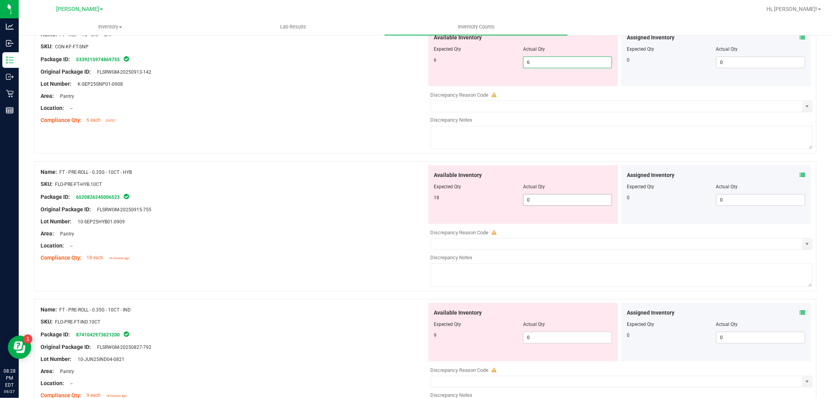
click at [550, 203] on div "Available Inventory Expected Qty Actual Qty 18 0 0" at bounding box center [620, 227] width 386 height 124
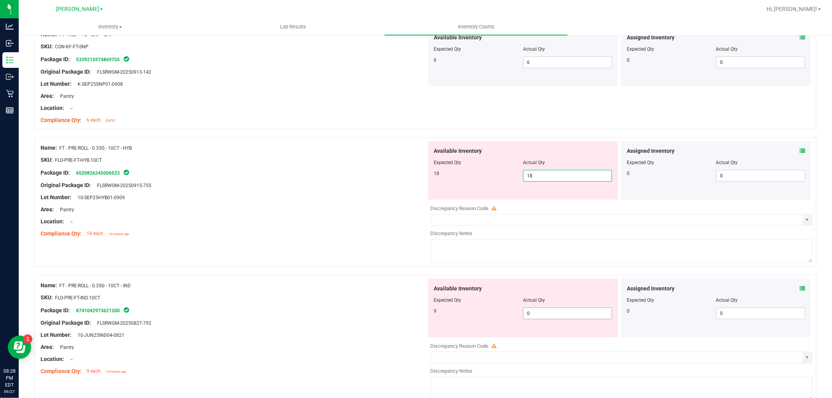
click at [529, 314] on div "Available Inventory Expected Qty Actual Qty 9 0 0" at bounding box center [620, 341] width 386 height 124
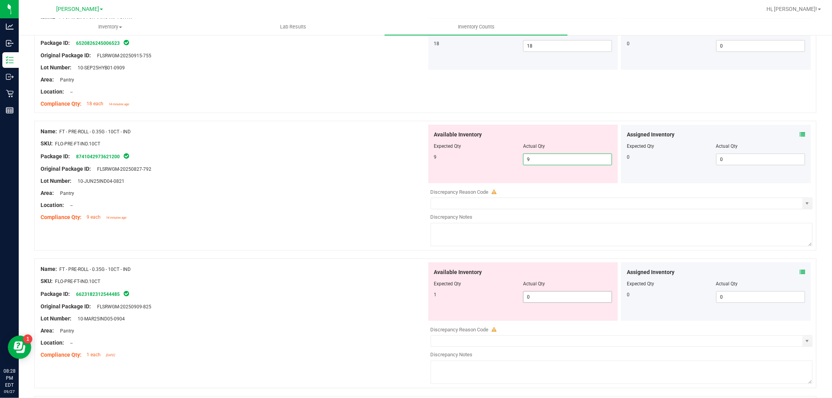
click at [535, 293] on div "Available Inventory Expected Qty Actual Qty 1 0 0" at bounding box center [523, 292] width 190 height 59
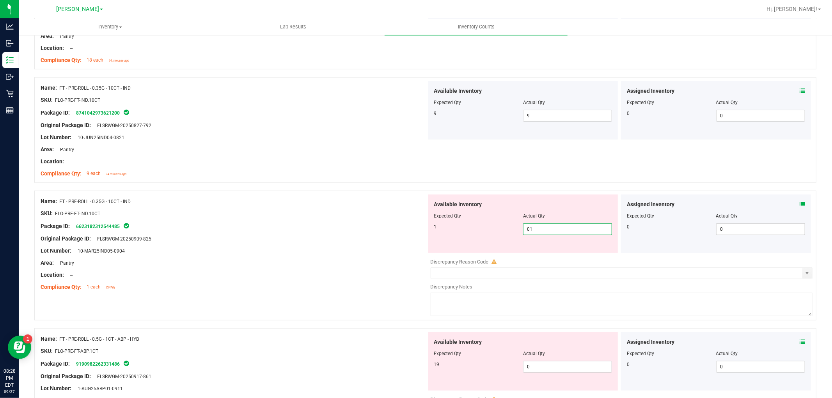
scroll to position [520, 0]
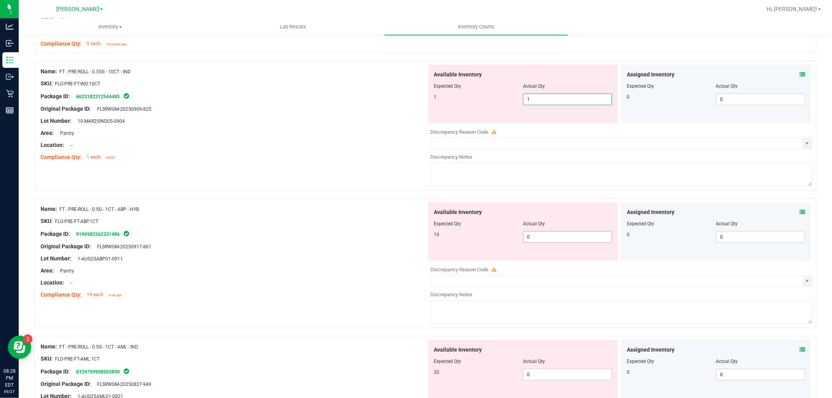
click at [552, 237] on div "Available Inventory Expected Qty Actual Qty 19 0 0" at bounding box center [620, 264] width 386 height 124
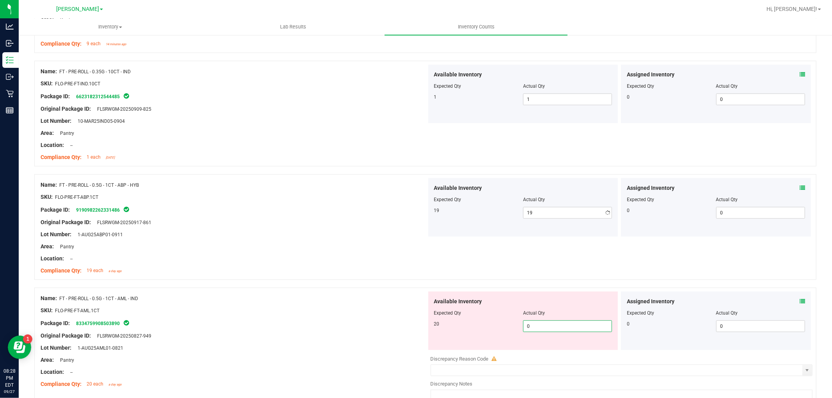
click at [552, 351] on div "Available Inventory Expected Qty Actual Qty 20 0 0" at bounding box center [620, 354] width 386 height 124
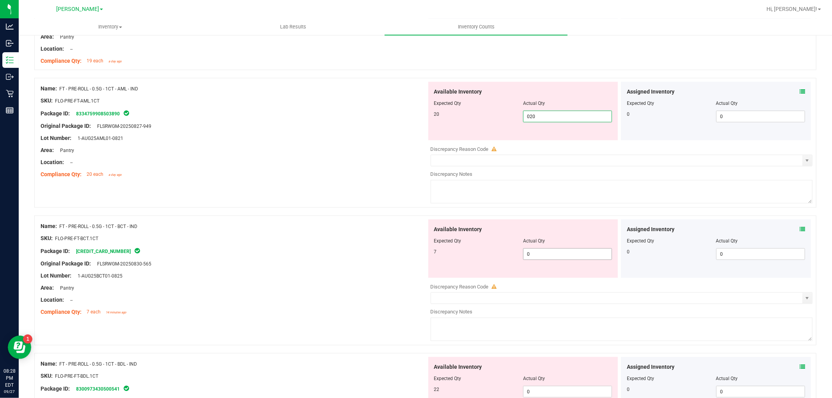
scroll to position [737, 0]
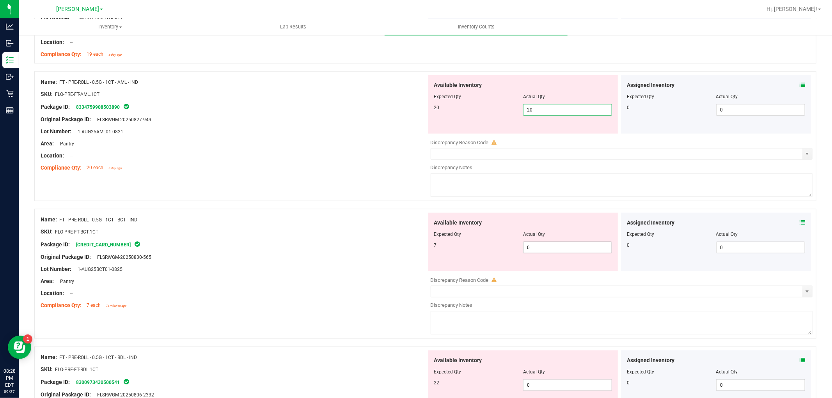
click at [556, 248] on div "Available Inventory Expected Qty Actual Qty 7 0 0" at bounding box center [620, 275] width 386 height 124
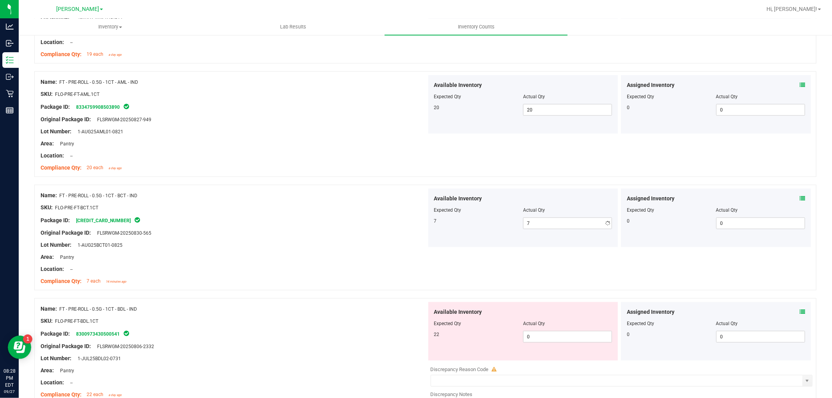
click at [556, 353] on div "Available Inventory Expected Qty Actual Qty 22 0 0" at bounding box center [523, 331] width 190 height 59
click at [548, 337] on span "0 0" at bounding box center [567, 337] width 89 height 12
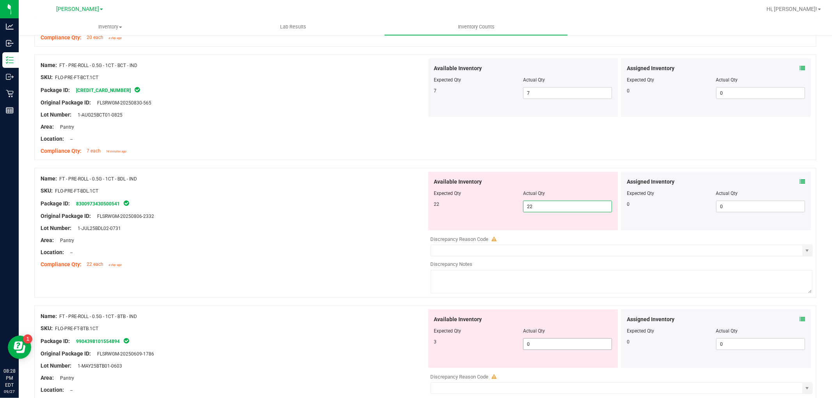
click at [545, 340] on div "Available Inventory Expected Qty Actual Qty 3 0 0" at bounding box center [523, 339] width 190 height 59
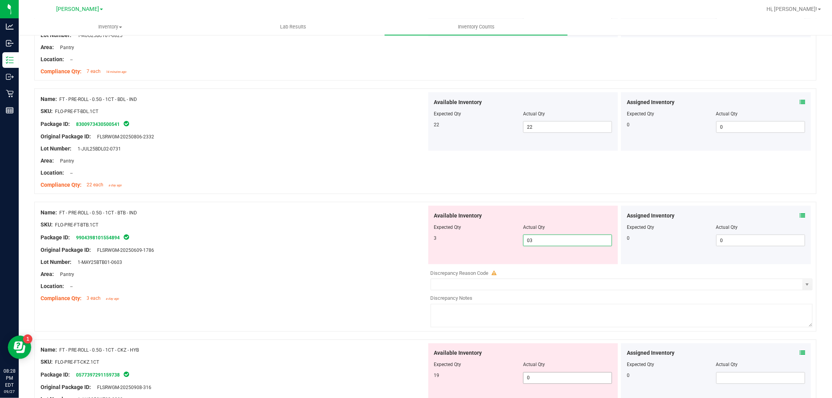
scroll to position [1040, 0]
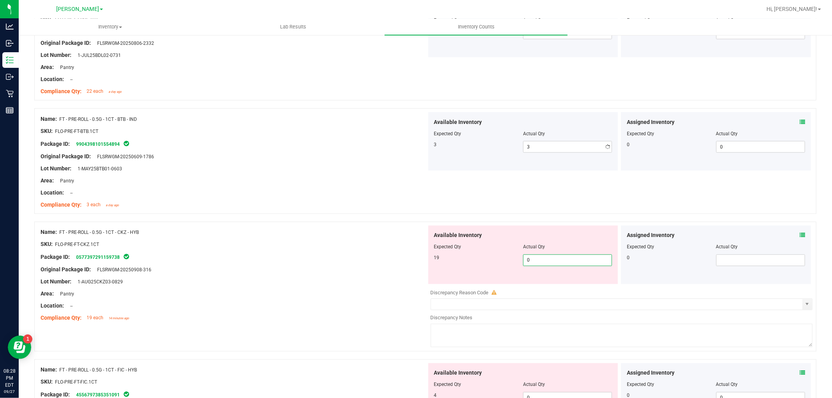
click at [537, 289] on div "Available Inventory Expected Qty Actual Qty 19 0 0" at bounding box center [620, 288] width 386 height 124
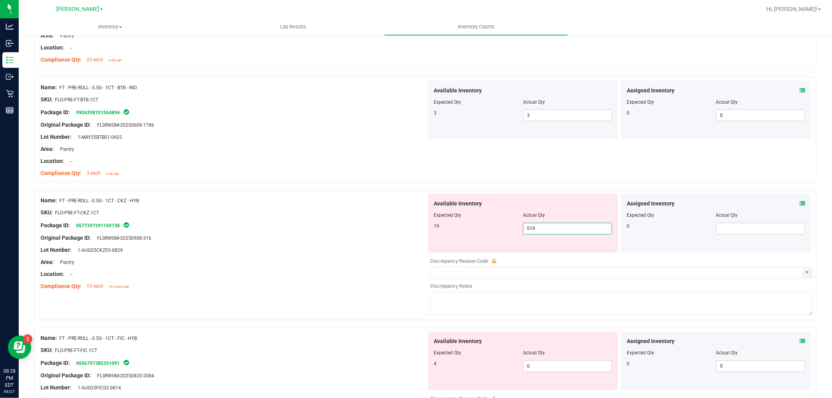
scroll to position [1257, 0]
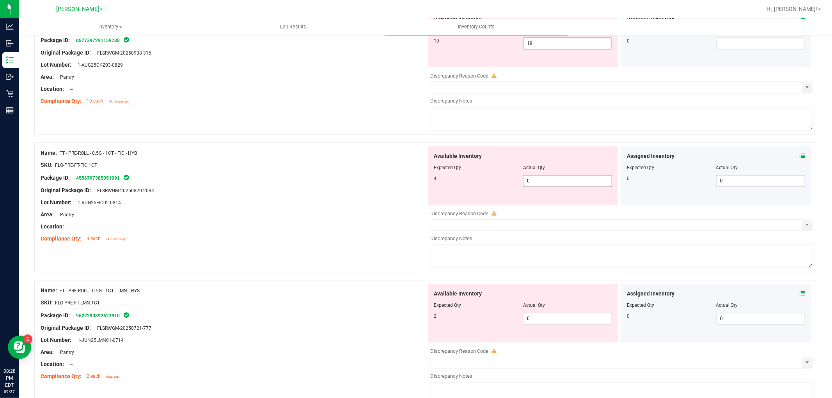
click at [549, 175] on div "Available Inventory Expected Qty Actual Qty 4 0 0" at bounding box center [523, 176] width 190 height 59
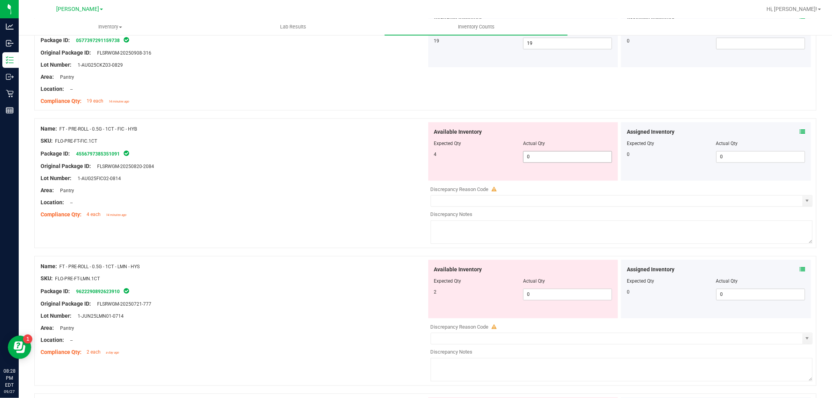
click at [556, 146] on div "Actual Qty" at bounding box center [567, 143] width 89 height 7
click at [557, 154] on span "0 0" at bounding box center [567, 157] width 89 height 12
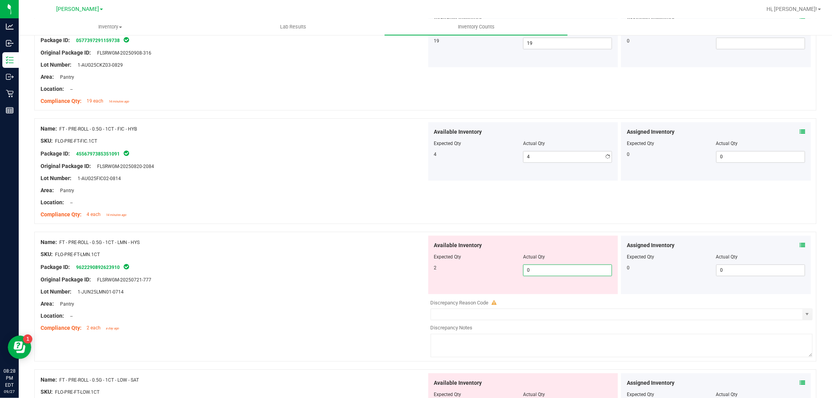
click at [542, 293] on div "Available Inventory Expected Qty Actual Qty 2 0 0" at bounding box center [523, 265] width 190 height 59
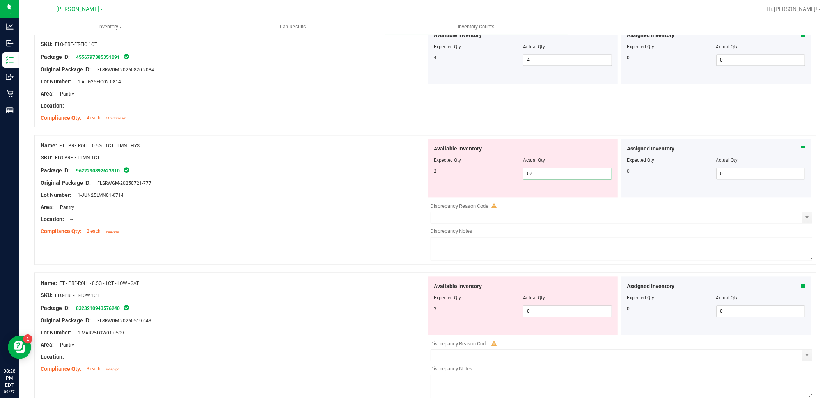
scroll to position [1430, 0]
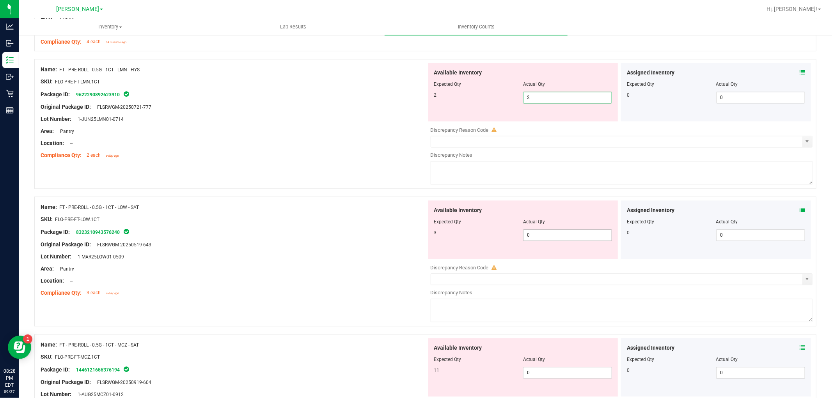
click at [547, 235] on div "Available Inventory Expected Qty Actual Qty 3 0 0" at bounding box center [523, 230] width 190 height 59
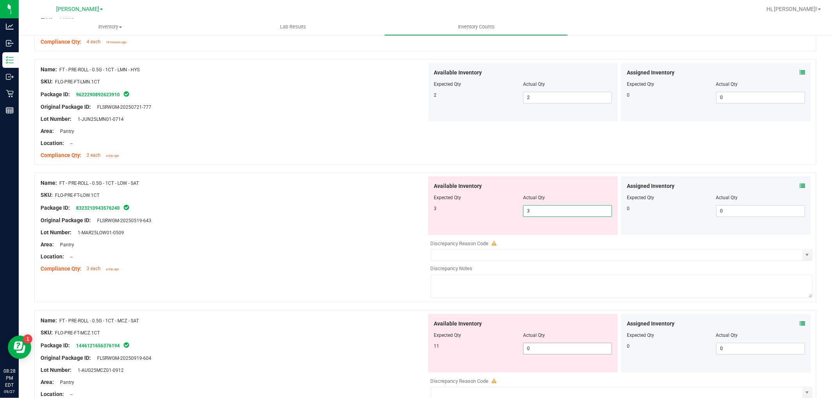
click at [547, 353] on div "Available Inventory Expected Qty Actual Qty 11 0 0" at bounding box center [620, 376] width 386 height 124
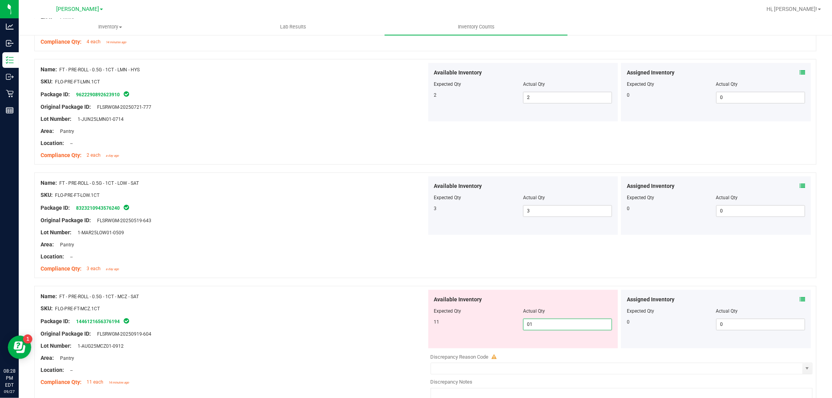
scroll to position [1561, 0]
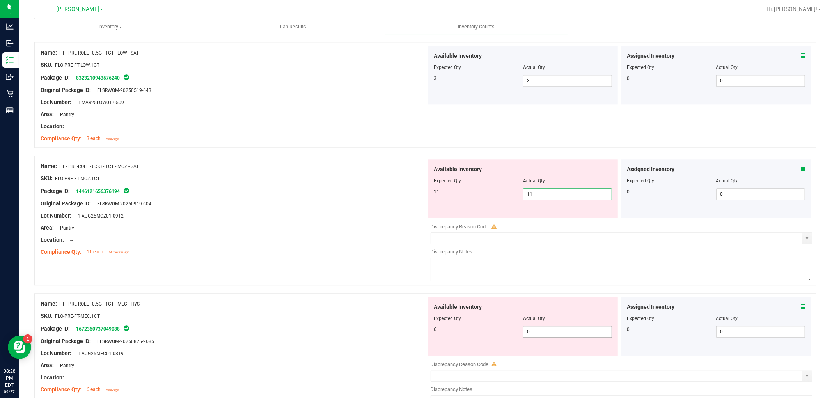
click at [541, 329] on div "Available Inventory Expected Qty Actual Qty 6 0 0" at bounding box center [523, 326] width 190 height 59
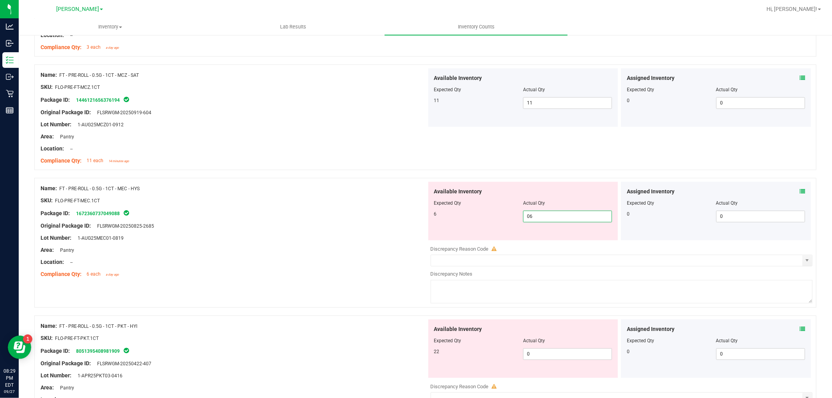
scroll to position [1734, 0]
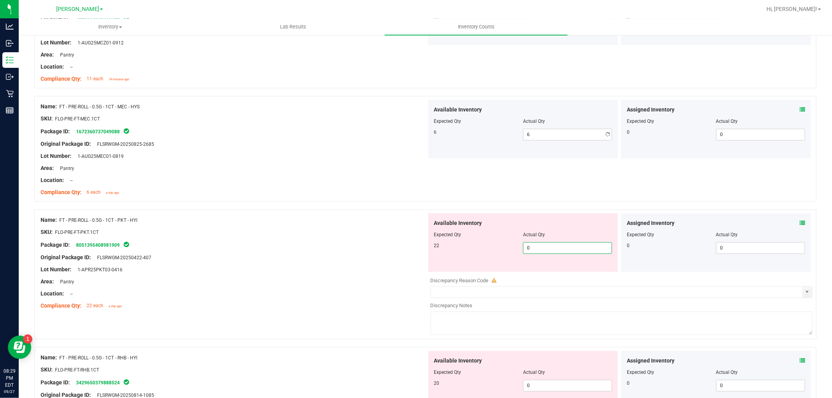
click at [539, 271] on div "Available Inventory Expected Qty Actual Qty 22 0 0" at bounding box center [523, 242] width 190 height 59
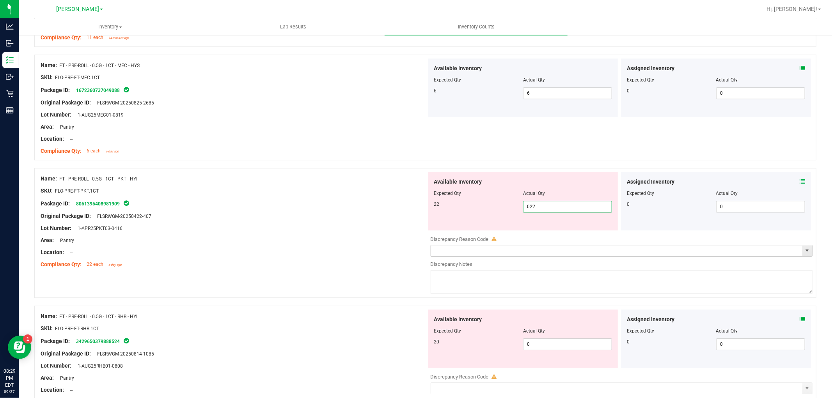
scroll to position [1864, 0]
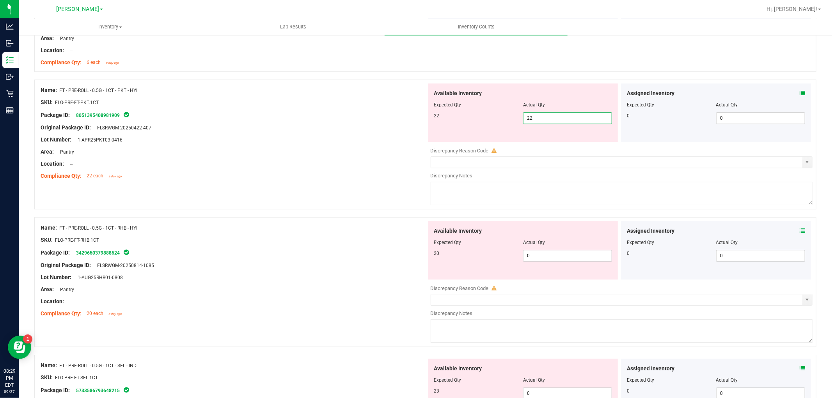
click at [548, 264] on div "Available Inventory Expected Qty Actual Qty 20 0 0" at bounding box center [620, 283] width 386 height 124
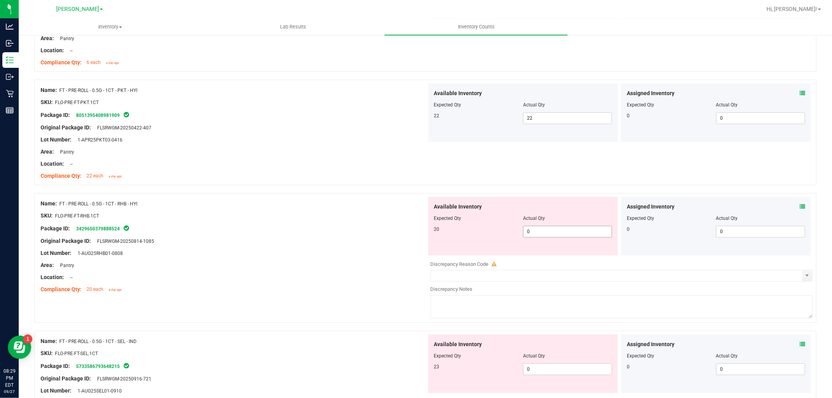
click at [550, 234] on span "0 0" at bounding box center [567, 232] width 89 height 12
click at [548, 371] on div "Available Inventory Expected Qty Actual Qty 23 0 0" at bounding box center [620, 397] width 386 height 124
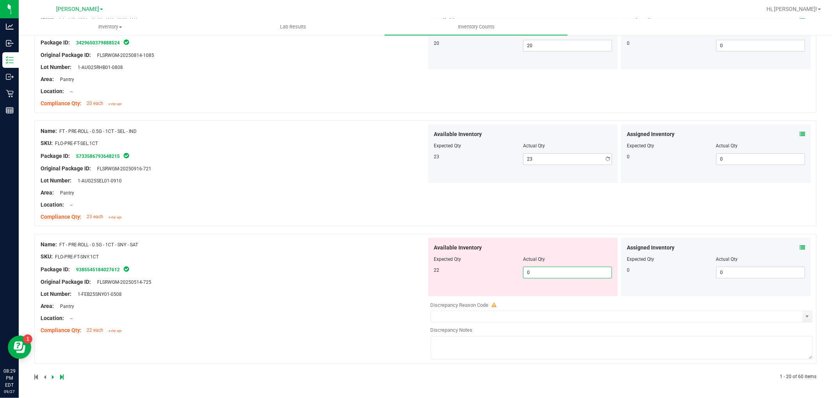
click at [547, 271] on span "0 0" at bounding box center [567, 273] width 89 height 12
click at [286, 300] on div "Name: FT - PRE-ROLL - 0.5G - 1CT - SNY - SAT SKU: FLO-PRE-FT-SNY.1CT Package ID…" at bounding box center [234, 287] width 386 height 99
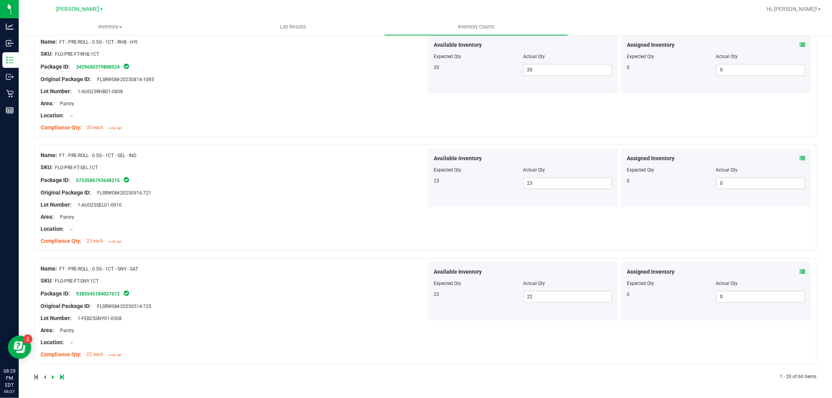
click at [53, 377] on icon at bounding box center [53, 377] width 2 height 5
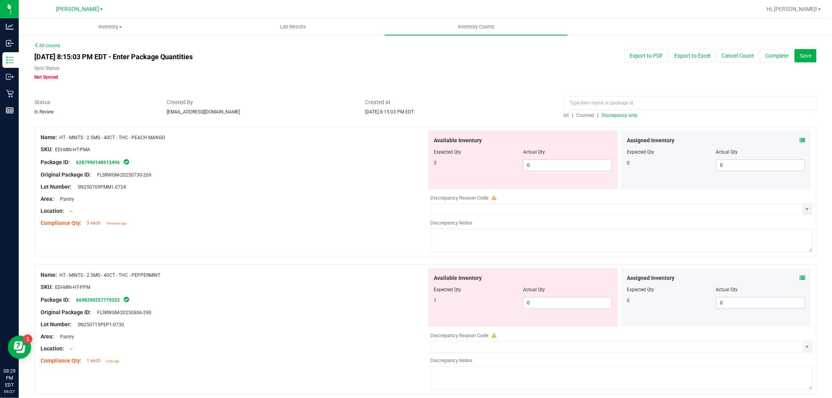
click at [581, 173] on div "Available Inventory Expected Qty Actual Qty 3 0 0" at bounding box center [523, 160] width 190 height 59
click at [581, 163] on span "0 0" at bounding box center [567, 166] width 89 height 12
click at [559, 302] on div "Available Inventory Expected Qty Actual Qty 1 0 0" at bounding box center [523, 297] width 190 height 59
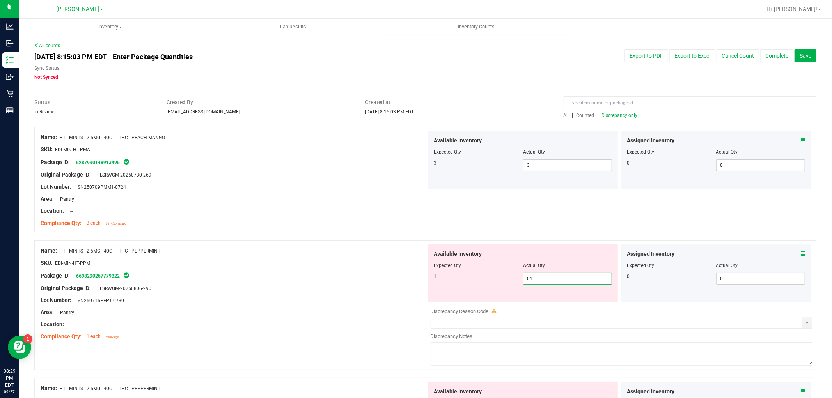
scroll to position [217, 0]
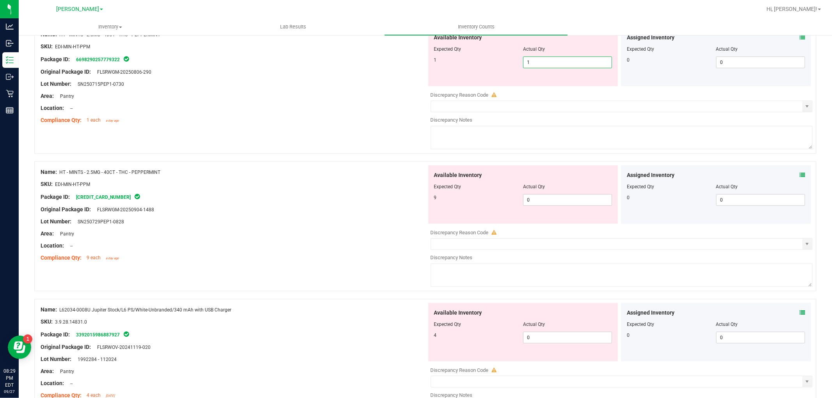
click at [551, 207] on div "Available Inventory Expected Qty Actual Qty 9 0 0" at bounding box center [620, 227] width 386 height 124
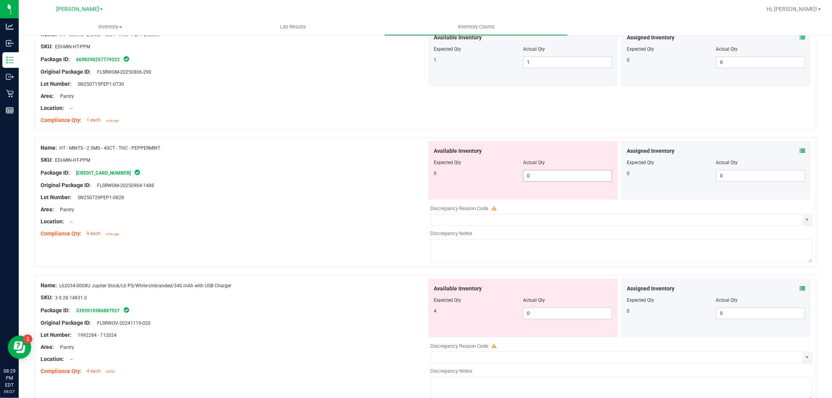
click at [553, 175] on span "0 0" at bounding box center [567, 176] width 89 height 12
click at [550, 313] on div "Available Inventory Expected Qty Actual Qty 4 0 0" at bounding box center [523, 308] width 190 height 59
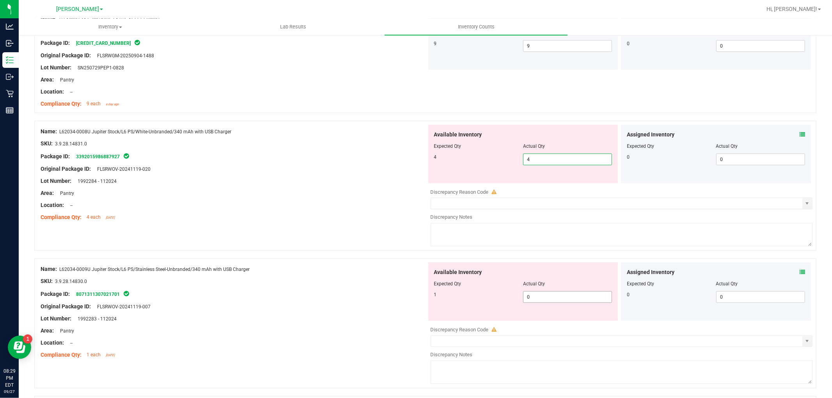
click at [549, 297] on div "Available Inventory Expected Qty Actual Qty 1 0 0" at bounding box center [523, 292] width 190 height 59
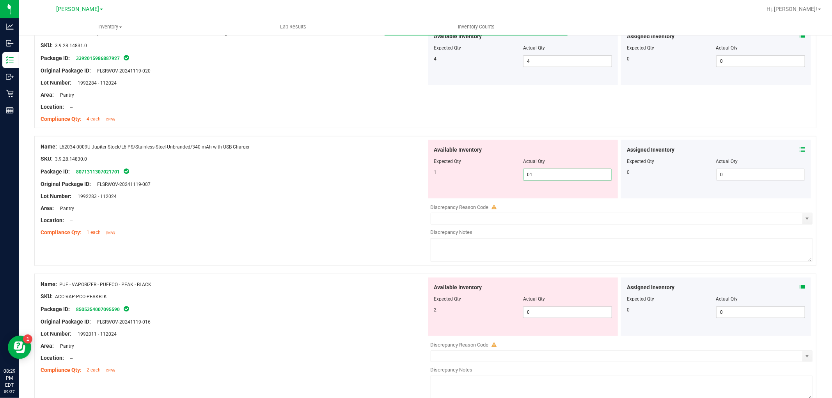
scroll to position [563, 0]
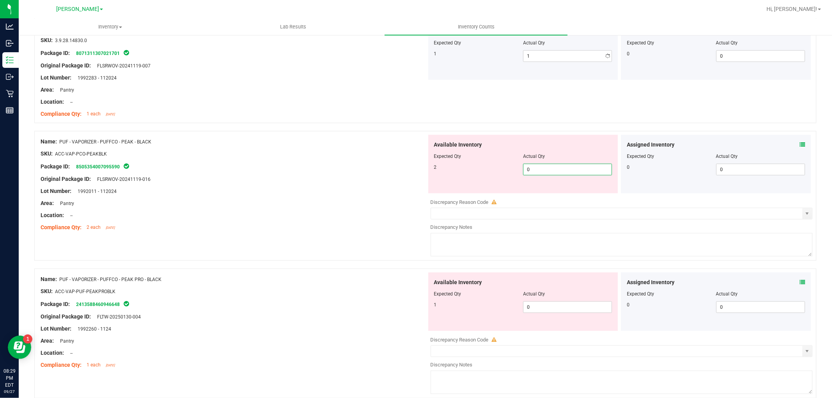
click at [538, 195] on div "Available Inventory Expected Qty Actual Qty 2 0 0" at bounding box center [620, 197] width 386 height 124
click at [559, 307] on div "Available Inventory Expected Qty Actual Qty 1 0 0" at bounding box center [620, 335] width 386 height 124
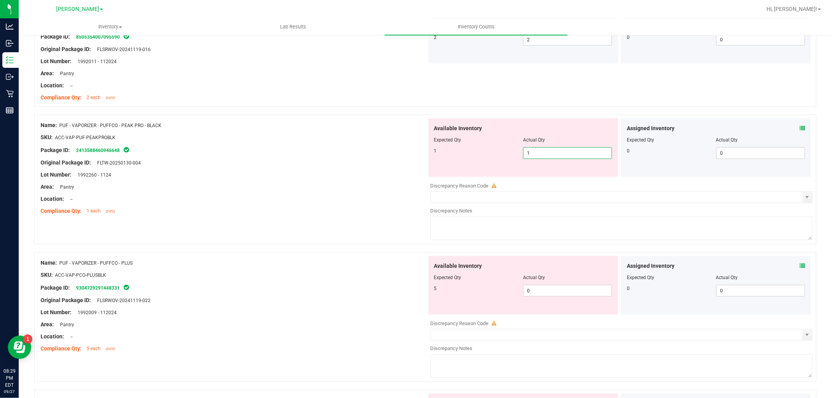
click at [545, 291] on div "Available Inventory Expected Qty Actual Qty 5 0 0" at bounding box center [620, 318] width 386 height 124
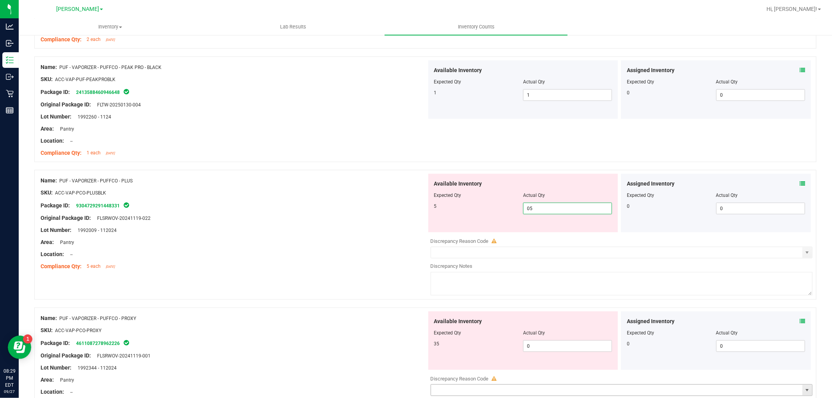
scroll to position [867, 0]
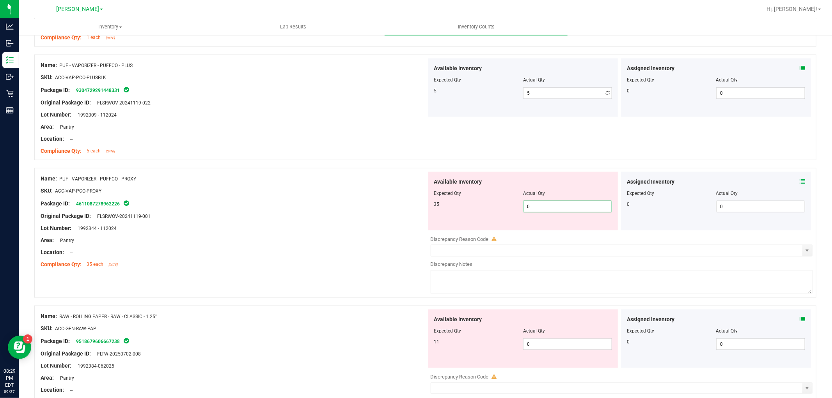
click at [536, 231] on div "Available Inventory Expected Qty Actual Qty 35 0 0" at bounding box center [523, 201] width 190 height 59
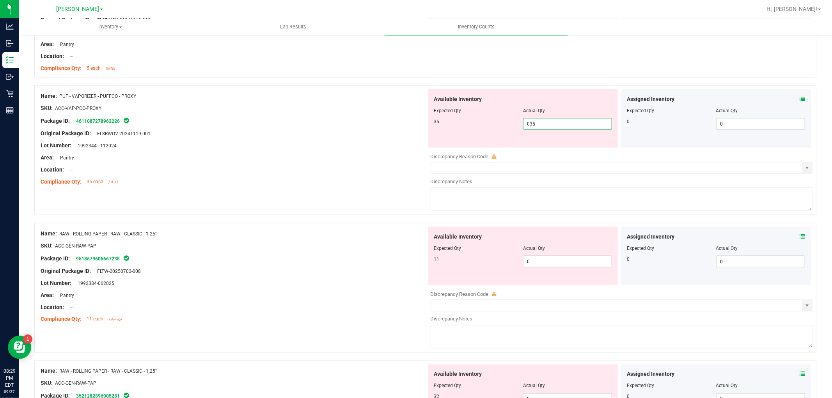
scroll to position [954, 0]
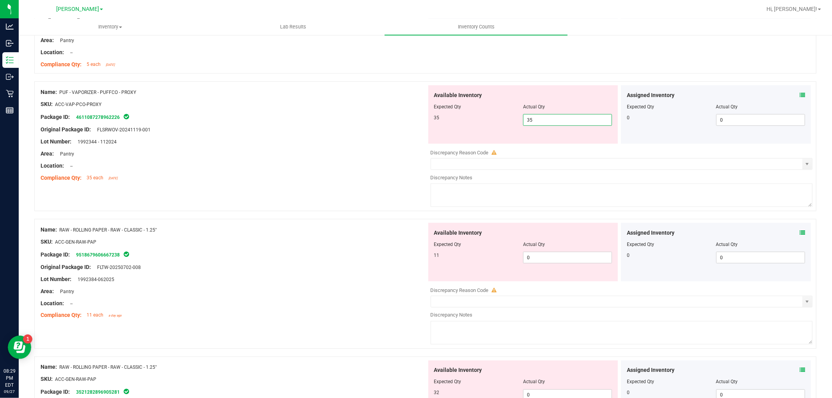
click at [546, 252] on div "Available Inventory Expected Qty Actual Qty 11 0 0" at bounding box center [523, 252] width 190 height 59
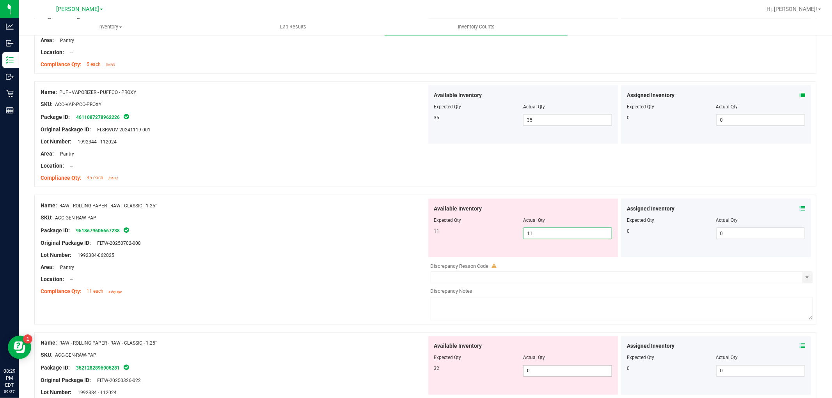
click at [542, 369] on div "Available Inventory Expected Qty Actual Qty 32 0 0" at bounding box center [523, 366] width 190 height 59
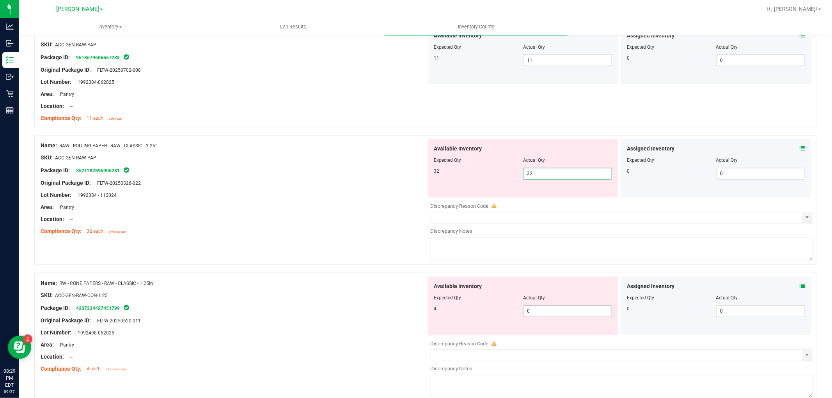
click at [546, 307] on div "Available Inventory Expected Qty Actual Qty 4 0 0" at bounding box center [523, 306] width 190 height 59
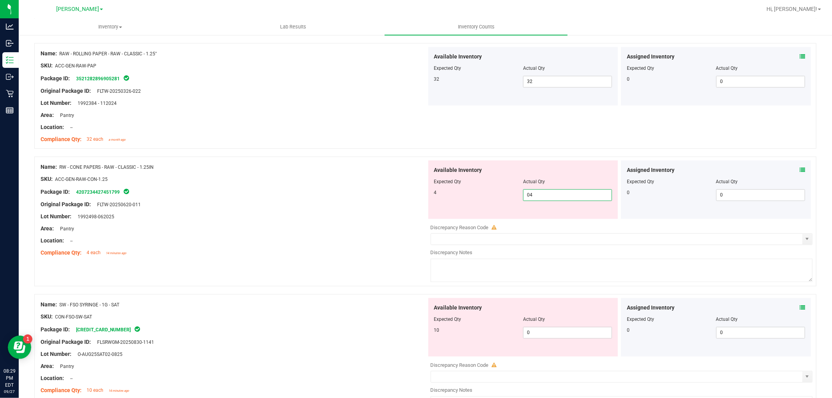
scroll to position [1300, 0]
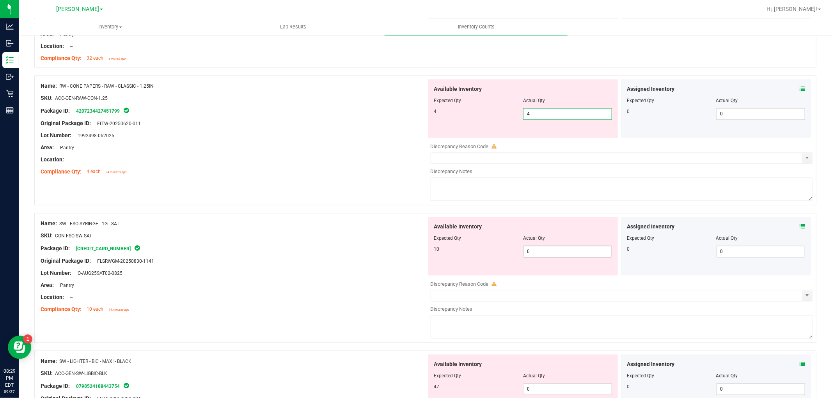
click at [546, 254] on div "Available Inventory Expected Qty Actual Qty 10 0 0" at bounding box center [620, 279] width 386 height 124
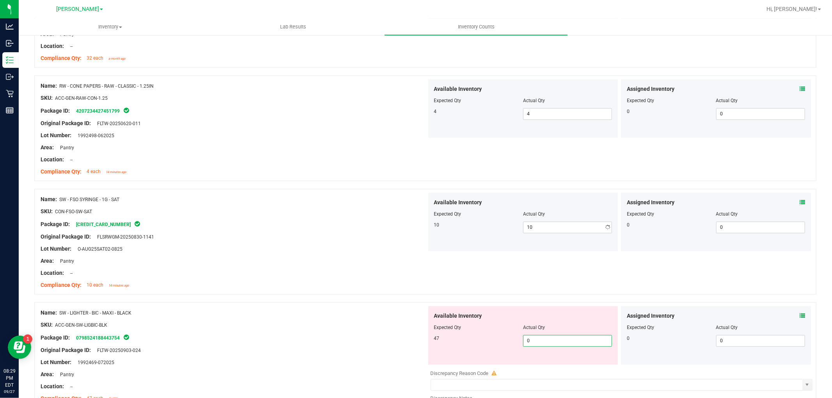
click at [545, 366] on div "Available Inventory Expected Qty Actual Qty 47 0 0" at bounding box center [620, 368] width 386 height 124
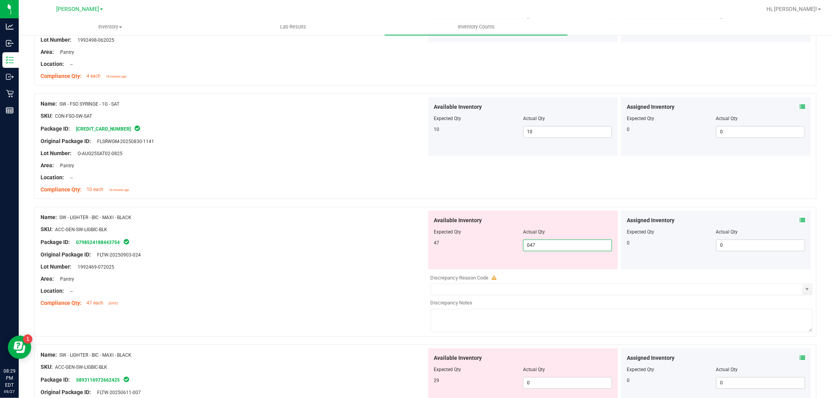
scroll to position [1474, 0]
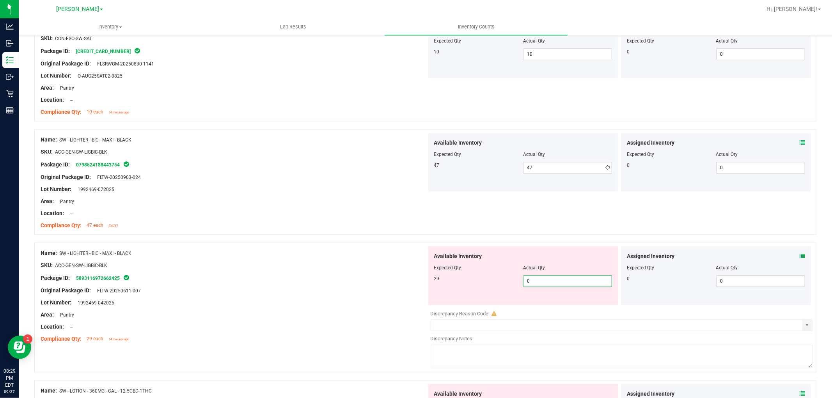
click at [543, 305] on div "Available Inventory Expected Qty Actual Qty 29 0 0" at bounding box center [620, 309] width 386 height 124
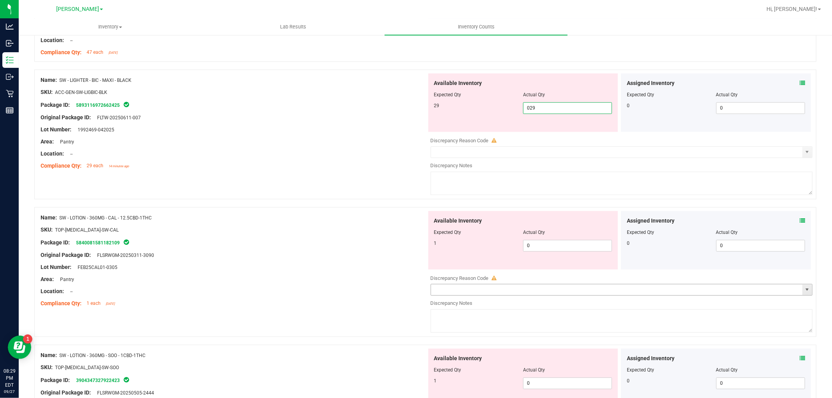
scroll to position [1647, 0]
click at [547, 244] on div "Available Inventory Expected Qty Actual Qty 1 0 0" at bounding box center [523, 240] width 190 height 59
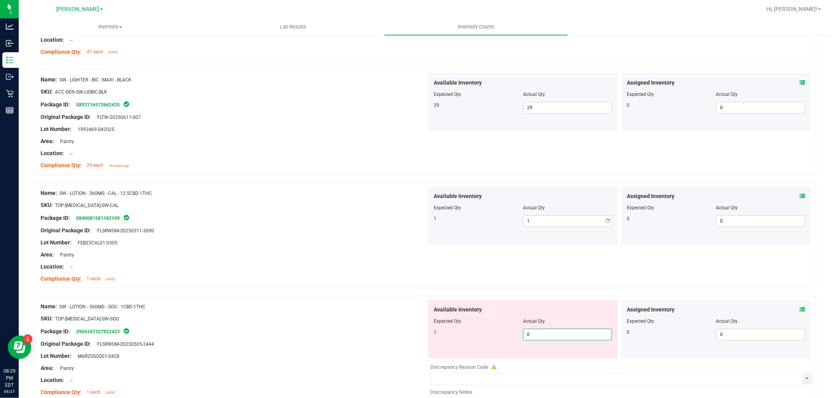
click at [553, 361] on div "Available Inventory Expected Qty Actual Qty 1 0 0" at bounding box center [620, 362] width 386 height 124
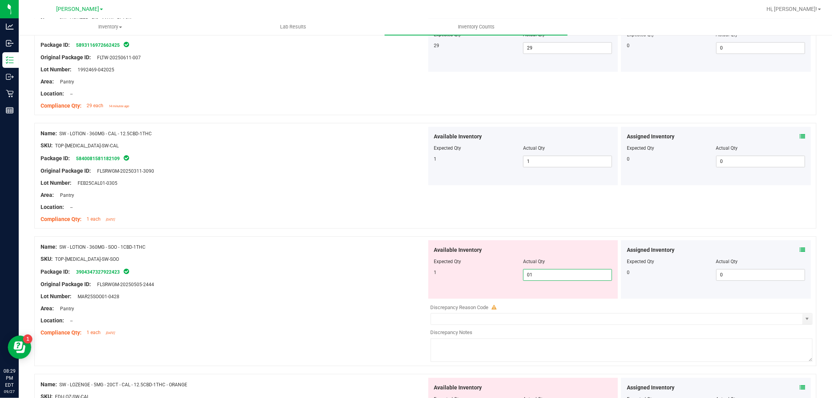
scroll to position [1820, 0]
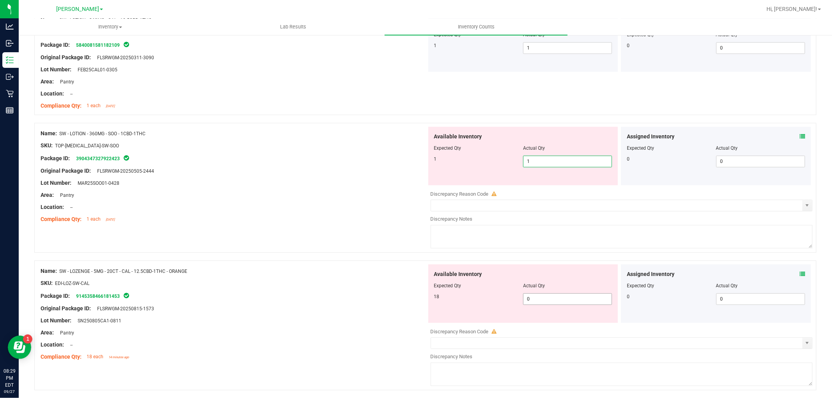
click at [539, 298] on div "Available Inventory Expected Qty Actual Qty 18 0 0" at bounding box center [523, 294] width 190 height 59
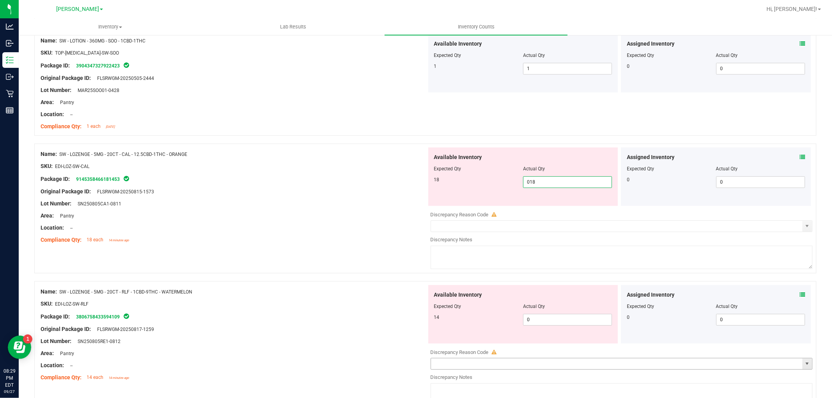
scroll to position [1994, 0]
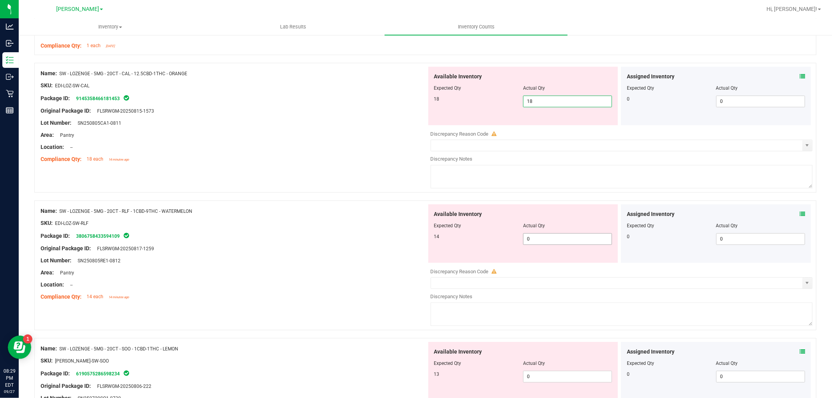
click at [536, 244] on div "Available Inventory Expected Qty Actual Qty 14 0 0" at bounding box center [620, 266] width 386 height 124
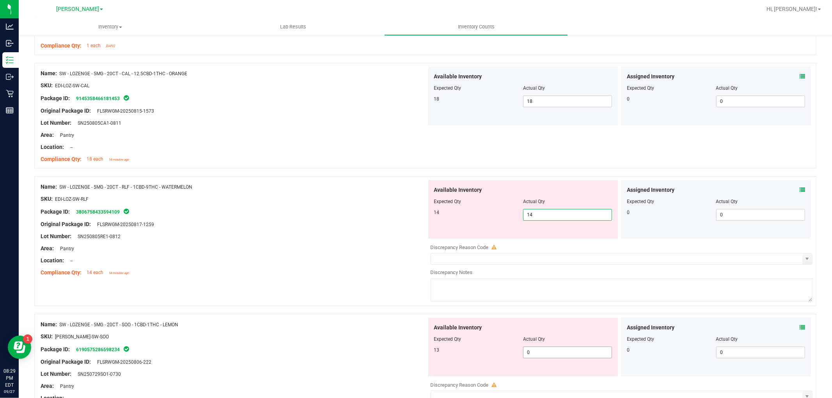
click at [550, 357] on div "Available Inventory Expected Qty Actual Qty 13 0 0" at bounding box center [620, 380] width 386 height 124
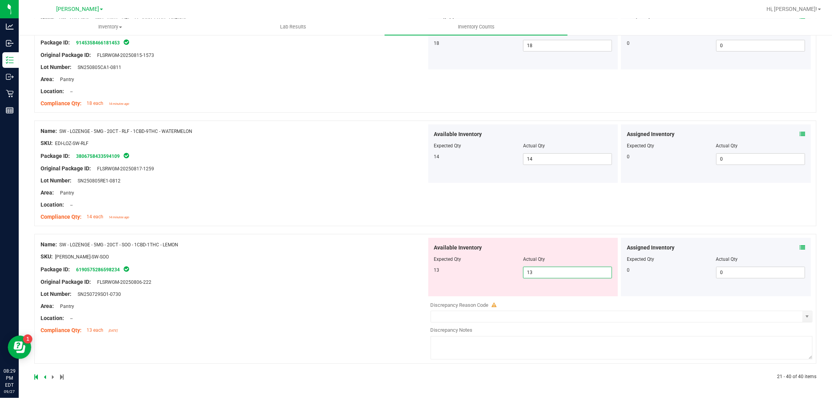
click at [389, 326] on div "Name: SW - LOZENGE - 5MG - 20CT - SOO - 1CBD-1THC - LEMON SKU: EDI-LOZ-SW-SOO P…" at bounding box center [234, 287] width 386 height 99
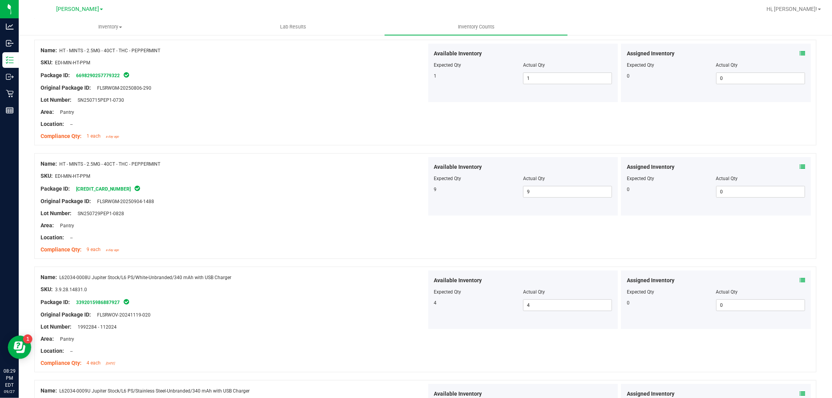
scroll to position [0, 0]
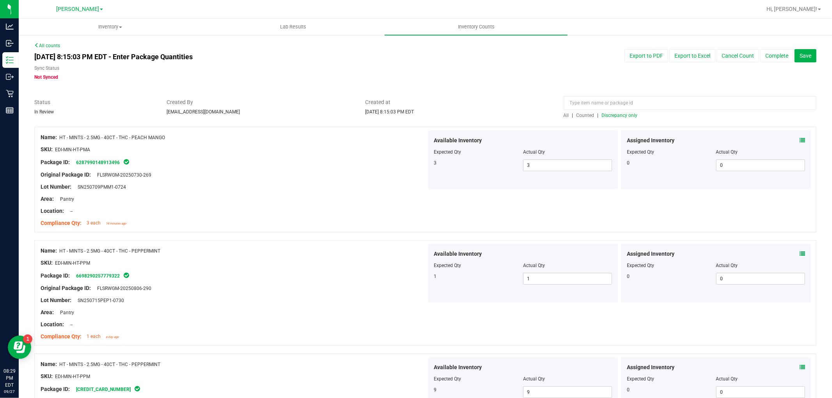
click at [564, 117] on span "All" at bounding box center [566, 115] width 5 height 5
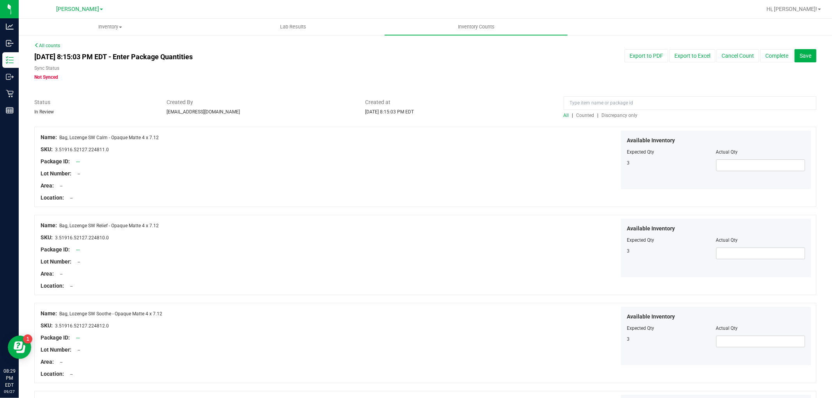
click at [611, 115] on span "Discrepancy only" at bounding box center [620, 115] width 36 height 5
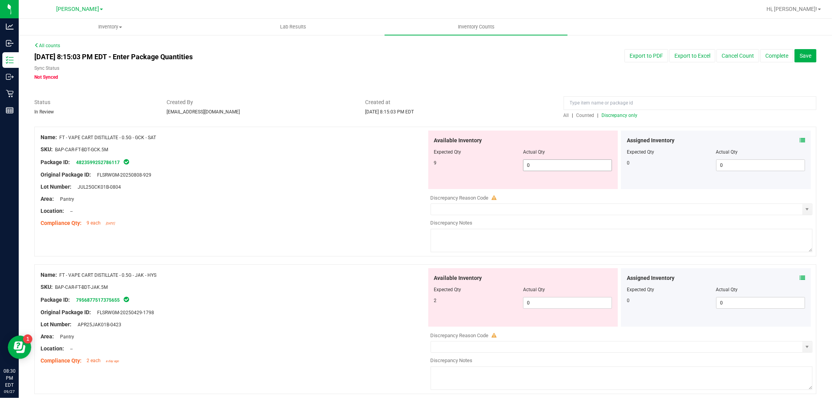
click at [556, 163] on span "0 0" at bounding box center [567, 166] width 89 height 12
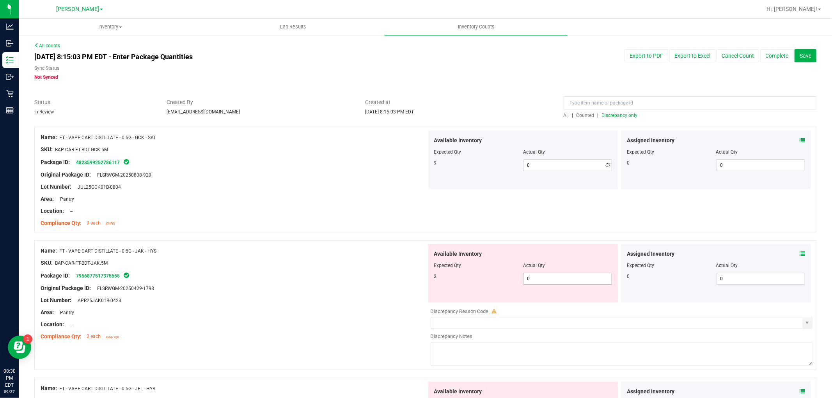
click at [552, 301] on div "Available Inventory Expected Qty Actual Qty 2 0 0" at bounding box center [523, 273] width 190 height 59
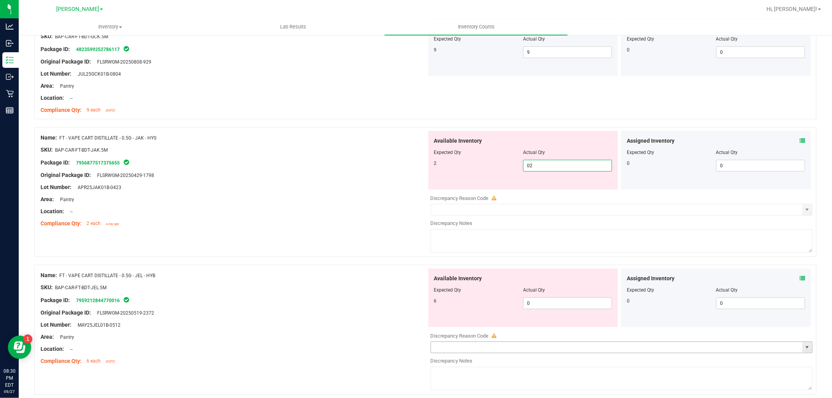
scroll to position [173, 0]
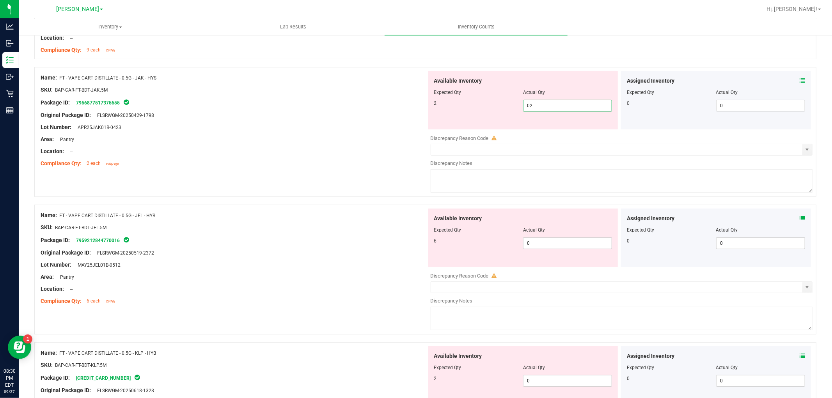
click at [545, 249] on div "Available Inventory Expected Qty Actual Qty 6 0 0" at bounding box center [620, 271] width 386 height 124
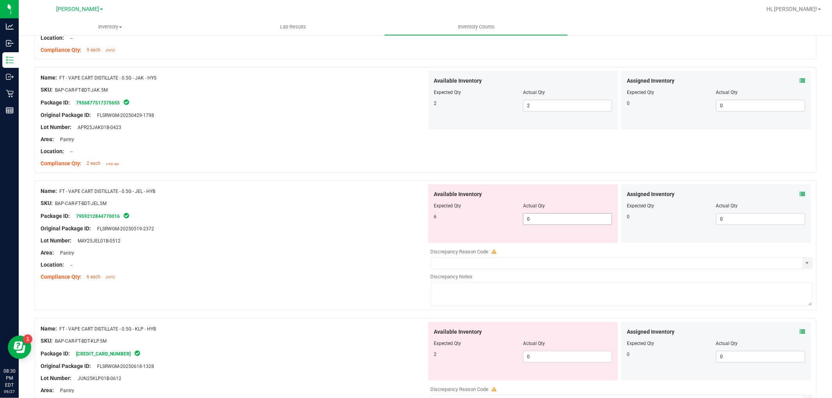
click at [553, 217] on span "0 0" at bounding box center [567, 219] width 89 height 12
click at [554, 357] on div "Available Inventory Expected Qty Actual Qty 2 0 0" at bounding box center [620, 384] width 386 height 124
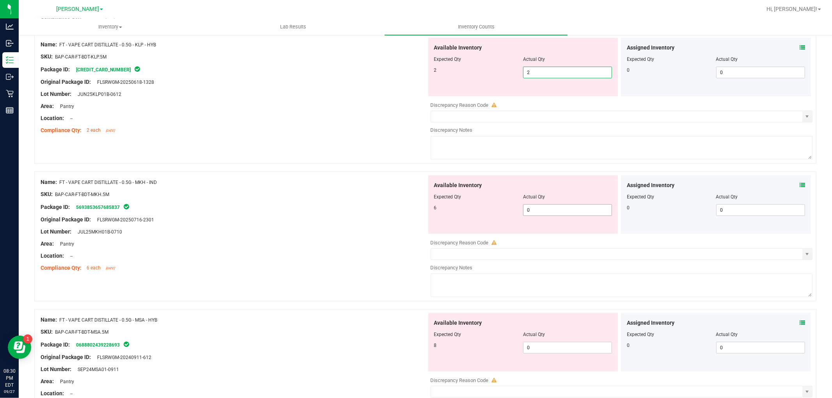
click at [553, 209] on div "Available Inventory Expected Qty Actual Qty 6 0 0" at bounding box center [523, 205] width 190 height 59
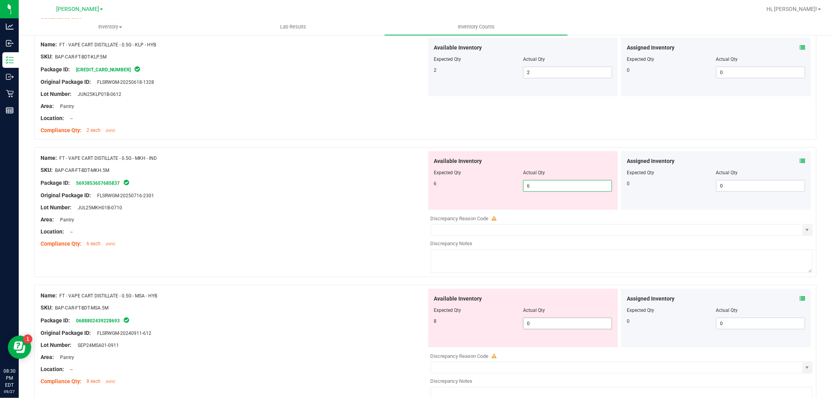
click at [550, 322] on div "Available Inventory Expected Qty Actual Qty 8 0 0" at bounding box center [523, 318] width 190 height 59
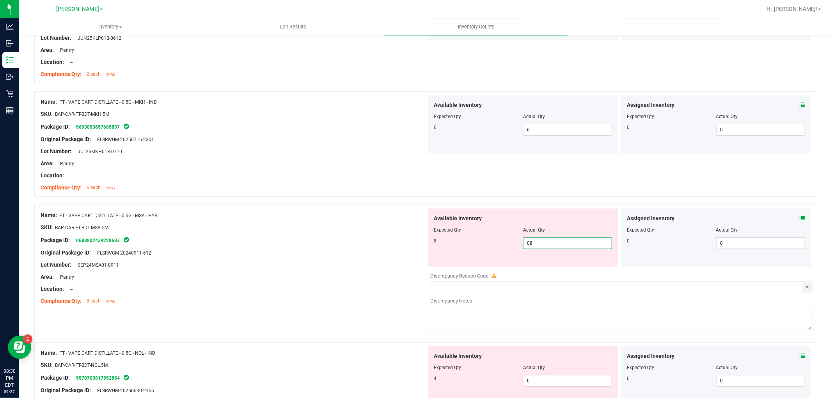
scroll to position [607, 0]
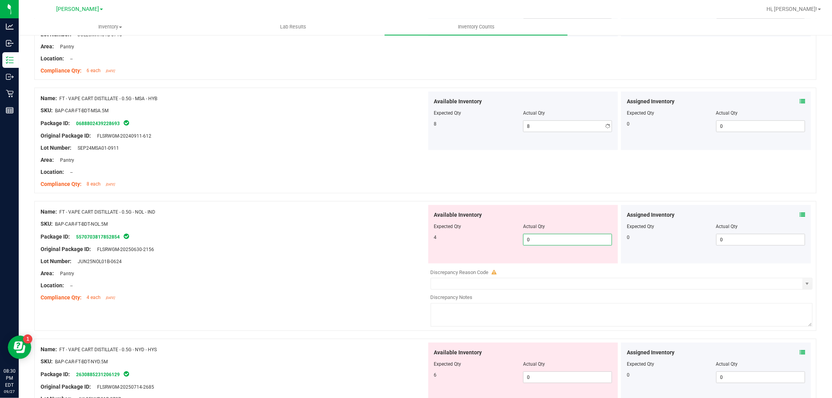
click at [555, 268] on div "Available Inventory Expected Qty Actual Qty 4 0 0" at bounding box center [620, 267] width 386 height 124
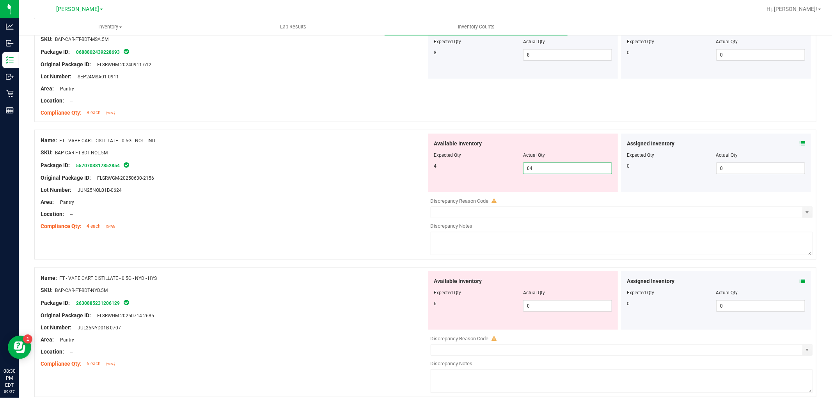
scroll to position [737, 0]
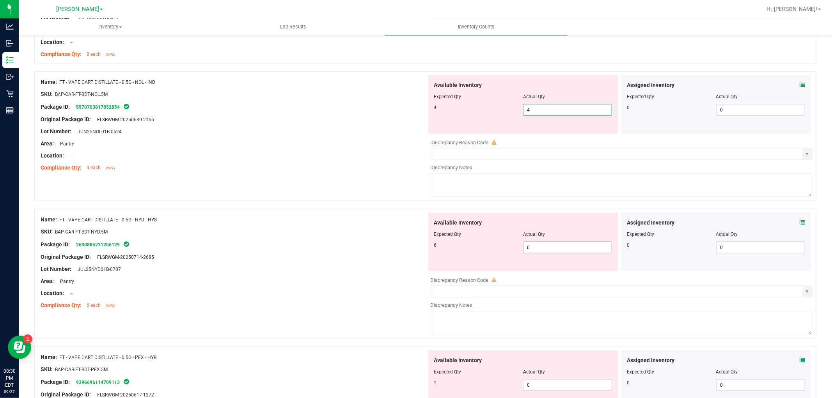
click at [574, 245] on div "Available Inventory Expected Qty Actual Qty 6 0 0" at bounding box center [523, 242] width 190 height 59
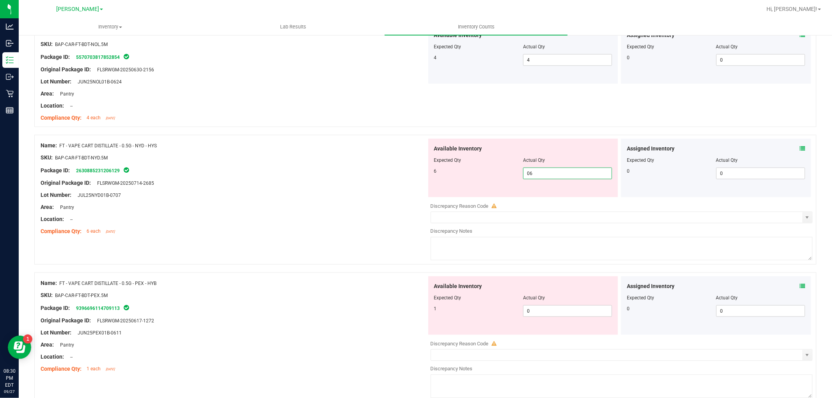
scroll to position [867, 0]
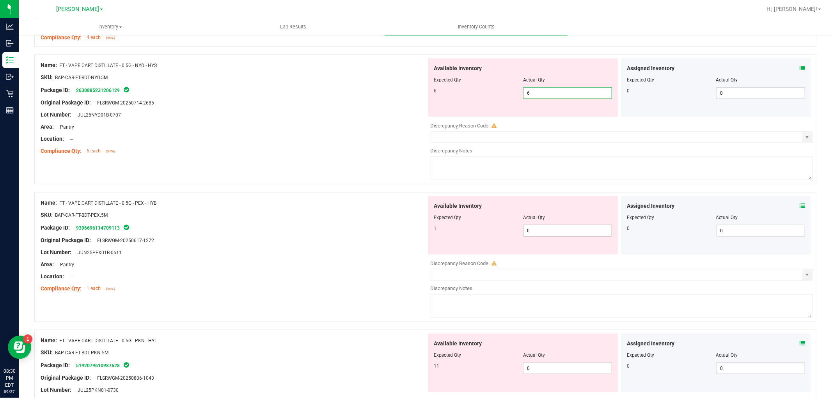
click at [551, 232] on div "Available Inventory Expected Qty Actual Qty 1 0 0" at bounding box center [620, 258] width 386 height 124
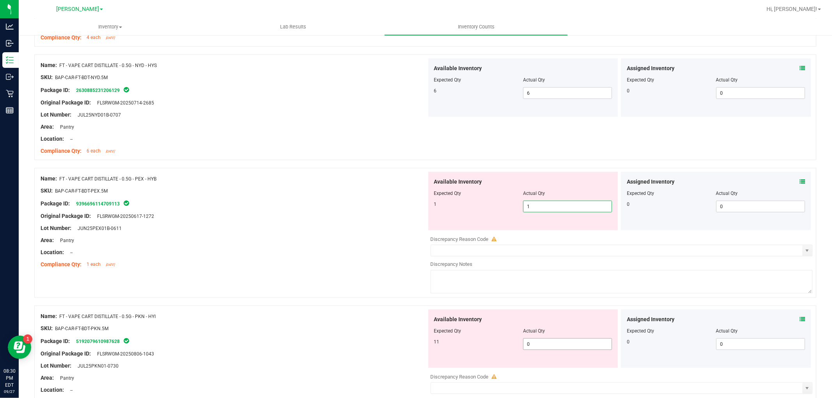
click at [543, 349] on div "Available Inventory Expected Qty Actual Qty 11 0 0" at bounding box center [620, 372] width 386 height 124
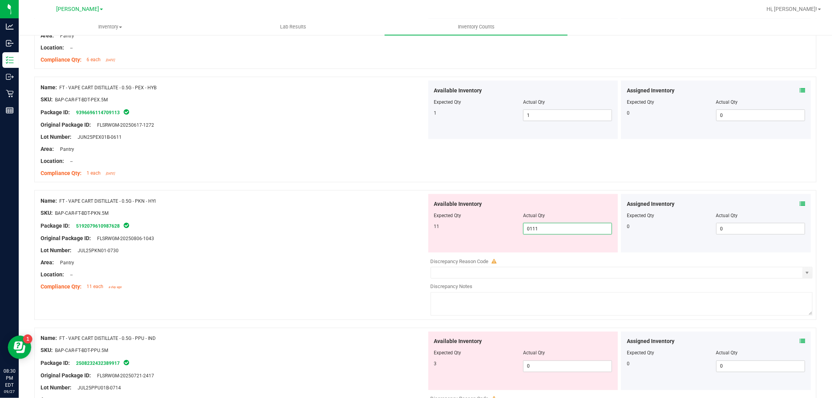
scroll to position [1040, 0]
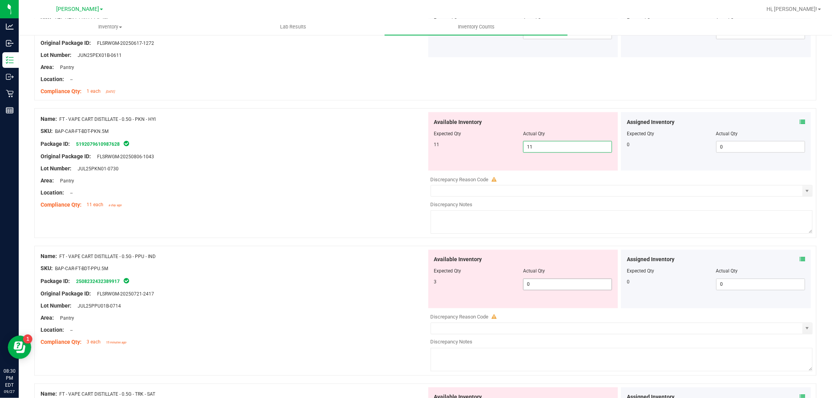
click at [547, 285] on div "Available Inventory Expected Qty Actual Qty 3 0 0" at bounding box center [620, 312] width 386 height 124
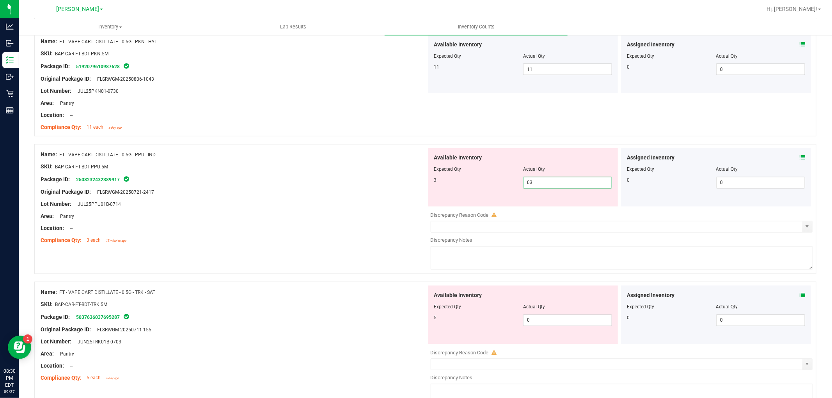
scroll to position [1214, 0]
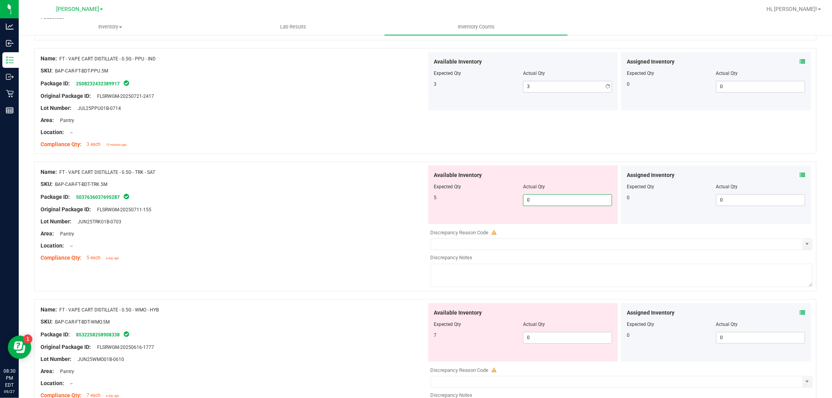
click at [538, 224] on div "Available Inventory Expected Qty Actual Qty 5 0 0" at bounding box center [523, 195] width 190 height 59
click at [545, 342] on div "Available Inventory Expected Qty Actual Qty 7 0 0" at bounding box center [620, 366] width 386 height 124
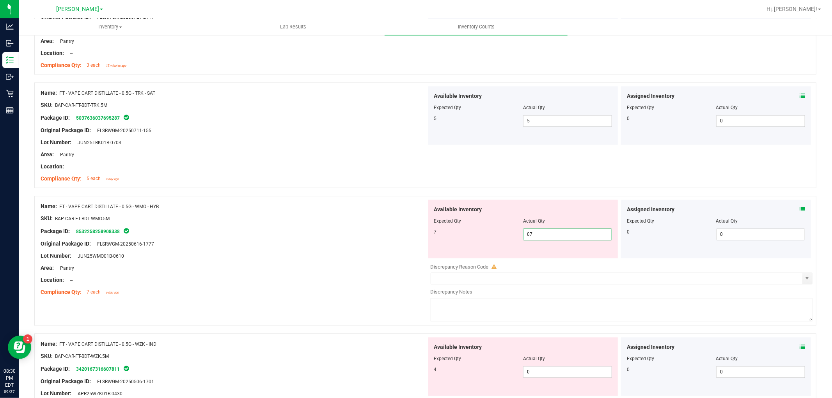
scroll to position [1430, 0]
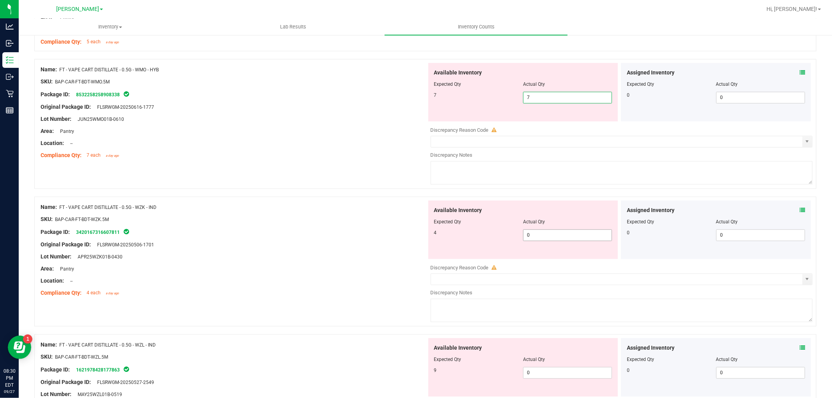
click at [547, 234] on div "Available Inventory Expected Qty Actual Qty 4 0 0" at bounding box center [523, 230] width 190 height 59
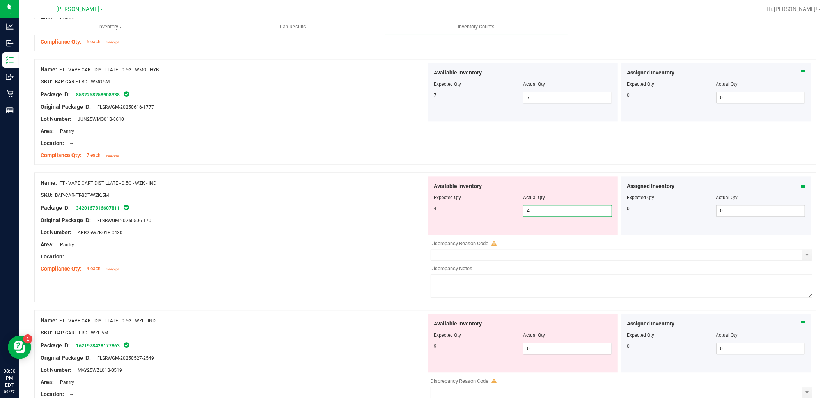
click at [540, 349] on div "Available Inventory Expected Qty Actual Qty 9 0 0" at bounding box center [620, 376] width 386 height 124
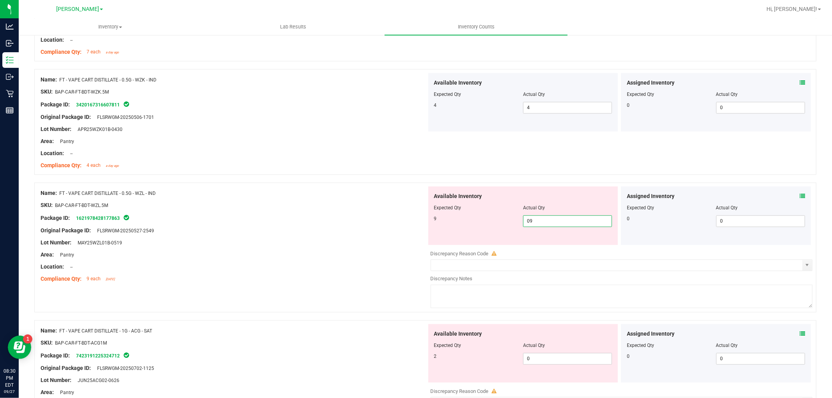
scroll to position [1647, 0]
click at [549, 246] on div "Available Inventory Expected Qty Actual Qty 2 0 0" at bounding box center [620, 248] width 386 height 124
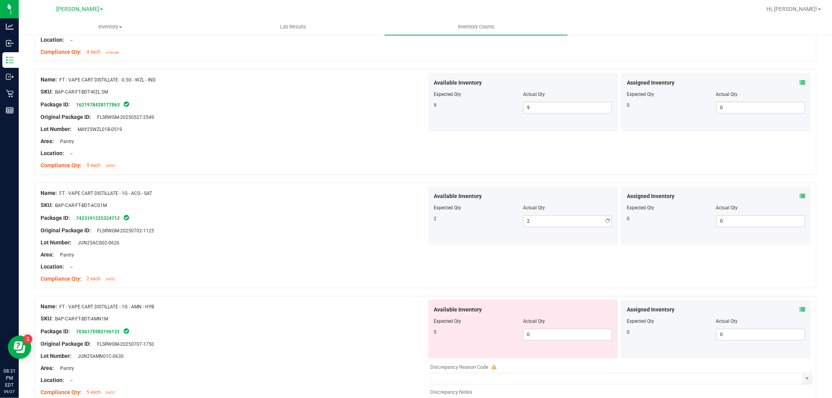
click at [551, 367] on div "Available Inventory Expected Qty Actual Qty 5 0 0" at bounding box center [620, 362] width 386 height 124
click at [542, 331] on span "0 0" at bounding box center [567, 335] width 89 height 12
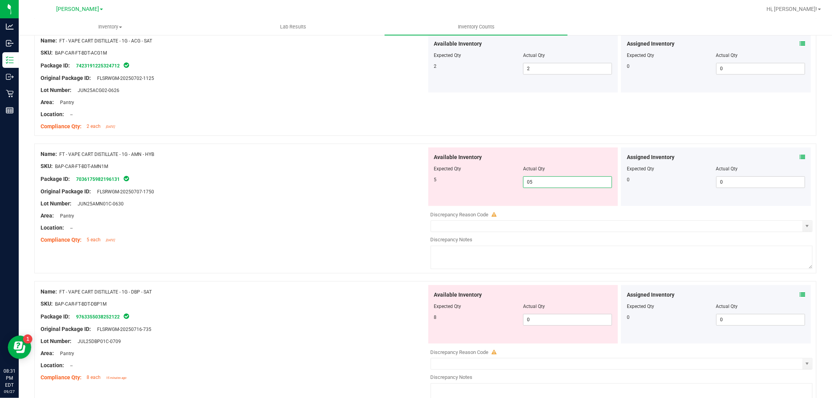
scroll to position [1907, 0]
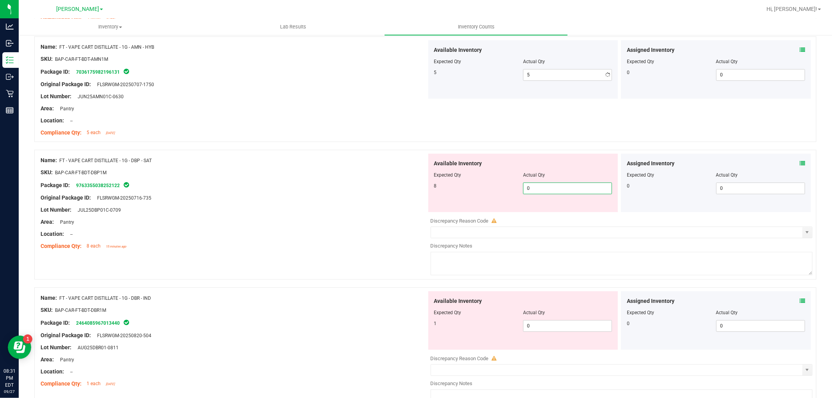
click at [561, 216] on div "Available Inventory Expected Qty Actual Qty 8 0 0" at bounding box center [620, 216] width 386 height 124
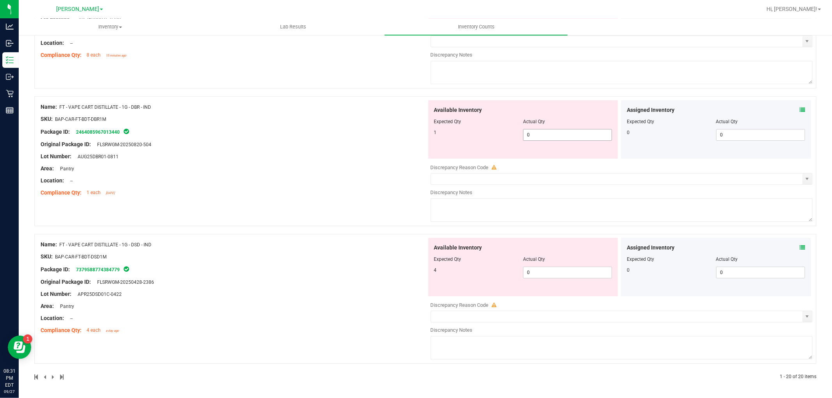
click at [554, 129] on span "0 0" at bounding box center [567, 135] width 89 height 12
click at [551, 272] on span "0 0" at bounding box center [567, 273] width 89 height 12
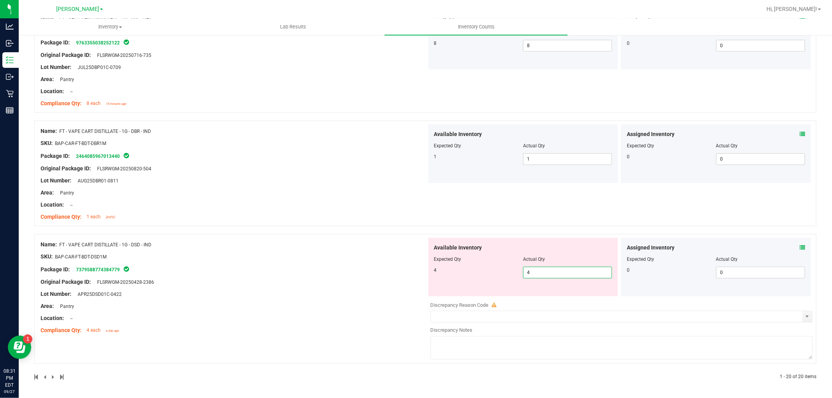
click at [428, 279] on div "Available Inventory Expected Qty Actual Qty 4 4 4" at bounding box center [523, 267] width 190 height 59
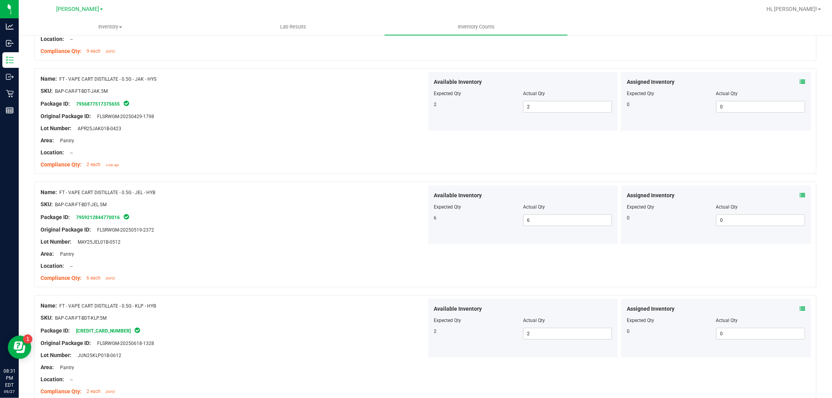
scroll to position [0, 0]
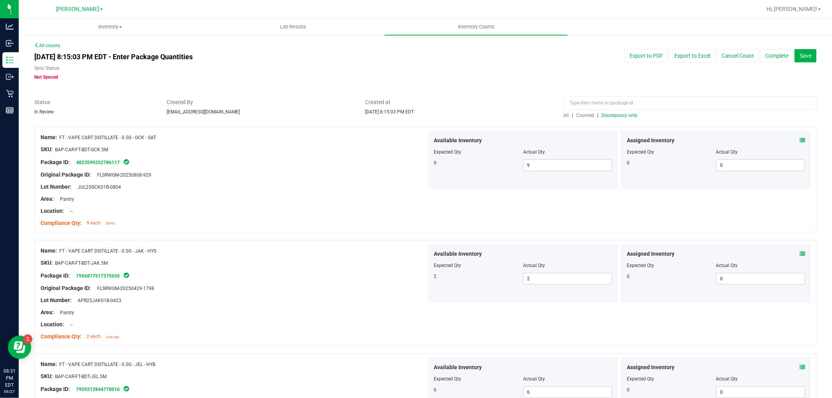
click at [564, 113] on span "All" at bounding box center [566, 115] width 5 height 5
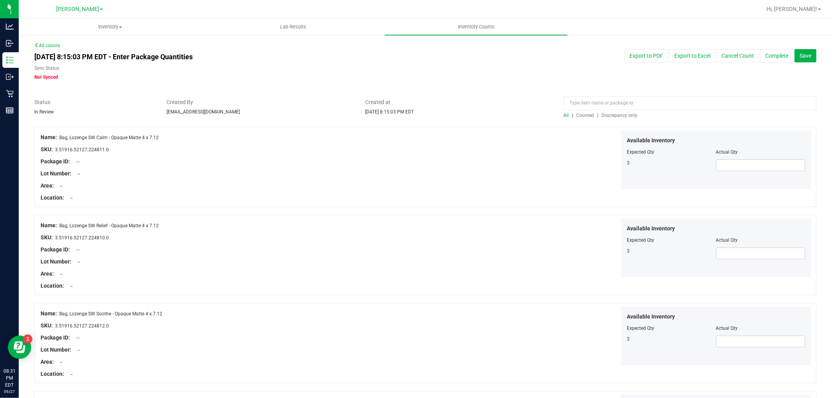
click at [618, 114] on span "Discrepancy only" at bounding box center [620, 115] width 36 height 5
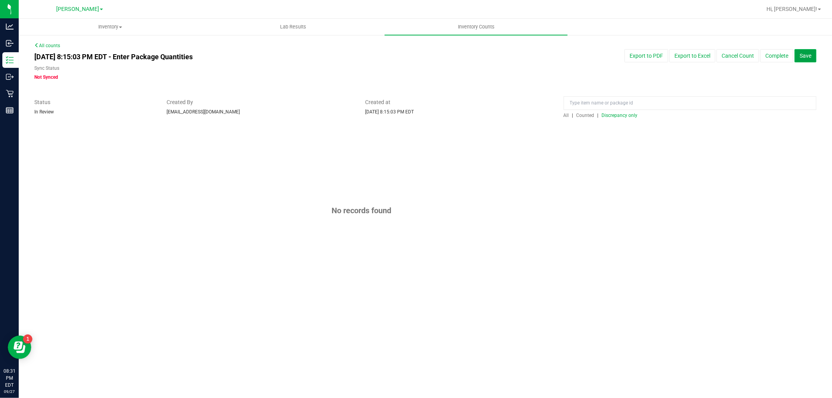
click at [800, 55] on button "Save" at bounding box center [806, 55] width 22 height 13
